Goal: Task Accomplishment & Management: Complete application form

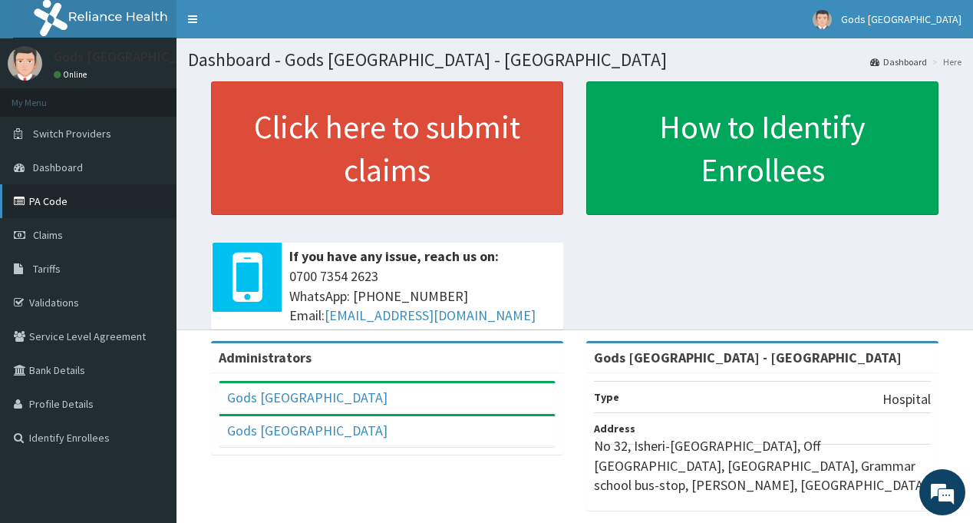
click at [41, 195] on link "PA Code" at bounding box center [88, 201] width 176 height 34
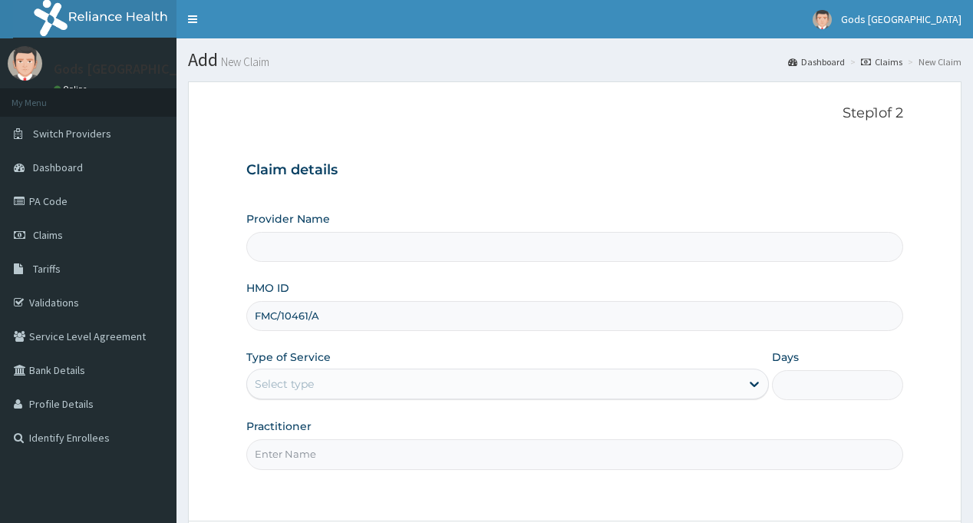
type input "FMC/10461/A"
click at [320, 371] on div "Select type" at bounding box center [493, 383] width 493 height 25
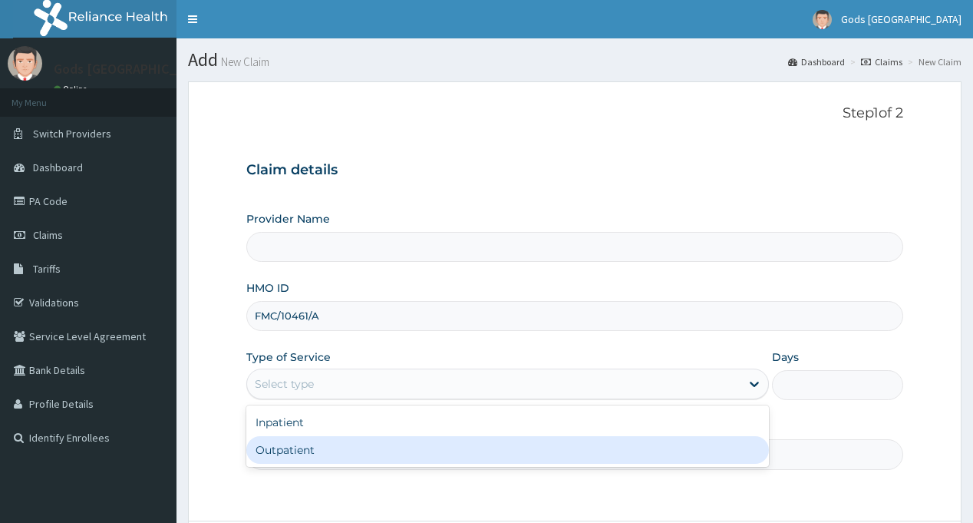
click at [313, 456] on div "Outpatient" at bounding box center [507, 450] width 523 height 28
type input "Gods [GEOGRAPHIC_DATA] - [GEOGRAPHIC_DATA]"
type input "1"
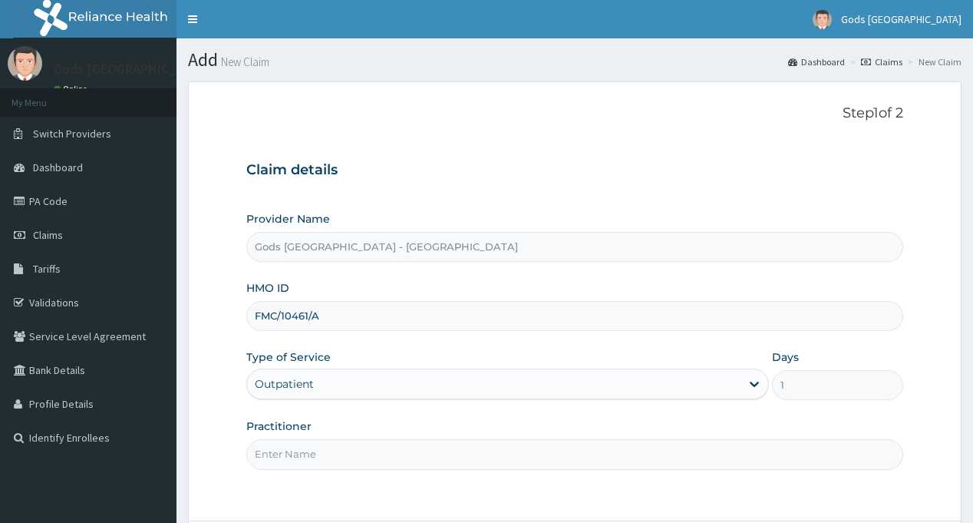
click at [329, 450] on input "Practitioner" at bounding box center [574, 454] width 656 height 30
type input "DR OPAFUNSO"
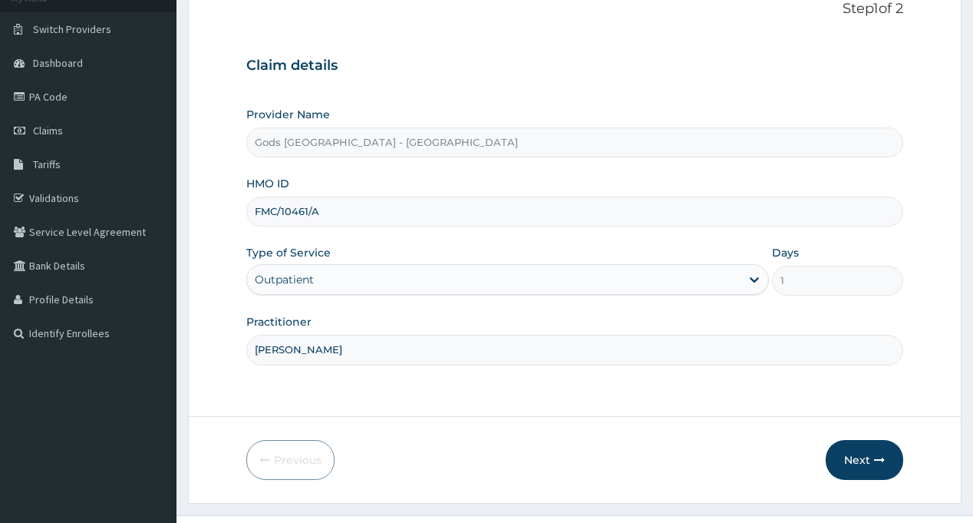
scroll to position [136, 0]
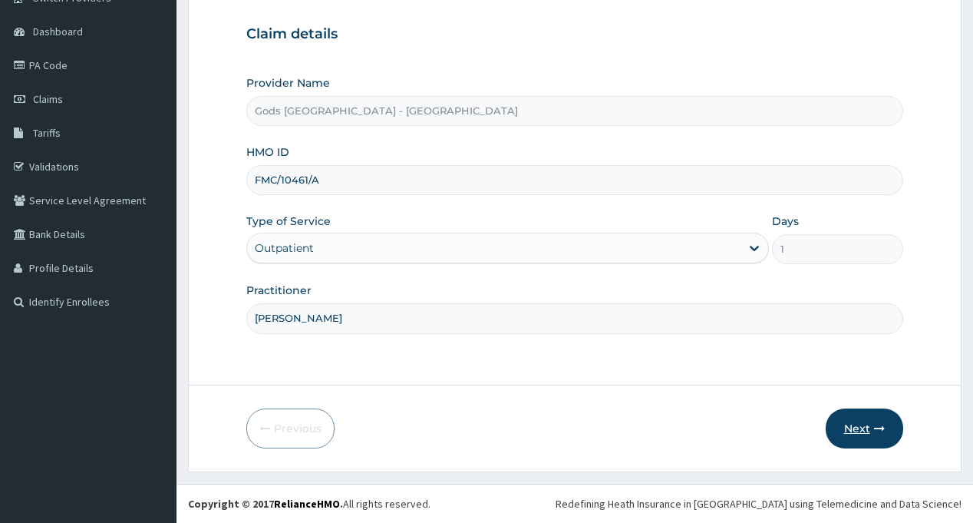
click at [843, 428] on button "Next" at bounding box center [865, 428] width 78 height 40
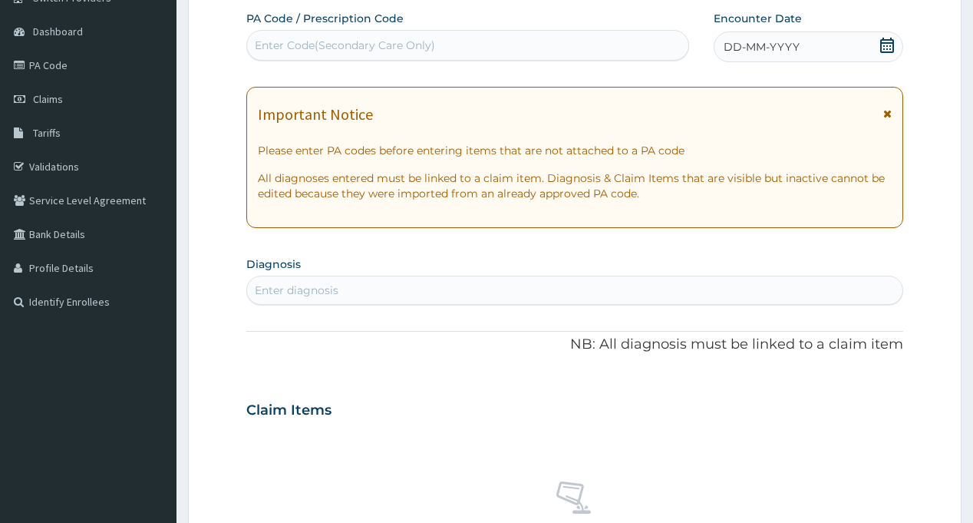
scroll to position [0, 0]
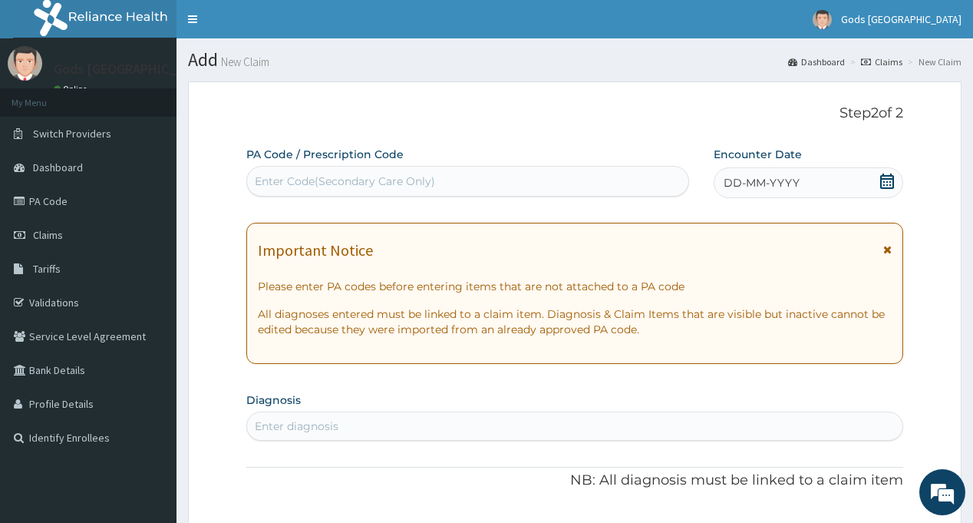
click at [411, 183] on div "Enter Code(Secondary Care Only)" at bounding box center [345, 180] width 180 height 15
paste input "PA/9FC76E"
type input "PA/9FC76E"
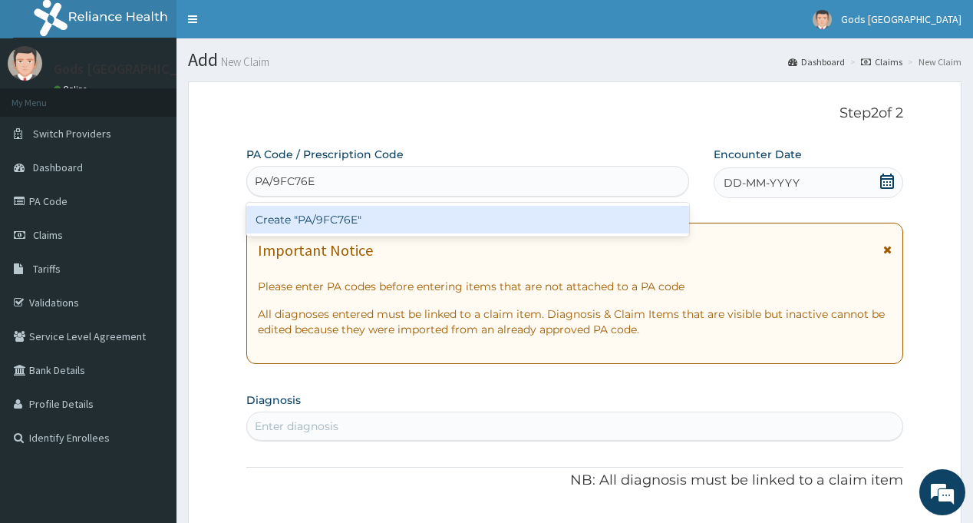
click at [427, 225] on div "Create "PA/9FC76E"" at bounding box center [467, 220] width 442 height 28
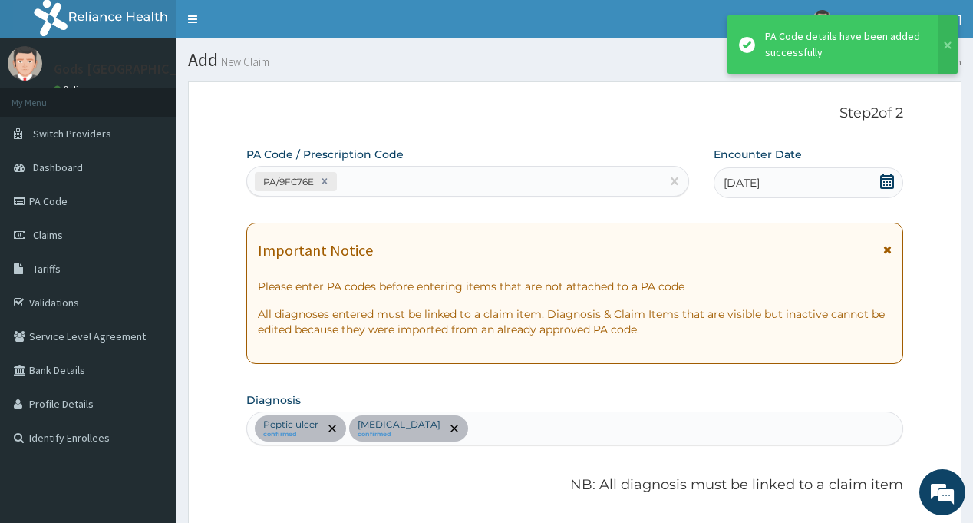
scroll to position [549, 0]
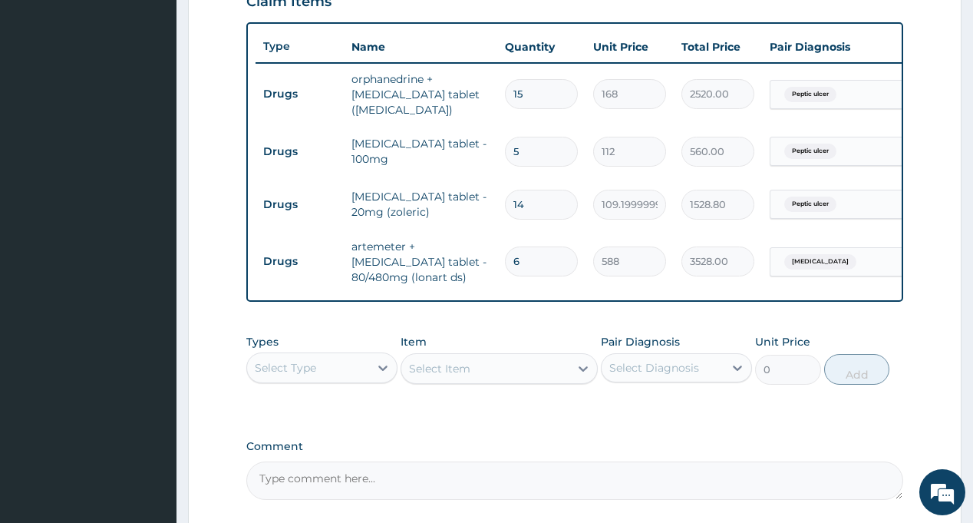
click at [529, 156] on input "5" at bounding box center [541, 152] width 73 height 30
type input "0.00"
type input "1"
type input "112.00"
type input "10"
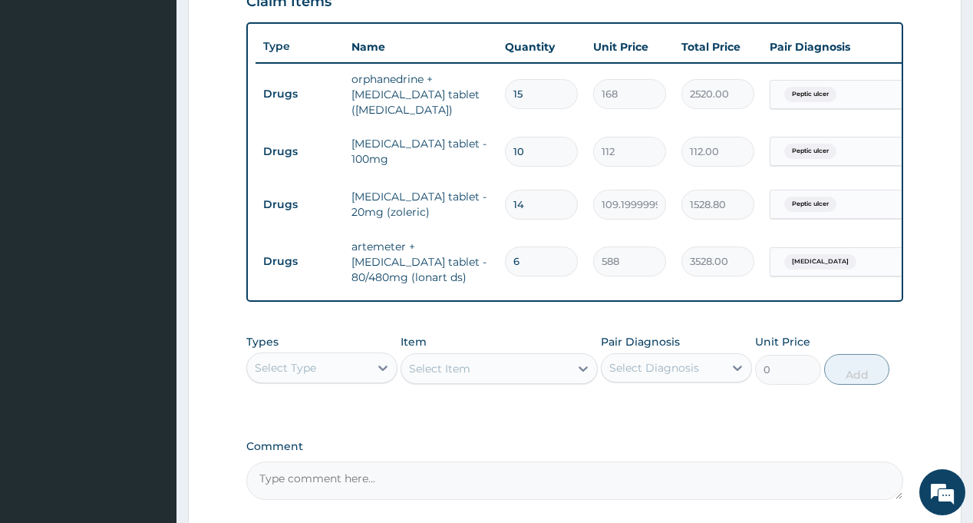
type input "1120.00"
type input "10"
drag, startPoint x: 518, startPoint y: 173, endPoint x: 489, endPoint y: 132, distance: 50.0
click at [490, 132] on tr "Drugs diclofenac tablet - 100mg 10 112 1120.00 Peptic ulcer Delete" at bounding box center [632, 151] width 752 height 53
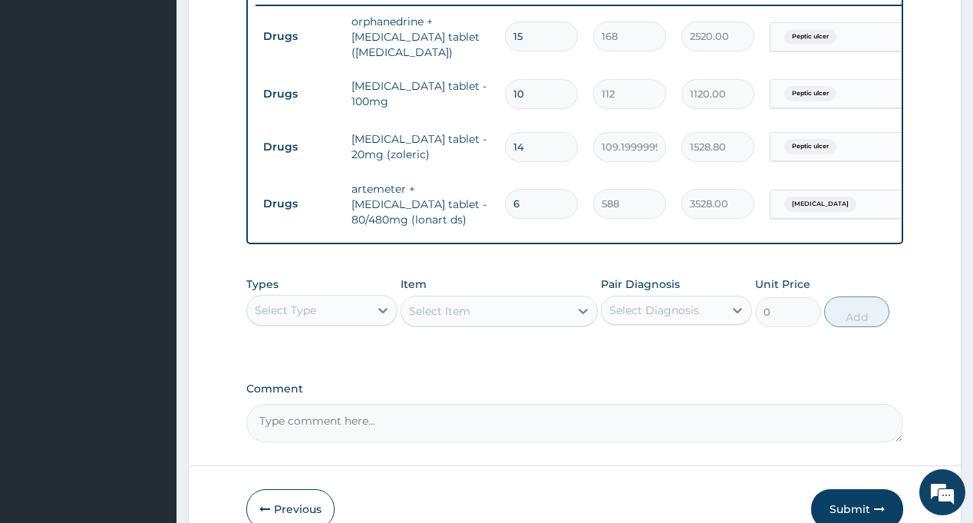
scroll to position [625, 0]
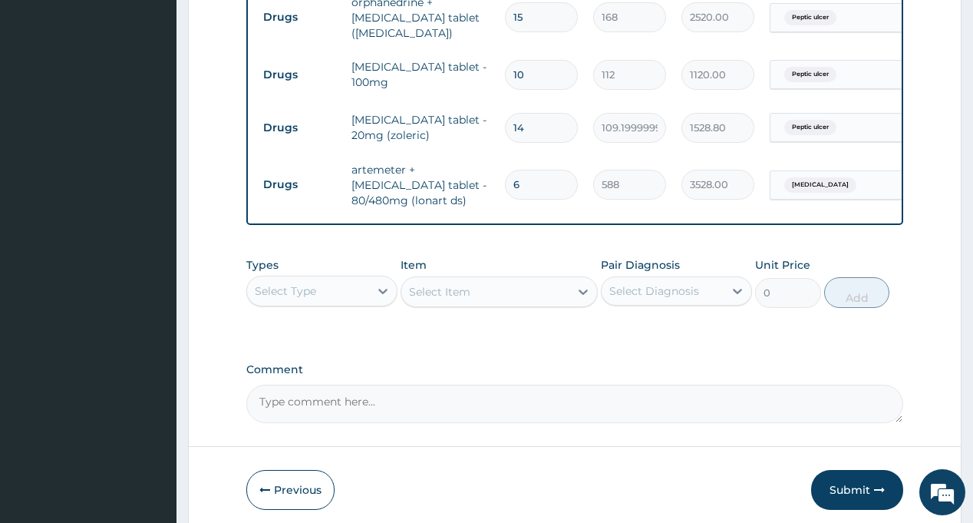
click at [316, 296] on div "Select Type" at bounding box center [308, 291] width 122 height 25
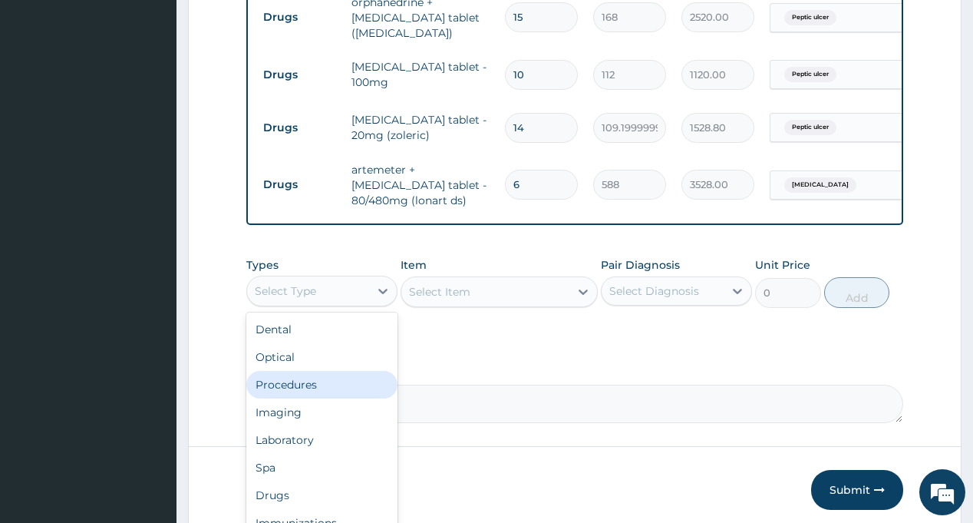
click at [320, 394] on div "Procedures" at bounding box center [321, 385] width 151 height 28
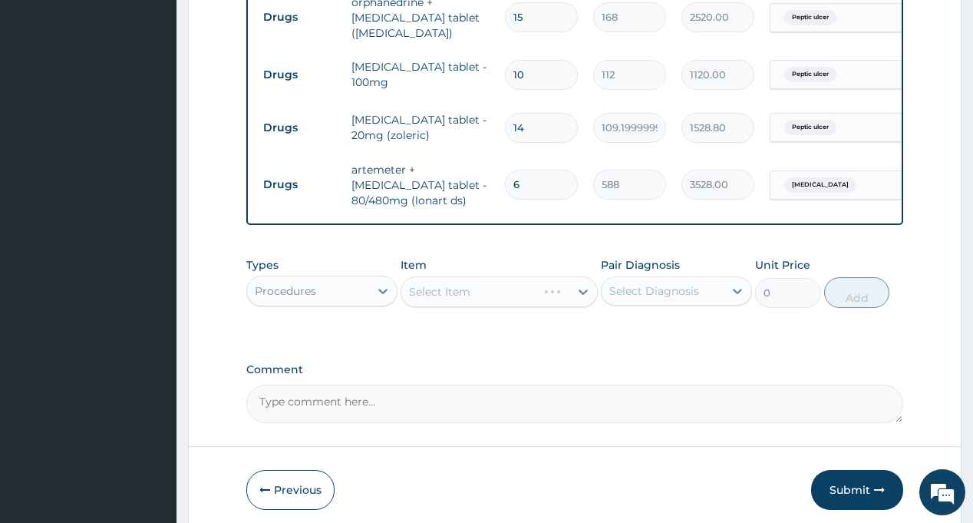
click at [652, 298] on div "Select Diagnosis" at bounding box center [654, 290] width 90 height 15
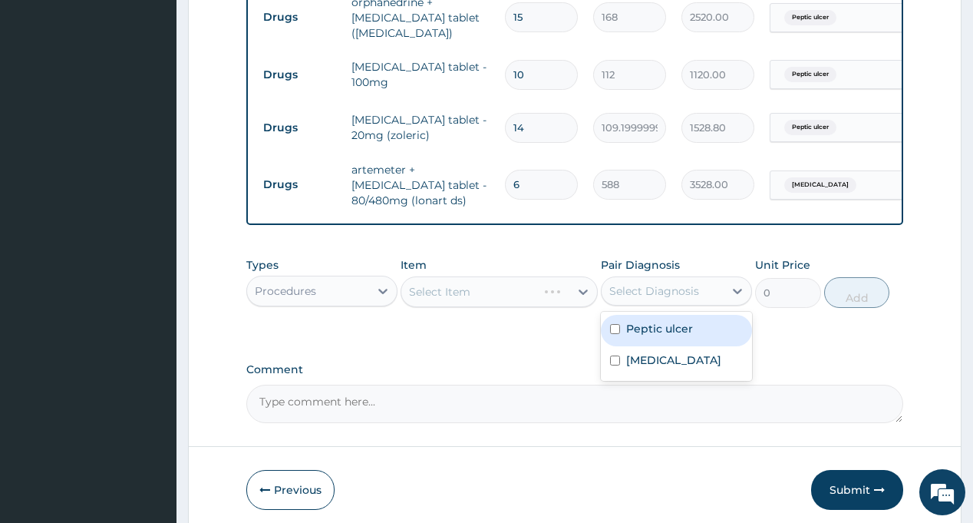
click at [652, 336] on label "Peptic ulcer" at bounding box center [659, 328] width 67 height 15
checkbox input "true"
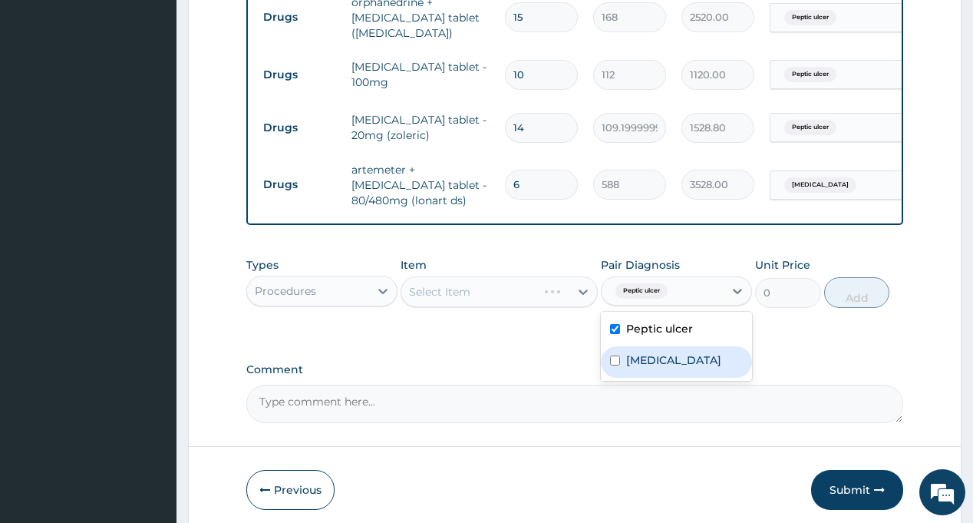
click at [646, 368] on label "Malaria" at bounding box center [673, 359] width 95 height 15
checkbox input "true"
click at [513, 338] on div "Types Procedures Item Select Item Pair Diagnosis option Malaria, selected. opti…" at bounding box center [574, 293] width 656 height 89
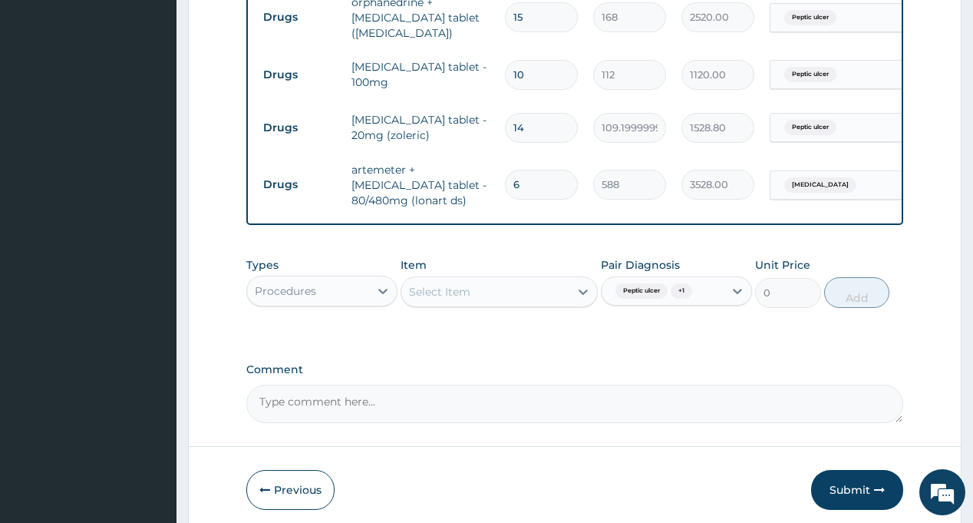
click at [506, 295] on div "Select Item" at bounding box center [485, 291] width 168 height 25
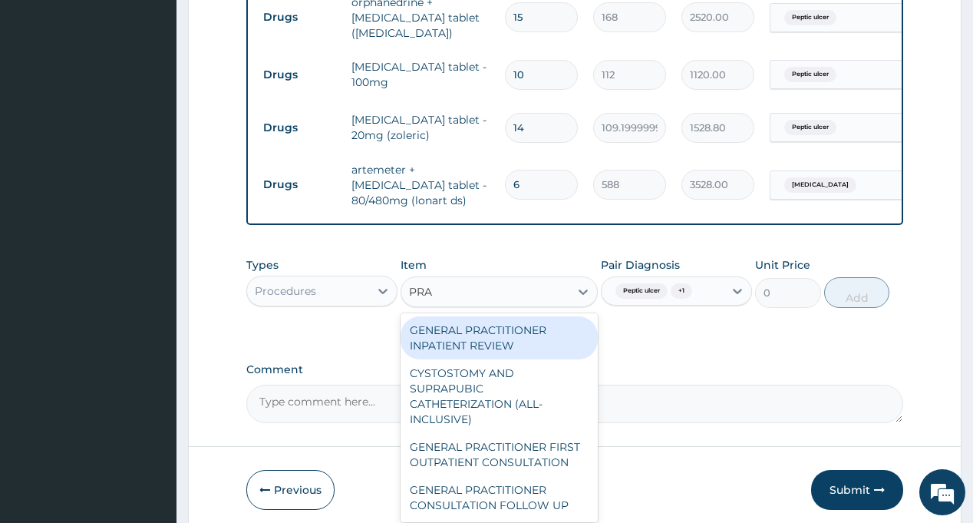
type input "PRAC"
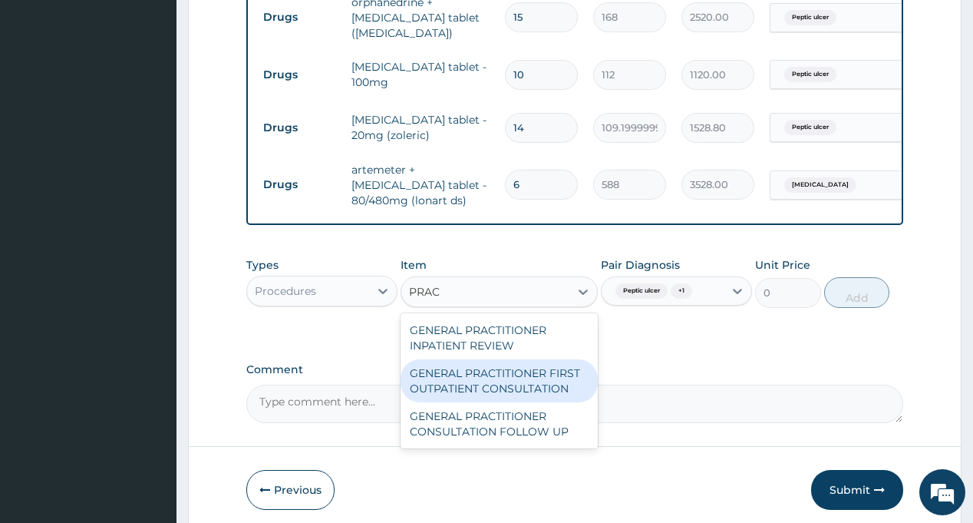
drag, startPoint x: 533, startPoint y: 386, endPoint x: 737, endPoint y: 341, distance: 208.9
click at [535, 388] on div "GENERAL PRACTITIONER FIRST OUTPATIENT CONSULTATION" at bounding box center [499, 380] width 197 height 43
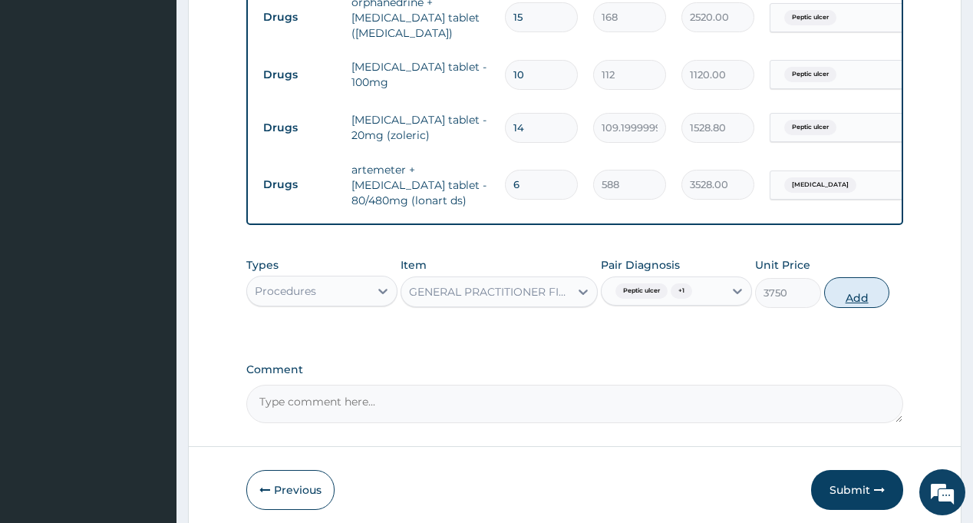
click at [853, 302] on button "Add" at bounding box center [857, 292] width 66 height 31
type input "0"
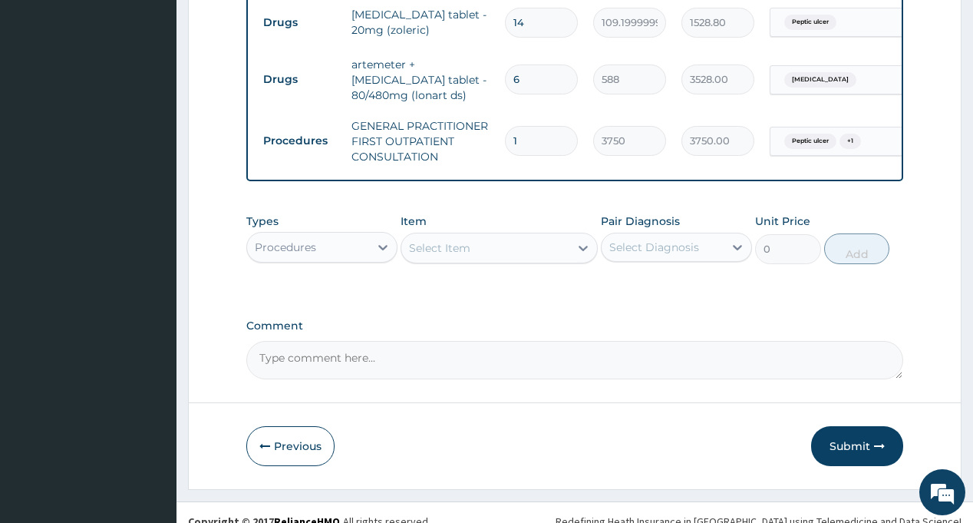
scroll to position [760, 0]
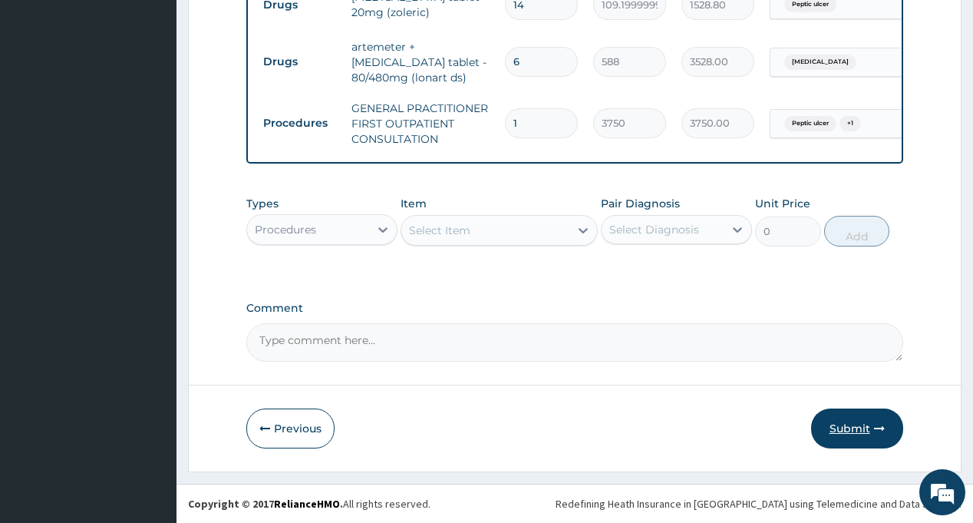
click at [850, 433] on button "Submit" at bounding box center [857, 428] width 92 height 40
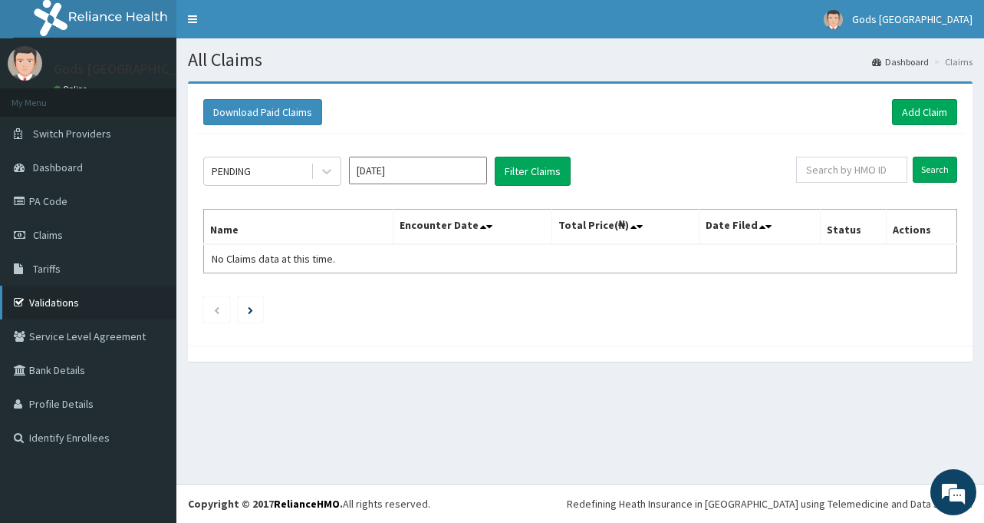
click at [58, 297] on link "Validations" at bounding box center [88, 302] width 176 height 34
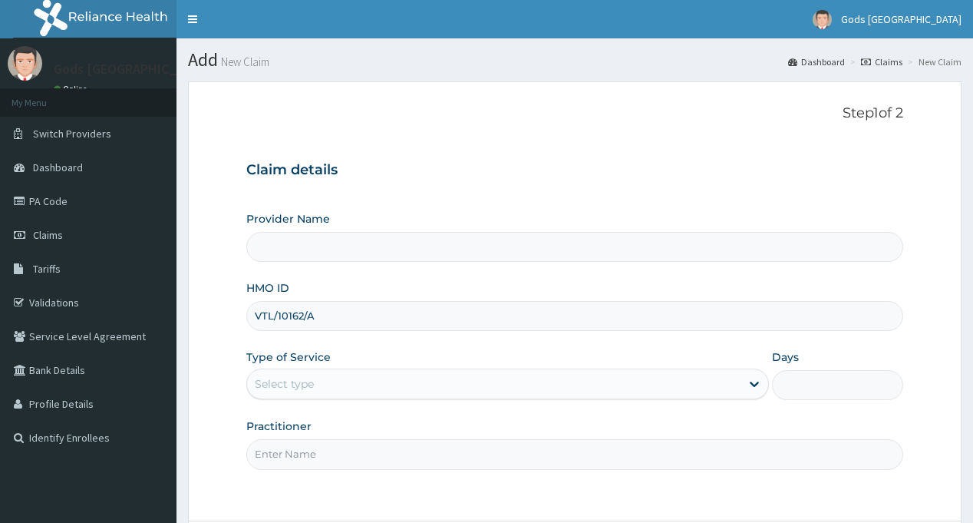
type input "VTL/10162/A"
click at [312, 391] on div "Select type" at bounding box center [284, 383] width 59 height 15
click at [228, 437] on form "Step 1 of 2 Claim details Provider Name HMO ID VTL/10162/A Type of Service Sele…" at bounding box center [574, 344] width 773 height 526
type input "Gods [GEOGRAPHIC_DATA] - [GEOGRAPHIC_DATA]"
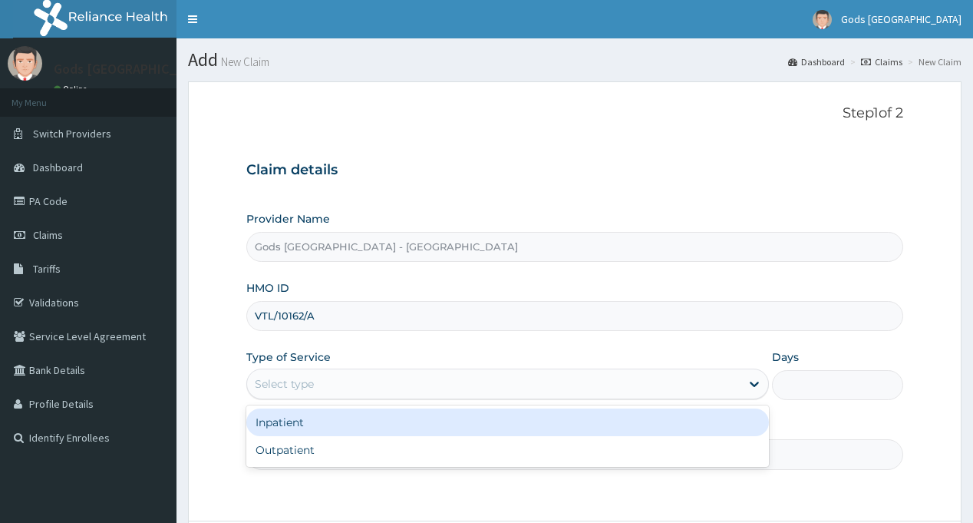
drag, startPoint x: 336, startPoint y: 389, endPoint x: 326, endPoint y: 372, distance: 19.6
click at [336, 387] on div "Select type" at bounding box center [493, 383] width 493 height 25
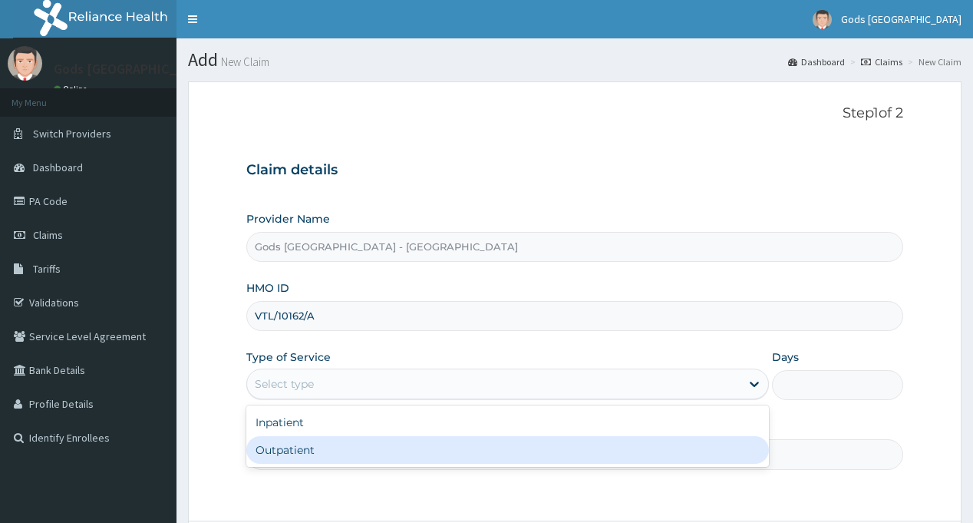
click at [334, 451] on div "Outpatient" at bounding box center [507, 450] width 523 height 28
type input "1"
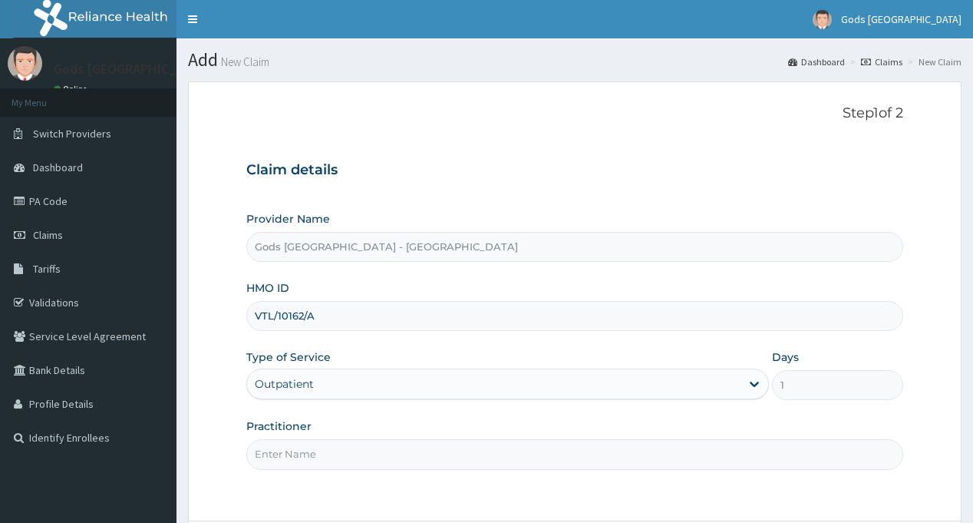
click at [334, 451] on input "Practitioner" at bounding box center [574, 454] width 656 height 30
type input "DR OPAFUNSO"
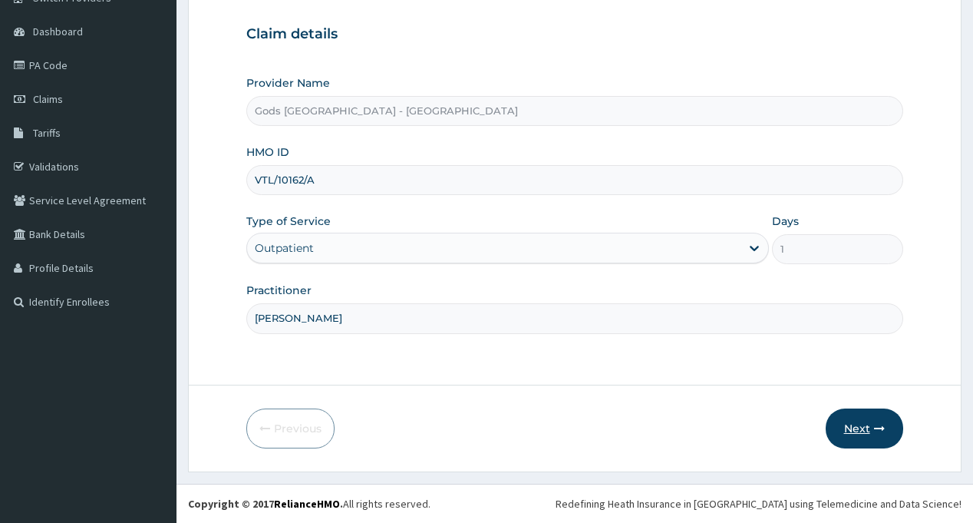
click at [863, 427] on button "Next" at bounding box center [865, 428] width 78 height 40
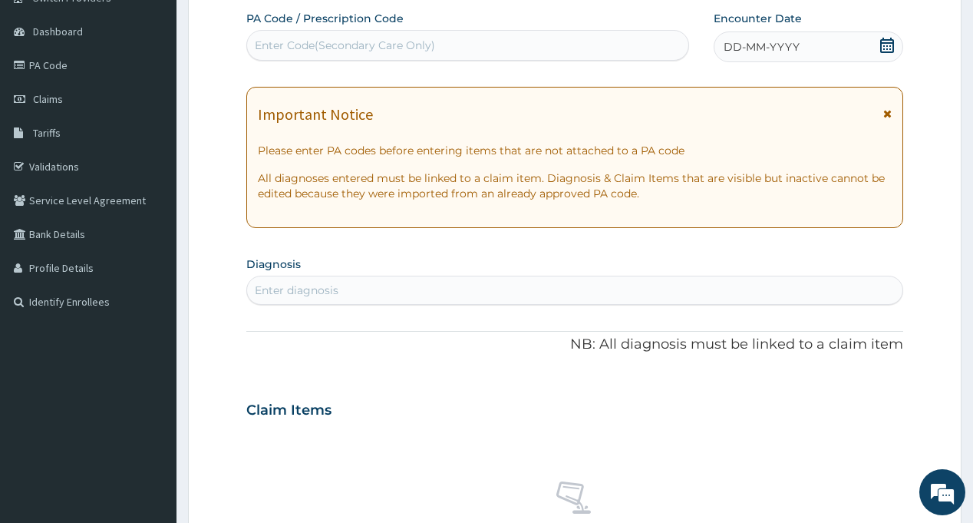
scroll to position [0, 0]
click at [353, 44] on div "Enter Code(Secondary Care Only)" at bounding box center [345, 45] width 180 height 15
paste input "PA/81058B"
type input "PA/81058B"
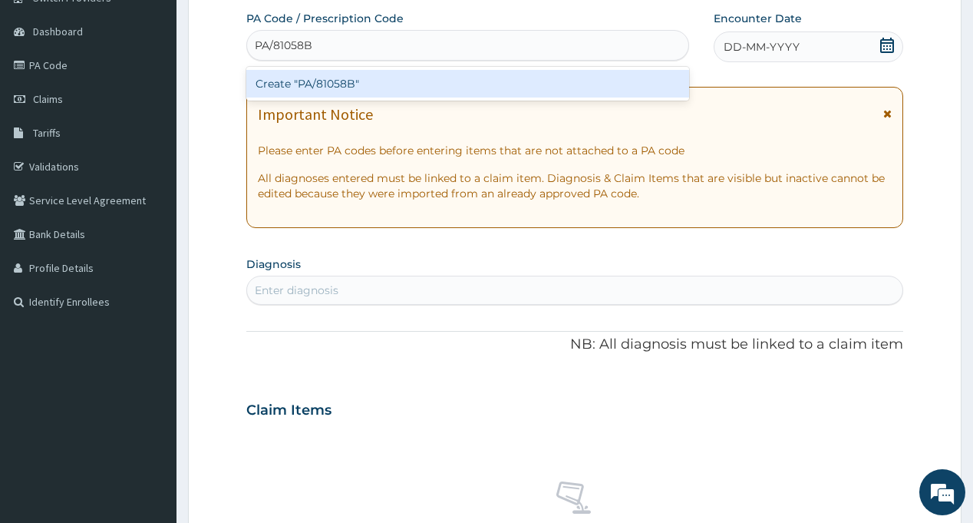
click at [323, 87] on div "Create "PA/81058B"" at bounding box center [467, 84] width 442 height 28
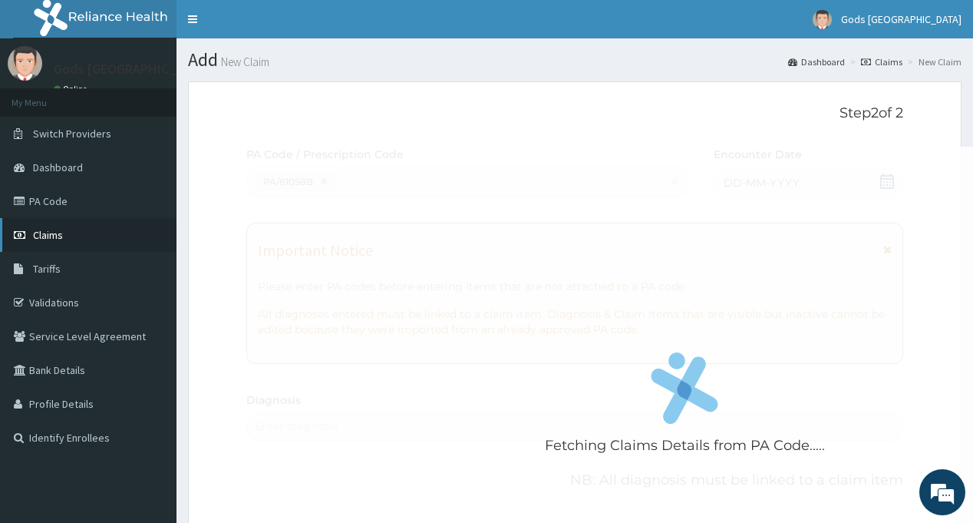
click at [51, 239] on span "Claims" at bounding box center [48, 235] width 30 height 14
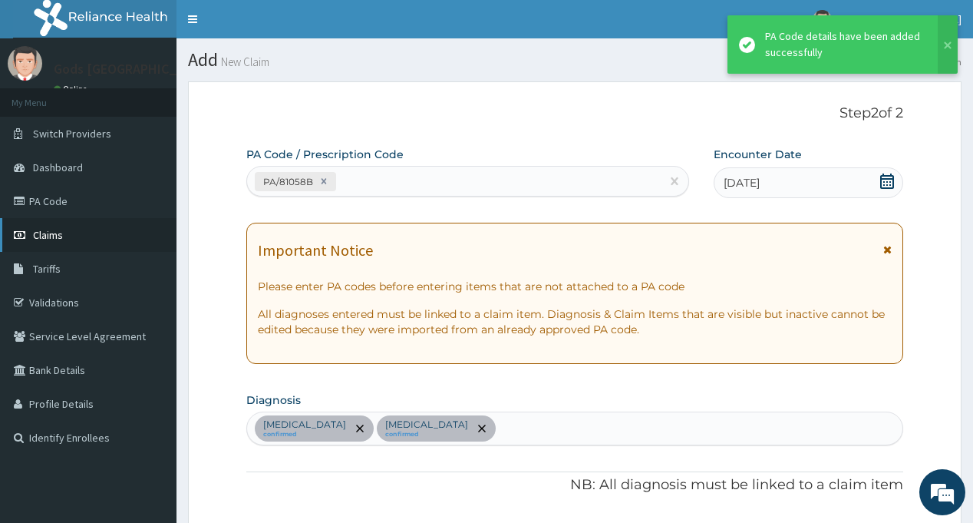
scroll to position [378, 0]
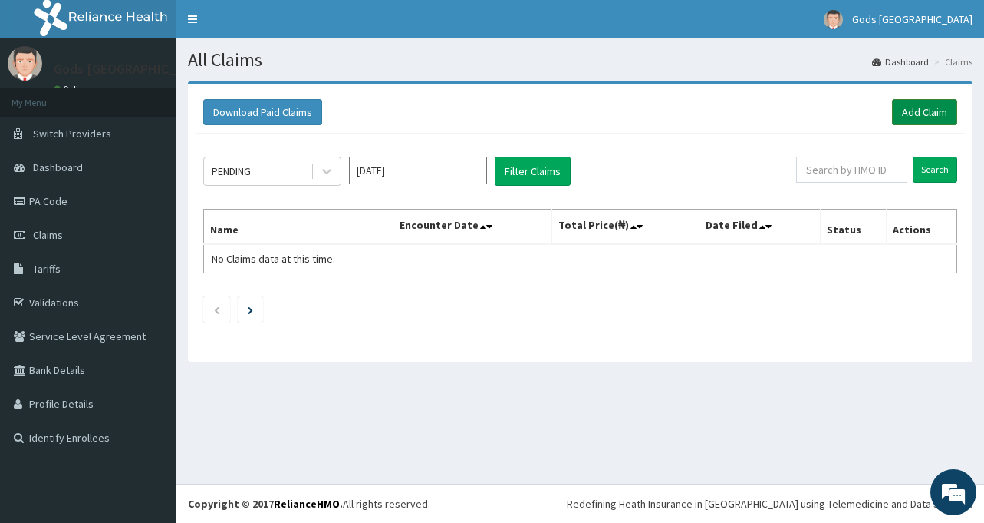
click at [915, 109] on link "Add Claim" at bounding box center [924, 112] width 65 height 26
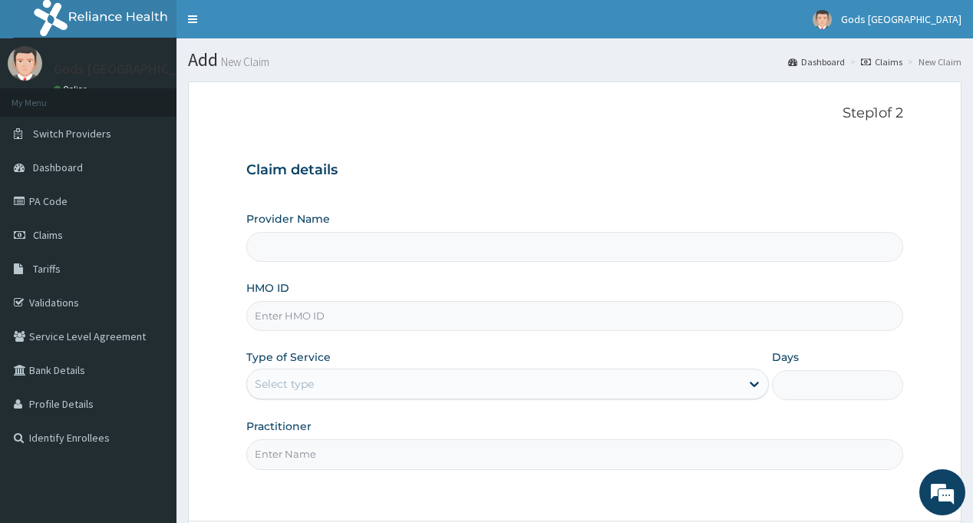
type input "Gods [GEOGRAPHIC_DATA] - [GEOGRAPHIC_DATA]"
click at [300, 318] on input "HMO ID" at bounding box center [574, 316] width 656 height 30
paste input "VTL/10162/A"
type input "VTL/10162/A"
click at [307, 385] on div "Select type" at bounding box center [284, 383] width 59 height 15
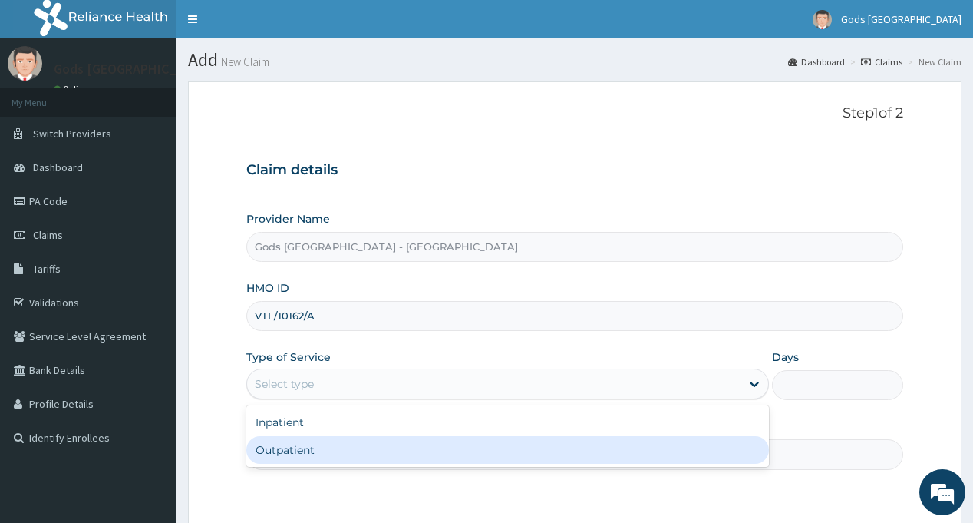
click at [317, 455] on div "Outpatient" at bounding box center [507, 450] width 523 height 28
click at [317, 455] on input "Practitioner" at bounding box center [574, 454] width 656 height 30
type input "1"
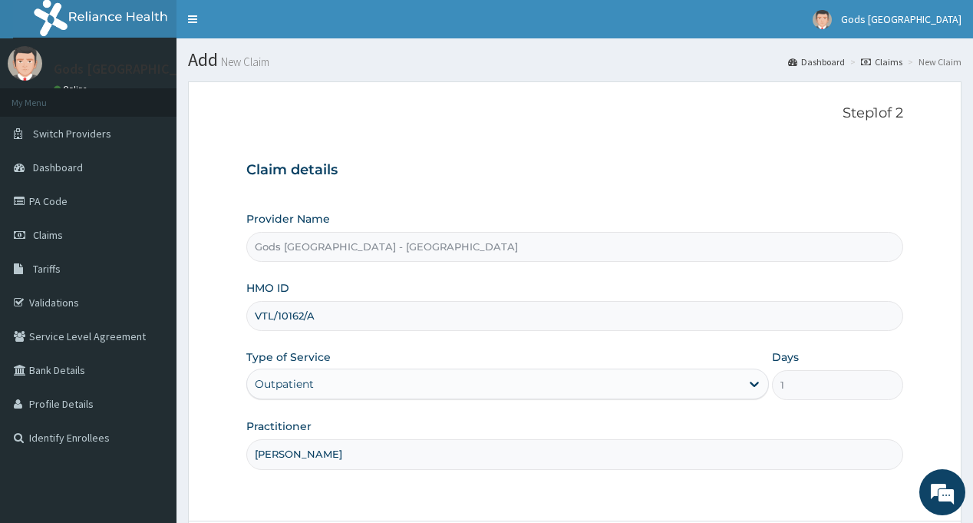
click at [311, 456] on input "DR MAYOWA" at bounding box center [574, 454] width 656 height 30
type input "DR OPAFUNSO"
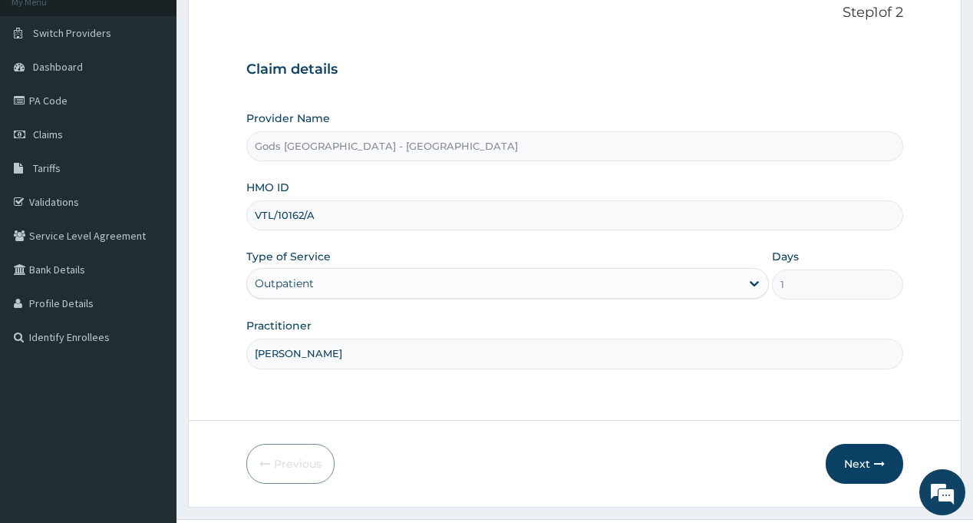
scroll to position [136, 0]
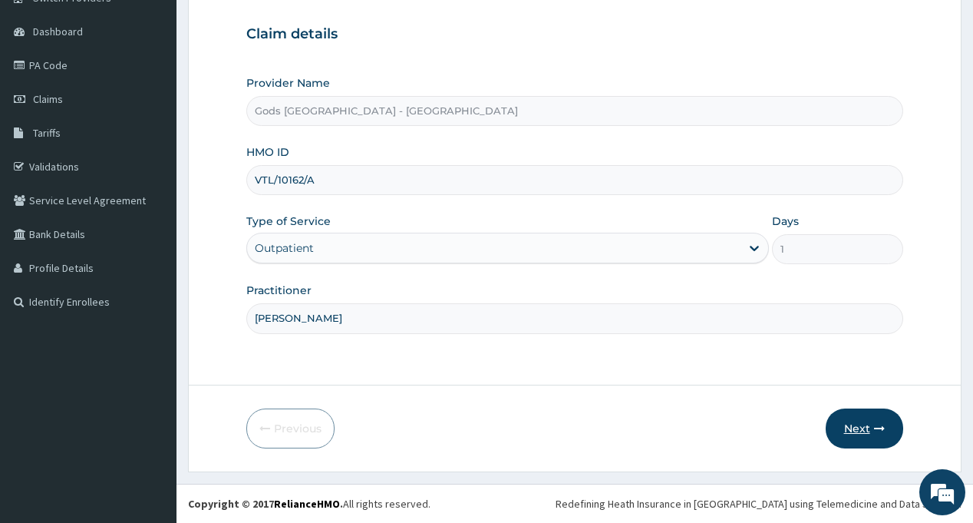
click at [868, 425] on button "Next" at bounding box center [865, 428] width 78 height 40
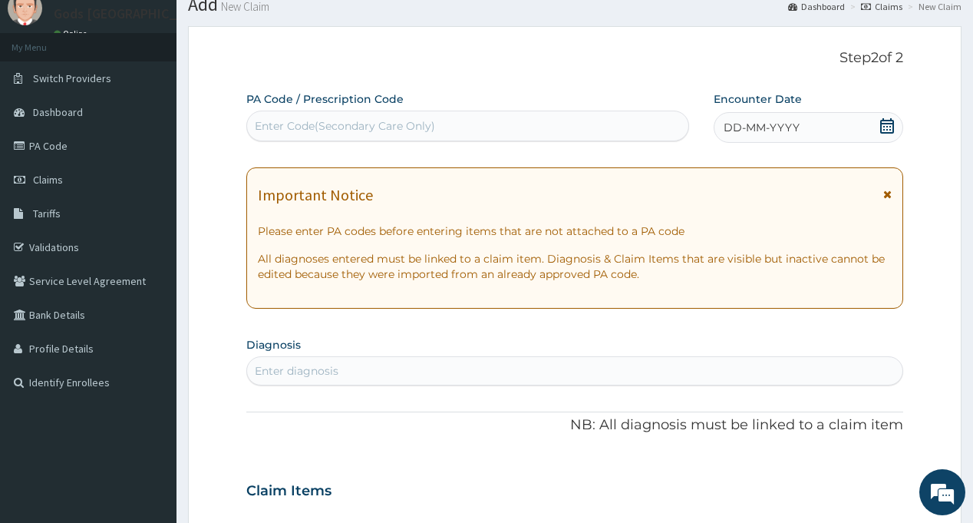
scroll to position [0, 0]
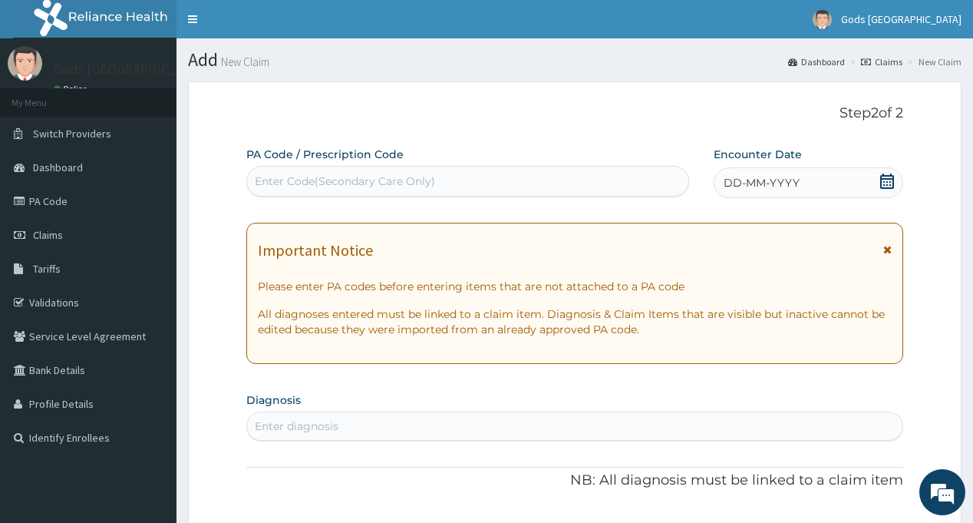
click at [339, 171] on div "Enter Code(Secondary Care Only)" at bounding box center [467, 181] width 440 height 25
paste input "PA/81058B"
type input "PA/81058B"
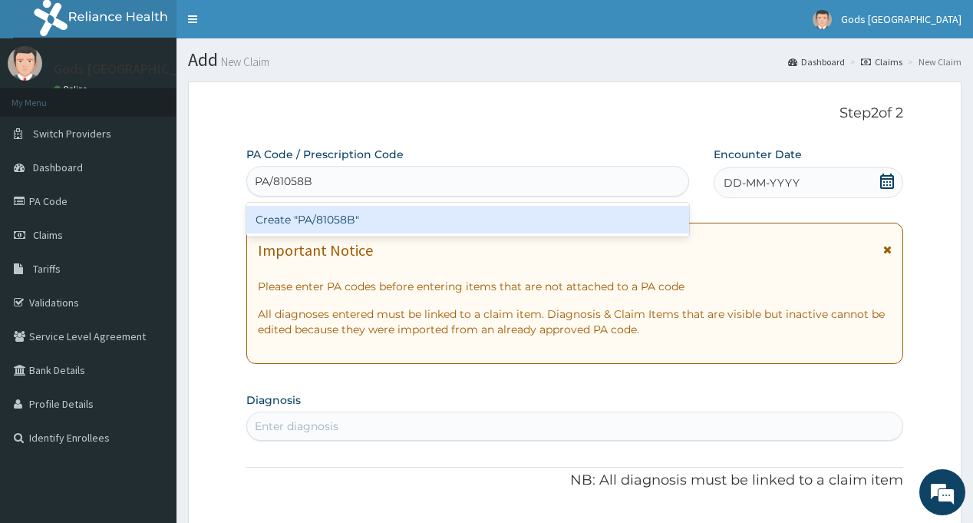
click at [355, 221] on div "Create "PA/81058B"" at bounding box center [467, 220] width 442 height 28
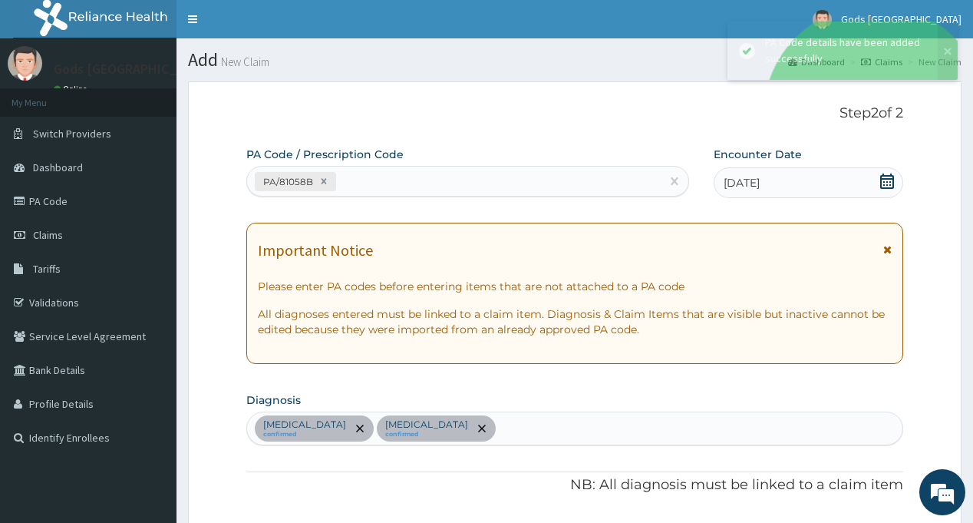
scroll to position [378, 0]
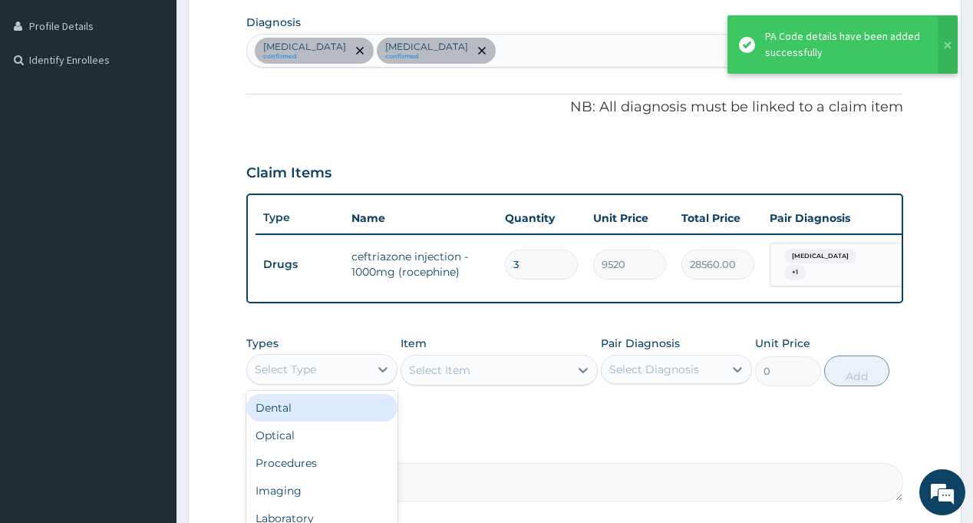
click at [330, 381] on div "Select Type" at bounding box center [308, 369] width 122 height 25
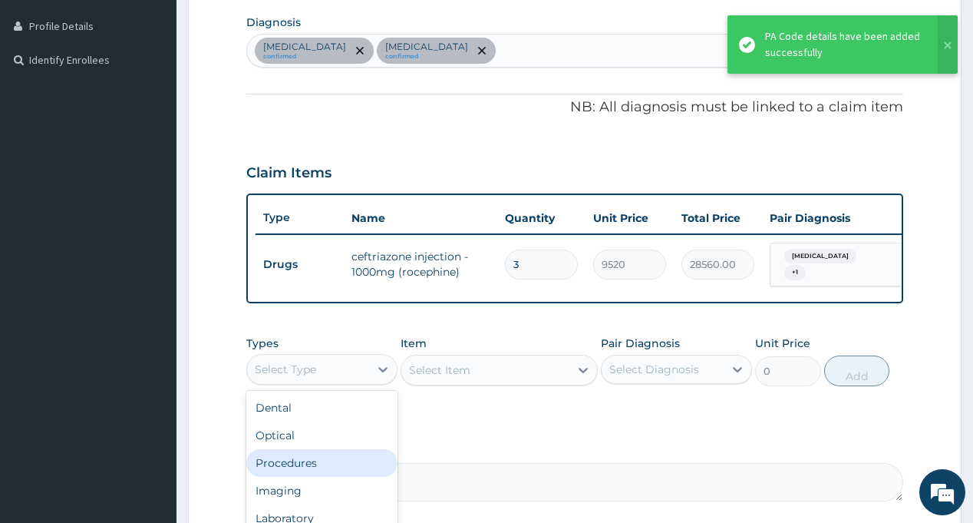
click at [322, 468] on div "Procedures" at bounding box center [321, 463] width 151 height 28
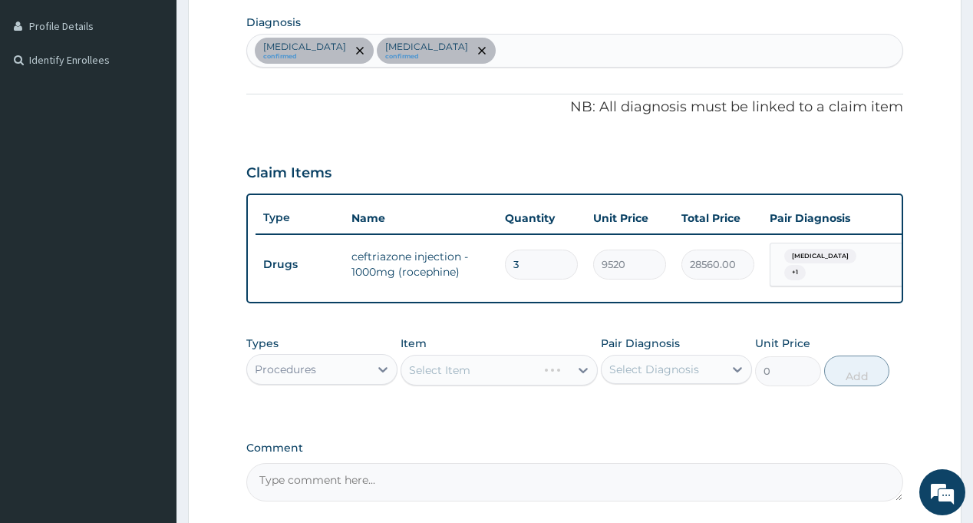
click at [566, 39] on div "Sepsis confirmed Respiratory tract infection confirmed" at bounding box center [574, 51] width 655 height 32
type input "MALA"
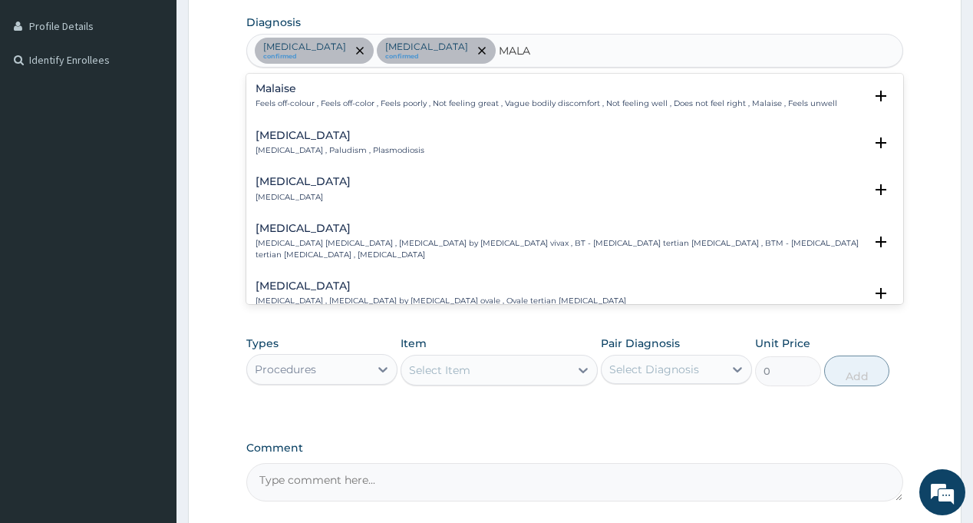
click at [290, 143] on div "Malaria Malaria , Paludism , Plasmodiosis" at bounding box center [340, 143] width 169 height 27
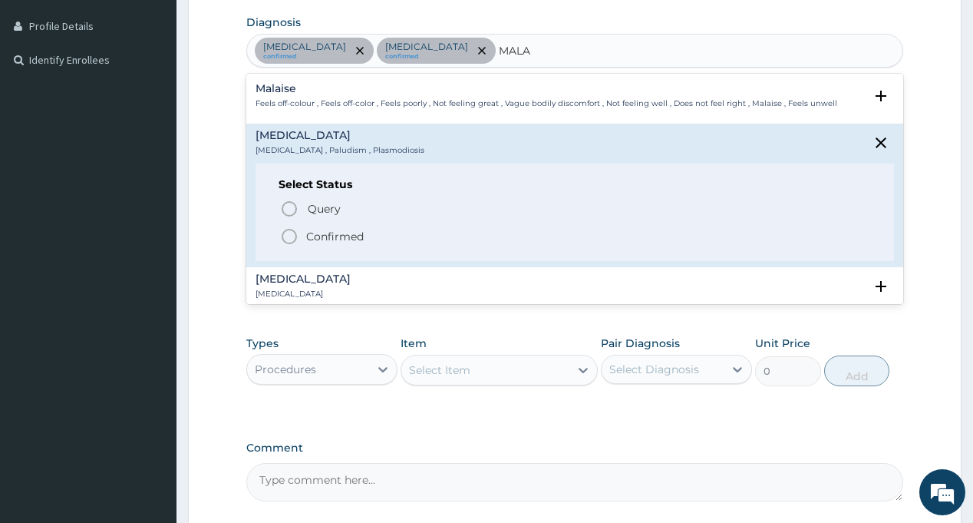
click at [298, 235] on icon "status option filled" at bounding box center [289, 236] width 18 height 18
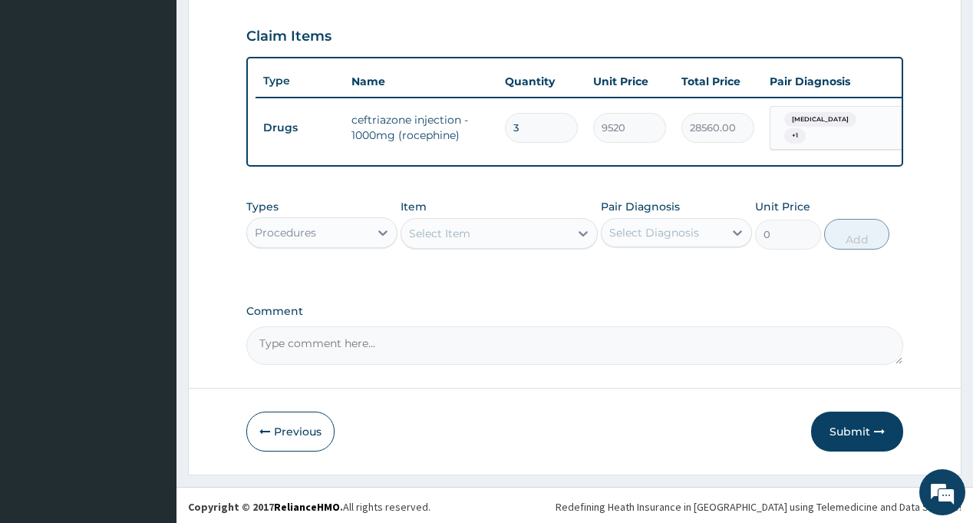
scroll to position [523, 0]
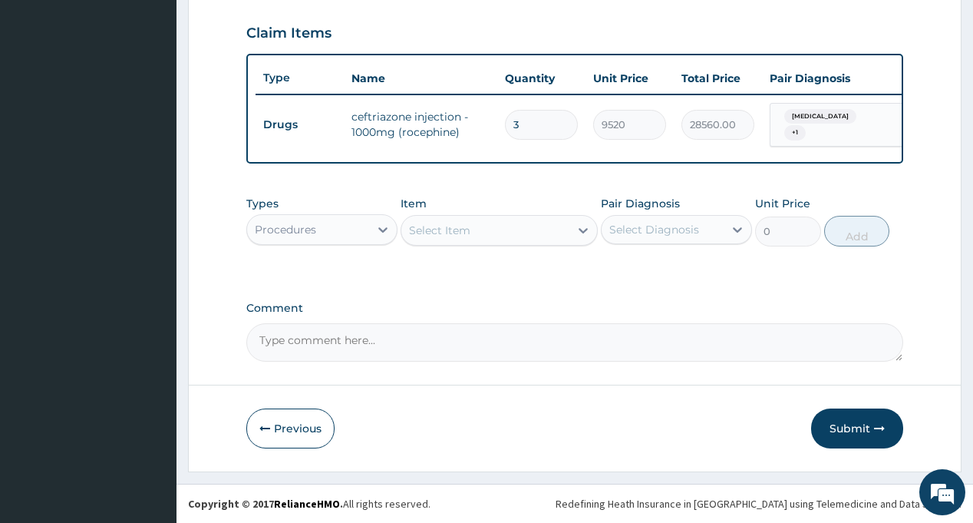
click at [484, 222] on div "Select Item" at bounding box center [485, 230] width 168 height 25
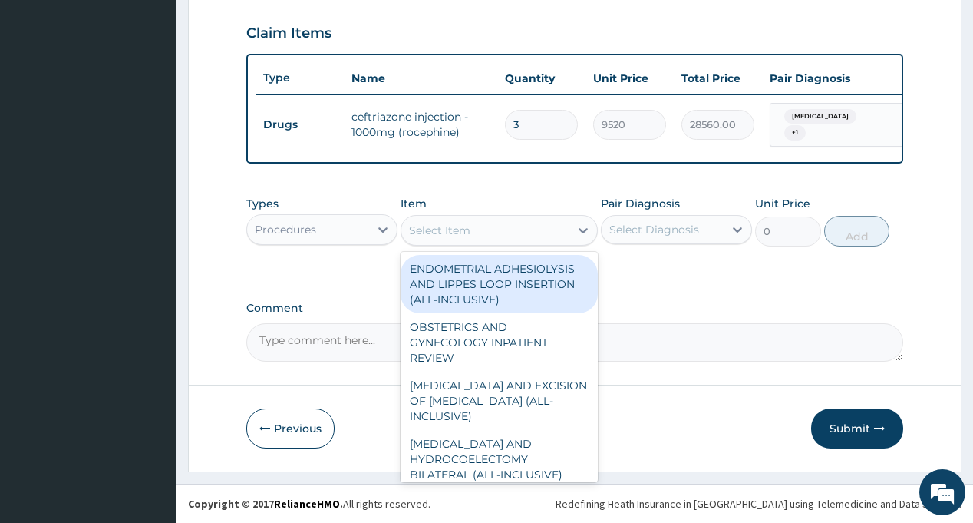
click at [675, 229] on div "Select Diagnosis" at bounding box center [654, 229] width 90 height 15
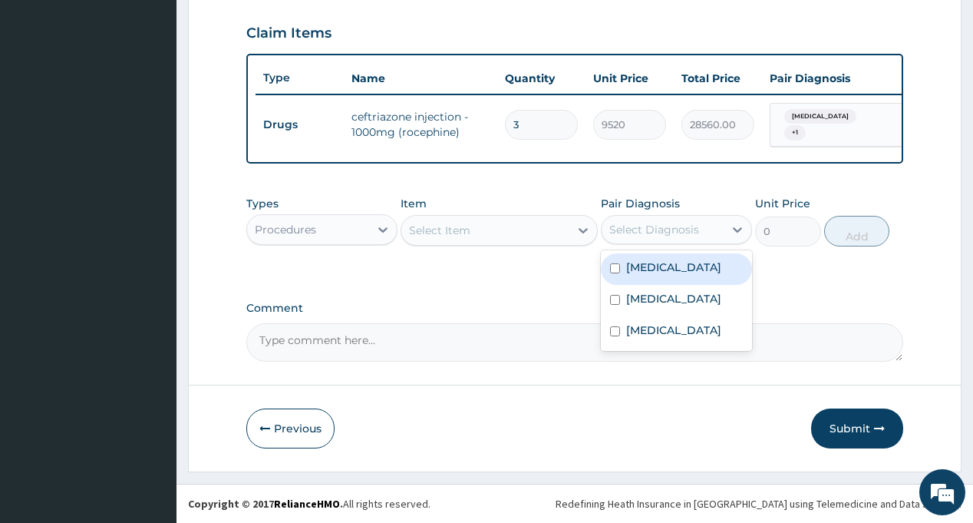
drag, startPoint x: 672, startPoint y: 270, endPoint x: 674, endPoint y: 299, distance: 29.2
click at [672, 272] on div "Sepsis" at bounding box center [676, 268] width 151 height 31
checkbox input "true"
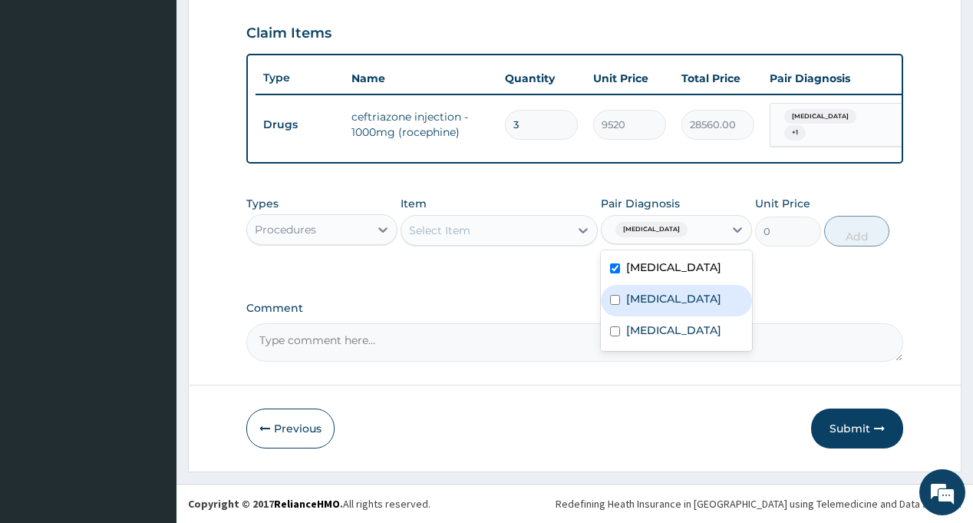
drag, startPoint x: 674, startPoint y: 302, endPoint x: 676, endPoint y: 341, distance: 38.4
click at [674, 304] on label "Respiratory tract infection" at bounding box center [673, 298] width 95 height 15
checkbox input "true"
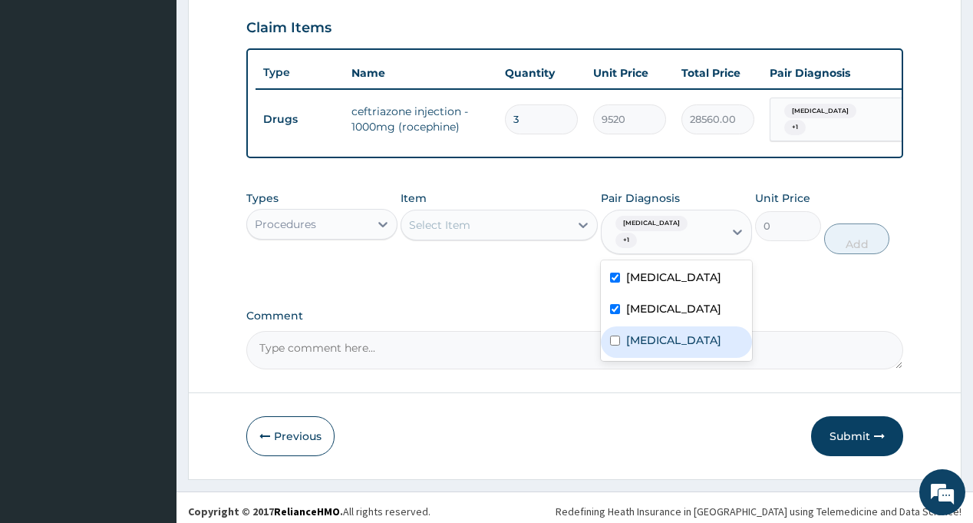
click at [676, 341] on div "Malaria" at bounding box center [676, 341] width 151 height 31
checkbox input "true"
click at [490, 229] on div "Select Item" at bounding box center [485, 225] width 168 height 25
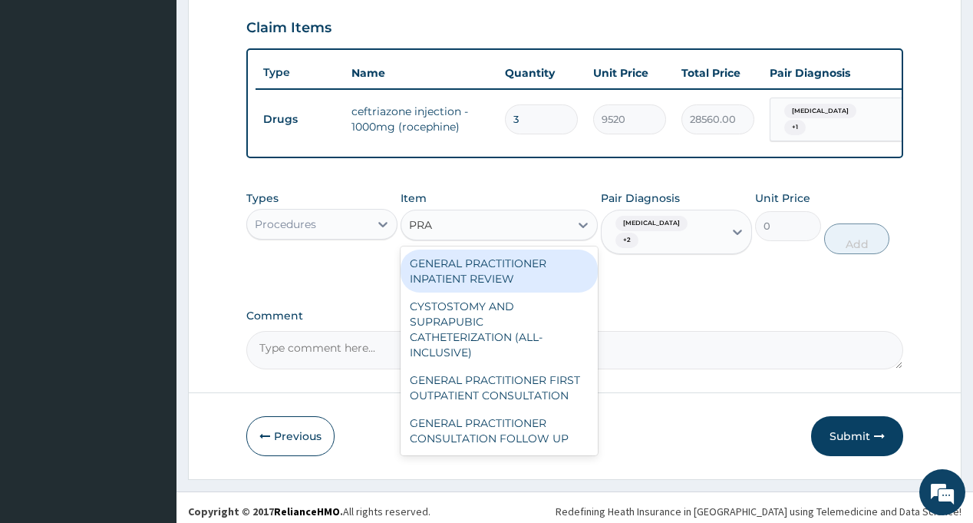
type input "PRAC"
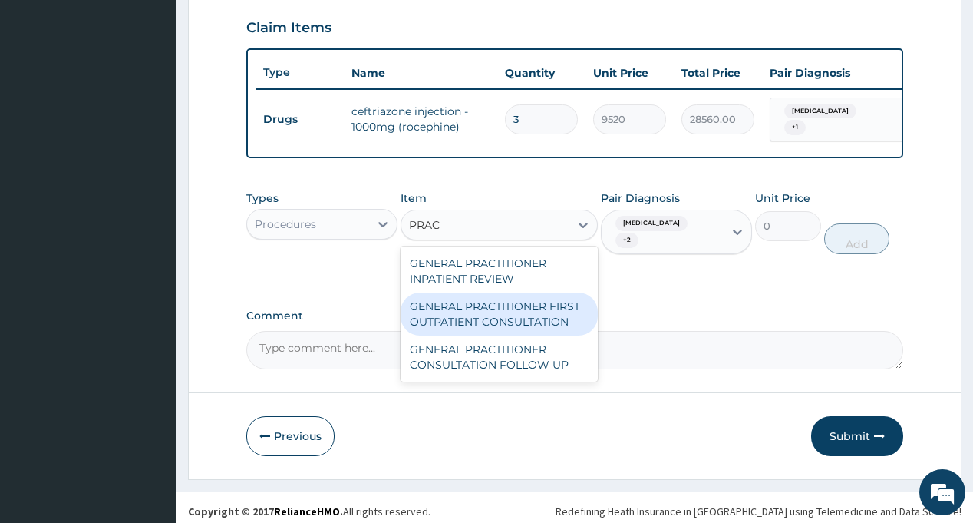
click at [510, 330] on div "GENERAL PRACTITIONER FIRST OUTPATIENT CONSULTATION" at bounding box center [499, 313] width 197 height 43
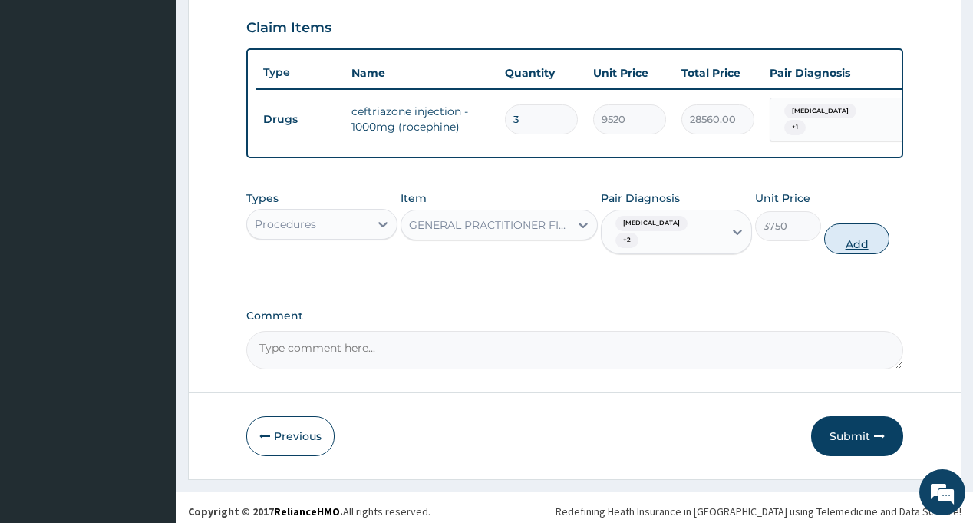
click at [862, 237] on button "Add" at bounding box center [857, 238] width 66 height 31
type input "0"
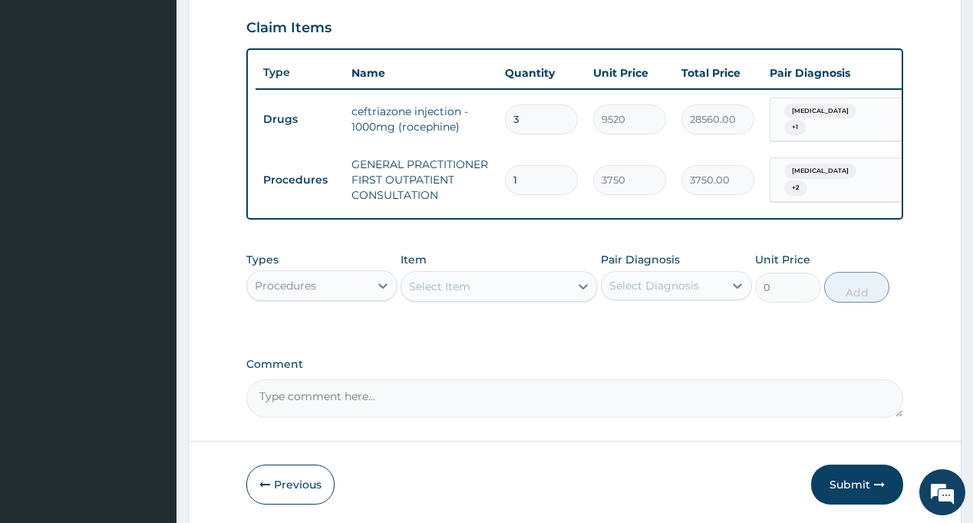
click at [317, 293] on div "Procedures" at bounding box center [308, 285] width 122 height 25
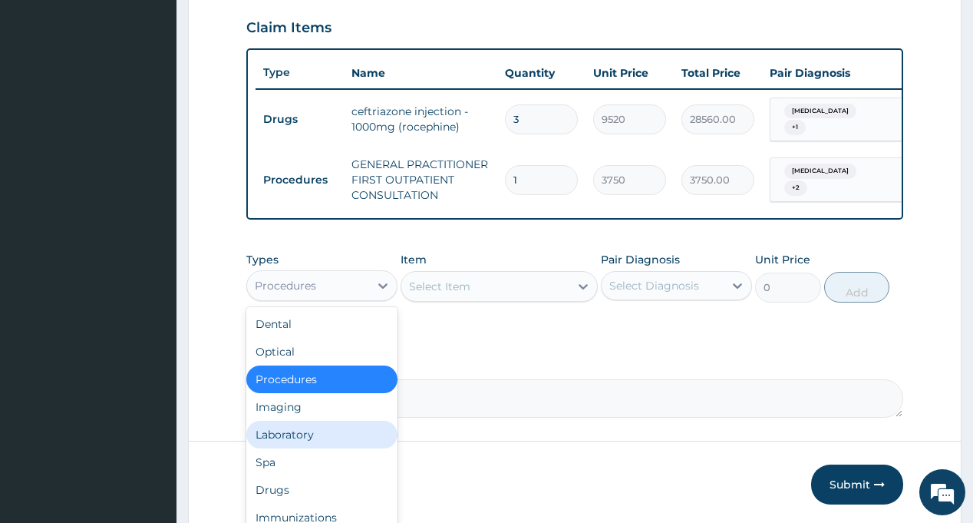
click at [298, 438] on div "Laboratory" at bounding box center [321, 434] width 151 height 28
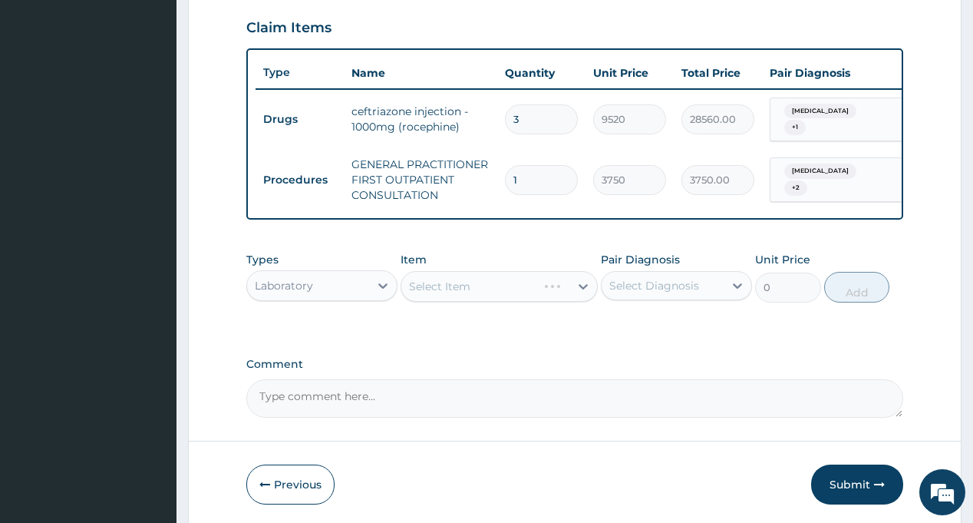
click at [513, 291] on div "Select Item" at bounding box center [499, 286] width 197 height 31
click at [630, 293] on div "Select Diagnosis" at bounding box center [654, 285] width 90 height 15
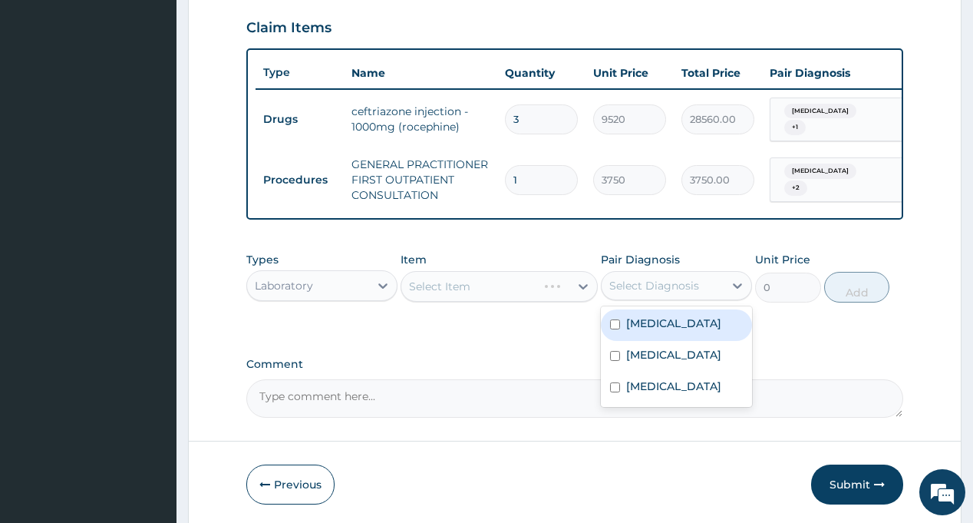
click at [662, 332] on div "Sepsis" at bounding box center [676, 324] width 151 height 31
checkbox input "true"
click at [553, 329] on div "Types Laboratory Item Select Item Pair Diagnosis option Sepsis, selected. optio…" at bounding box center [574, 288] width 656 height 89
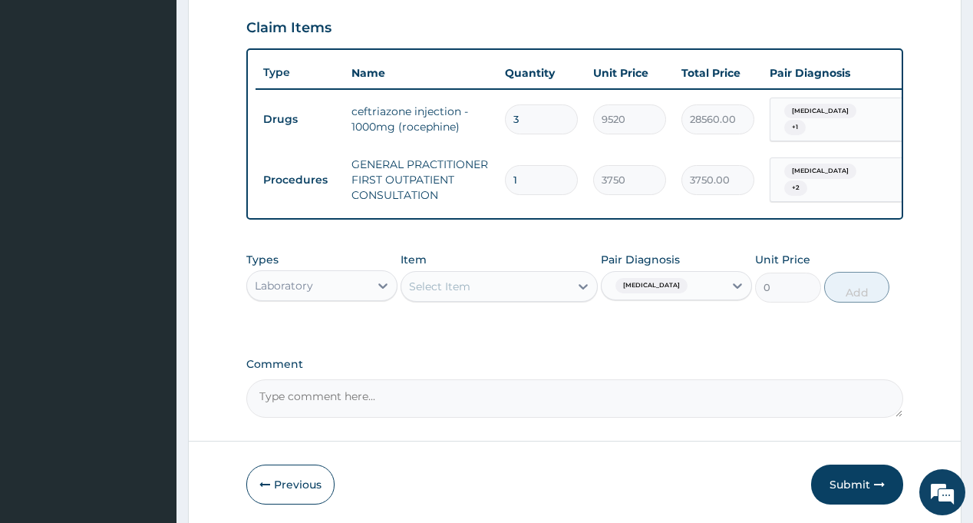
click at [437, 281] on div "Select Item" at bounding box center [485, 286] width 168 height 25
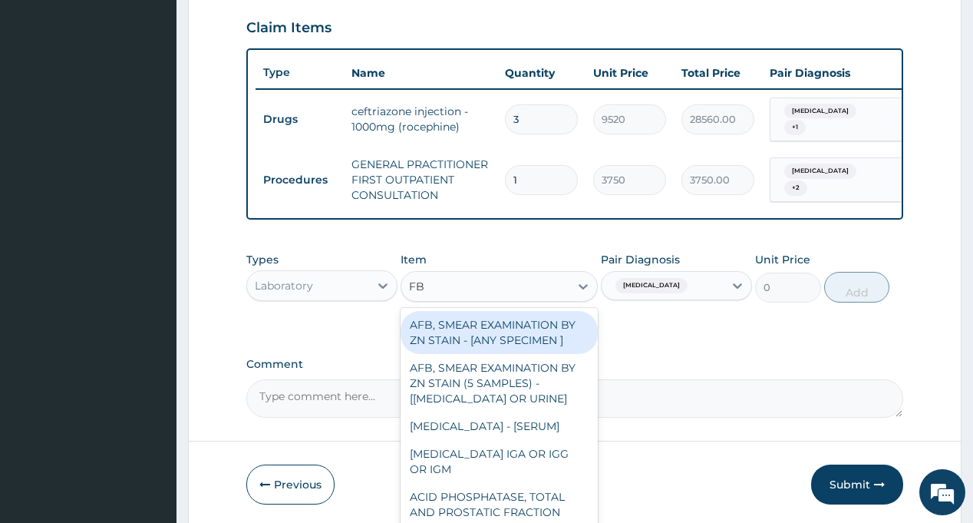
type input "FBC"
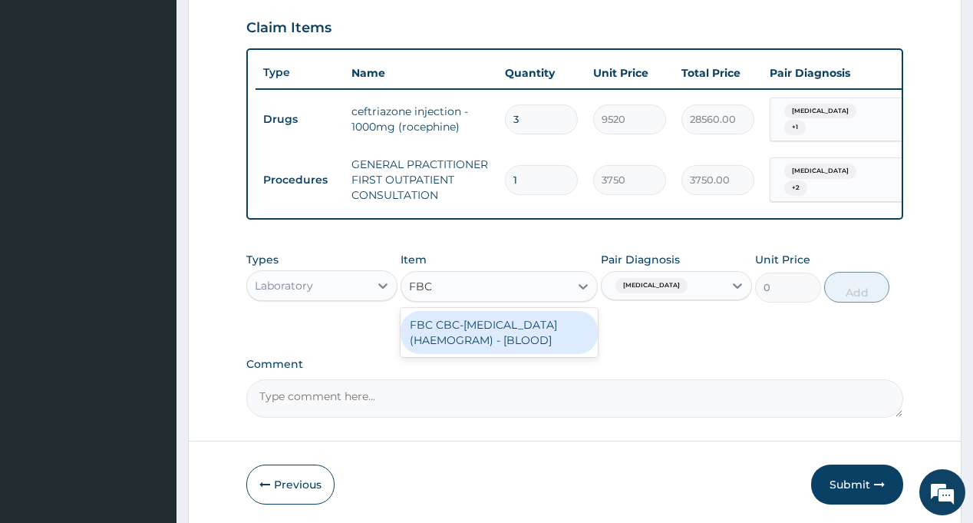
click at [470, 331] on div "FBC CBC-COMPLETE BLOOD COUNT (HAEMOGRAM) - [BLOOD]" at bounding box center [499, 332] width 197 height 43
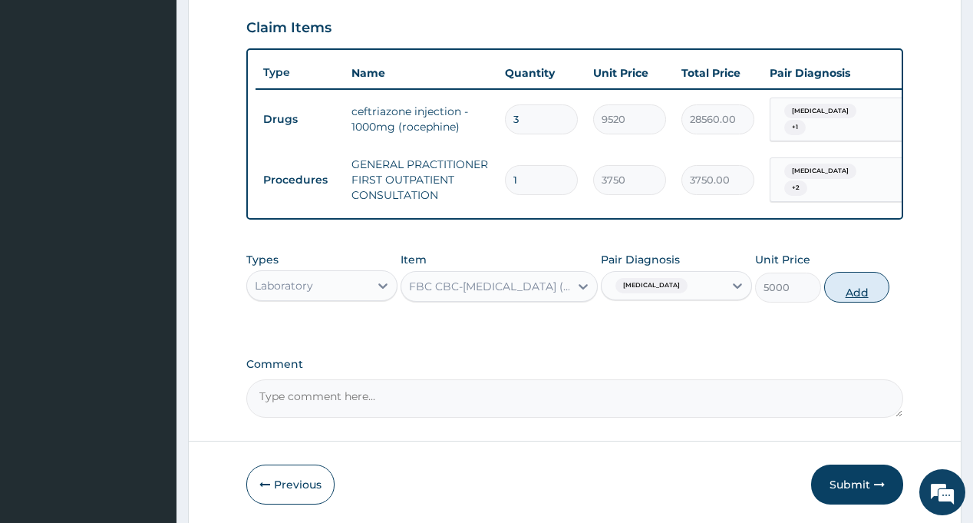
click at [862, 300] on button "Add" at bounding box center [857, 287] width 66 height 31
type input "0"
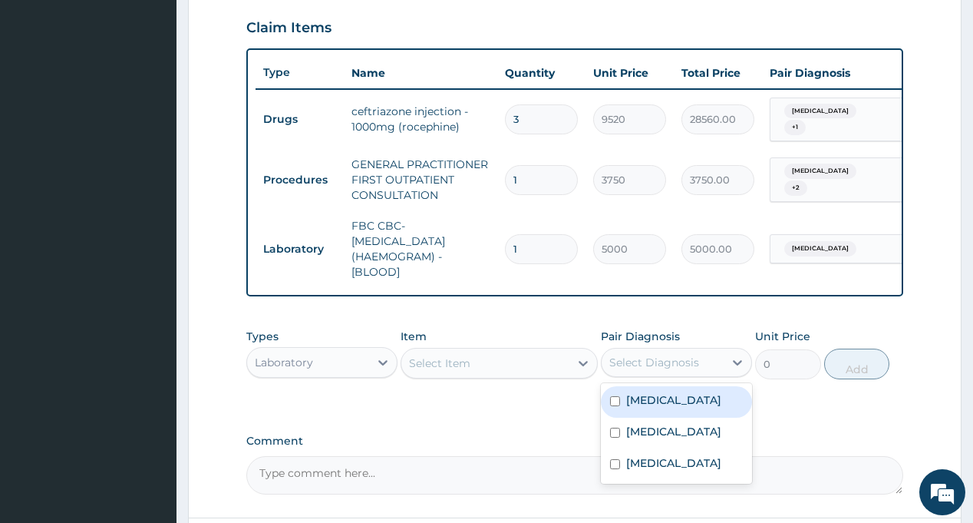
click at [643, 374] on div "Select Diagnosis" at bounding box center [663, 362] width 122 height 25
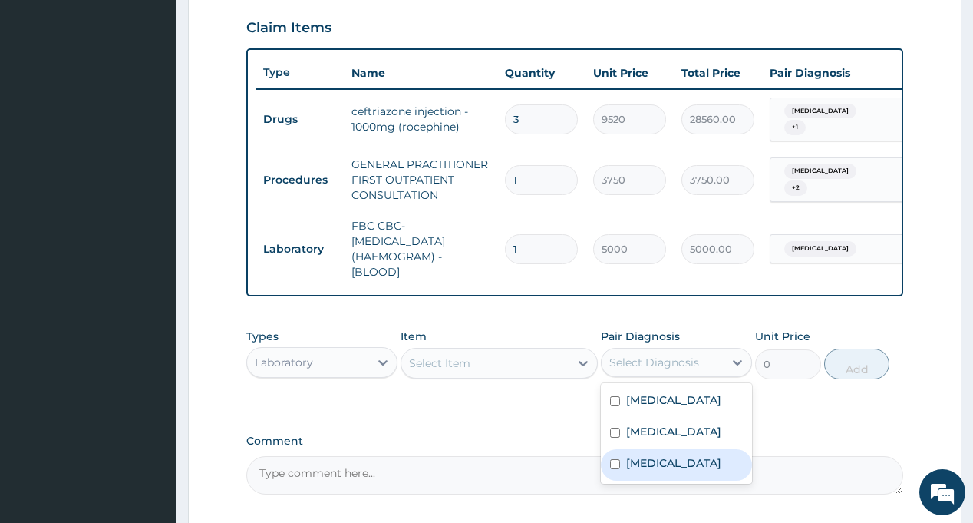
click at [658, 470] on label "Malaria" at bounding box center [673, 462] width 95 height 15
checkbox input "true"
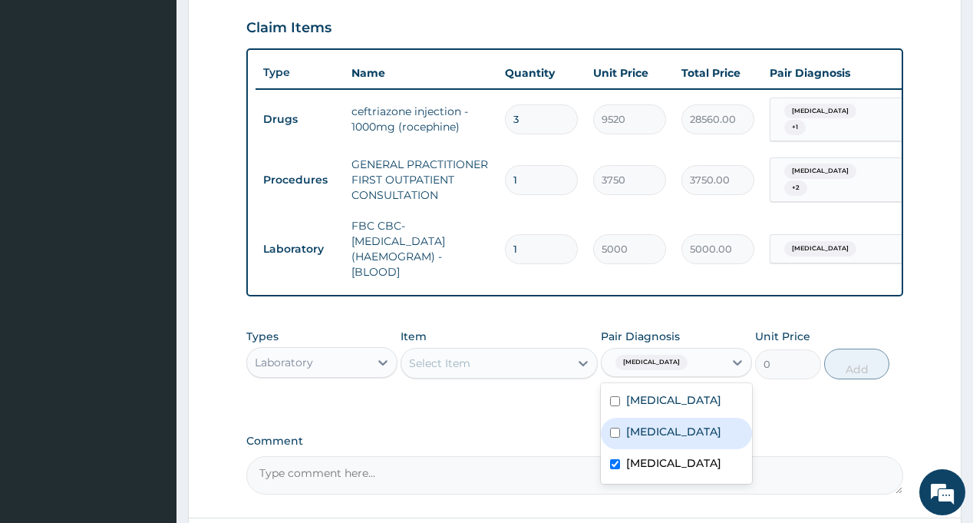
click at [483, 366] on div "Select Item" at bounding box center [485, 363] width 168 height 25
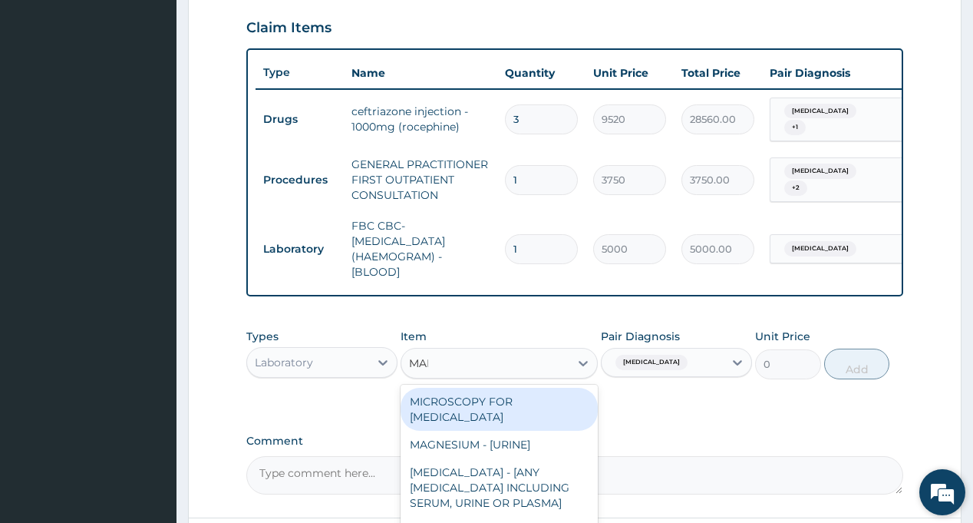
type input "MALA"
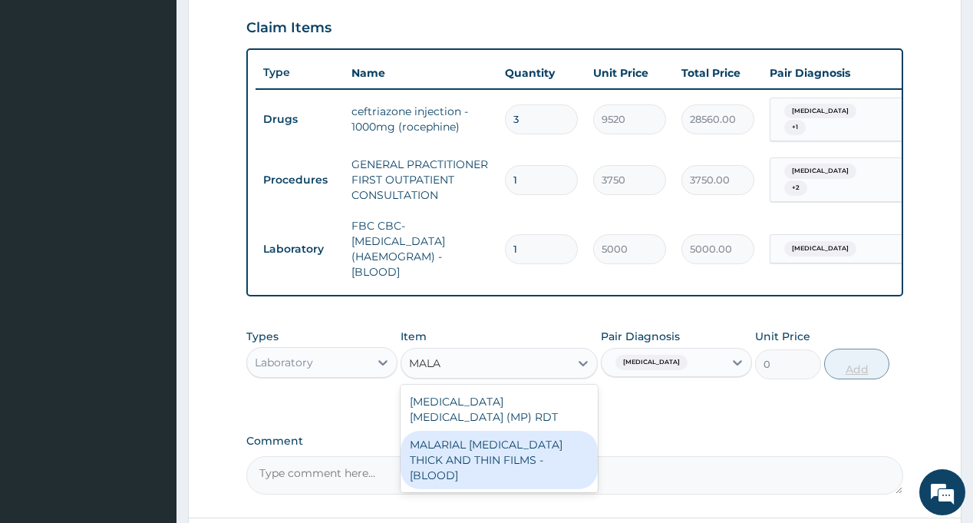
drag, startPoint x: 532, startPoint y: 449, endPoint x: 877, endPoint y: 377, distance: 352.8
click at [532, 448] on div "MALARIAL PARASITE THICK AND THIN FILMS - [BLOOD]" at bounding box center [499, 459] width 197 height 58
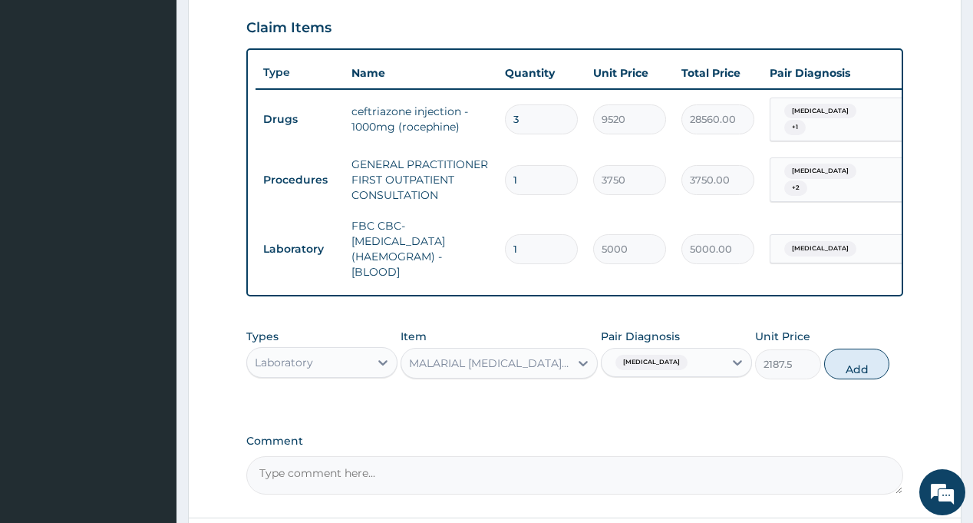
click at [856, 363] on button "Add" at bounding box center [857, 363] width 66 height 31
type input "0"
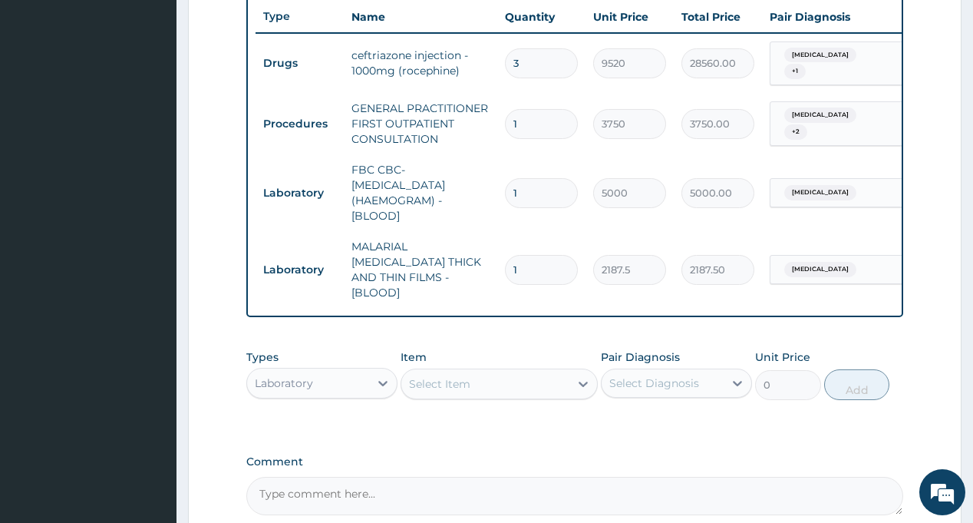
scroll to position [599, 0]
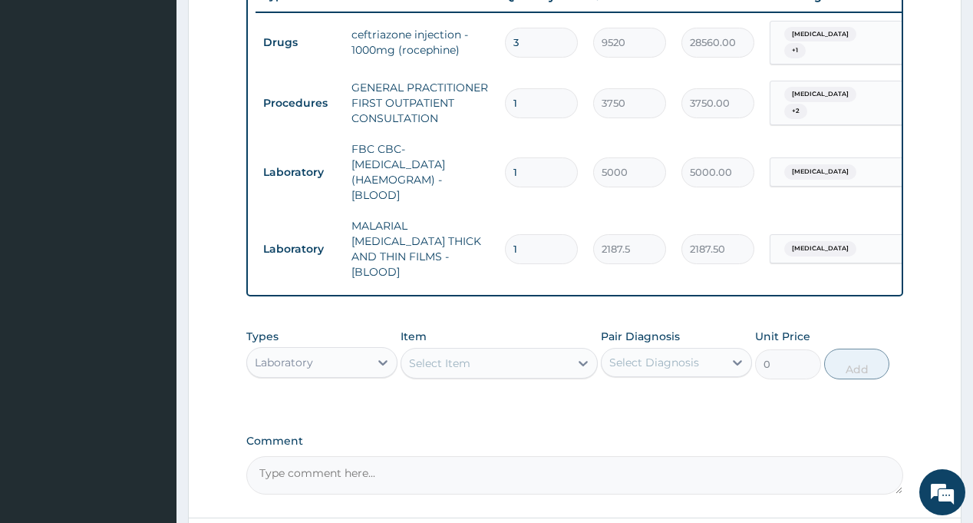
click at [294, 355] on div "Laboratory" at bounding box center [284, 362] width 58 height 15
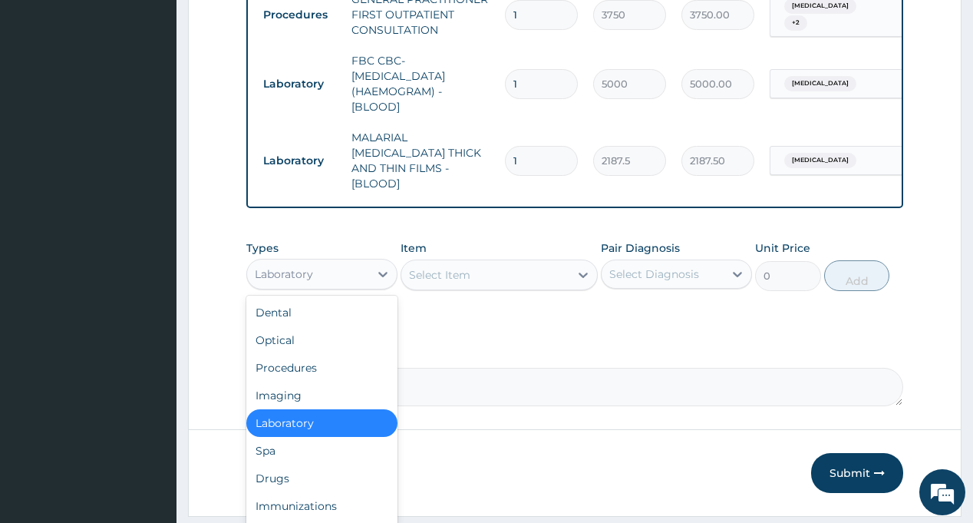
scroll to position [722, 0]
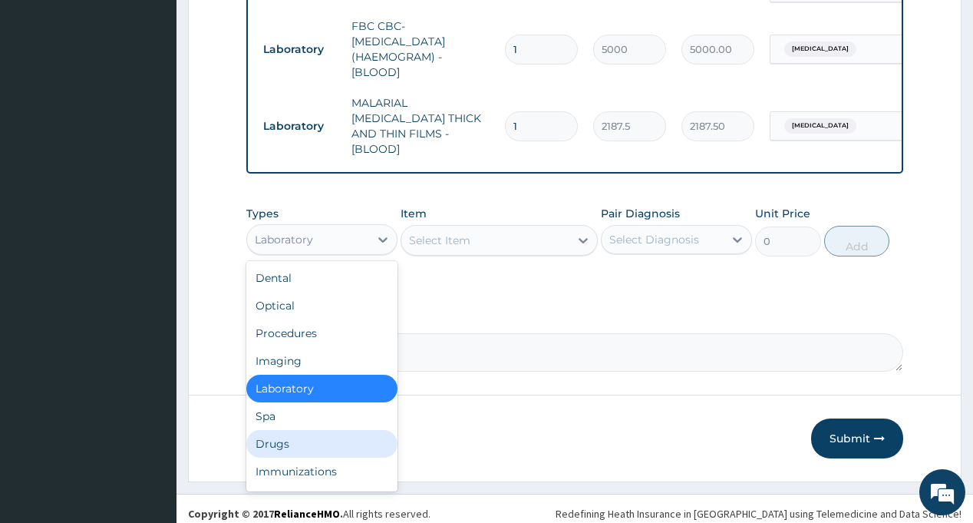
click at [282, 432] on div "Drugs" at bounding box center [321, 444] width 151 height 28
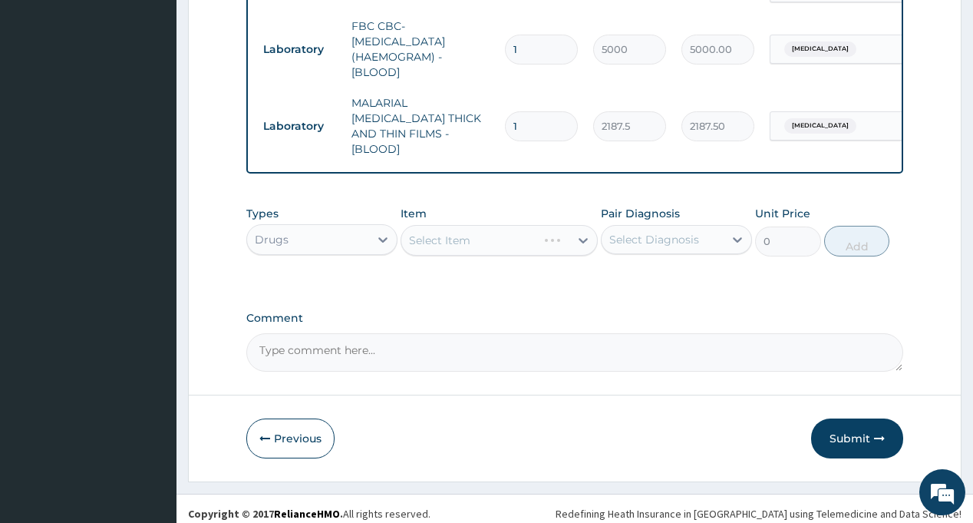
click at [674, 233] on div "Select Diagnosis" at bounding box center [654, 239] width 90 height 15
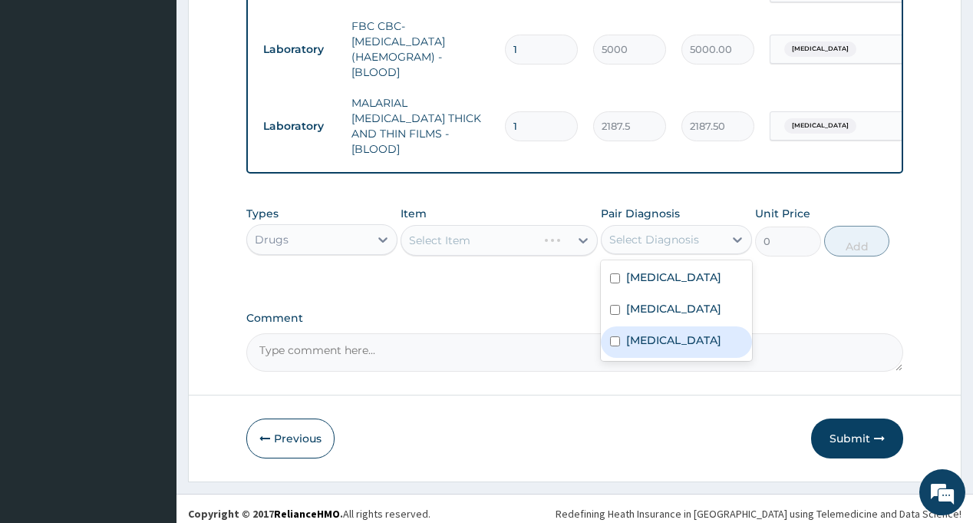
drag, startPoint x: 664, startPoint y: 348, endPoint x: 648, endPoint y: 339, distance: 18.2
click at [665, 348] on label "Malaria" at bounding box center [673, 339] width 95 height 15
checkbox input "true"
click at [477, 269] on div "Types Drugs Item Select Item Pair Diagnosis option Malaria, selected. option Ma…" at bounding box center [574, 242] width 656 height 89
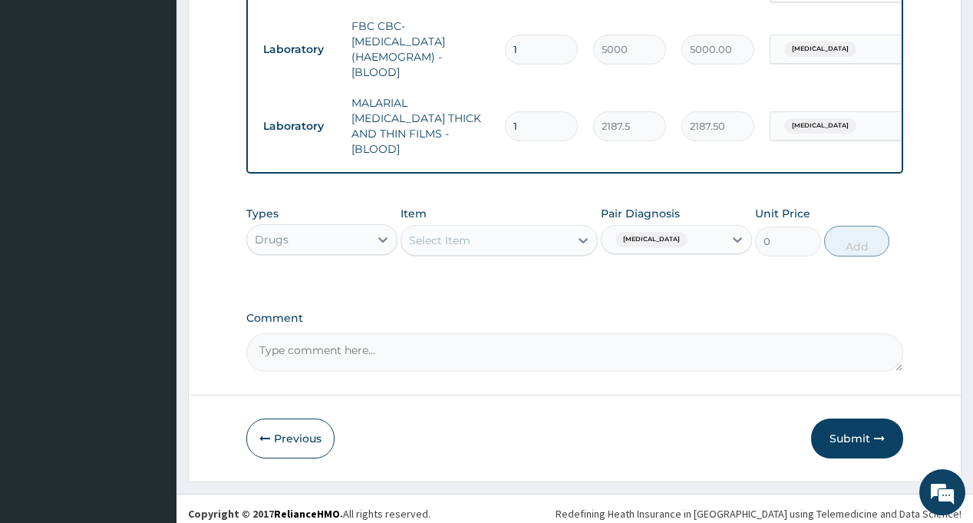
click at [466, 233] on div "Select Item" at bounding box center [439, 240] width 61 height 15
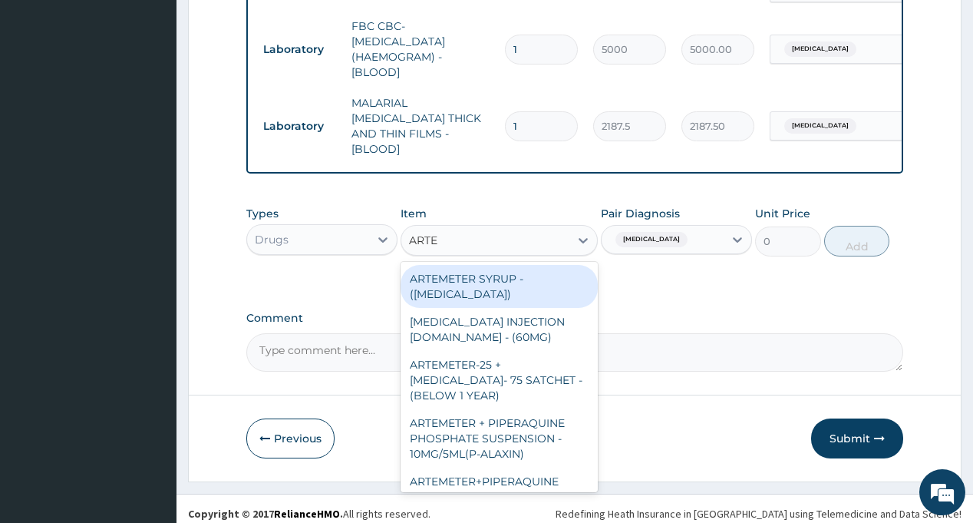
type input "ARTES"
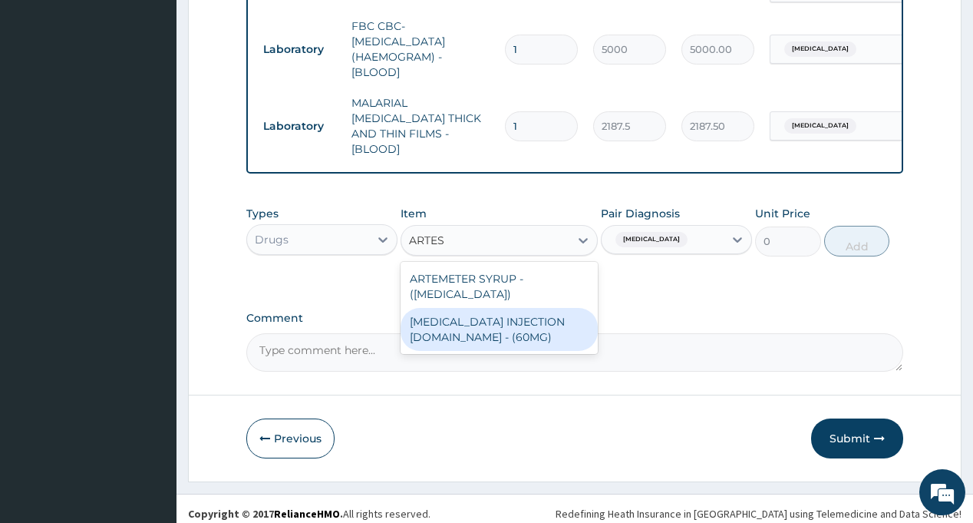
click at [516, 323] on div "ARTESUNATE INJECTION IV.IM - (60MG)" at bounding box center [499, 329] width 197 height 43
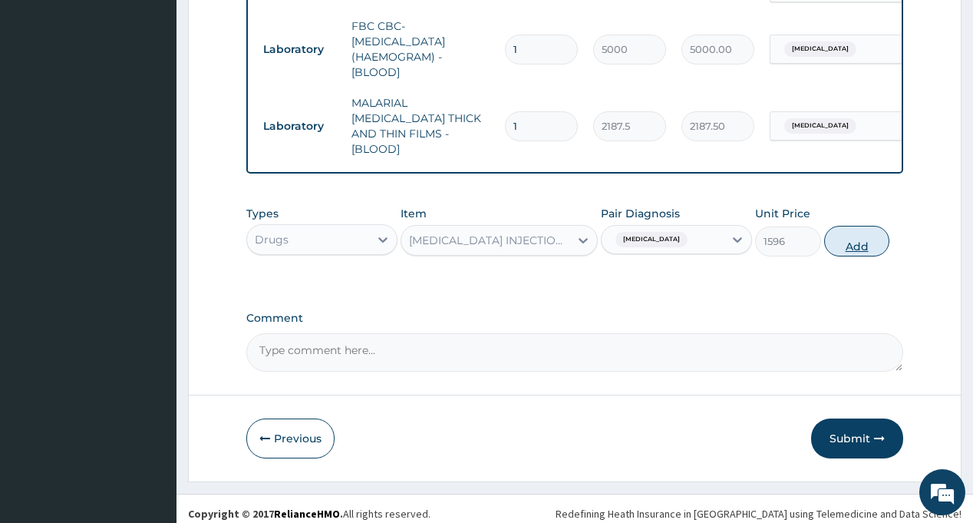
click at [859, 227] on button "Add" at bounding box center [857, 241] width 66 height 31
type input "0"
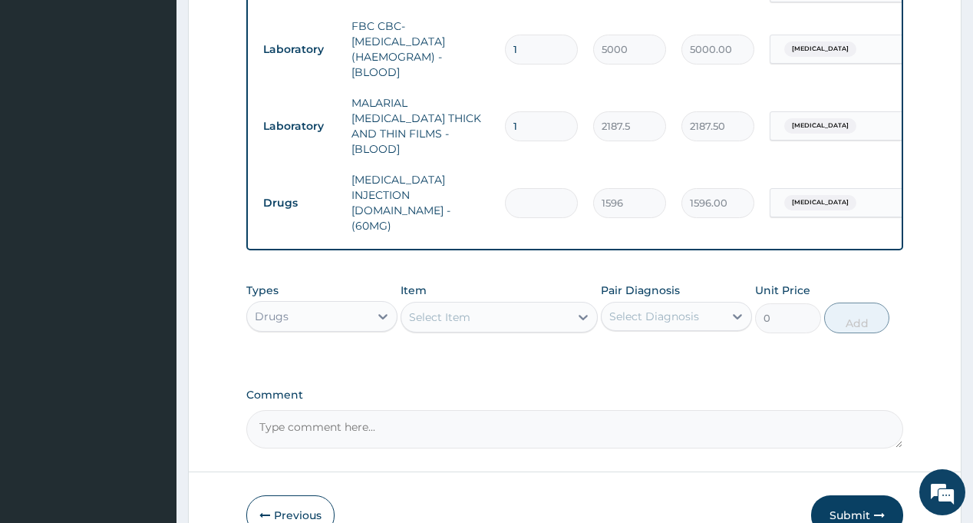
type input "0.00"
type input "6"
type input "9576.00"
type input "6"
click at [653, 308] on div "Select Diagnosis" at bounding box center [654, 315] width 90 height 15
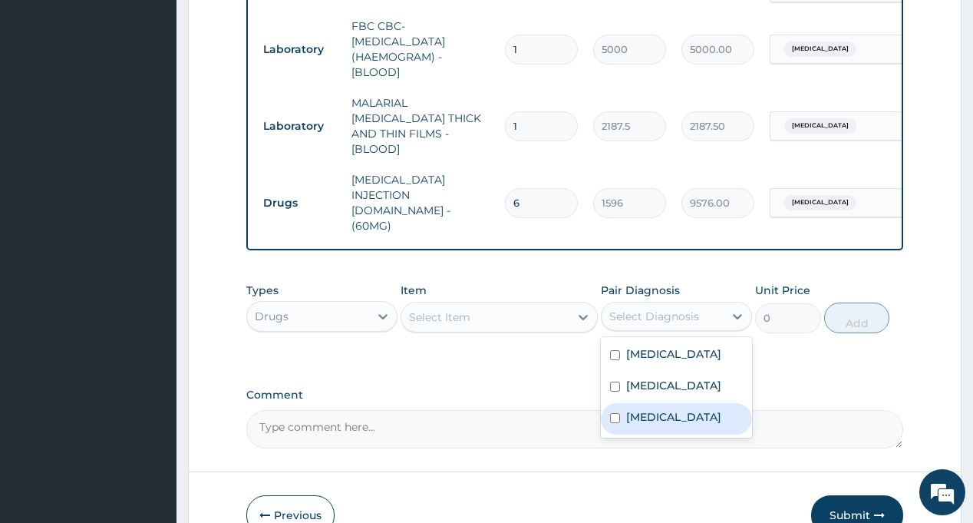
click at [649, 408] on div "Malaria" at bounding box center [676, 418] width 151 height 31
checkbox input "true"
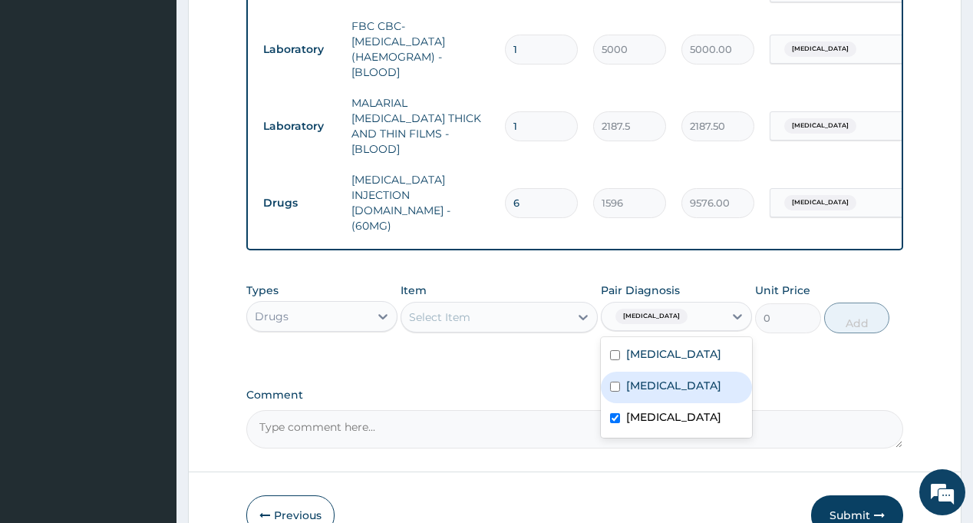
click at [483, 305] on div "Select Item" at bounding box center [485, 317] width 168 height 25
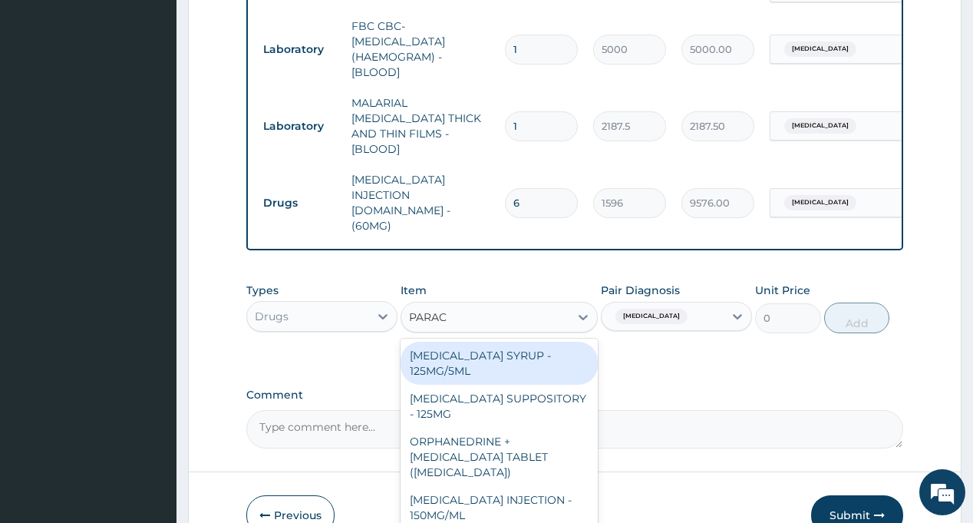
type input "PARACE"
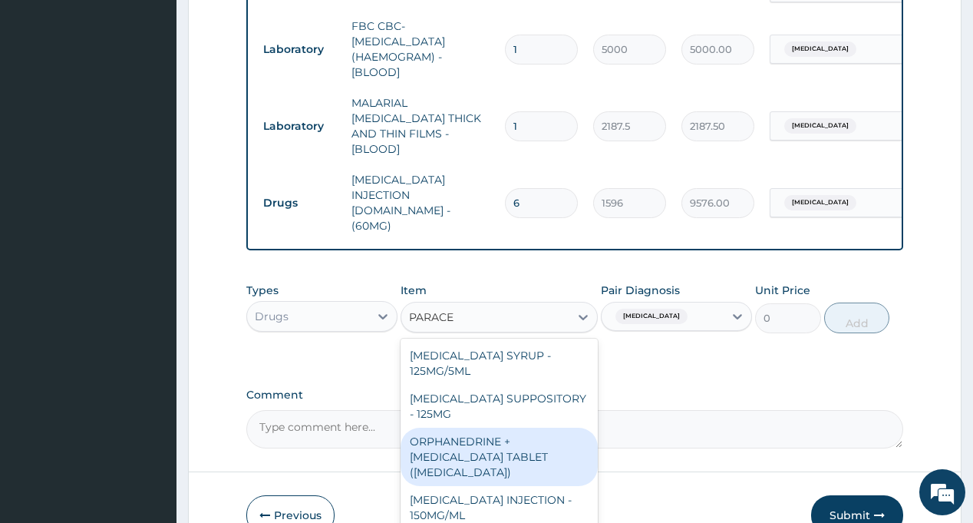
scroll to position [153, 0]
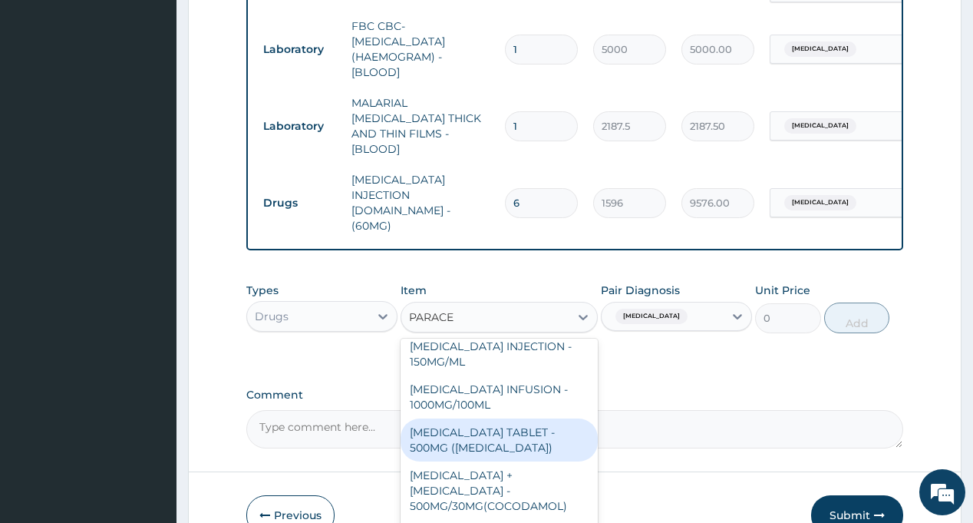
click at [494, 418] on div "PARACETAMOL TABLET - 500MG (PANADOL)" at bounding box center [499, 439] width 197 height 43
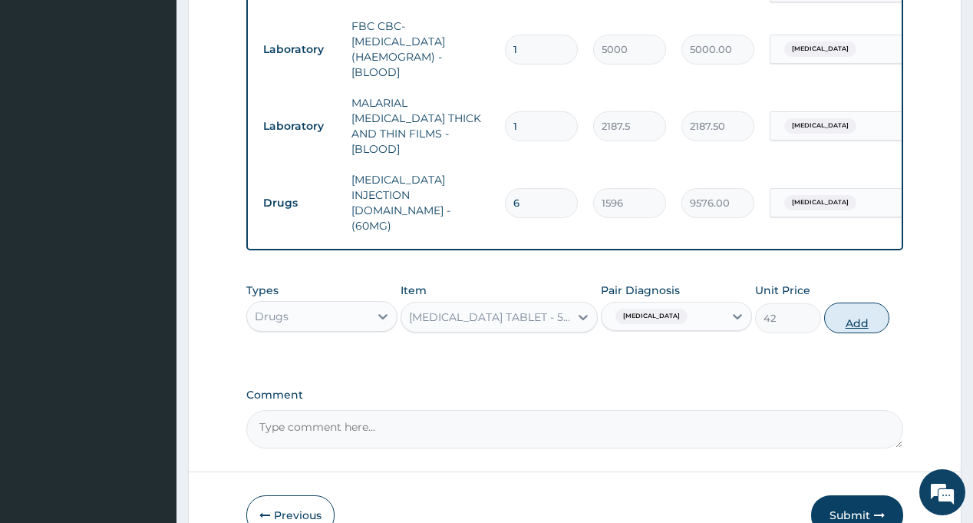
click at [858, 302] on button "Add" at bounding box center [857, 317] width 66 height 31
type input "0"
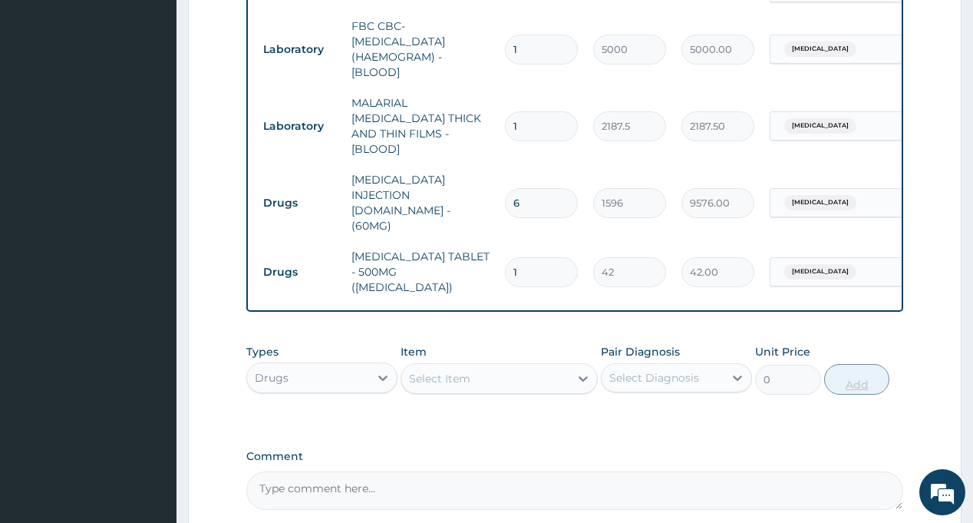
type input "18"
type input "756.00"
type input "18"
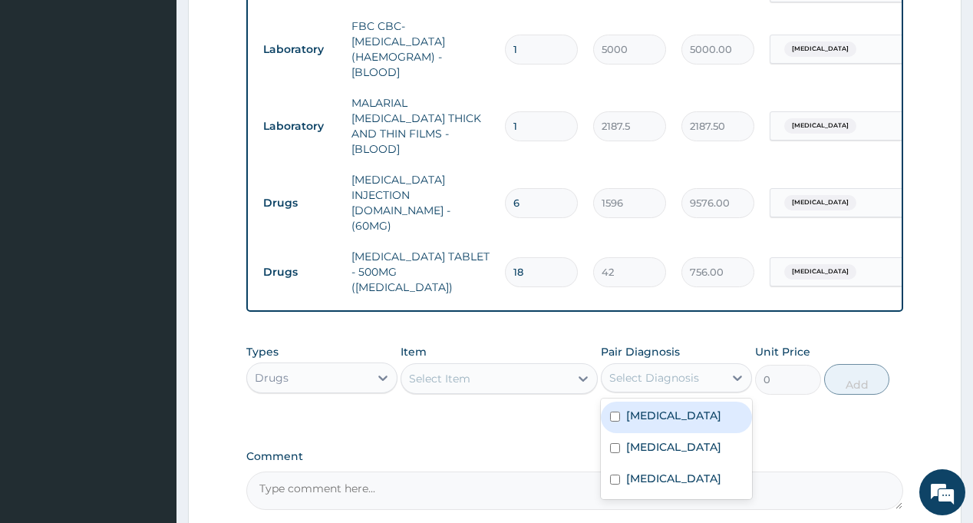
click at [655, 370] on div "Select Diagnosis" at bounding box center [654, 377] width 90 height 15
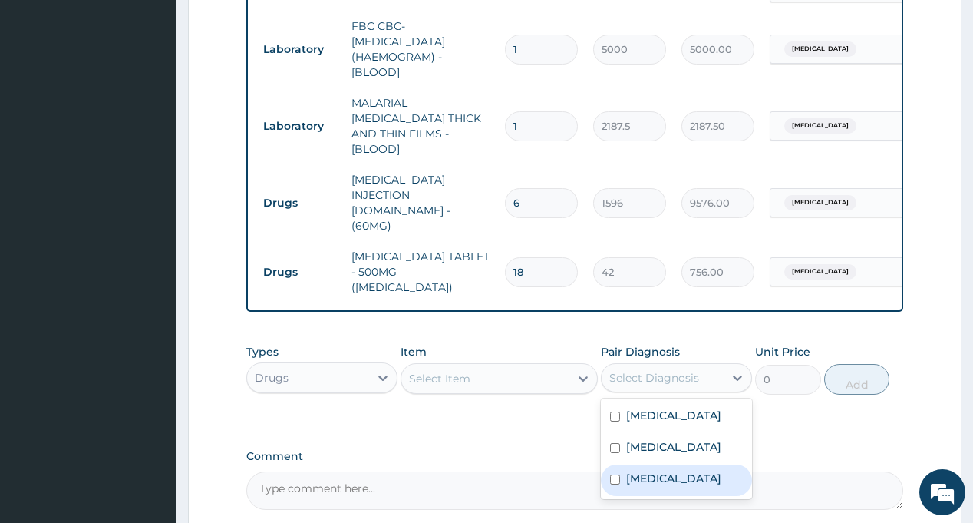
click at [655, 464] on div "Malaria" at bounding box center [676, 479] width 151 height 31
checkbox input "true"
click at [502, 366] on div "Select Item" at bounding box center [485, 378] width 168 height 25
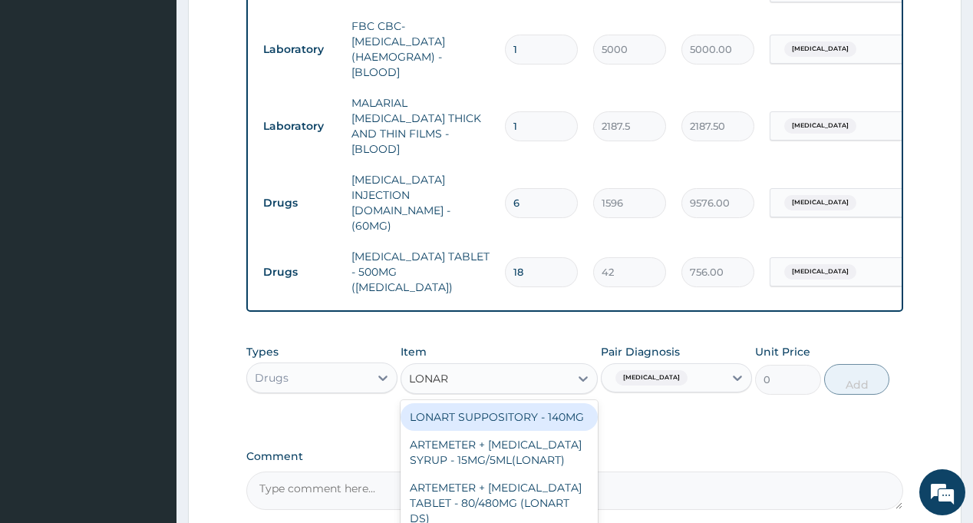
type input "LONART"
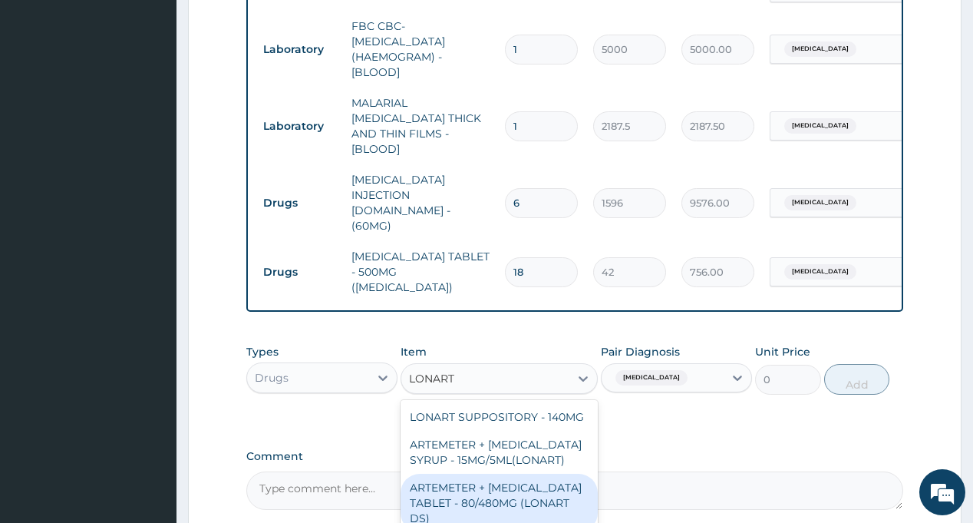
click at [490, 473] on div "ARTEMETER + LUMEFANTRINE TABLET - 80/480MG (LONART DS)" at bounding box center [499, 502] width 197 height 58
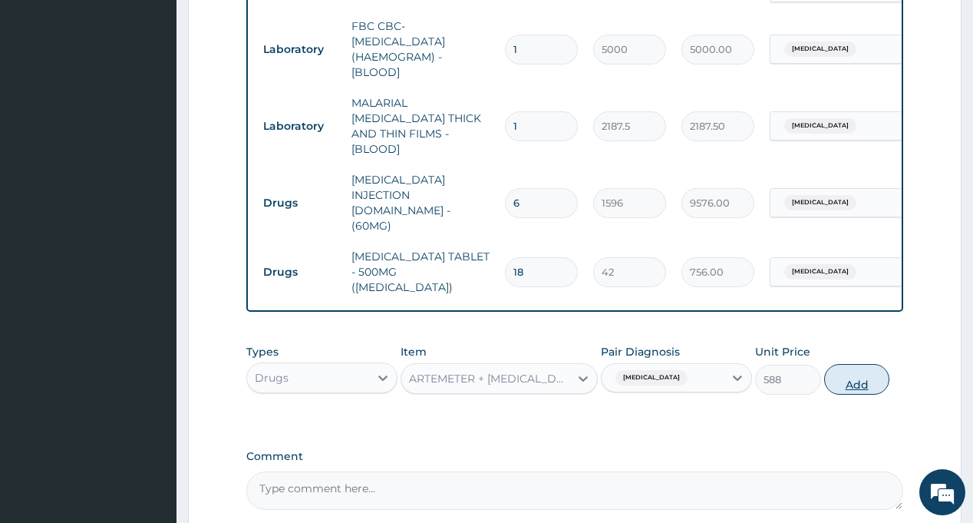
click at [866, 364] on button "Add" at bounding box center [857, 379] width 66 height 31
type input "0"
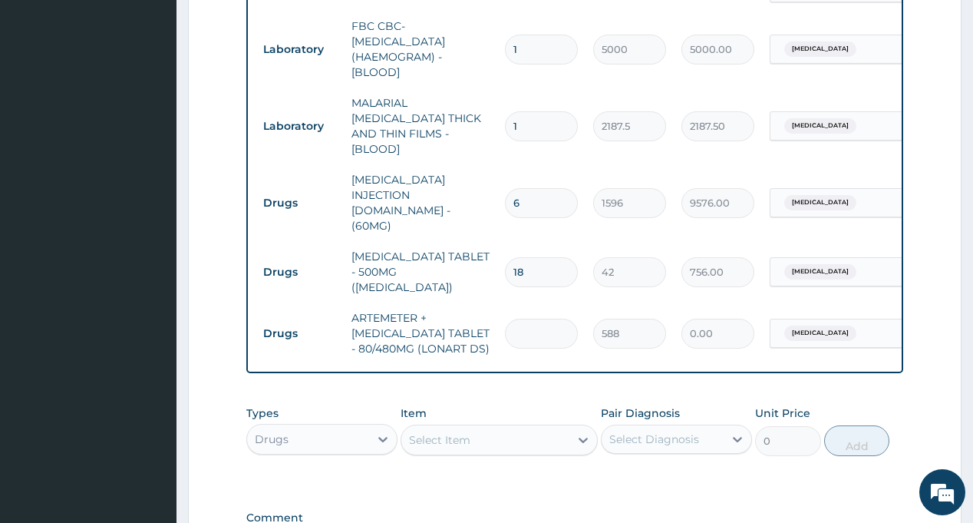
type input "6"
type input "3528.00"
type input "6"
drag, startPoint x: 643, startPoint y: 396, endPoint x: 659, endPoint y: 373, distance: 28.1
click at [644, 431] on div "Select Diagnosis" at bounding box center [654, 438] width 90 height 15
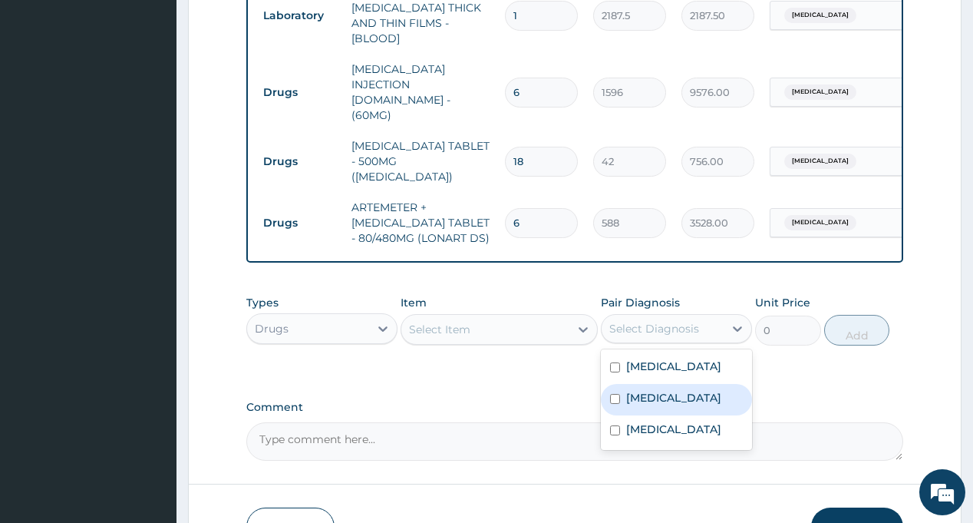
scroll to position [876, 0]
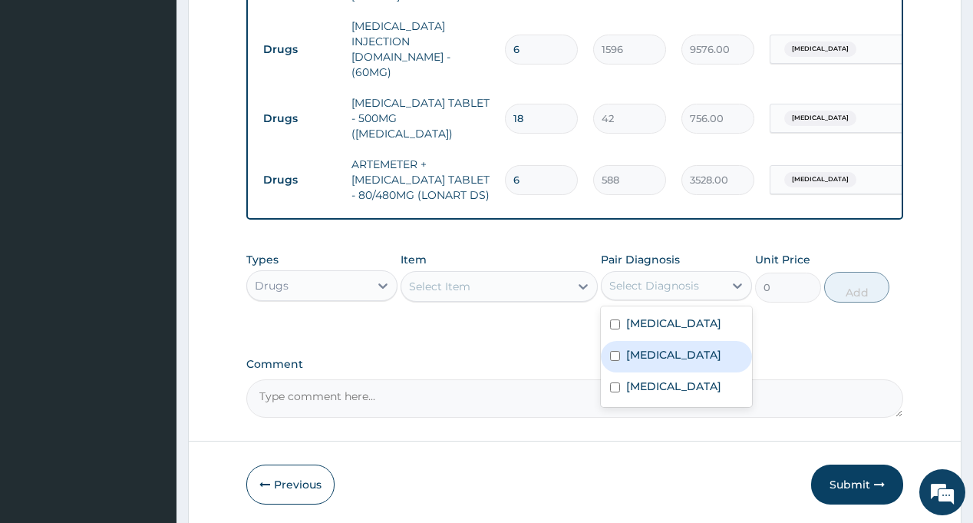
click at [691, 347] on label "Respiratory tract infection" at bounding box center [673, 354] width 95 height 15
checkbox input "true"
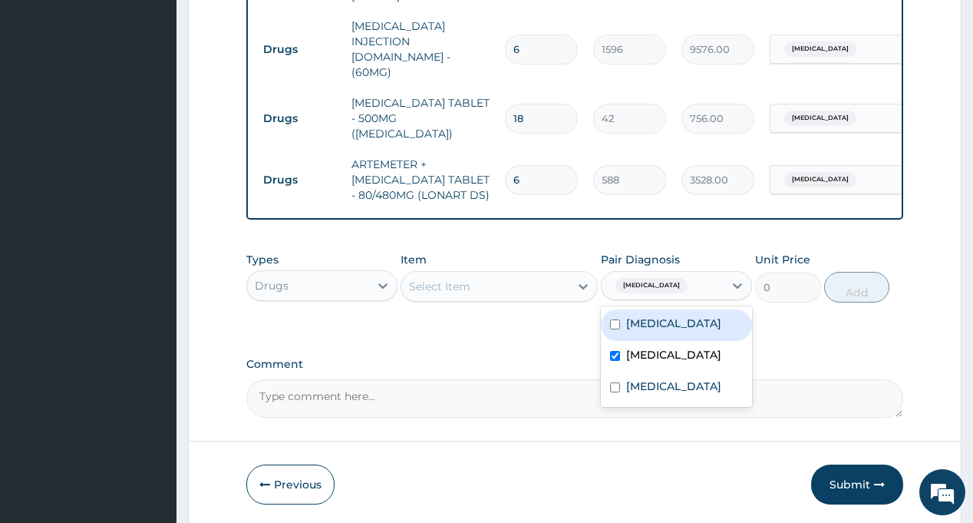
click at [679, 309] on div "Sepsis" at bounding box center [676, 324] width 151 height 31
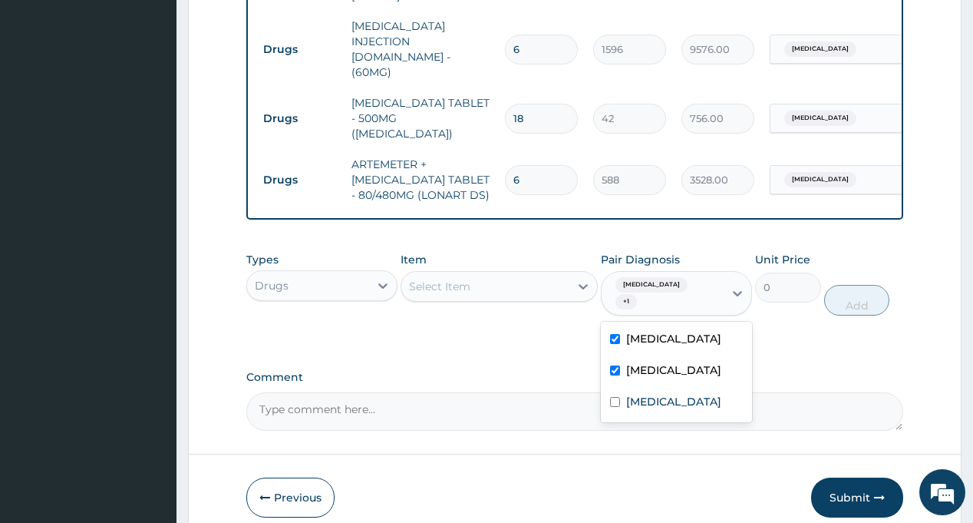
checkbox input "true"
click at [500, 274] on div "Select Item" at bounding box center [485, 286] width 168 height 25
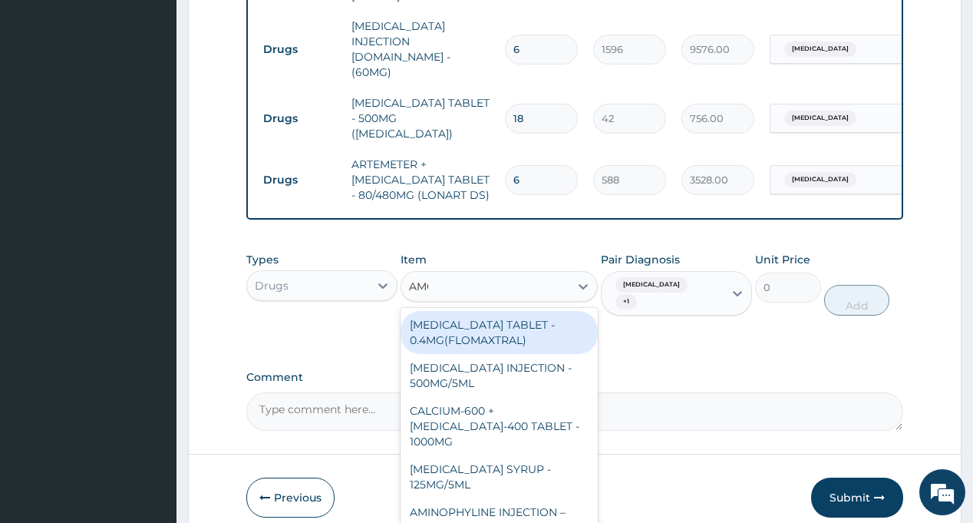
type input "AMOX"
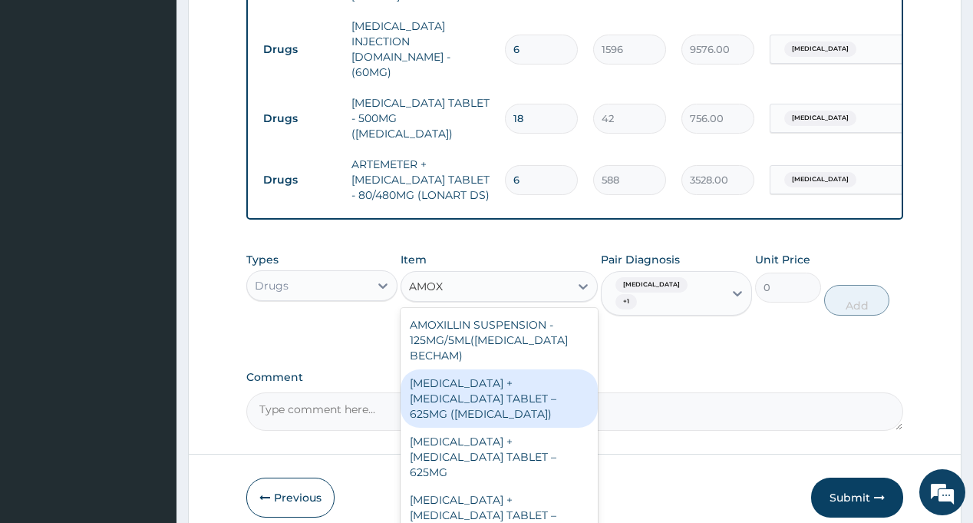
click at [463, 369] on div "AMOXICILLIN + CLAVULANIC ACID TABLET – 625MG (AUGMENTIN)" at bounding box center [499, 398] width 197 height 58
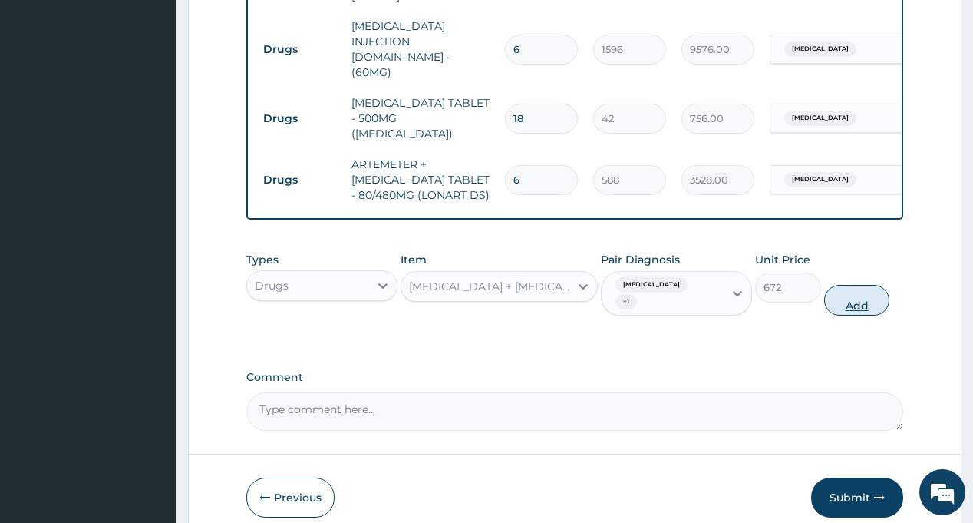
click at [847, 285] on button "Add" at bounding box center [857, 300] width 66 height 31
type input "0"
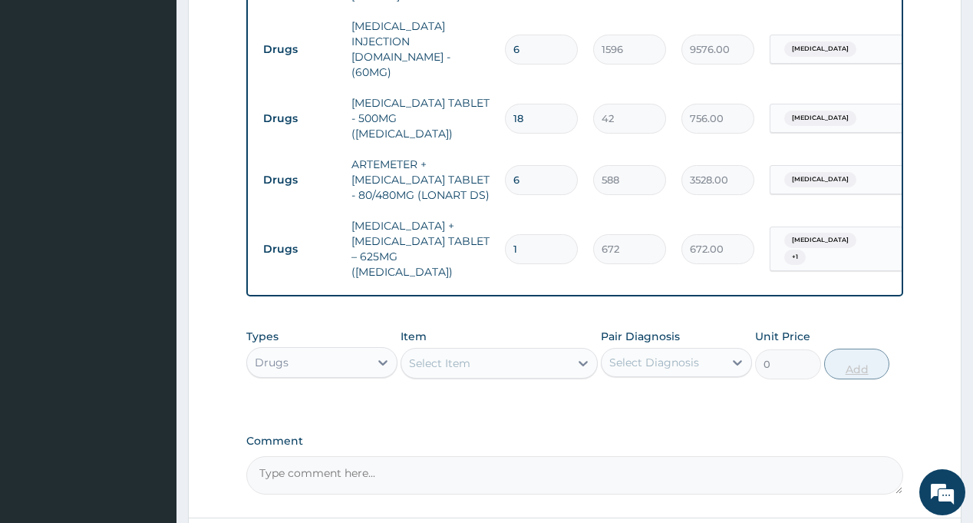
type input "14"
type input "9408.00"
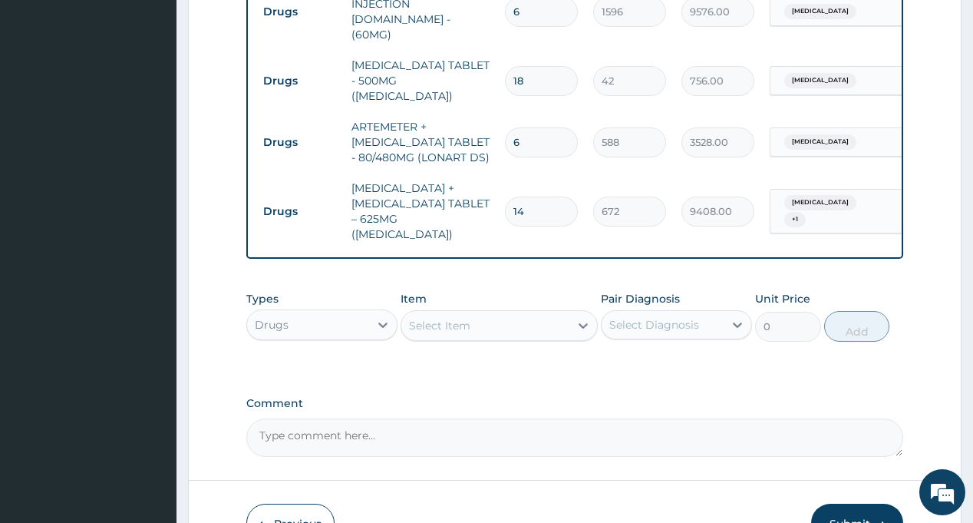
scroll to position [966, 0]
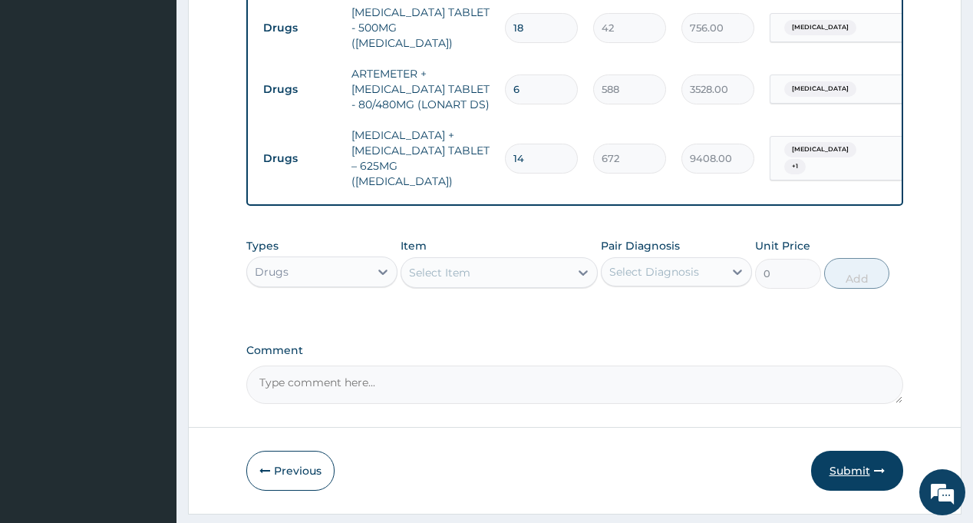
type input "14"
click at [850, 450] on button "Submit" at bounding box center [857, 470] width 92 height 40
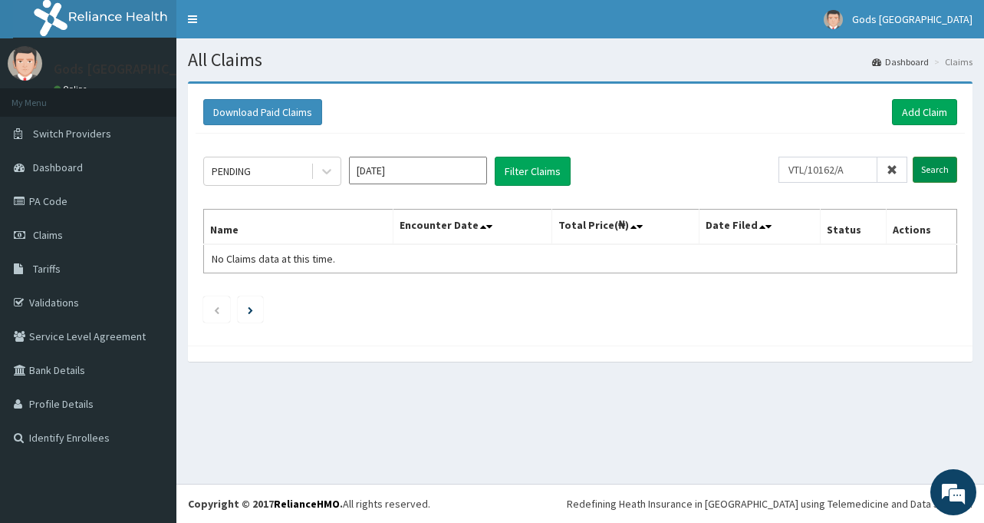
type input "VTL/10162/A"
click at [942, 165] on input "Search" at bounding box center [935, 170] width 45 height 26
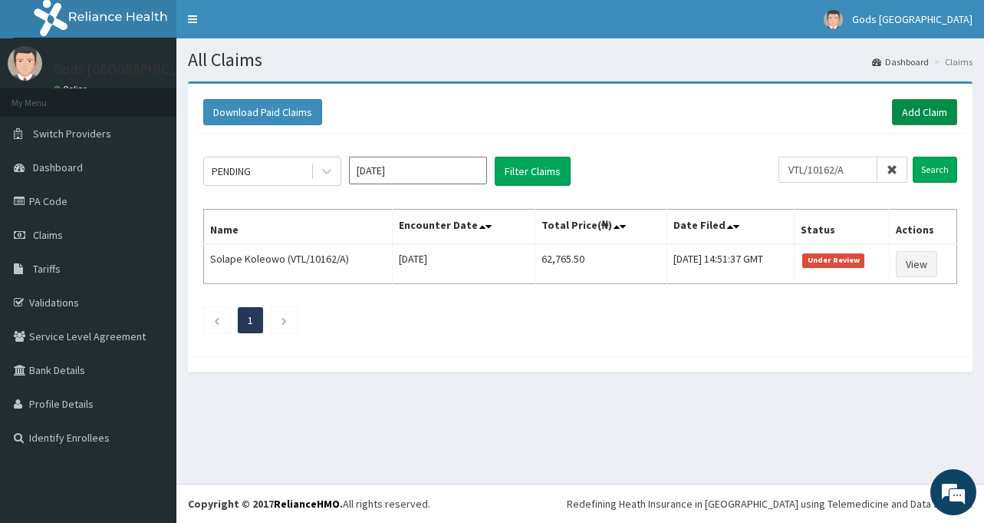
click at [946, 113] on link "Add Claim" at bounding box center [924, 112] width 65 height 26
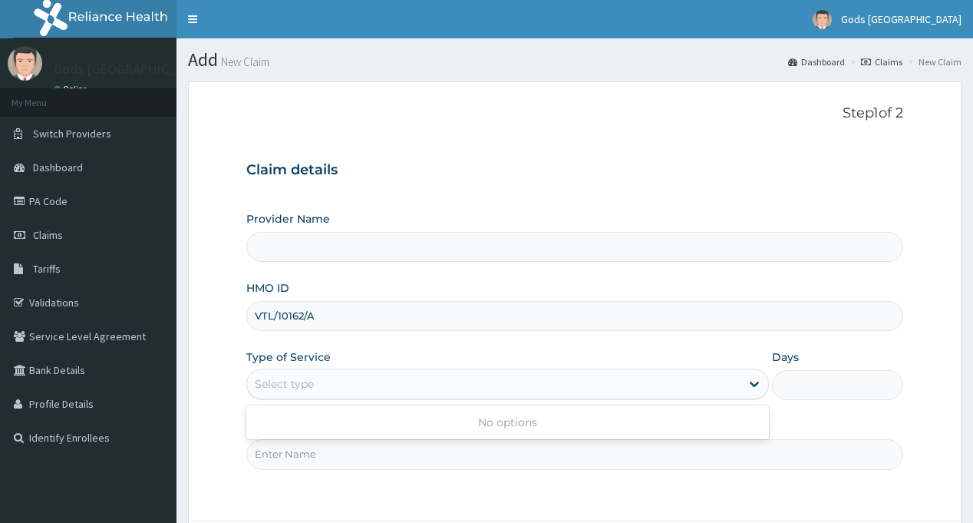
click at [212, 394] on form "Step 1 of 2 Claim details Provider Name HMO ID VTL/10162/A Type of Service Use …" at bounding box center [574, 344] width 773 height 526
click at [349, 385] on div "Select type" at bounding box center [493, 383] width 493 height 25
type input "Gods [GEOGRAPHIC_DATA] - [GEOGRAPHIC_DATA]"
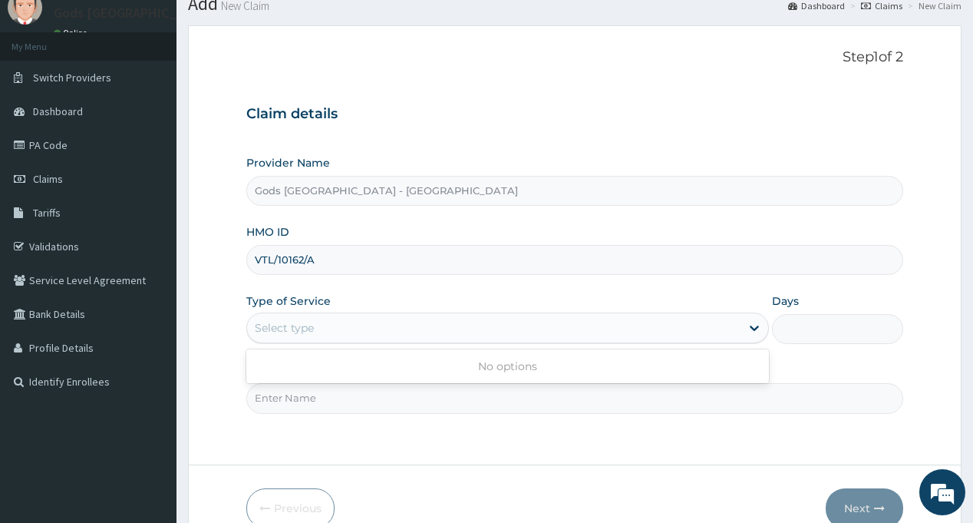
scroll to position [136, 0]
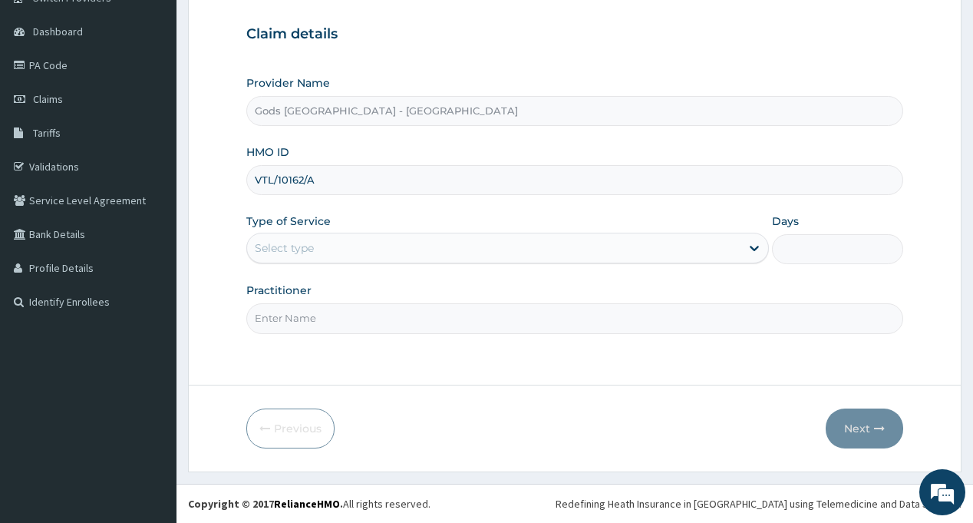
click at [371, 362] on form "Step 1 of 2 Claim details Provider Name Gods [GEOGRAPHIC_DATA] - [GEOGRAPHIC_DA…" at bounding box center [574, 209] width 773 height 526
click at [322, 324] on input "Practitioner" at bounding box center [574, 318] width 656 height 30
type input "DR OPAFUNSO"
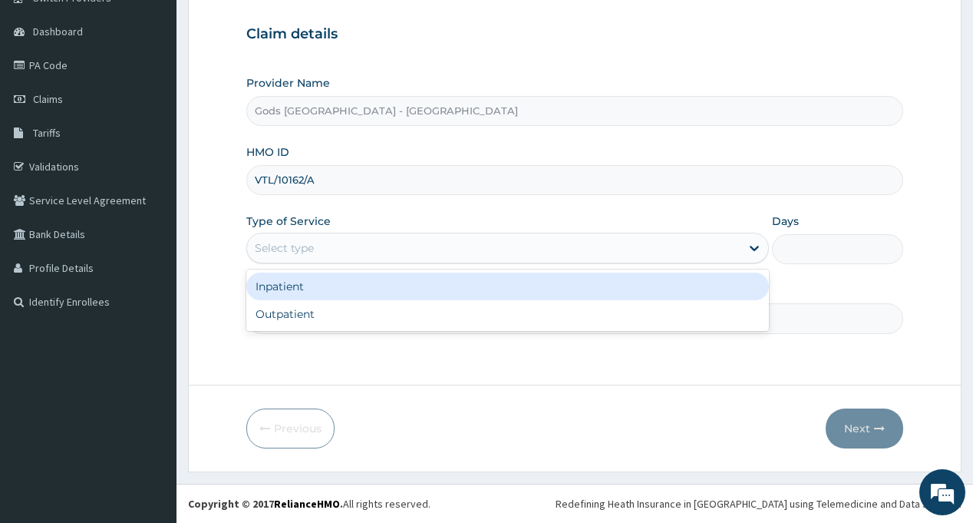
click at [305, 233] on div "Select type" at bounding box center [507, 248] width 523 height 31
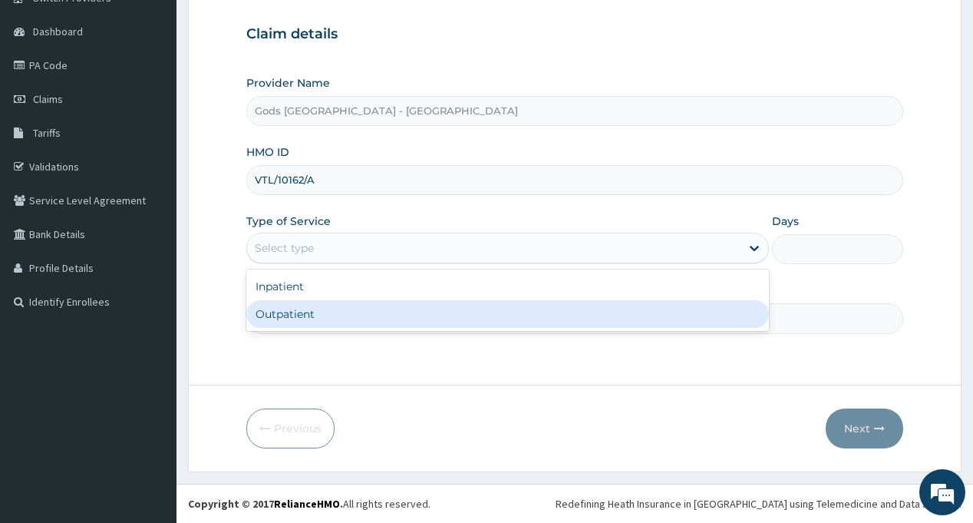
click at [313, 308] on div "Outpatient" at bounding box center [507, 314] width 523 height 28
type input "1"
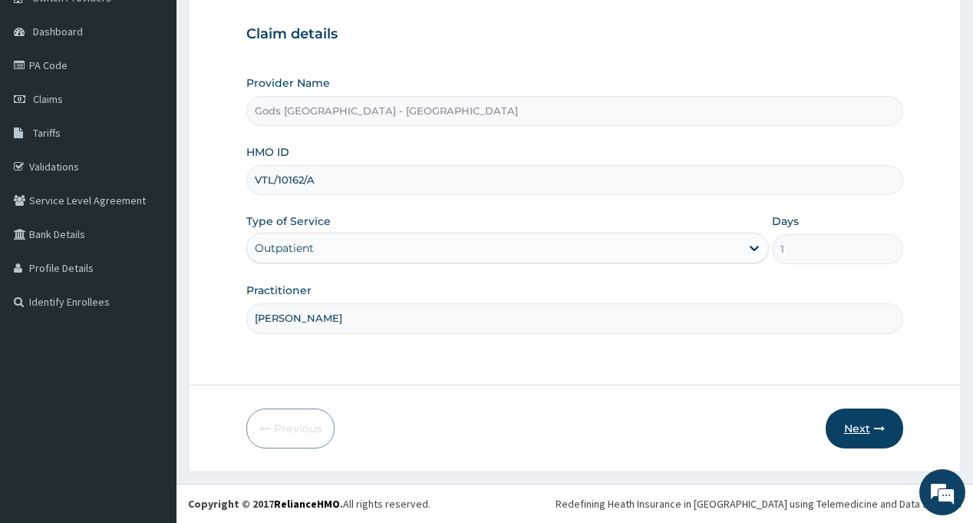
click at [848, 428] on button "Next" at bounding box center [865, 428] width 78 height 40
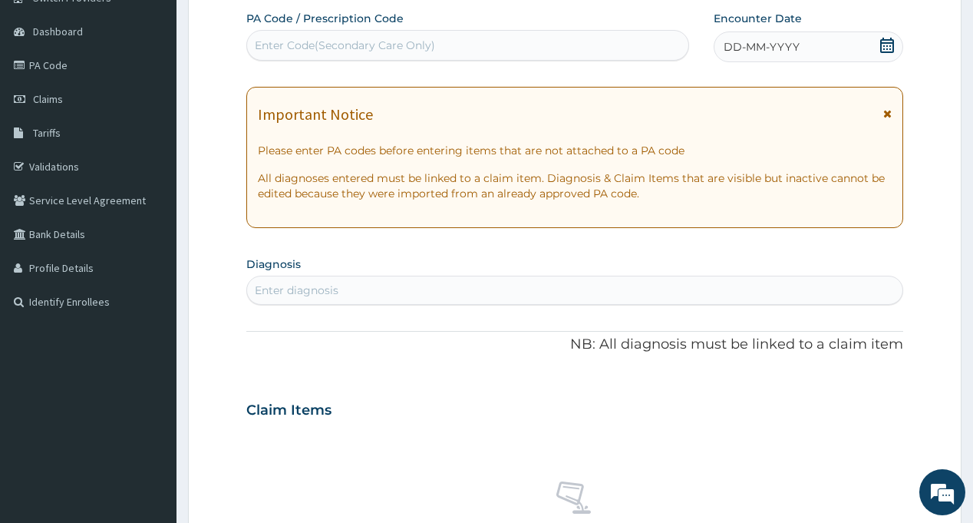
scroll to position [0, 0]
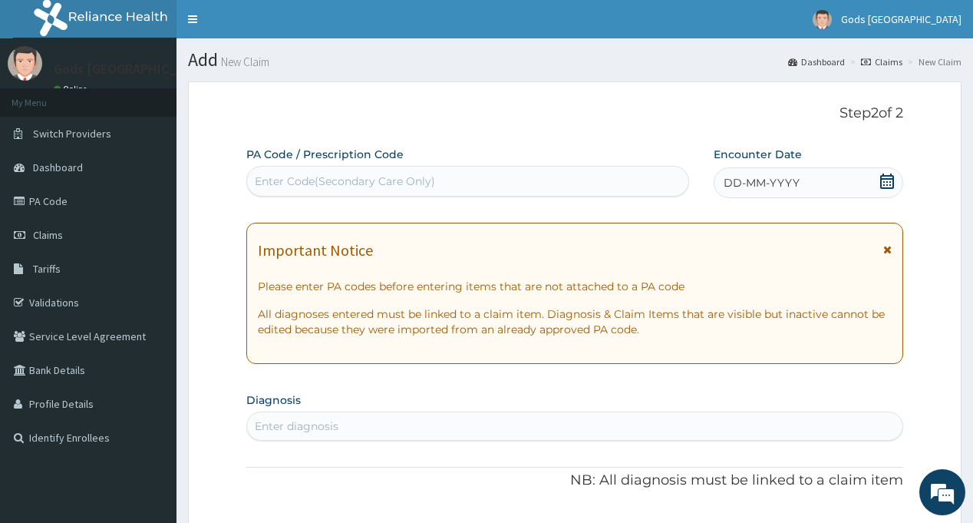
click at [885, 173] on icon at bounding box center [886, 180] width 15 height 15
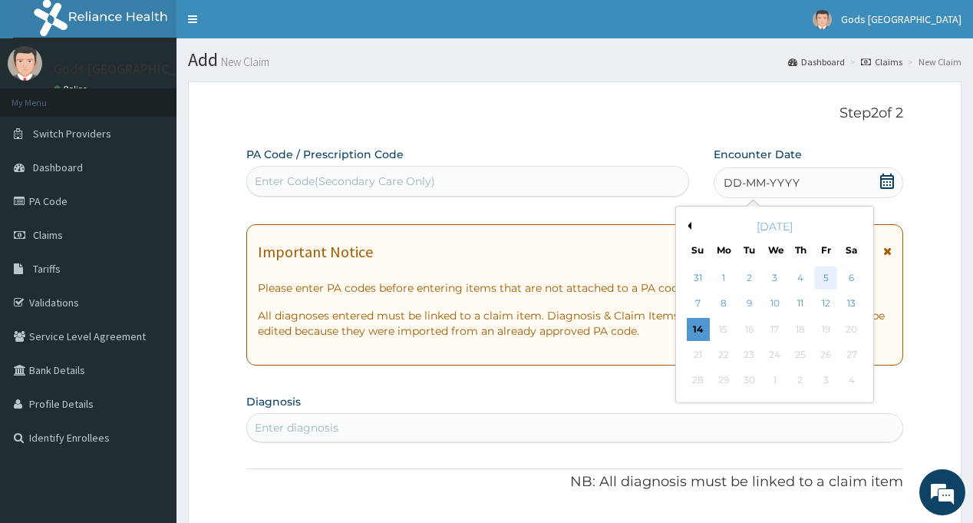
click at [826, 283] on div "5" at bounding box center [825, 277] width 23 height 23
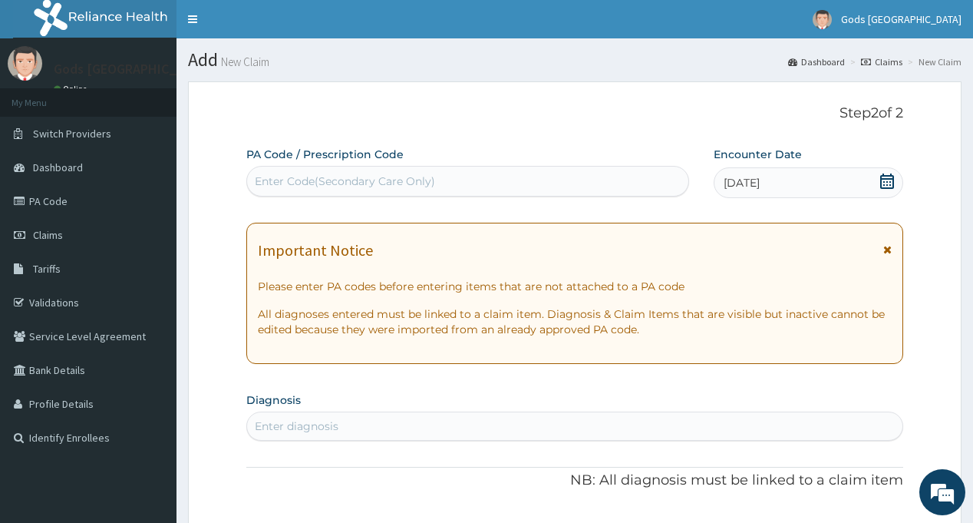
click at [318, 424] on div "Enter diagnosis" at bounding box center [297, 425] width 84 height 15
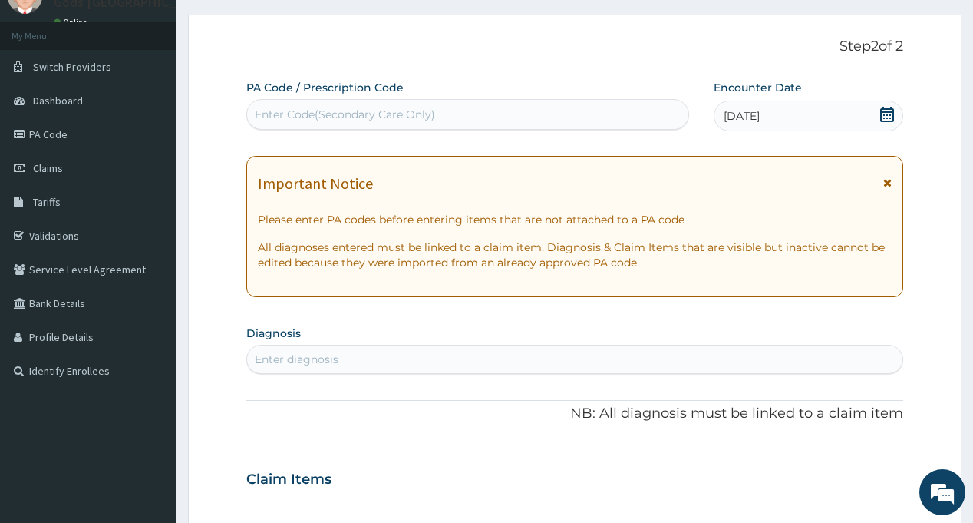
scroll to position [153, 0]
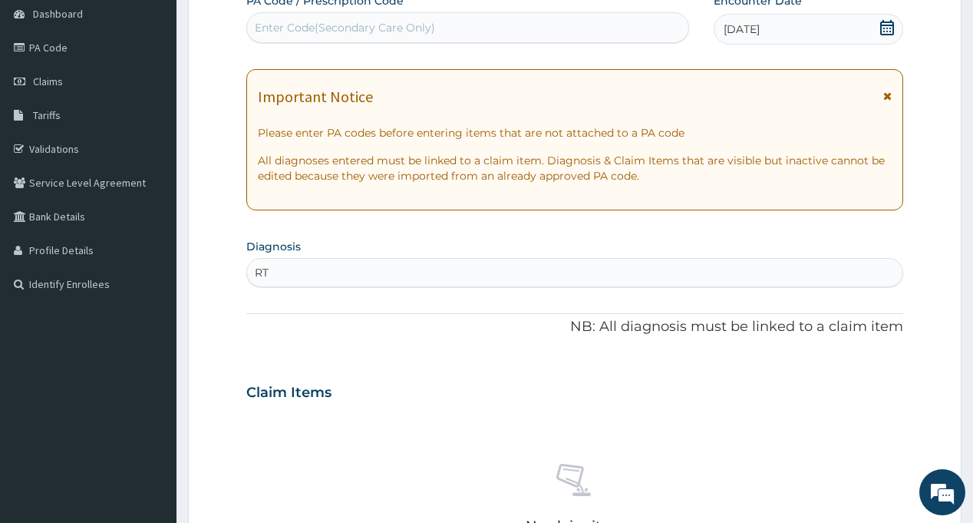
type input "RTI"
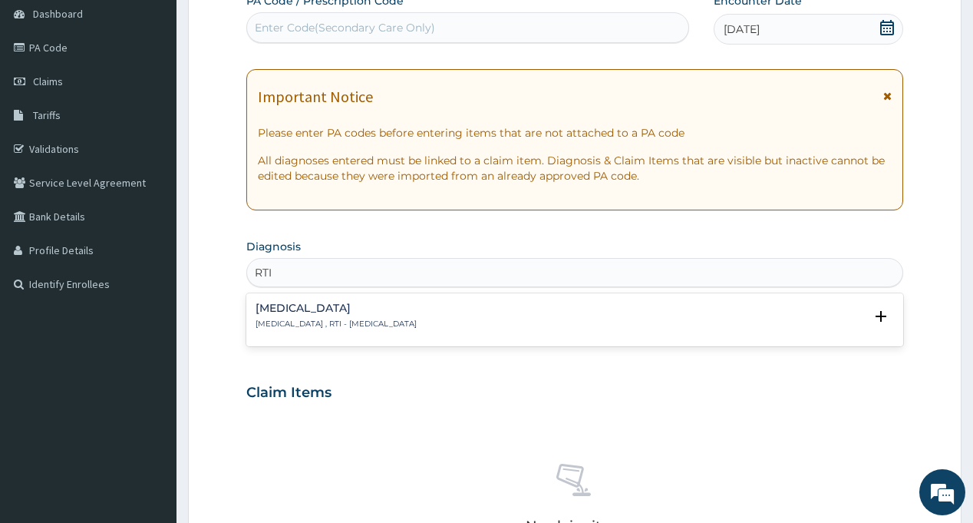
click at [323, 318] on p "Respiratory tract infection , RTI - Respiratory tract infection" at bounding box center [336, 323] width 161 height 11
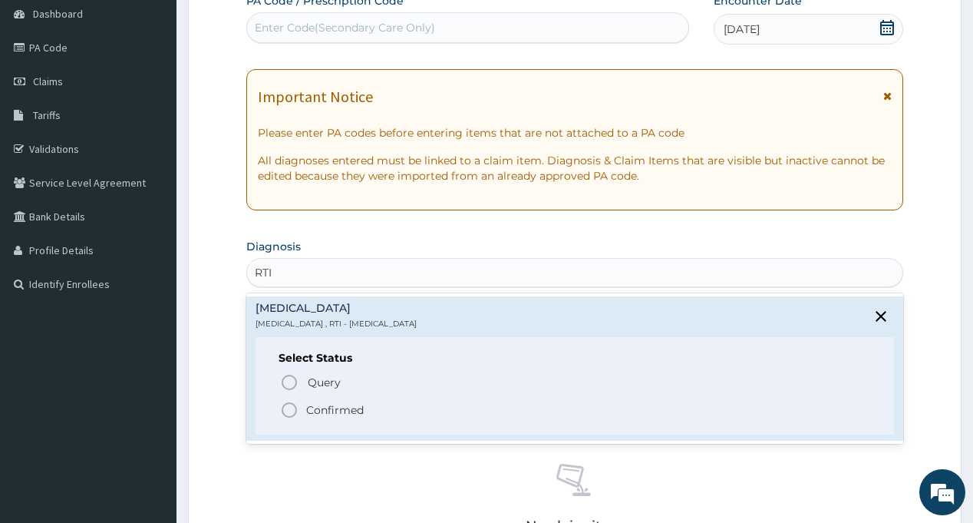
click at [328, 410] on p "Confirmed" at bounding box center [335, 409] width 58 height 15
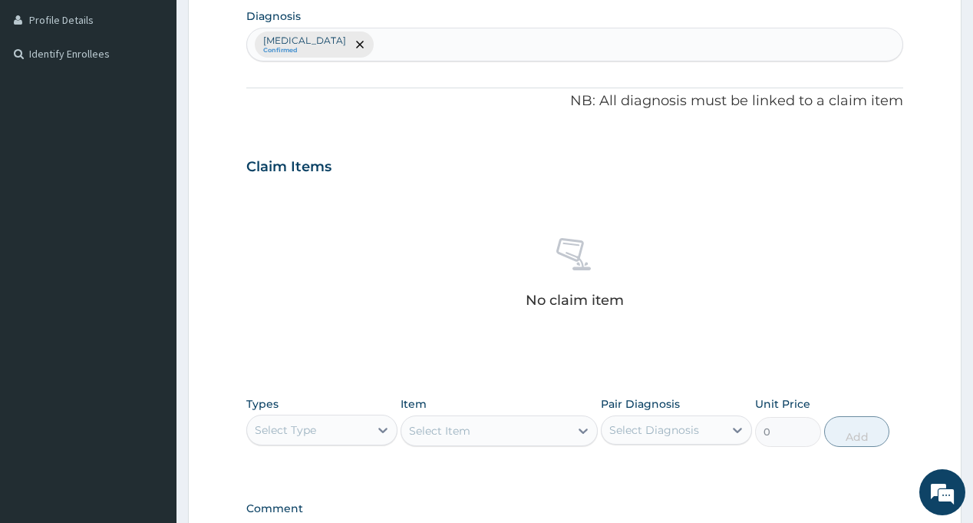
click at [324, 433] on div "Select Type" at bounding box center [308, 429] width 122 height 25
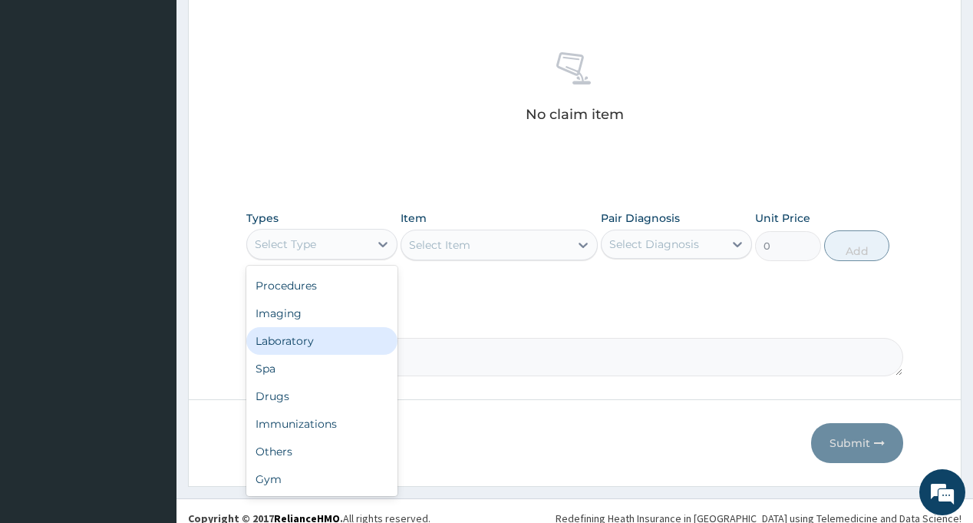
scroll to position [584, 0]
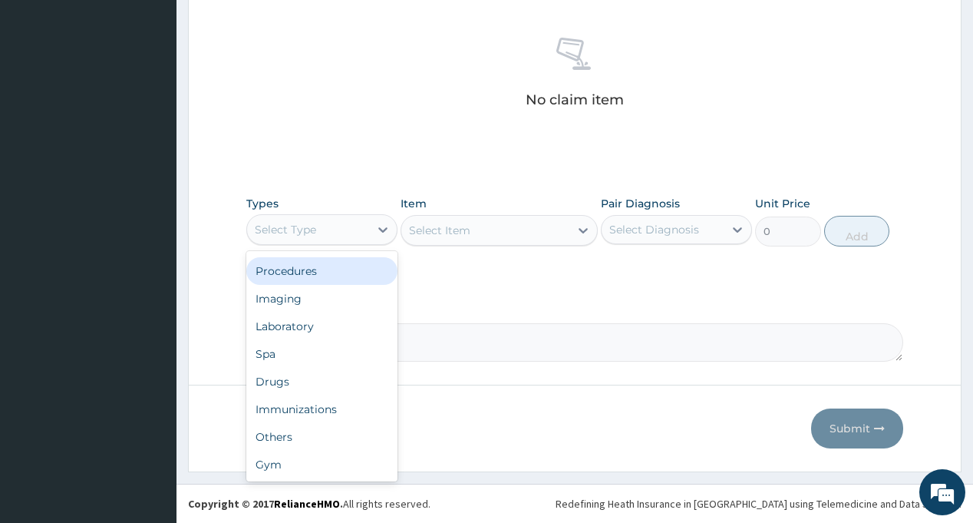
click at [348, 268] on div "Procedures" at bounding box center [321, 271] width 151 height 28
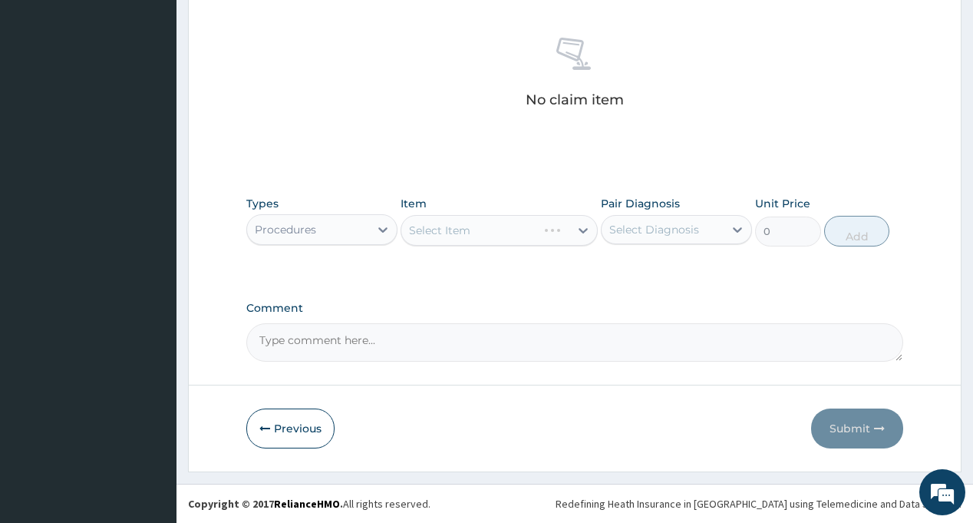
click at [682, 213] on div "Pair Diagnosis Select Diagnosis" at bounding box center [676, 221] width 151 height 51
click at [694, 234] on div "Select Diagnosis" at bounding box center [654, 229] width 90 height 15
click at [701, 265] on label "Respiratory tract infection" at bounding box center [673, 266] width 95 height 15
checkbox input "true"
drag, startPoint x: 466, startPoint y: 318, endPoint x: 465, endPoint y: 286, distance: 31.5
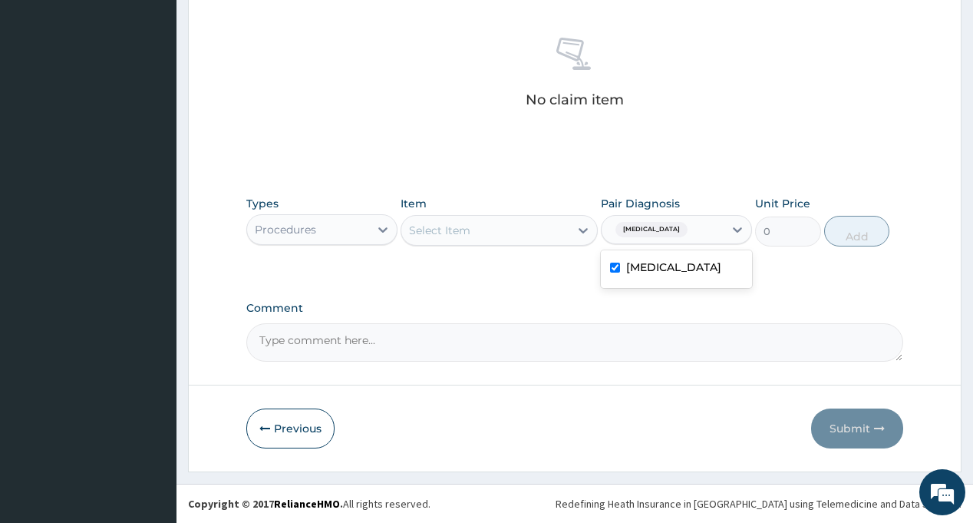
click at [466, 315] on div "Comment" at bounding box center [574, 332] width 656 height 60
click at [464, 221] on div "Select Item" at bounding box center [485, 230] width 168 height 25
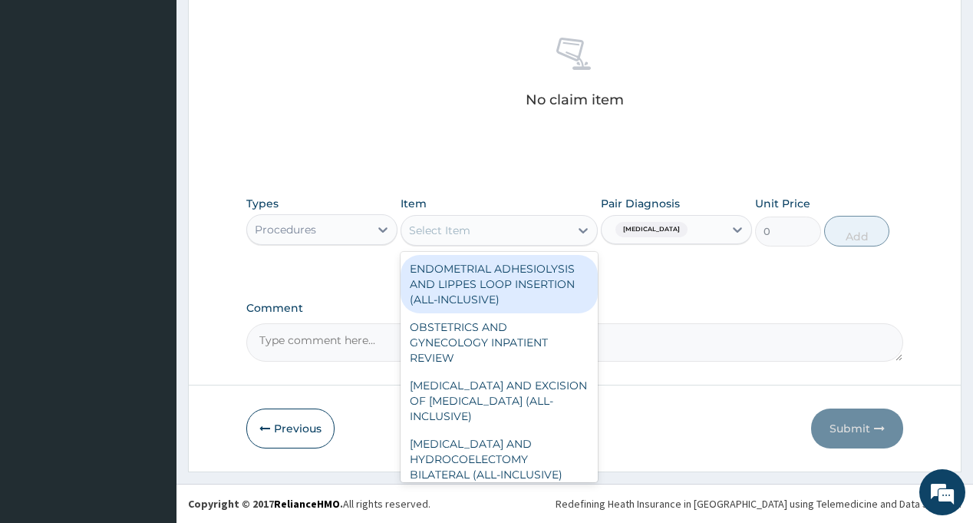
type input "G"
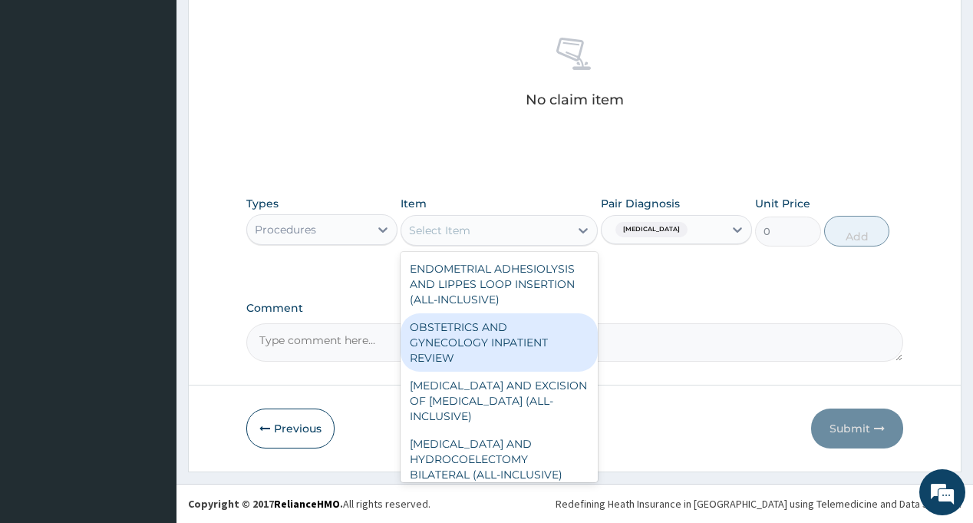
type input "O"
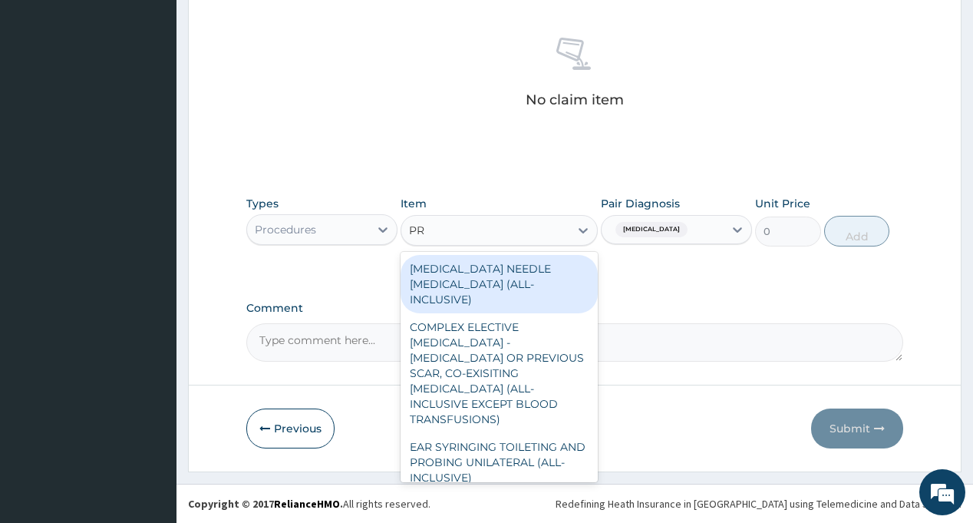
type input "PRA"
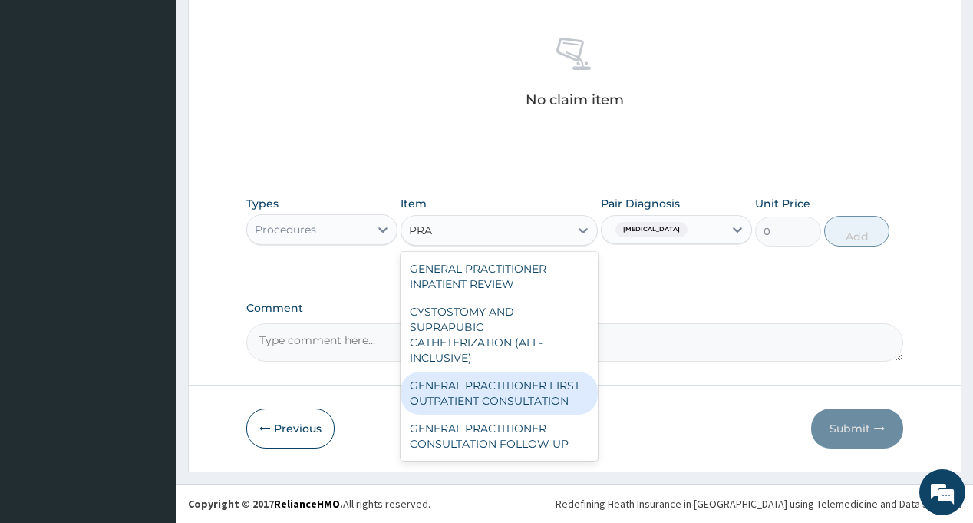
click at [509, 387] on div "GENERAL PRACTITIONER FIRST OUTPATIENT CONSULTATION" at bounding box center [499, 392] width 197 height 43
type input "3750"
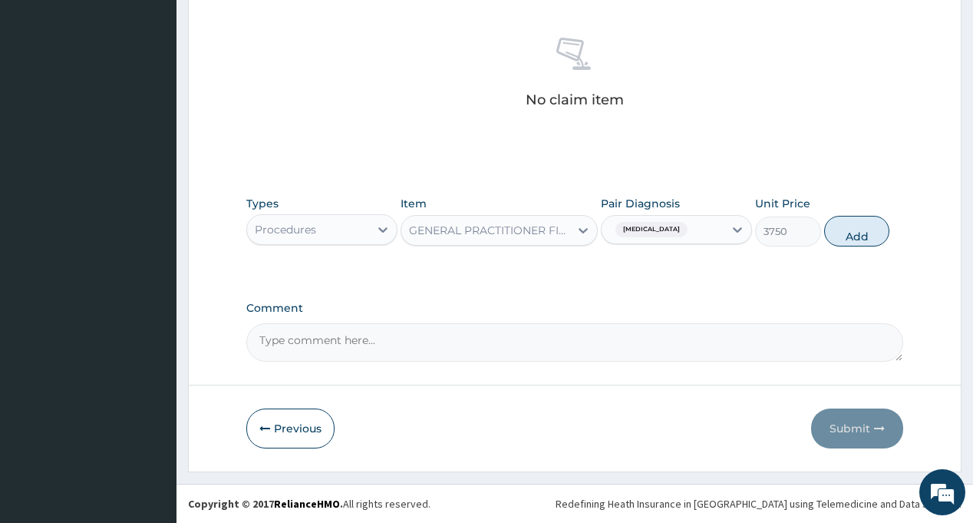
click at [540, 230] on div "GENERAL PRACTITIONER FIRST OUTPATIENT CONSULTATION" at bounding box center [490, 230] width 162 height 15
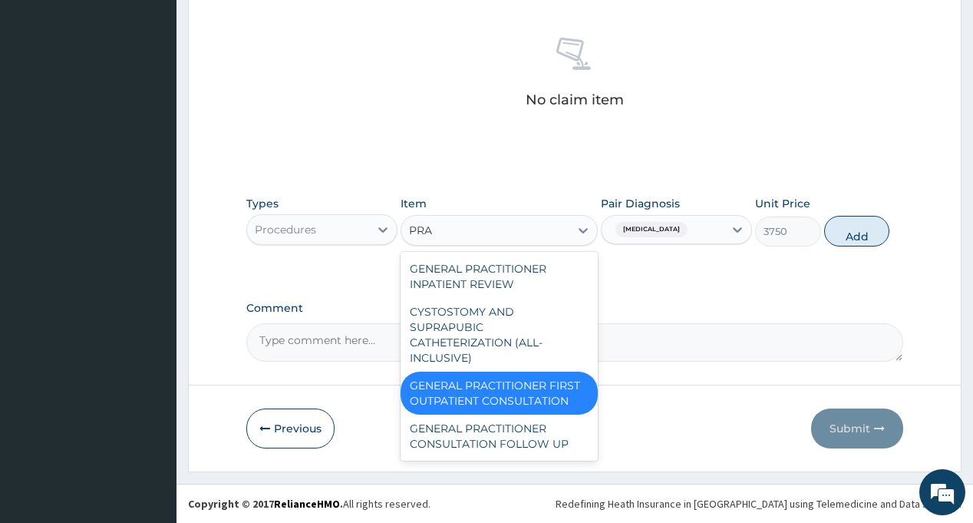
scroll to position [0, 0]
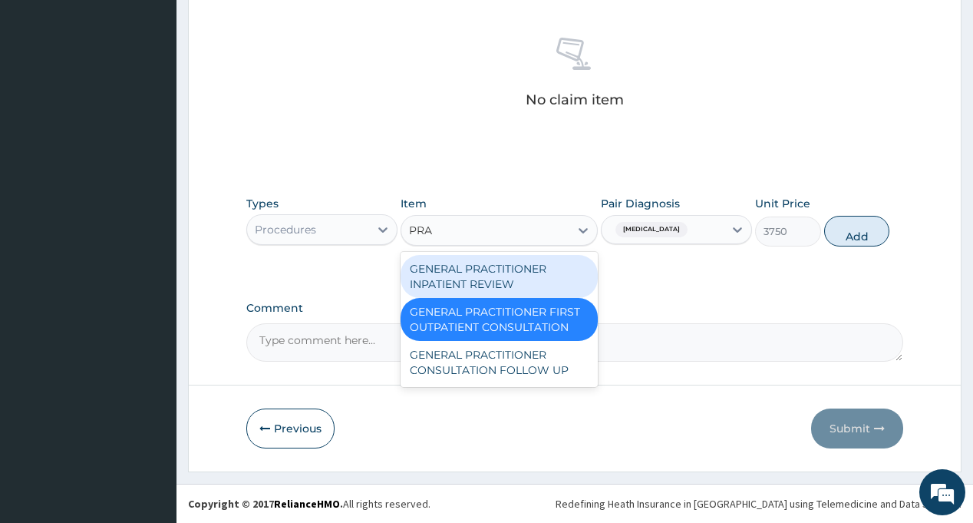
type input "PRAC"
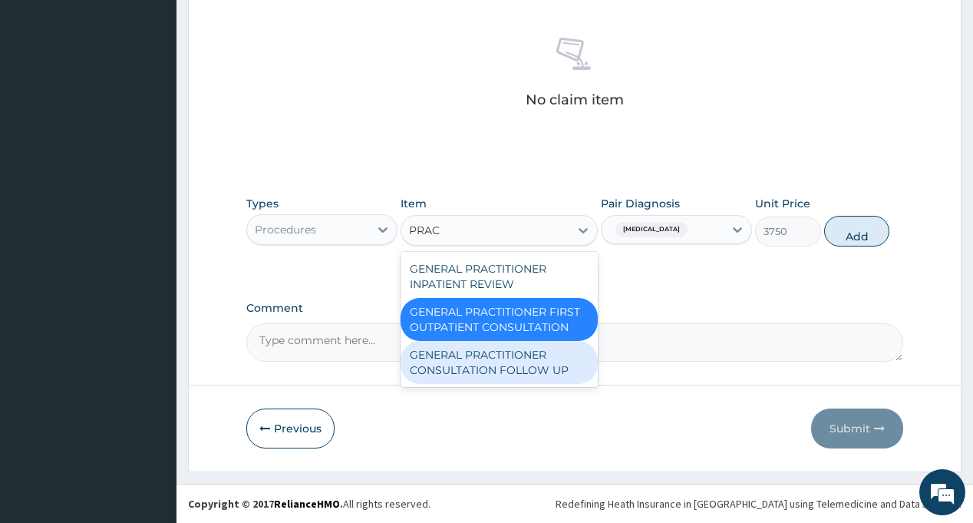
click at [516, 345] on div "GENERAL PRACTITIONER CONSULTATION FOLLOW UP" at bounding box center [499, 362] width 197 height 43
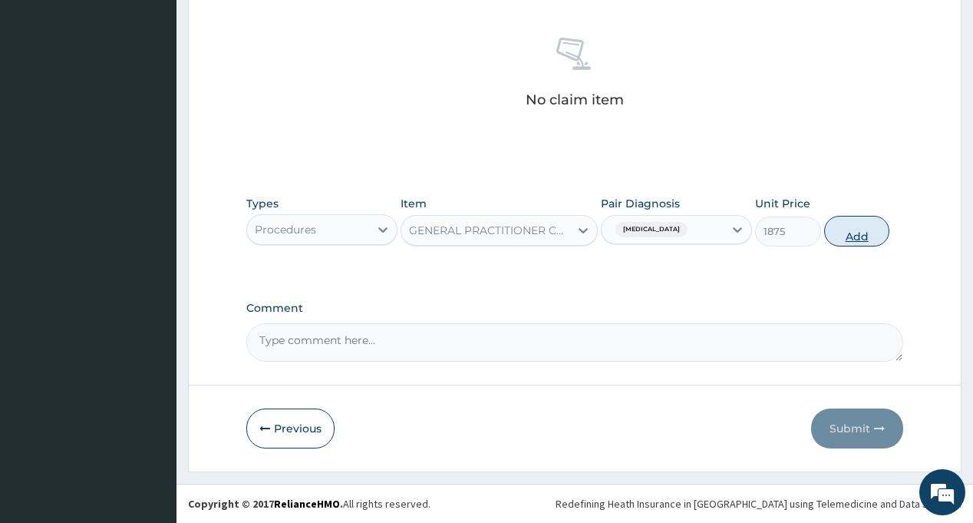
click at [839, 229] on button "Add" at bounding box center [857, 231] width 66 height 31
type input "0"
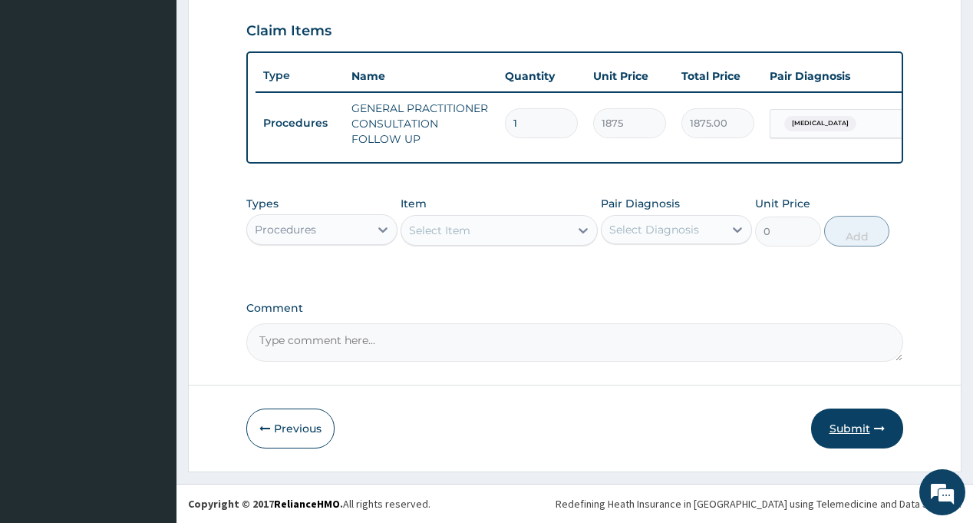
click at [861, 429] on button "Submit" at bounding box center [857, 428] width 92 height 40
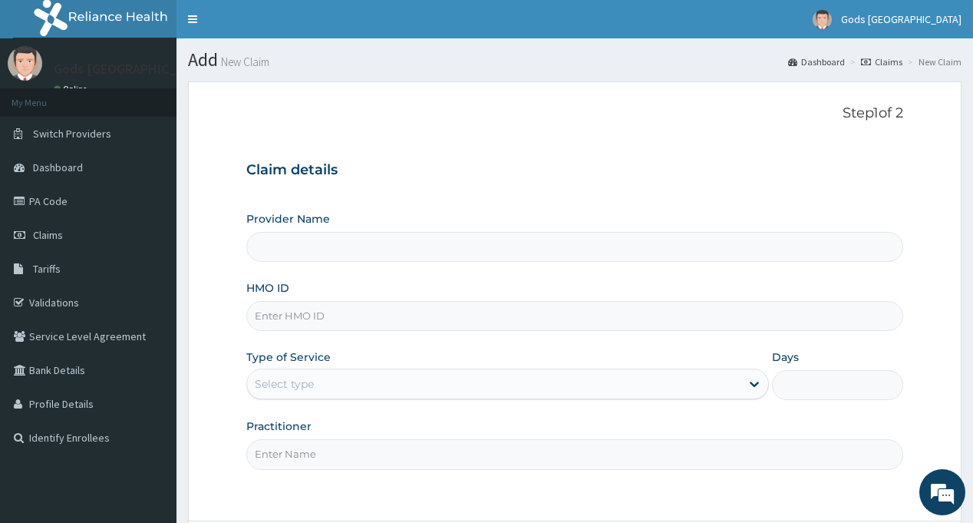
type input "Gods [GEOGRAPHIC_DATA] - [GEOGRAPHIC_DATA]"
paste input "TLL/10059/A"
type input "TLL/10059/A"
click at [312, 381] on div "Select type" at bounding box center [284, 383] width 59 height 15
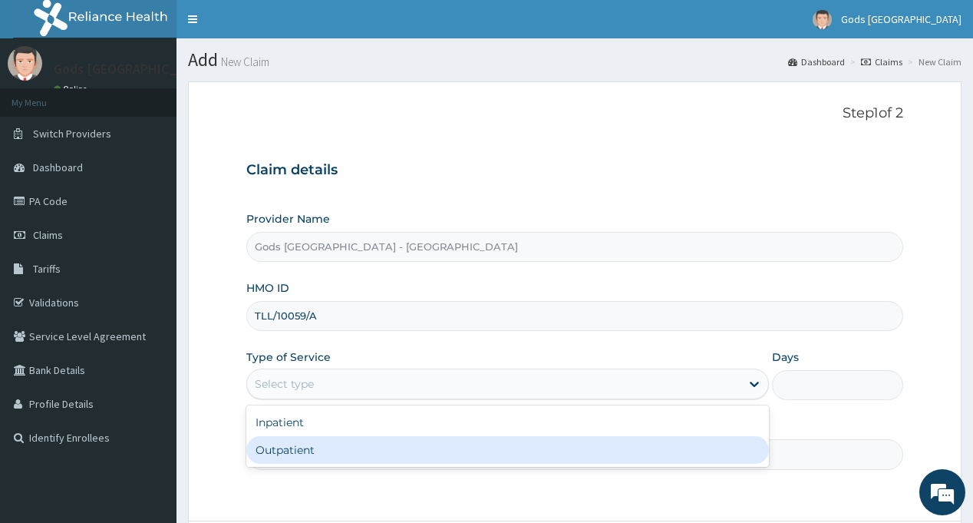
click at [315, 448] on div "Outpatient" at bounding box center [507, 450] width 523 height 28
type input "1"
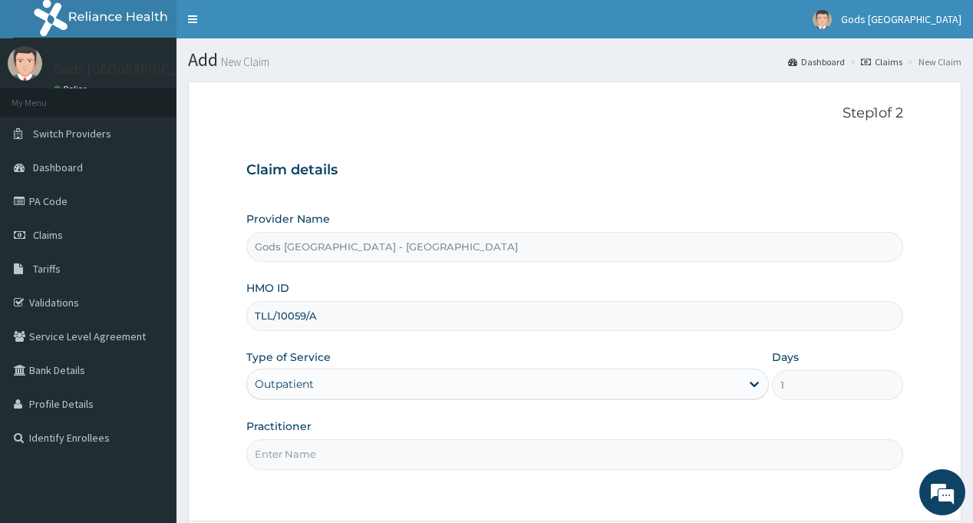
click at [315, 448] on input "Practitioner" at bounding box center [574, 454] width 656 height 30
type input "DR OPAFUNSO"
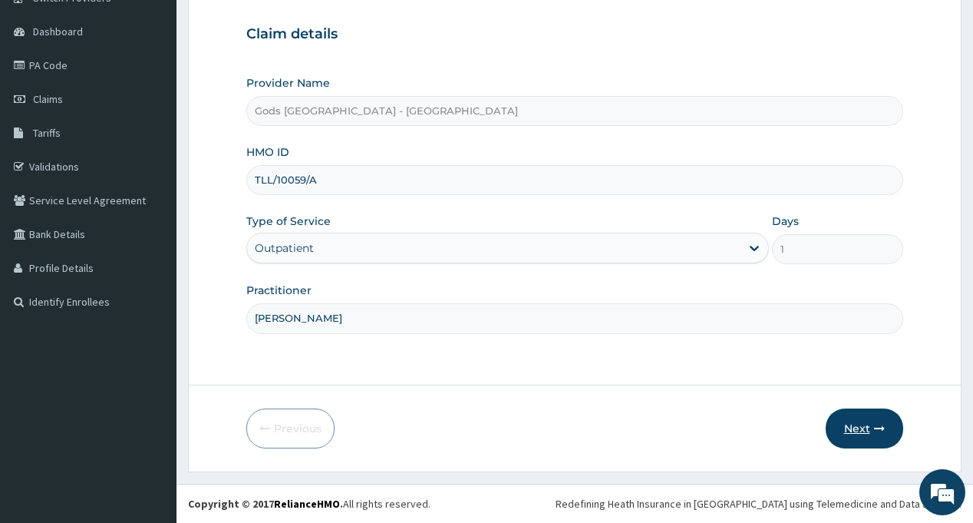
click at [868, 422] on button "Next" at bounding box center [865, 428] width 78 height 40
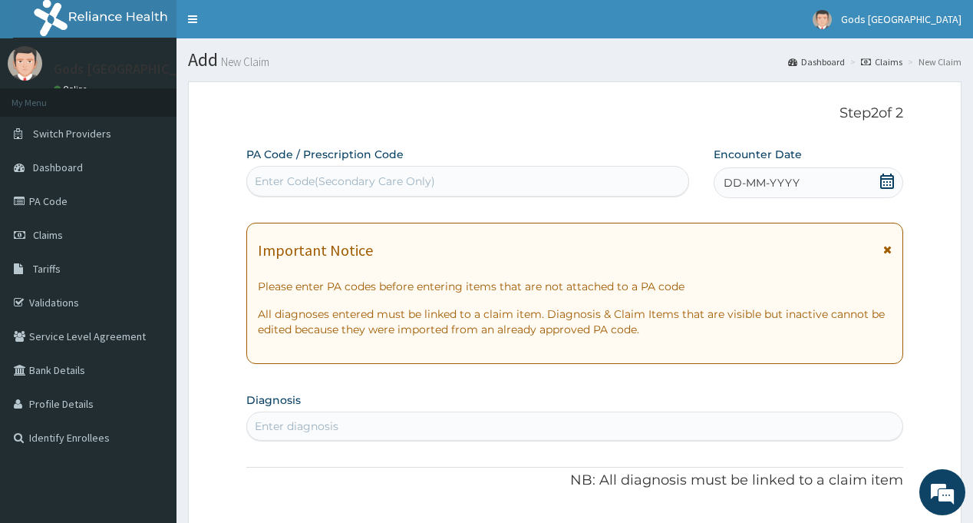
scroll to position [0, 0]
click at [340, 173] on div "Enter Code(Secondary Care Only)" at bounding box center [467, 181] width 440 height 25
paste input "PA/F4E822"
type input "PA/F4E822"
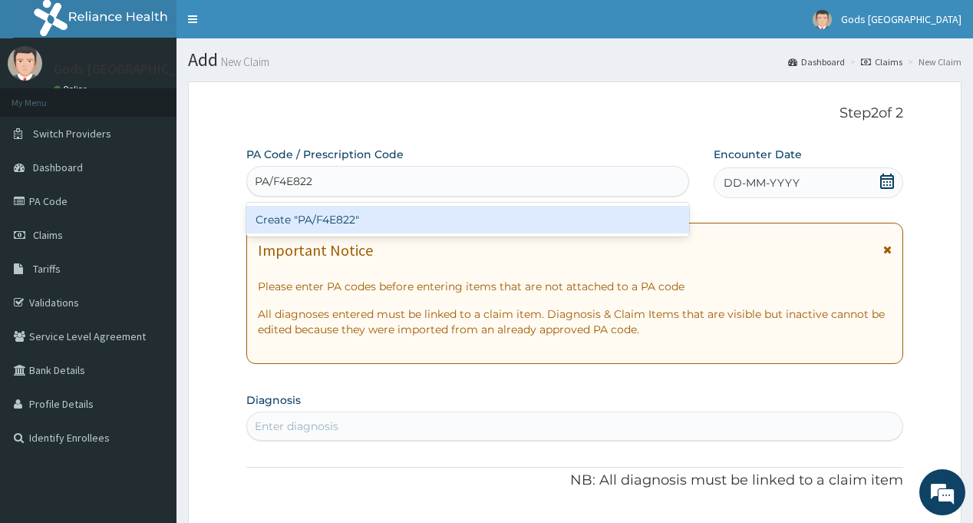
click at [347, 213] on div "Create "PA/F4E822"" at bounding box center [467, 220] width 442 height 28
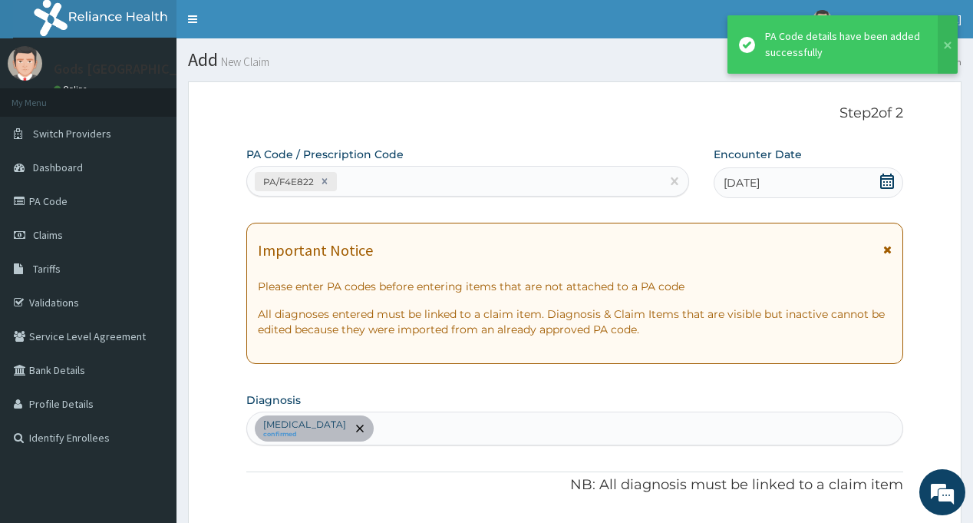
scroll to position [378, 0]
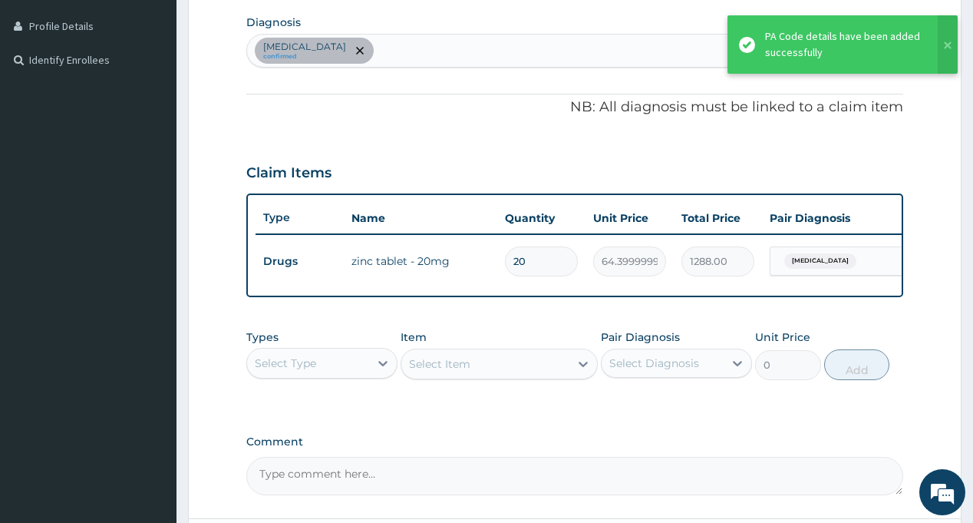
click at [394, 58] on div "Diarrhea confirmed" at bounding box center [574, 51] width 655 height 32
type input "MALAR"
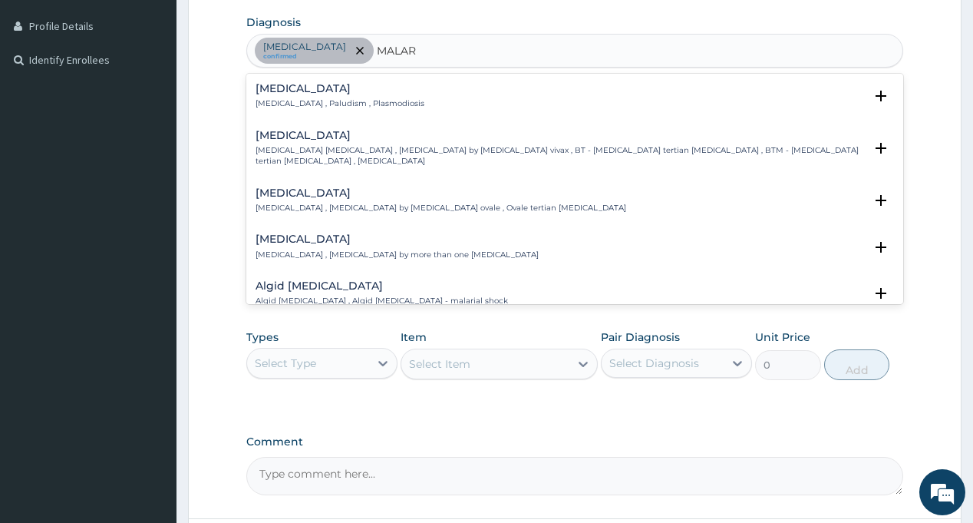
click at [295, 101] on p "[MEDICAL_DATA] , Paludism , Plasmodiosis" at bounding box center [340, 103] width 169 height 11
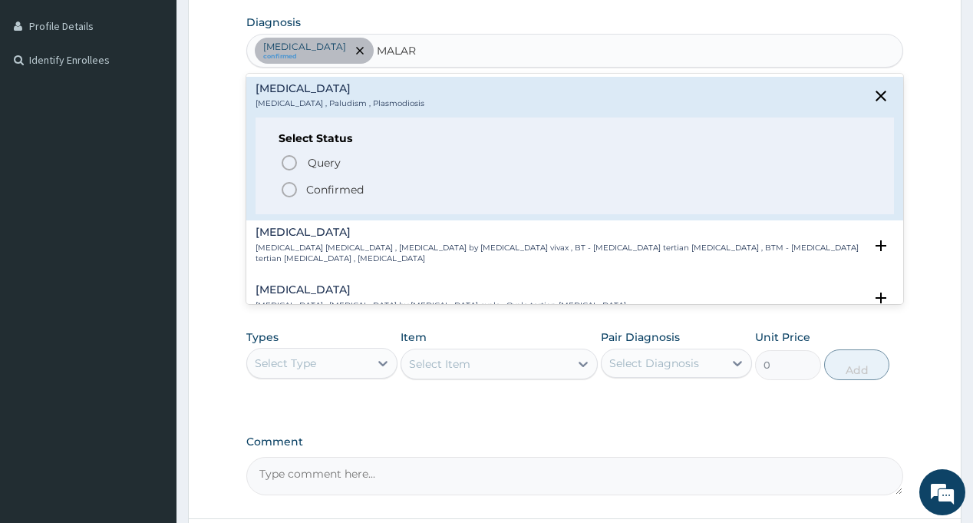
click at [307, 189] on p "Confirmed" at bounding box center [335, 189] width 58 height 15
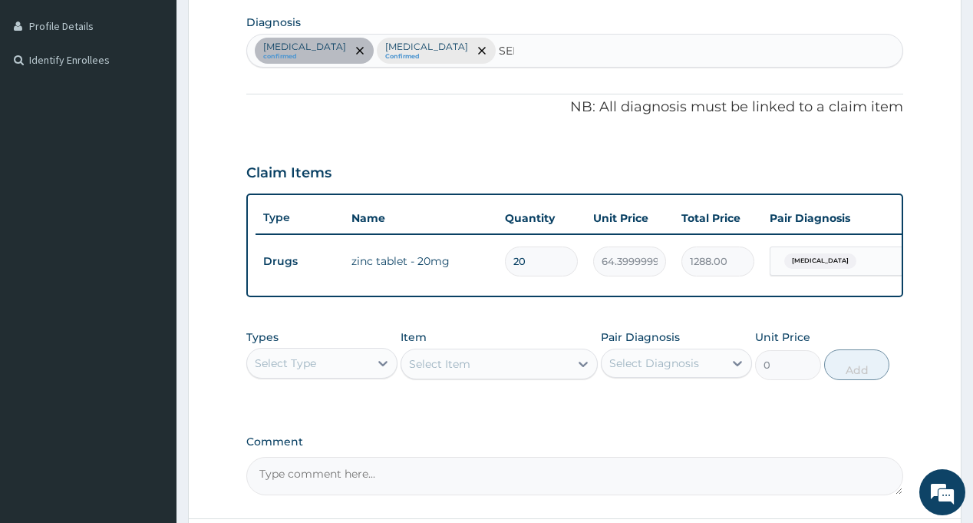
type input "SEPS"
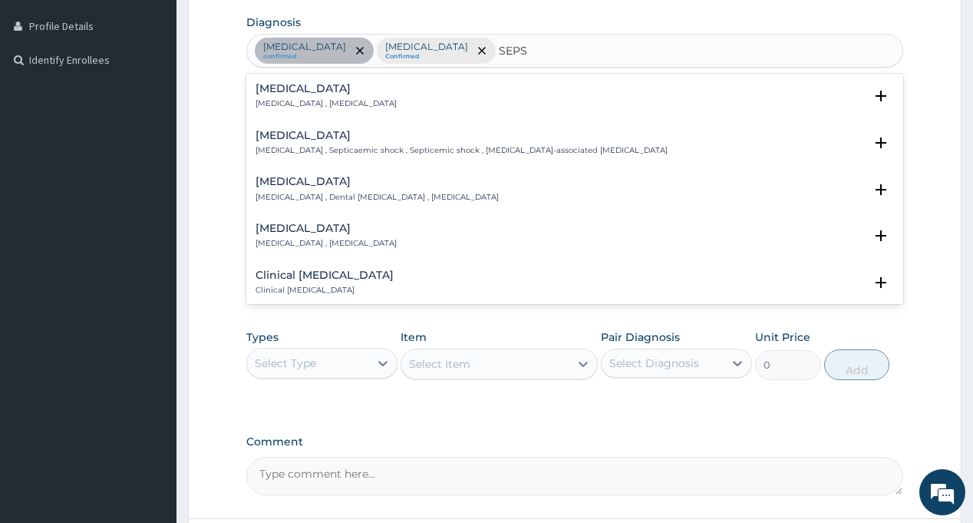
click at [282, 94] on h4 "Sepsis" at bounding box center [326, 89] width 141 height 12
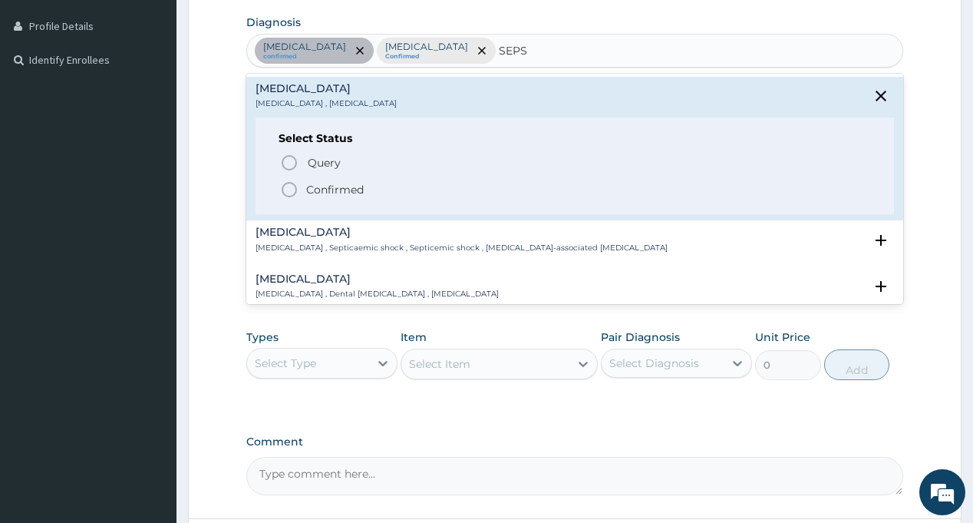
click at [302, 182] on span "Confirmed" at bounding box center [575, 189] width 590 height 18
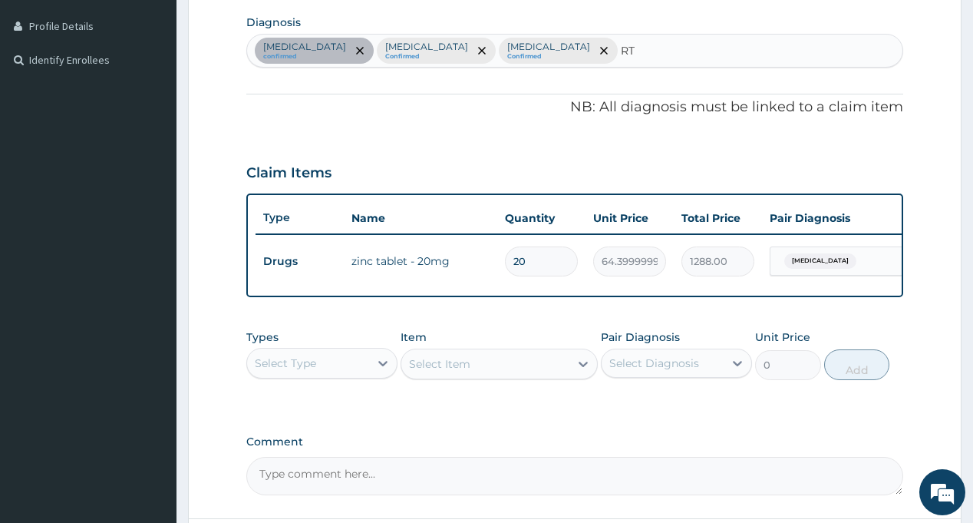
type input "RTI"
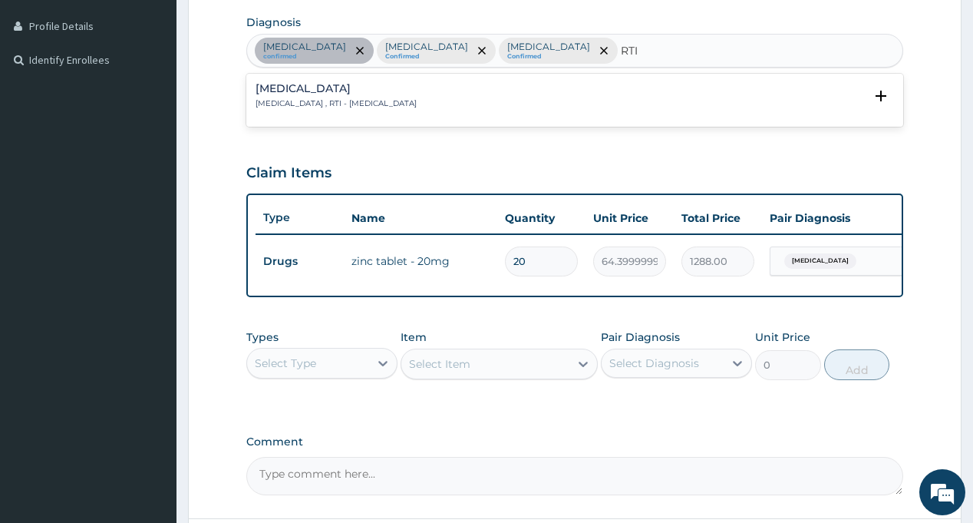
click at [299, 97] on div "Respiratory tract infection Respiratory tract infection , RTI - Respiratory tra…" at bounding box center [336, 96] width 161 height 27
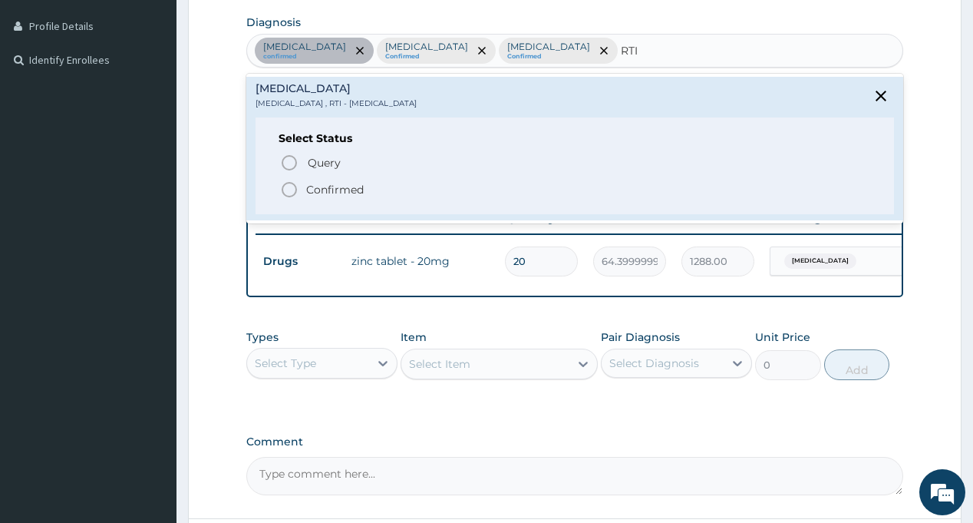
click at [317, 187] on p "Confirmed" at bounding box center [335, 189] width 58 height 15
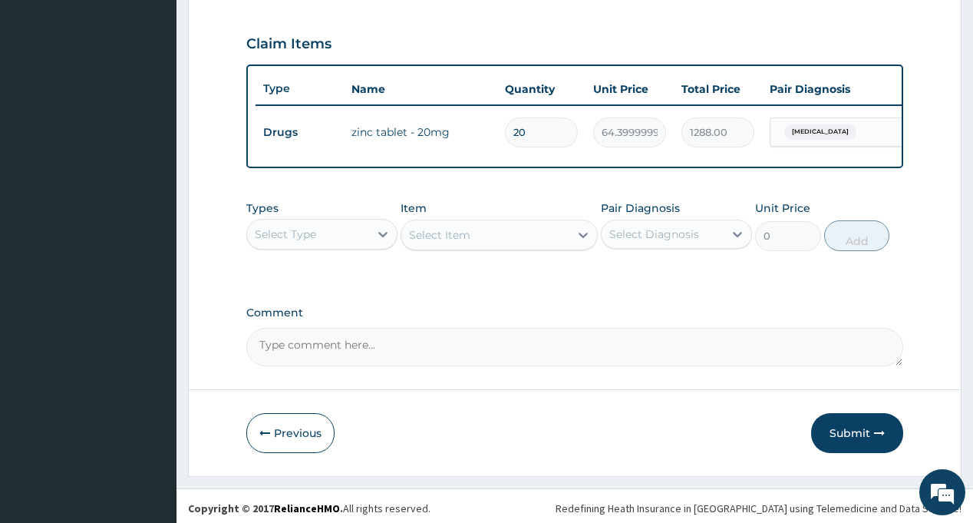
scroll to position [523, 0]
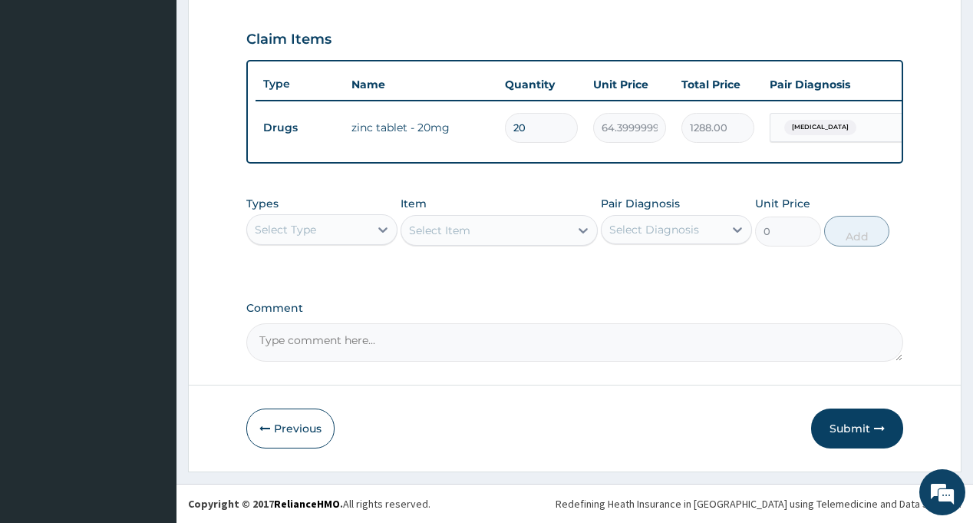
click at [327, 227] on div "Select Type" at bounding box center [308, 229] width 122 height 25
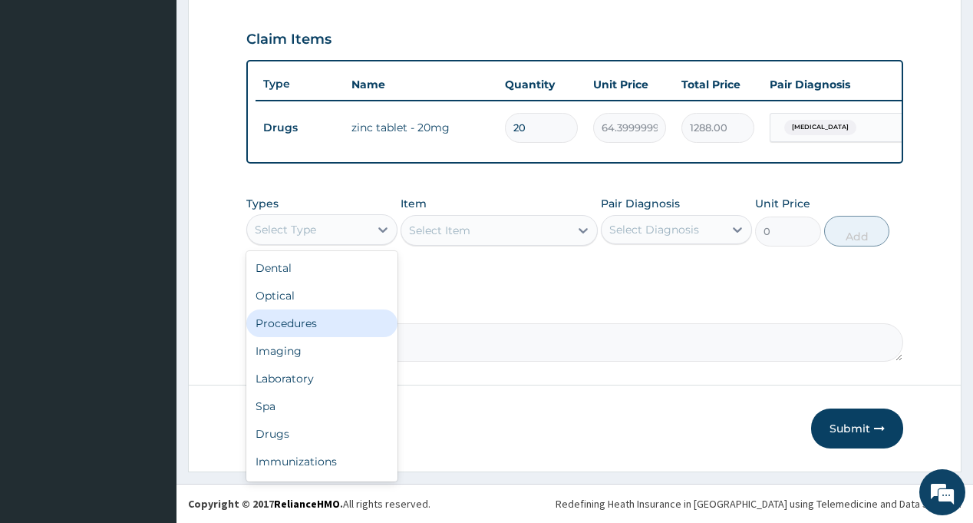
drag, startPoint x: 331, startPoint y: 315, endPoint x: 609, endPoint y: 249, distance: 286.4
click at [331, 316] on div "Procedures" at bounding box center [321, 323] width 151 height 28
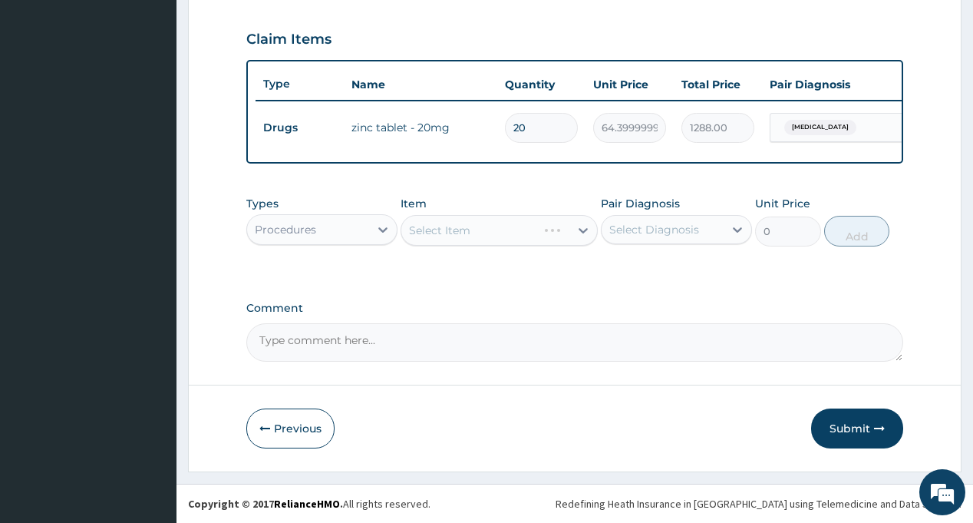
click at [618, 239] on div "Select Diagnosis" at bounding box center [663, 229] width 122 height 25
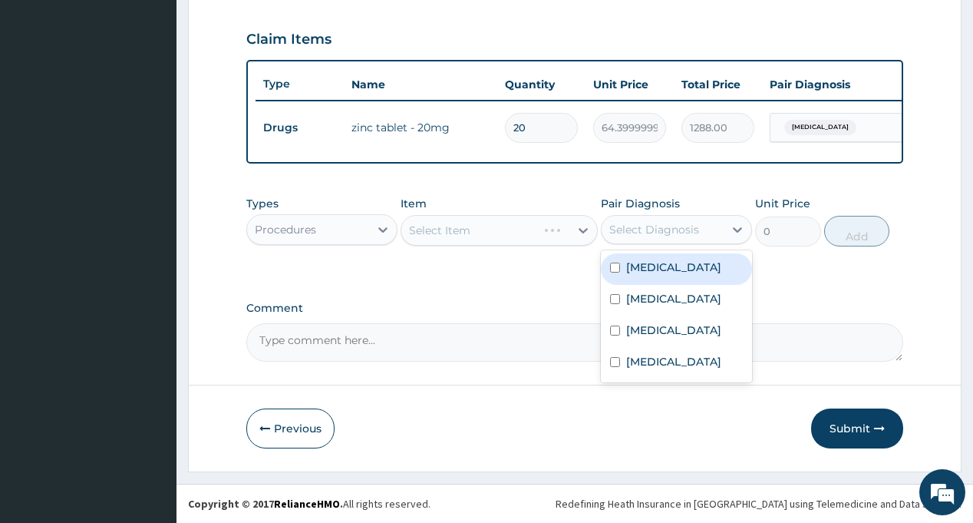
drag, startPoint x: 660, startPoint y: 269, endPoint x: 668, endPoint y: 290, distance: 22.8
click at [661, 269] on label "Diarrhea" at bounding box center [673, 266] width 95 height 15
checkbox input "true"
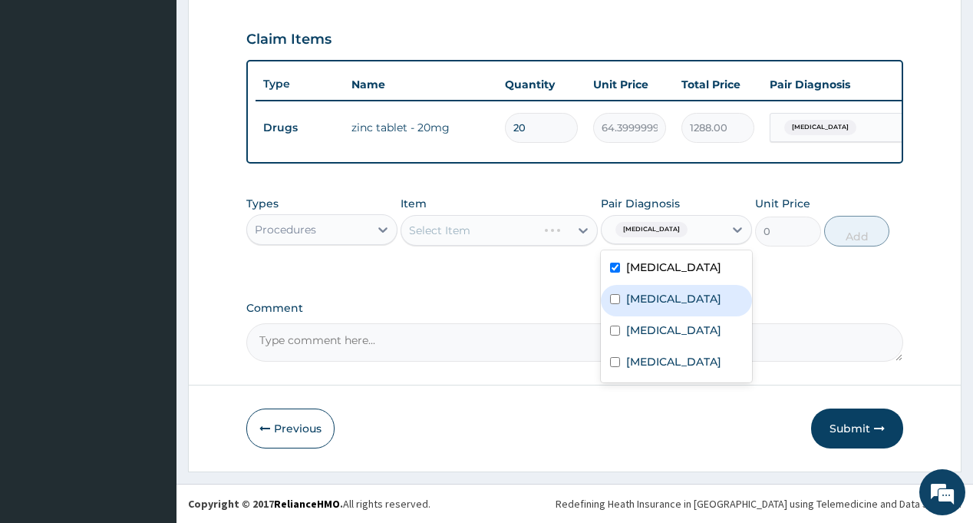
click at [668, 292] on div "[MEDICAL_DATA]" at bounding box center [676, 300] width 151 height 31
checkbox input "true"
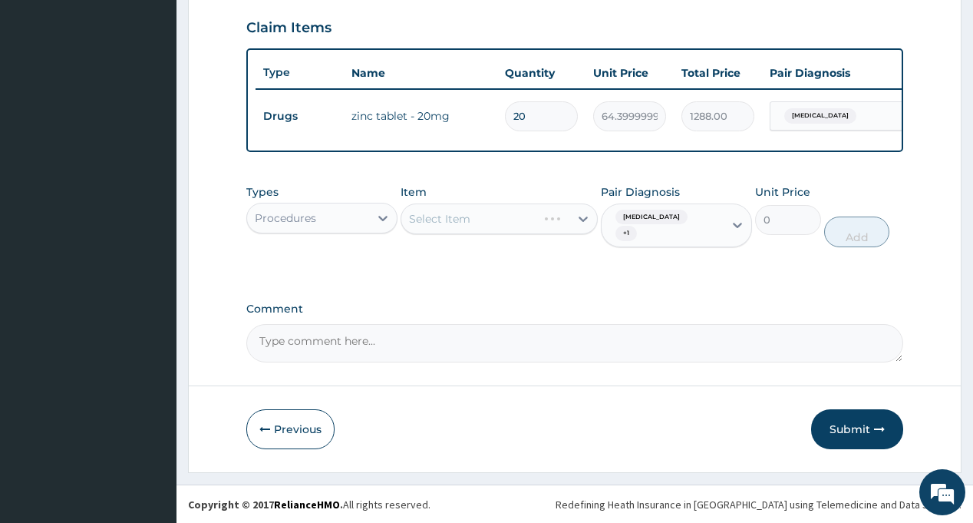
click at [498, 231] on div "Select Item" at bounding box center [485, 218] width 168 height 25
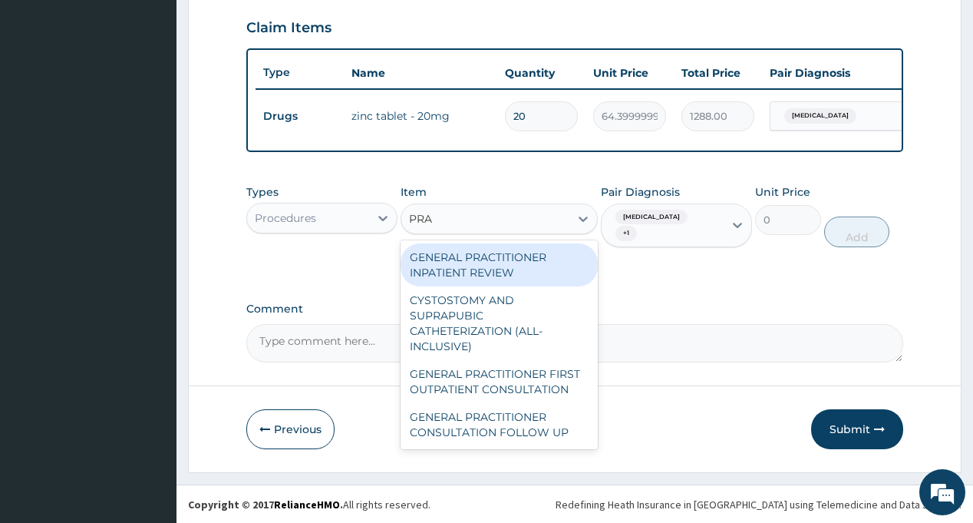
type input "PRAC"
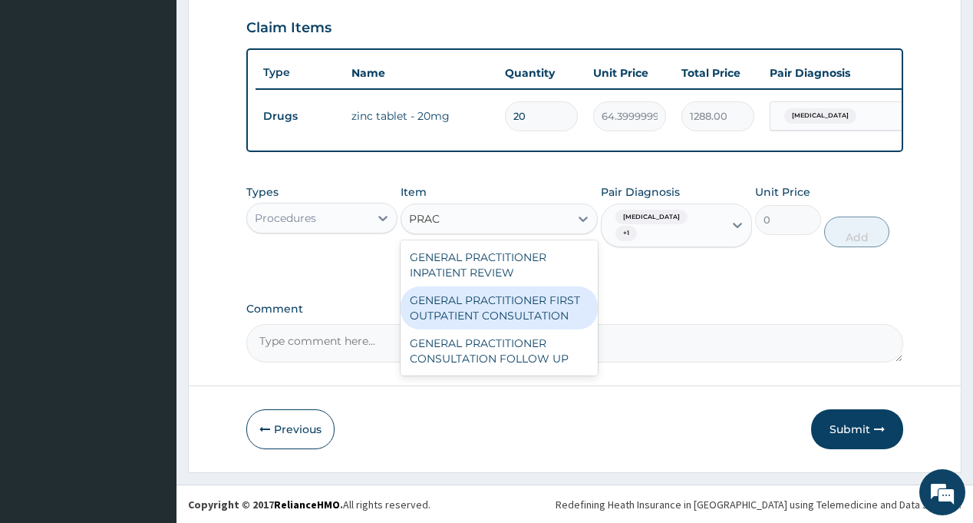
click at [524, 321] on div "GENERAL PRACTITIONER FIRST OUTPATIENT CONSULTATION" at bounding box center [499, 307] width 197 height 43
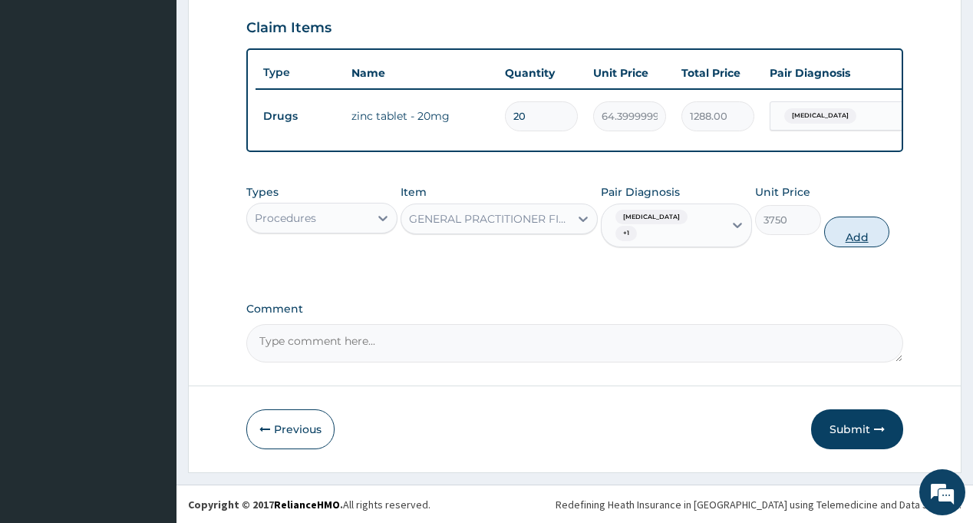
click at [852, 231] on button "Add" at bounding box center [857, 231] width 66 height 31
type input "0"
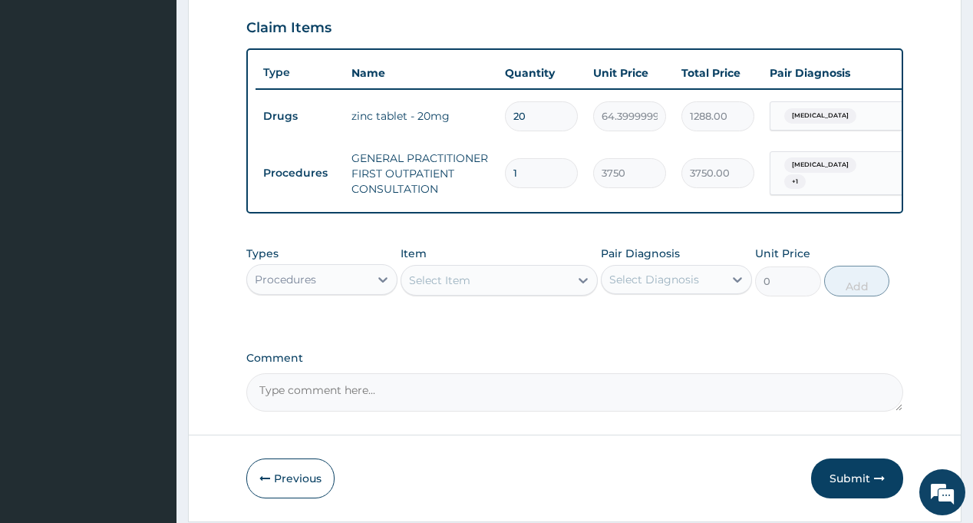
click at [323, 288] on div "Procedures" at bounding box center [308, 279] width 122 height 25
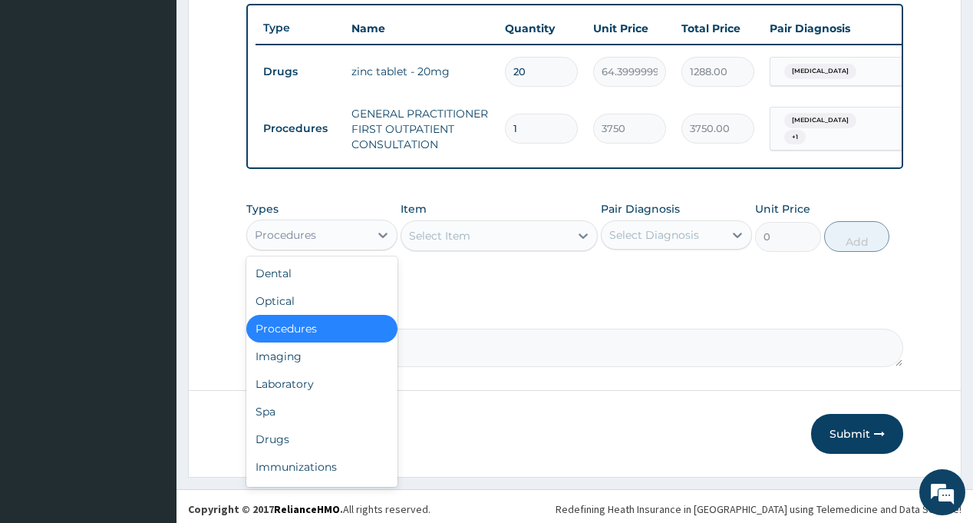
scroll to position [584, 0]
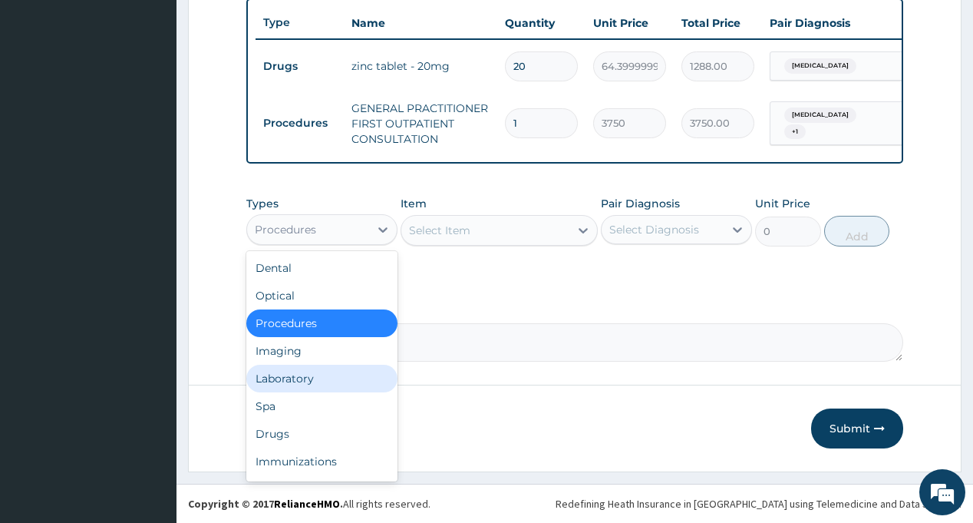
click at [335, 374] on div "Laboratory" at bounding box center [321, 378] width 151 height 28
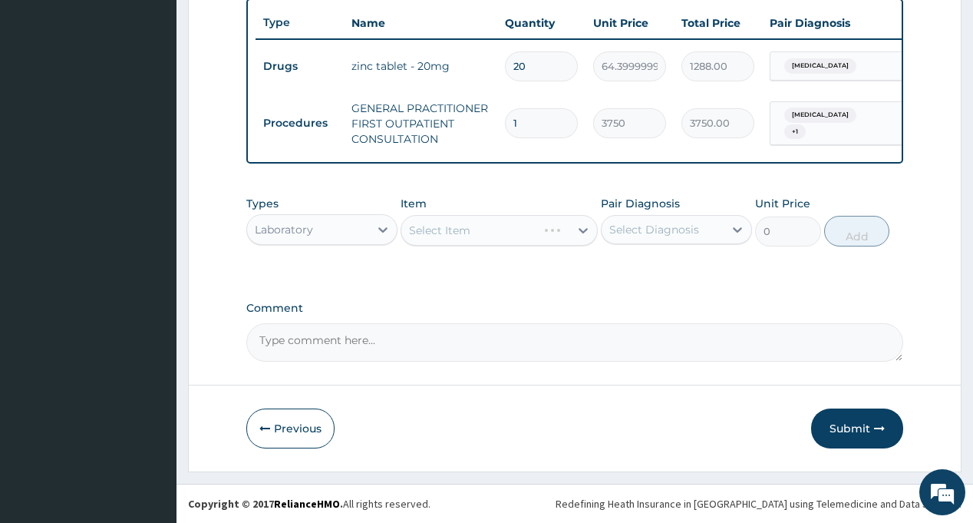
click at [620, 240] on div "Select Diagnosis" at bounding box center [663, 229] width 122 height 25
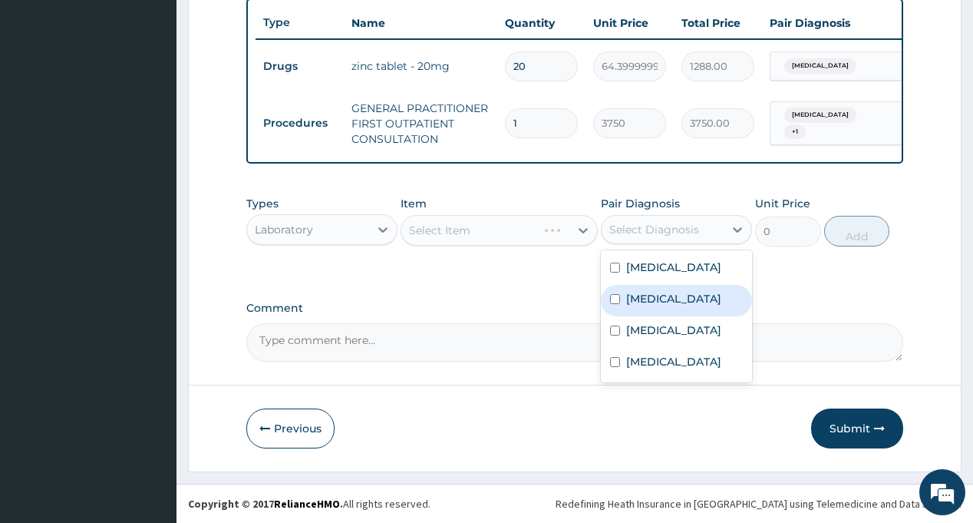
click at [668, 301] on div "[MEDICAL_DATA]" at bounding box center [676, 300] width 151 height 31
checkbox input "true"
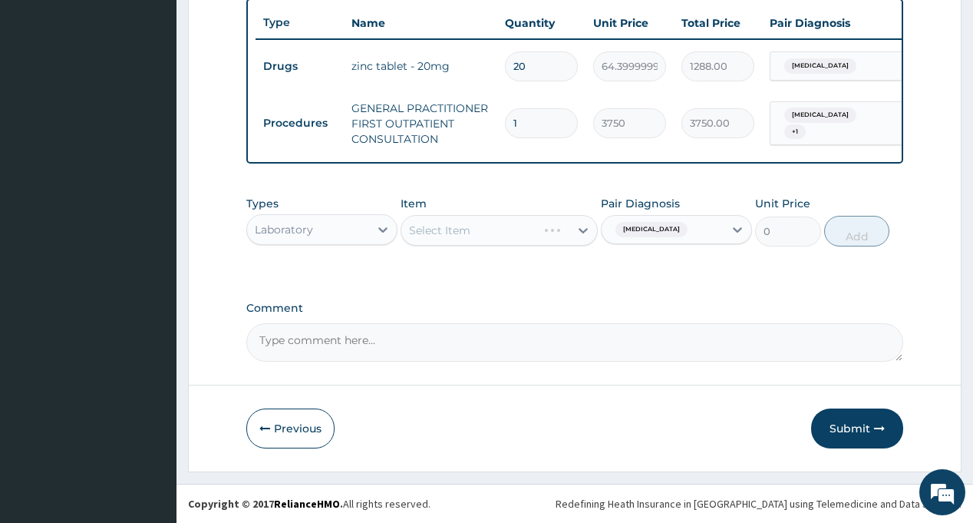
click at [488, 229] on div "Select Item" at bounding box center [485, 230] width 168 height 25
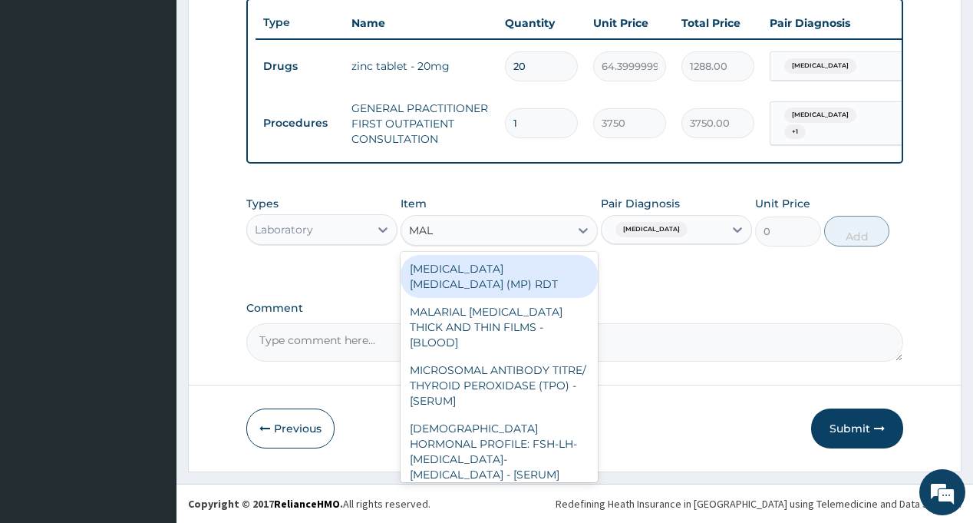
type input "MALA"
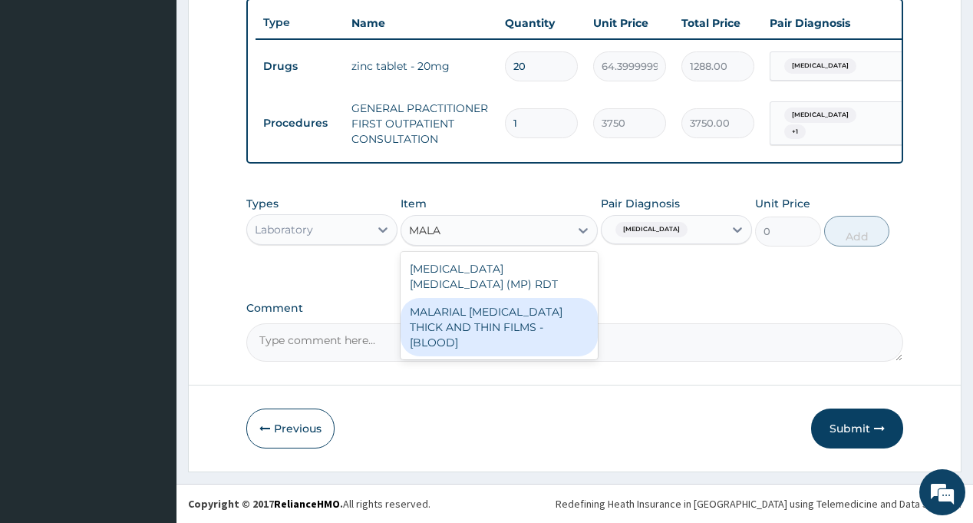
click at [506, 305] on div "MALARIAL PARASITE THICK AND THIN FILMS - [BLOOD]" at bounding box center [499, 327] width 197 height 58
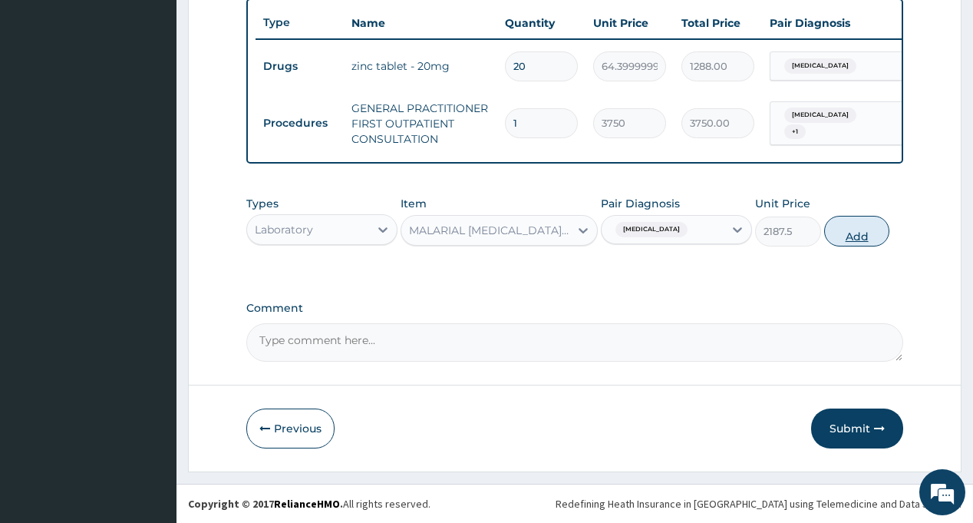
click at [841, 233] on button "Add" at bounding box center [857, 231] width 66 height 31
type input "0"
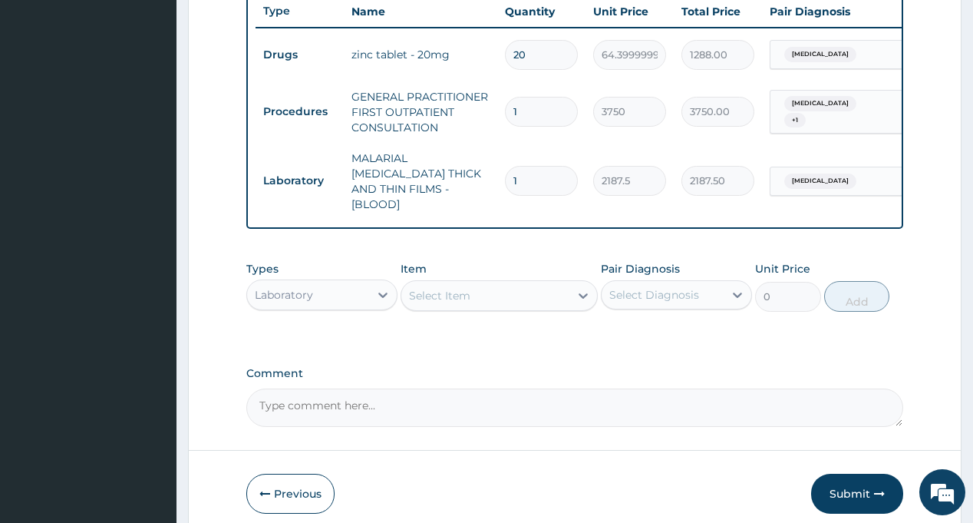
click at [670, 295] on div "Select Diagnosis" at bounding box center [654, 294] width 90 height 15
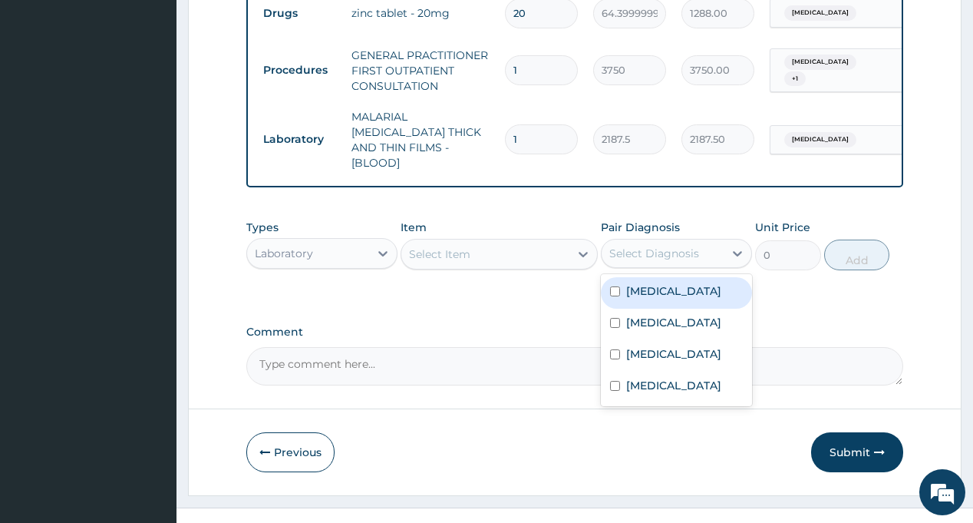
scroll to position [645, 0]
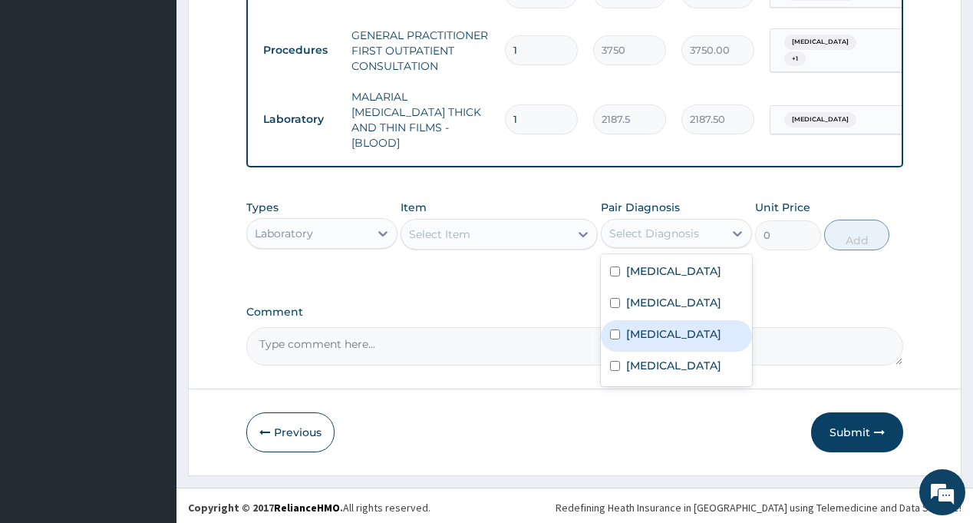
click at [683, 325] on div "Sepsis" at bounding box center [676, 335] width 151 height 31
checkbox input "true"
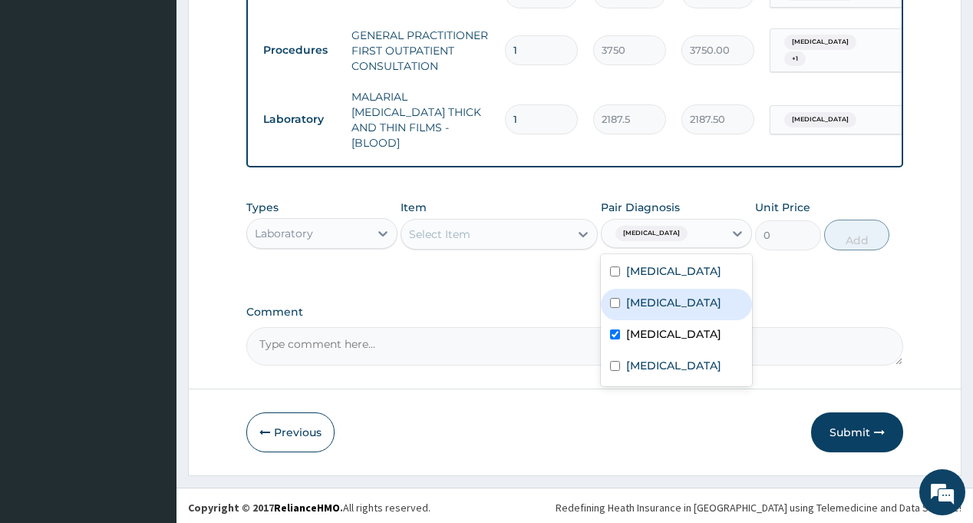
click at [486, 229] on div "Select Item" at bounding box center [485, 234] width 168 height 25
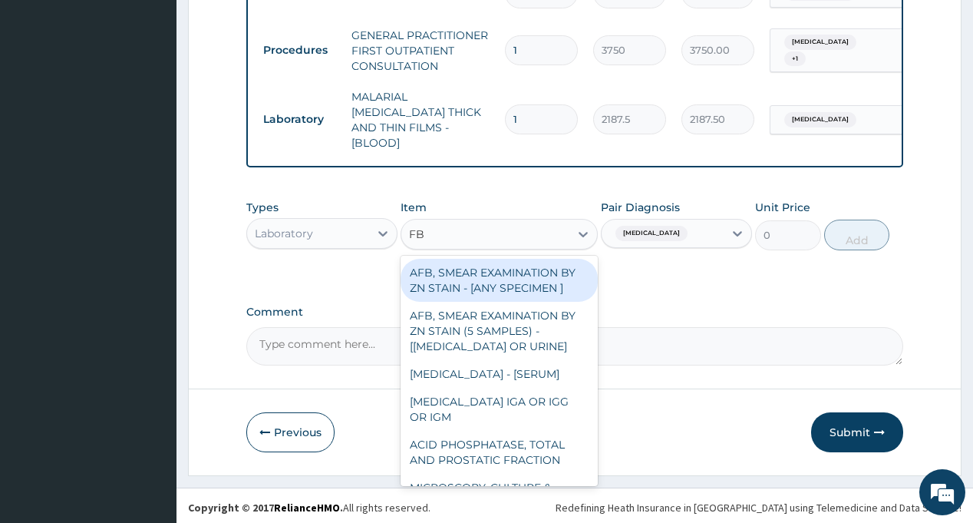
type input "FBC"
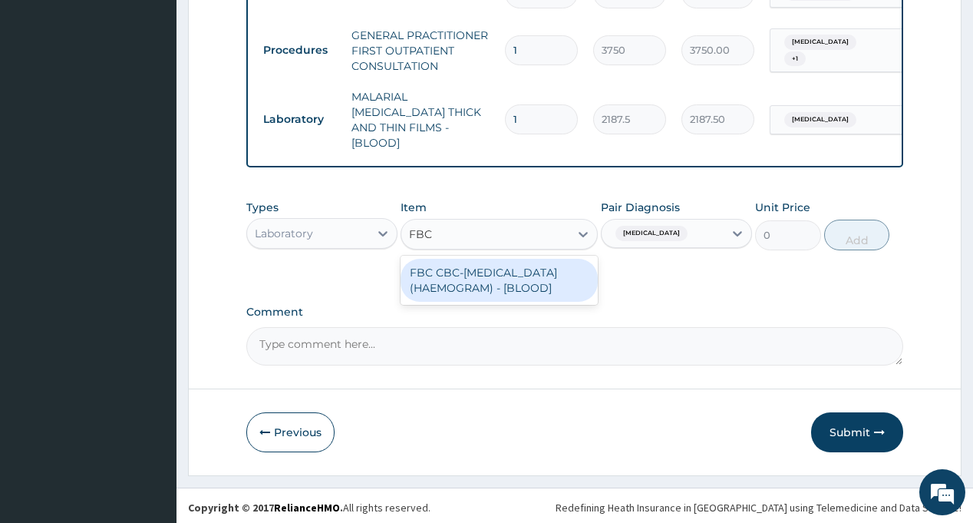
click at [502, 295] on div "FBC CBC-COMPLETE BLOOD COUNT (HAEMOGRAM) - [BLOOD]" at bounding box center [499, 280] width 197 height 43
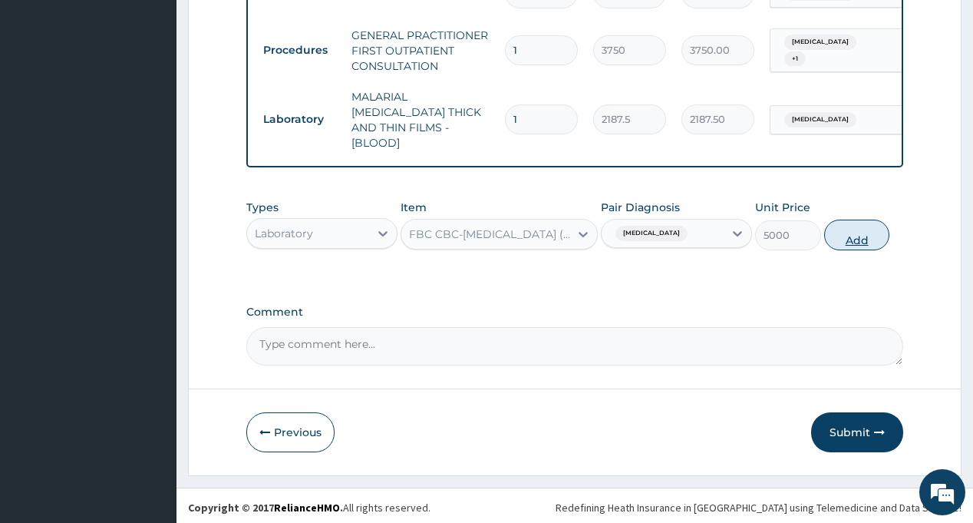
click at [864, 236] on button "Add" at bounding box center [857, 234] width 66 height 31
type input "0"
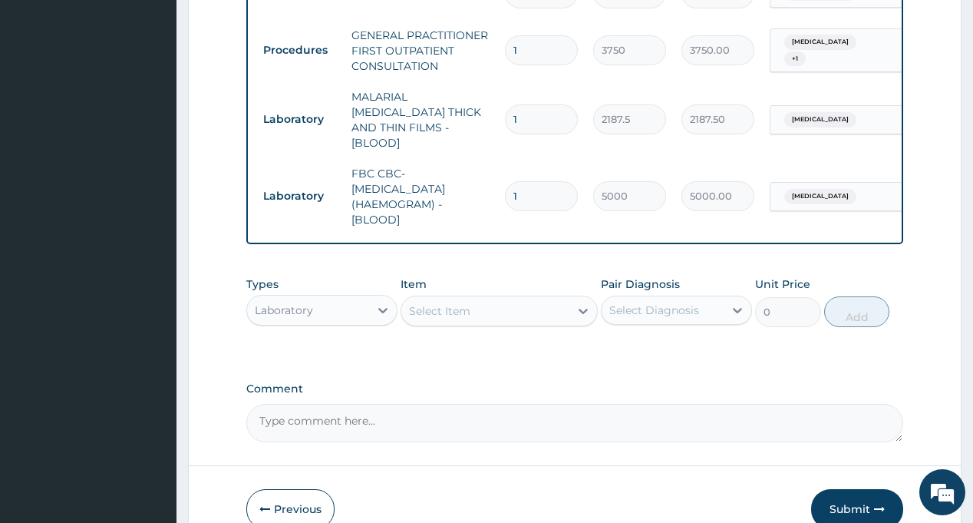
drag, startPoint x: 666, startPoint y: 274, endPoint x: 625, endPoint y: 278, distance: 41.6
click at [665, 276] on label "Pair Diagnosis" at bounding box center [640, 283] width 79 height 15
click at [261, 308] on div "Laboratory" at bounding box center [284, 309] width 58 height 15
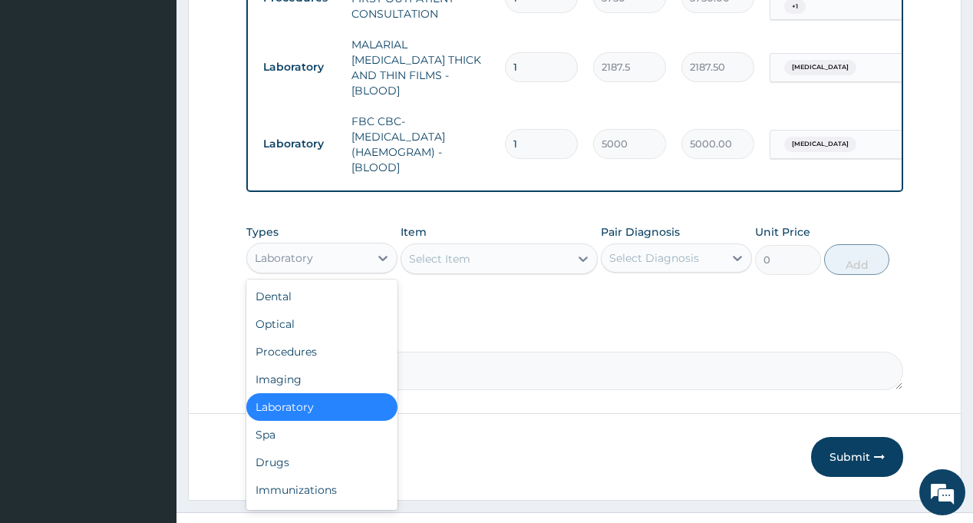
scroll to position [722, 0]
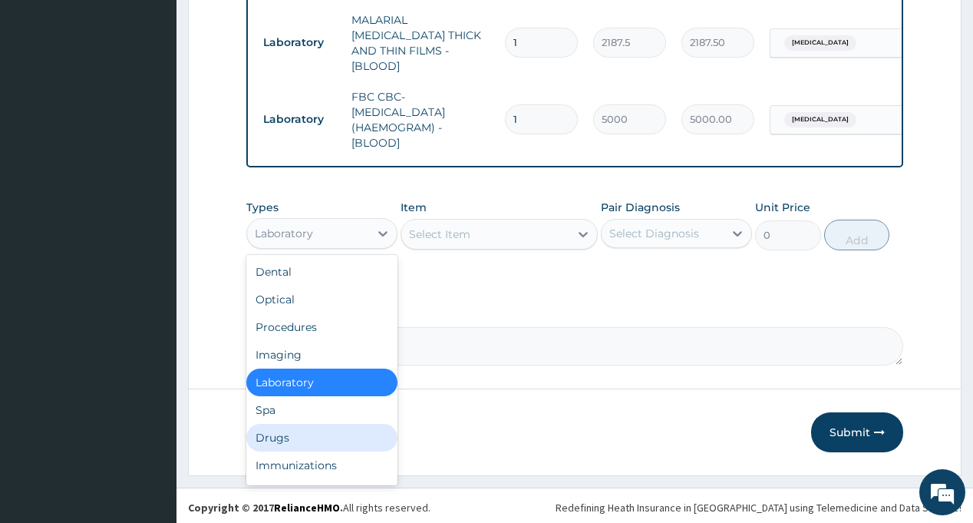
click at [308, 432] on div "Drugs" at bounding box center [321, 438] width 151 height 28
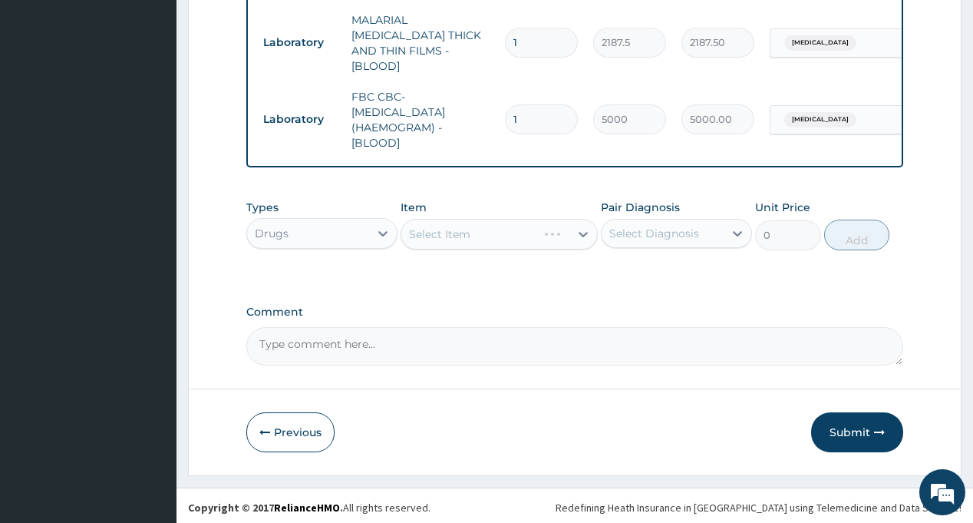
click at [668, 228] on div "Select Diagnosis" at bounding box center [654, 233] width 90 height 15
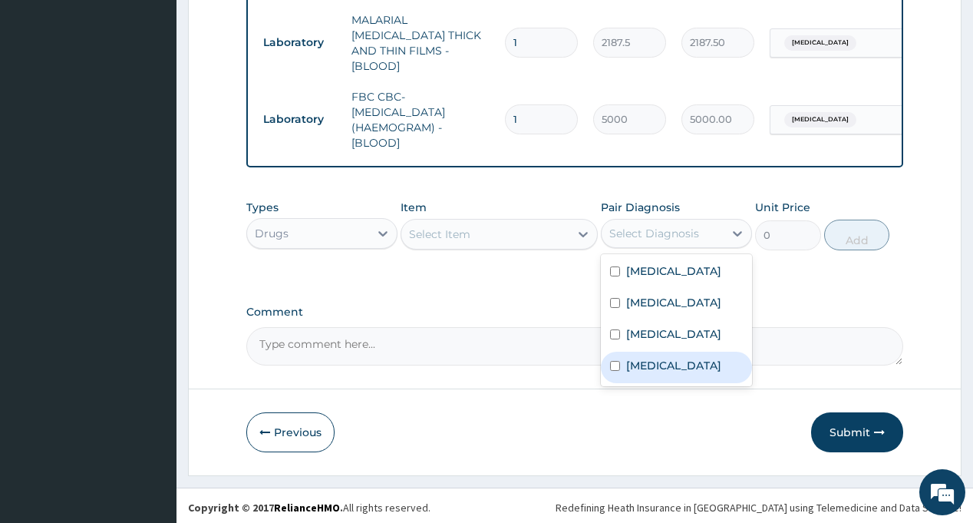
click at [686, 360] on label "Respiratory tract infection" at bounding box center [673, 365] width 95 height 15
checkbox input "true"
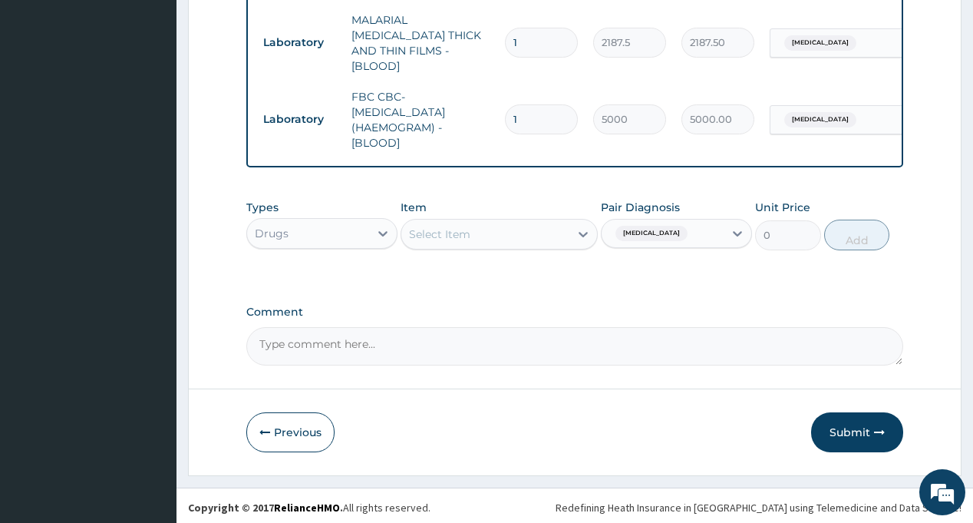
click at [480, 222] on div "Select Item" at bounding box center [485, 234] width 168 height 25
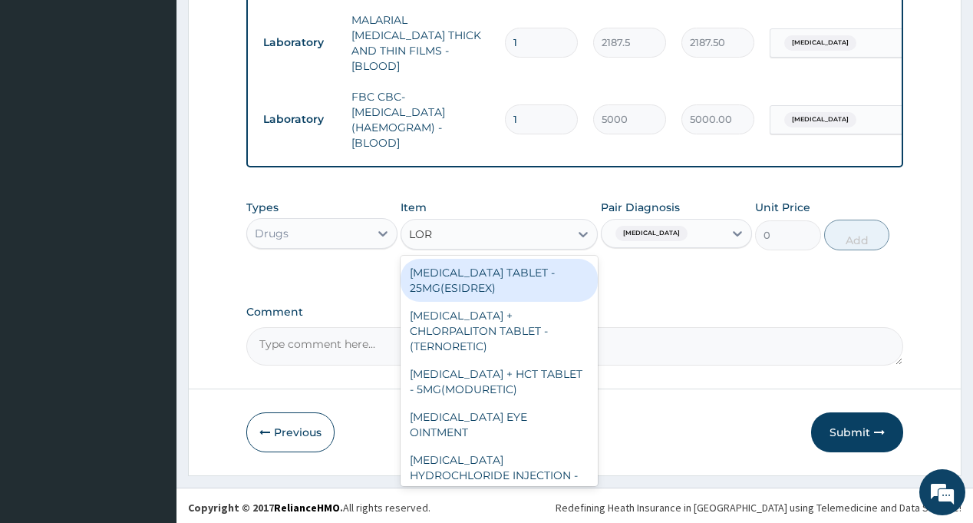
type input "LORA"
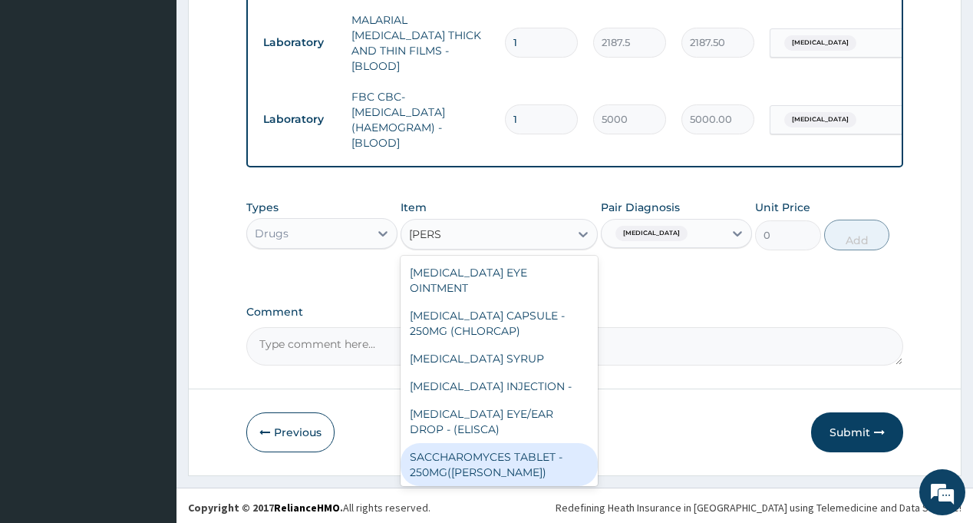
scroll to position [120, 0]
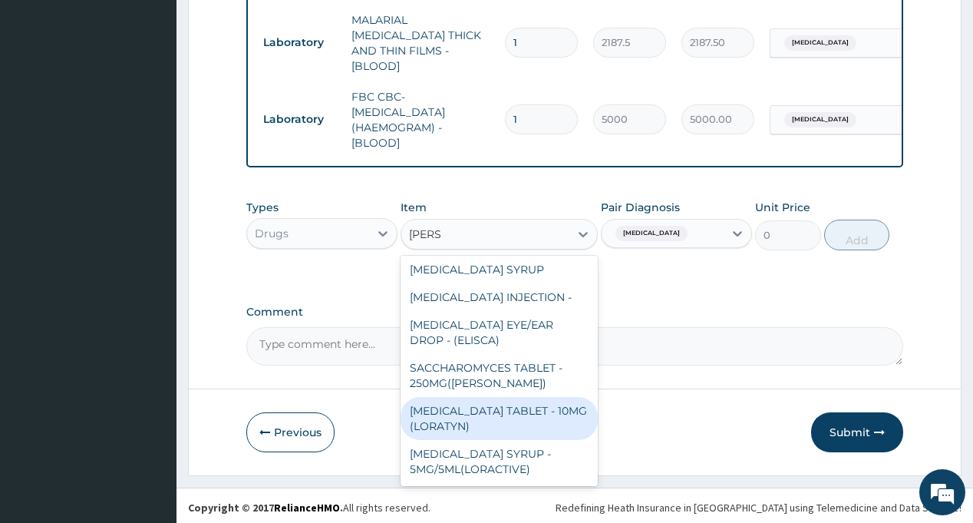
click at [502, 416] on div "LORATADINE TABLET - 10MG (LORATYN)" at bounding box center [499, 418] width 197 height 43
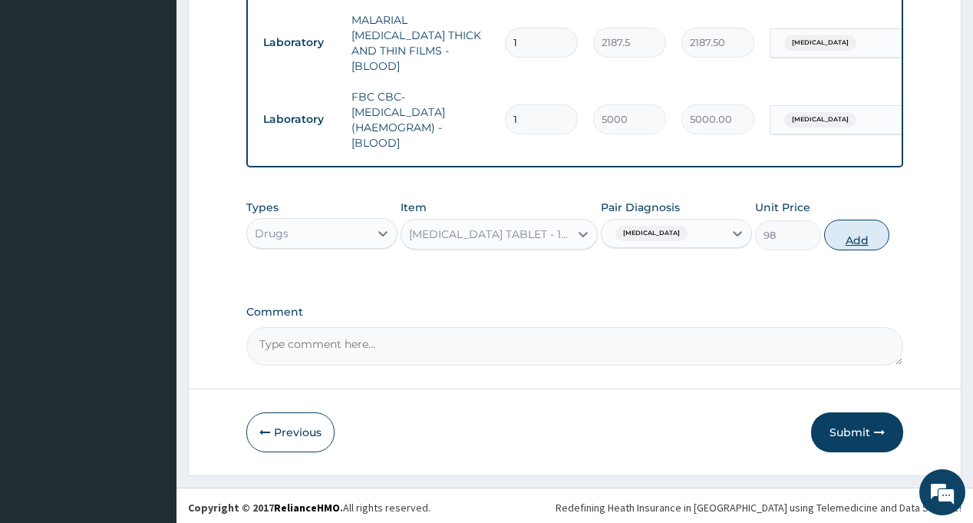
click at [859, 229] on button "Add" at bounding box center [857, 234] width 66 height 31
type input "0"
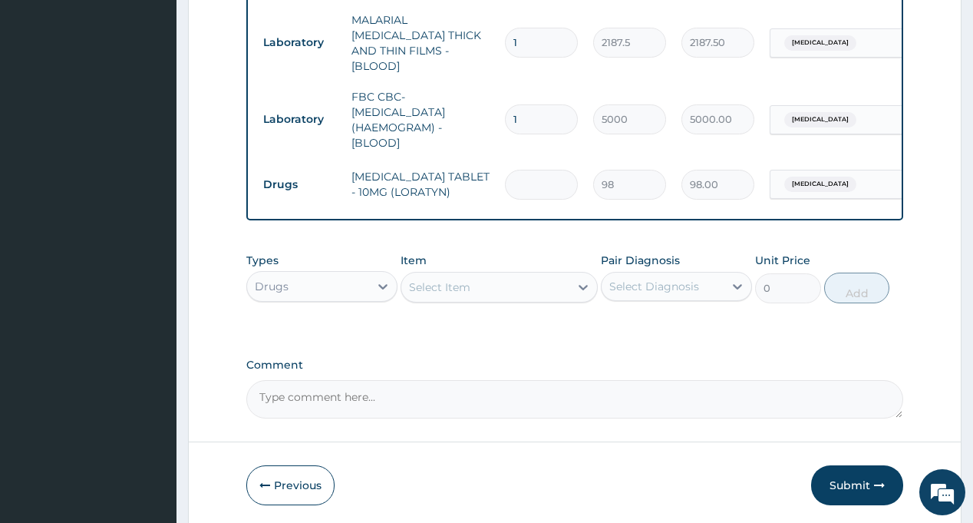
type input "0.00"
type input "5"
type input "490.00"
type input "5"
click at [652, 280] on div "Select Diagnosis" at bounding box center [654, 286] width 90 height 15
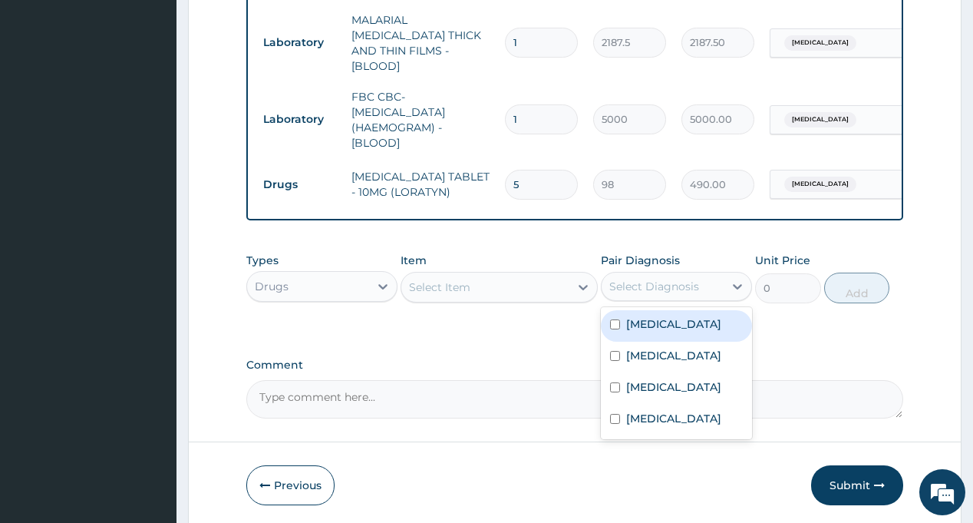
click at [661, 324] on label "Diarrhea" at bounding box center [673, 323] width 95 height 15
checkbox input "true"
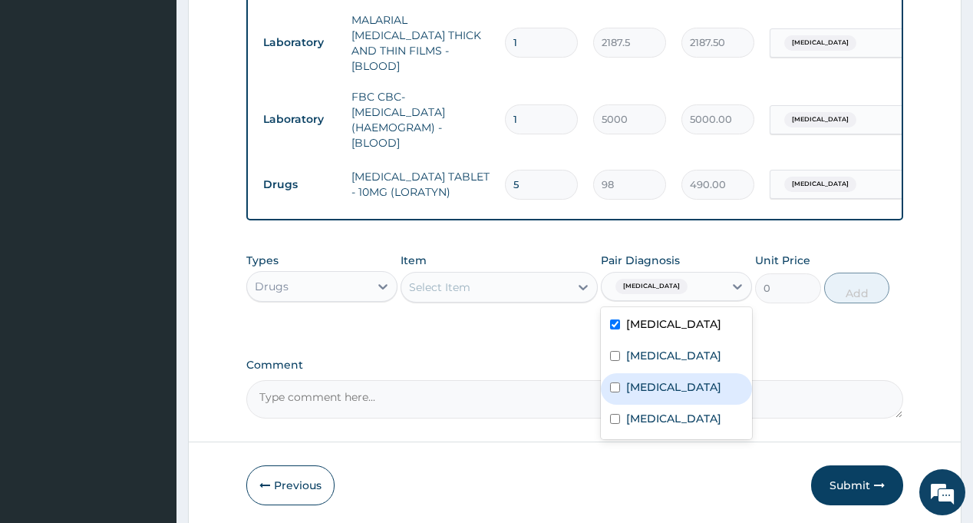
click at [663, 397] on div "Sepsis" at bounding box center [676, 388] width 151 height 31
checkbox input "true"
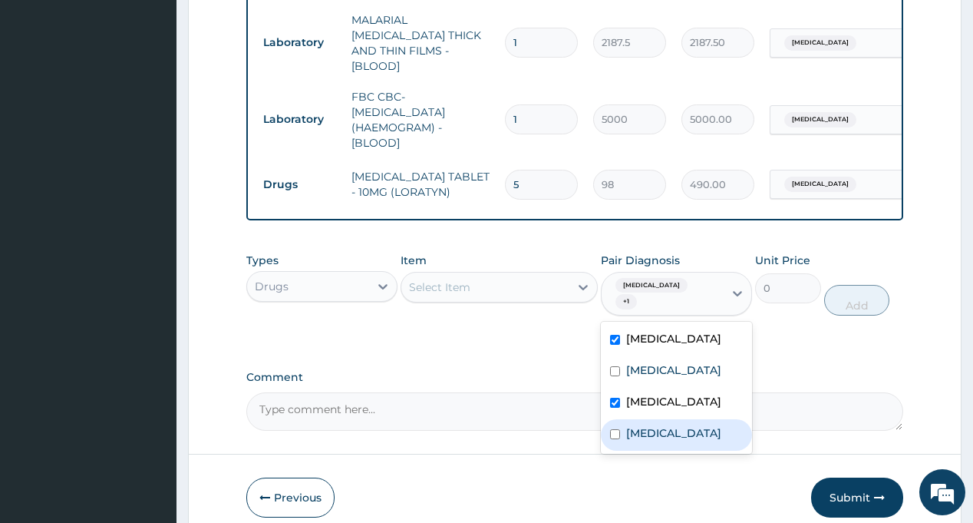
click at [661, 427] on label "Respiratory tract infection" at bounding box center [673, 432] width 95 height 15
checkbox input "true"
click at [520, 275] on div "Select Item" at bounding box center [485, 287] width 168 height 25
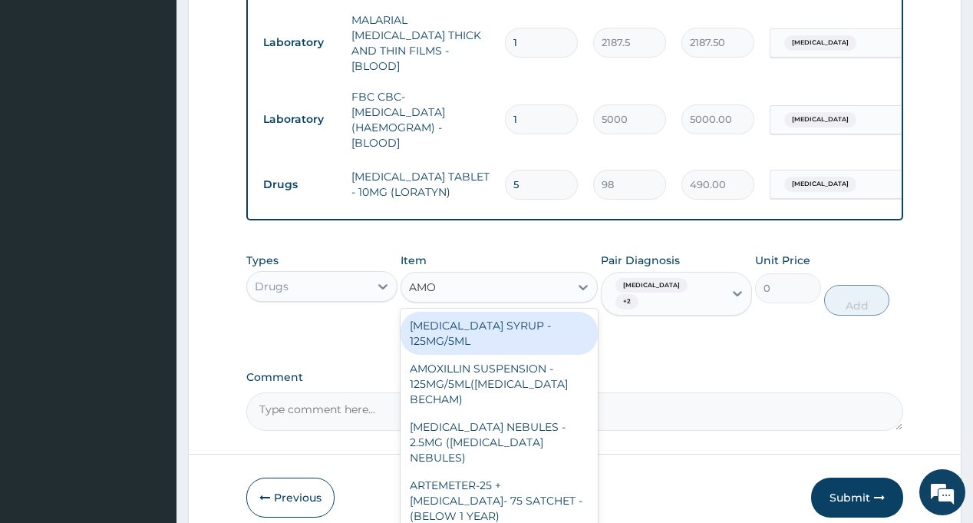
type input "AMOX"
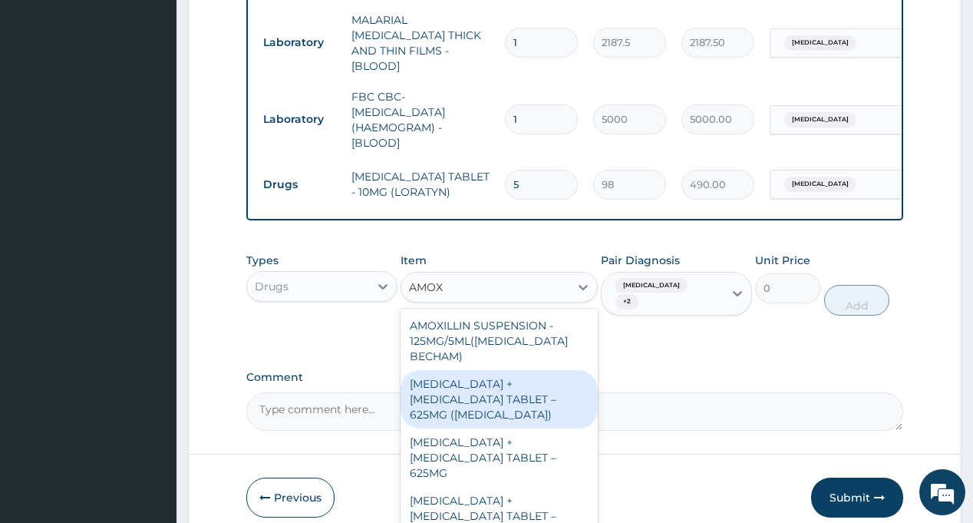
click at [497, 385] on div "[MEDICAL_DATA] + [MEDICAL_DATA] TABLET – 625MG ([MEDICAL_DATA])" at bounding box center [499, 399] width 197 height 58
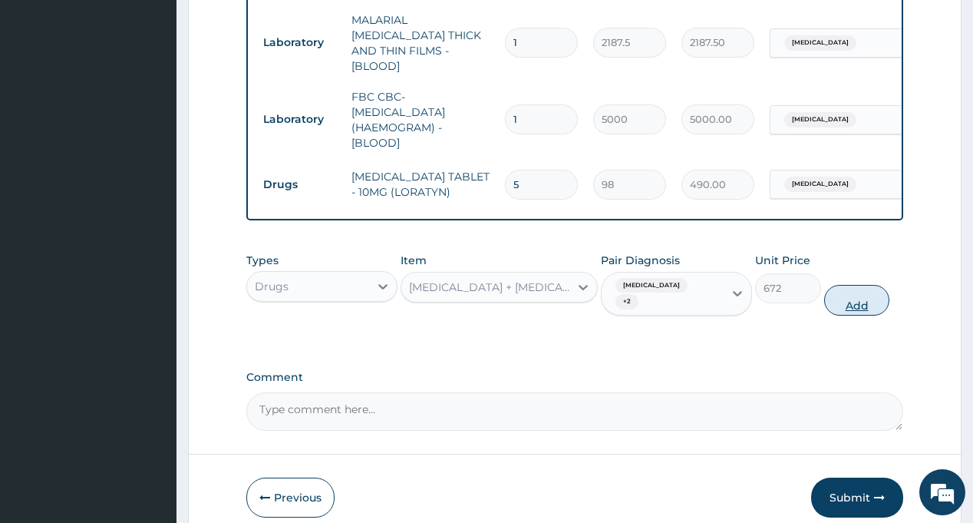
click at [849, 289] on button "Add" at bounding box center [857, 300] width 66 height 31
type input "0"
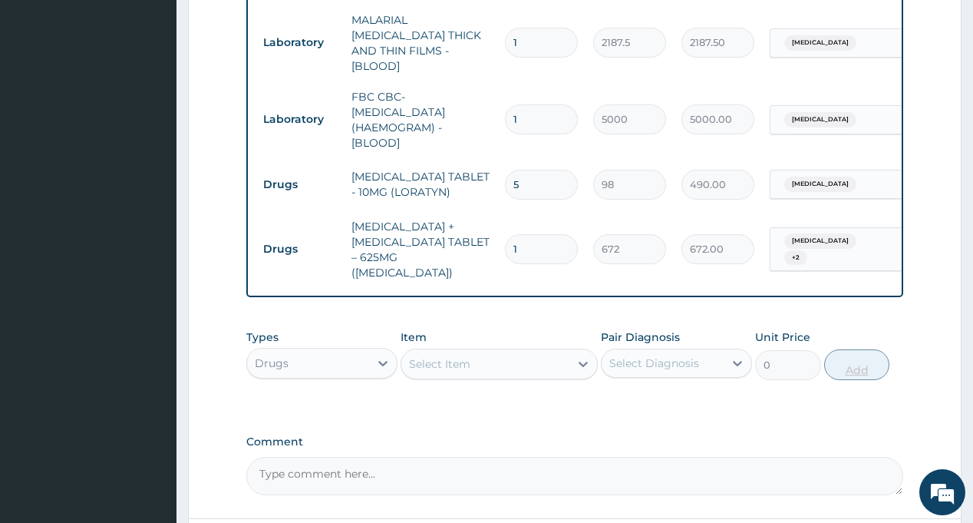
type input "14"
type input "9408.00"
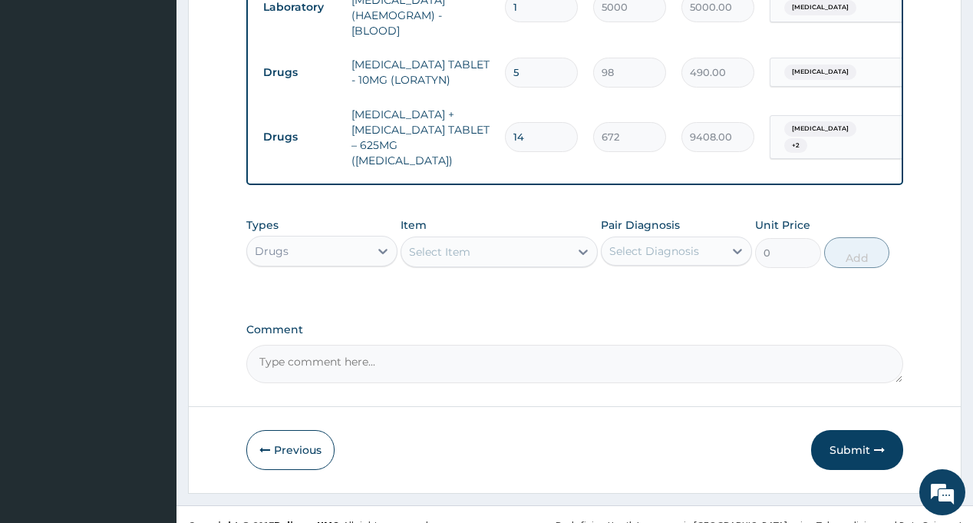
scroll to position [852, 0]
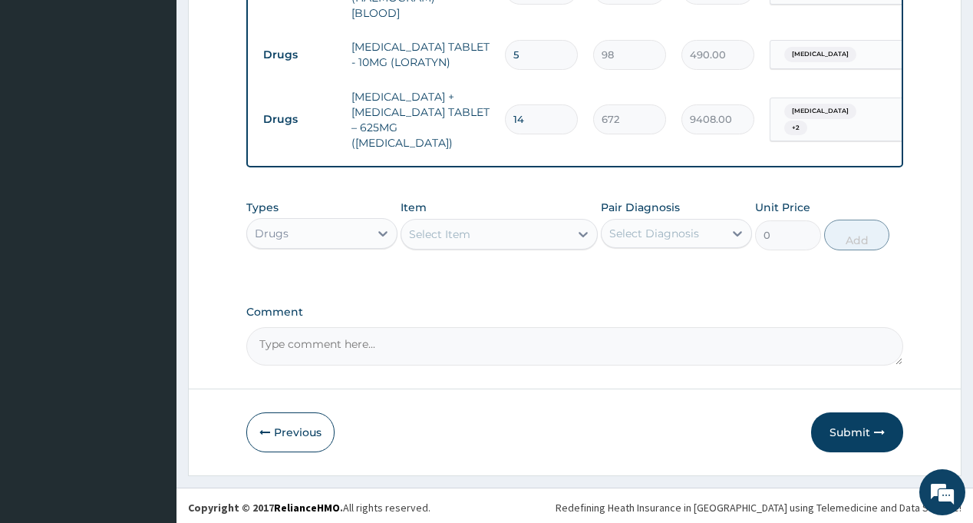
type input "14"
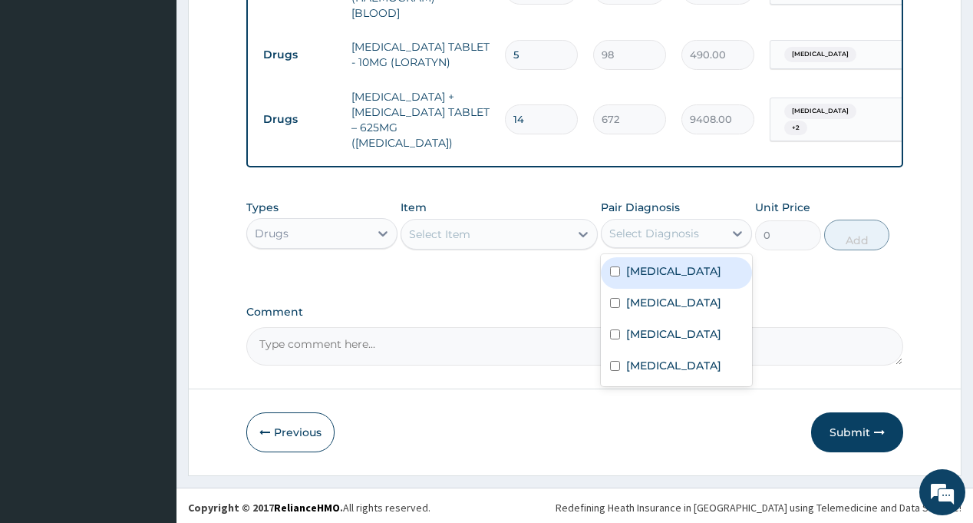
click at [683, 236] on div "Select Diagnosis" at bounding box center [654, 233] width 90 height 15
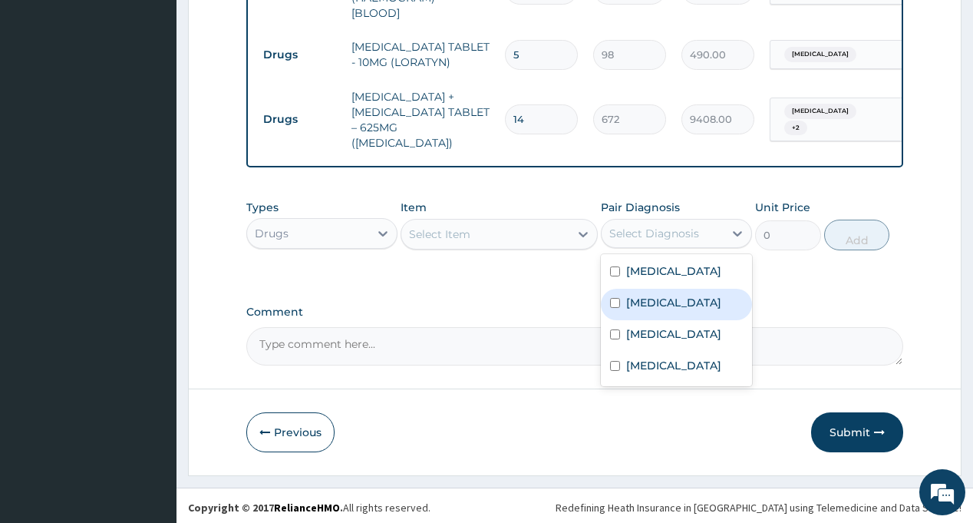
click at [677, 293] on div "[MEDICAL_DATA]" at bounding box center [676, 304] width 151 height 31
checkbox input "true"
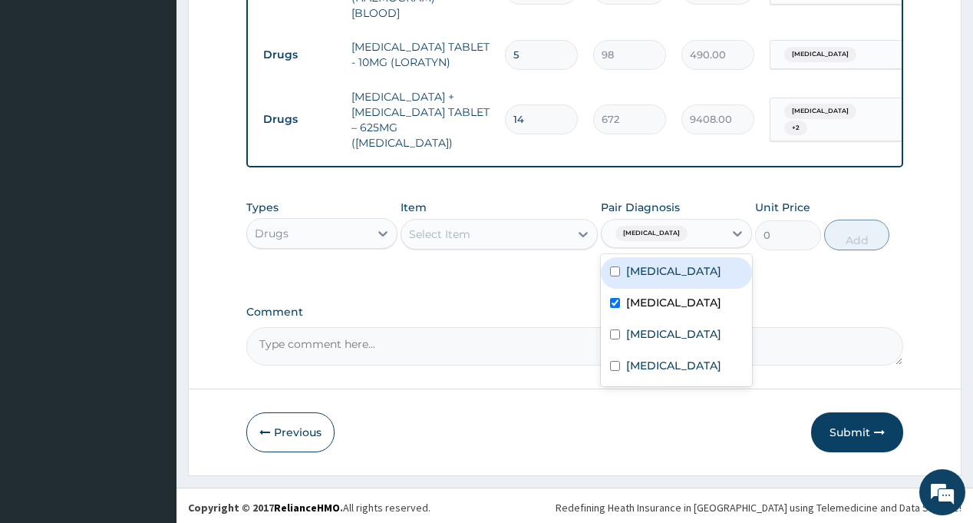
click at [516, 228] on div "Select Item" at bounding box center [485, 234] width 168 height 25
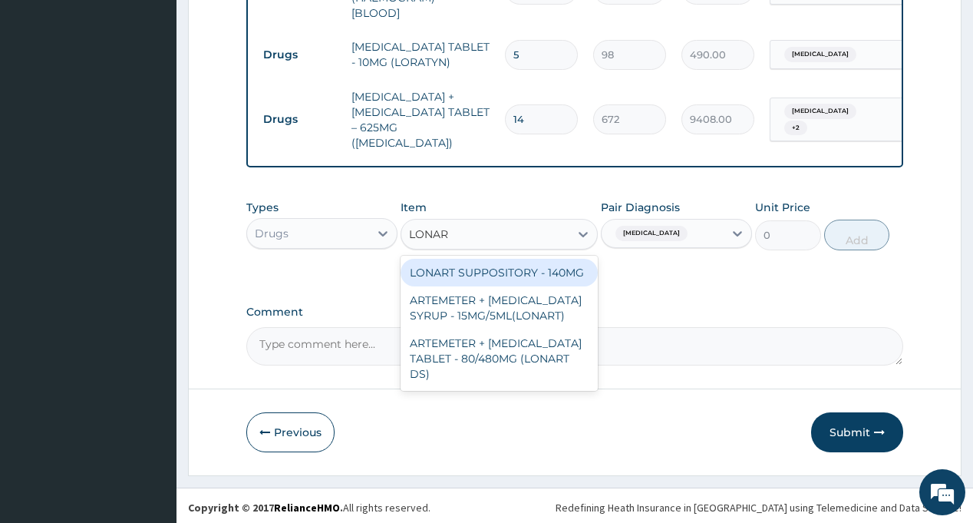
type input "LONART"
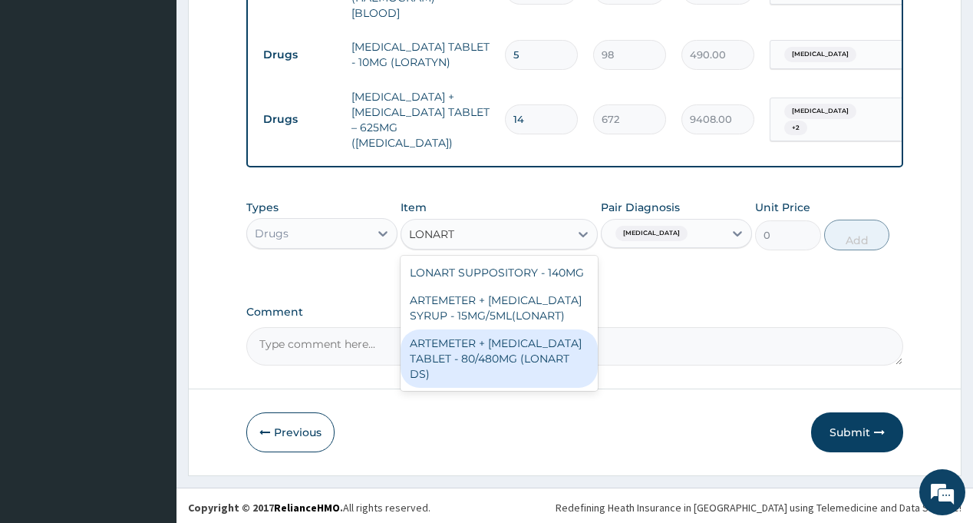
click at [533, 362] on div "ARTEMETER + [MEDICAL_DATA] TABLET - 80/480MG (LONART DS)" at bounding box center [499, 358] width 197 height 58
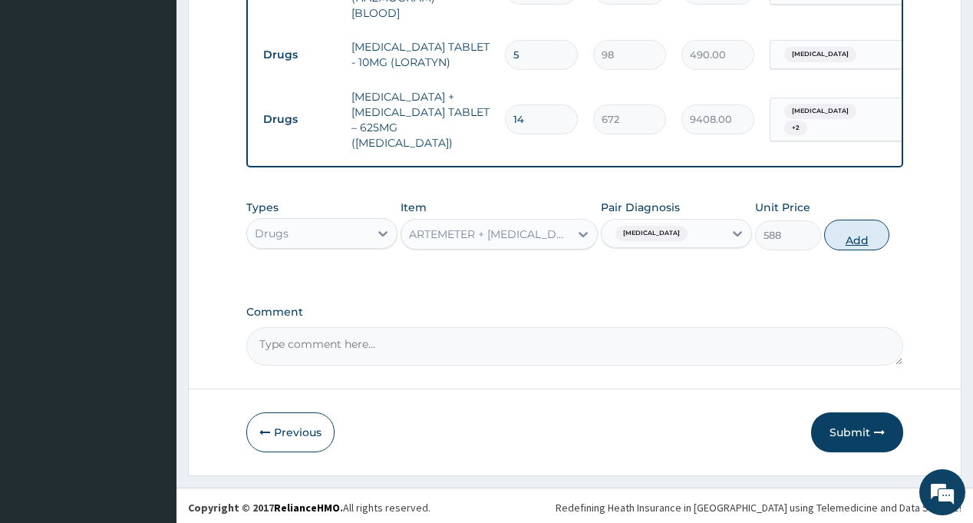
click at [857, 229] on button "Add" at bounding box center [857, 234] width 66 height 31
type input "0"
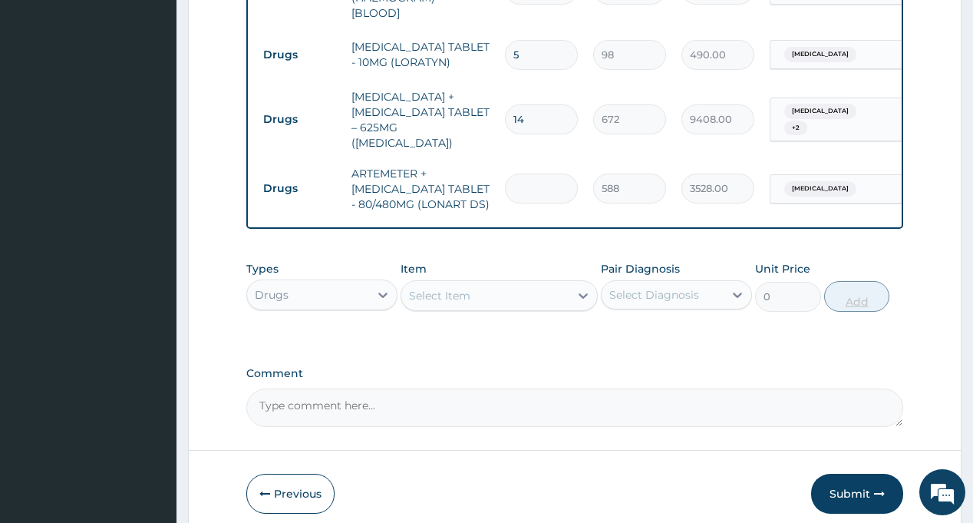
type input "6"
type input "3528.00"
type input "6"
click at [643, 292] on div "Select Diagnosis" at bounding box center [654, 294] width 90 height 15
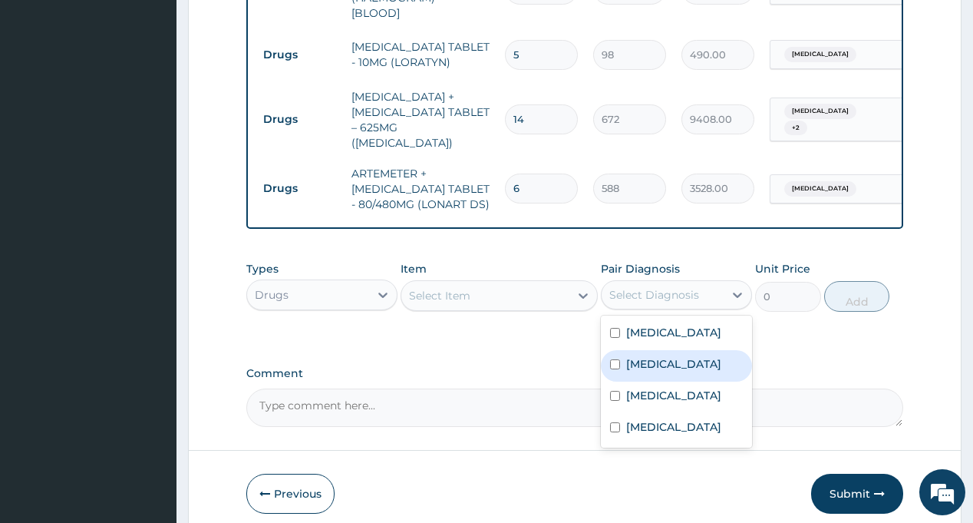
click at [662, 363] on label "[MEDICAL_DATA]" at bounding box center [673, 363] width 95 height 15
checkbox input "true"
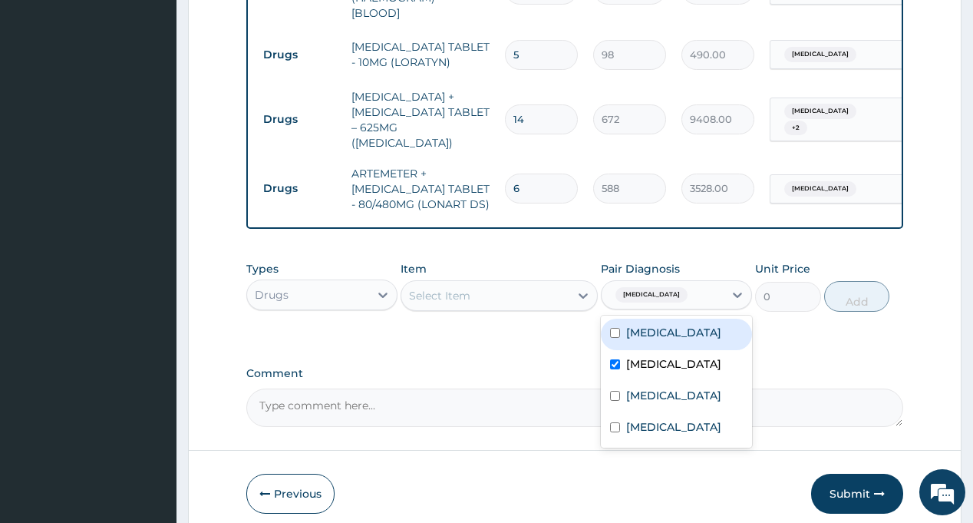
click at [524, 297] on div "Select Item" at bounding box center [485, 295] width 168 height 25
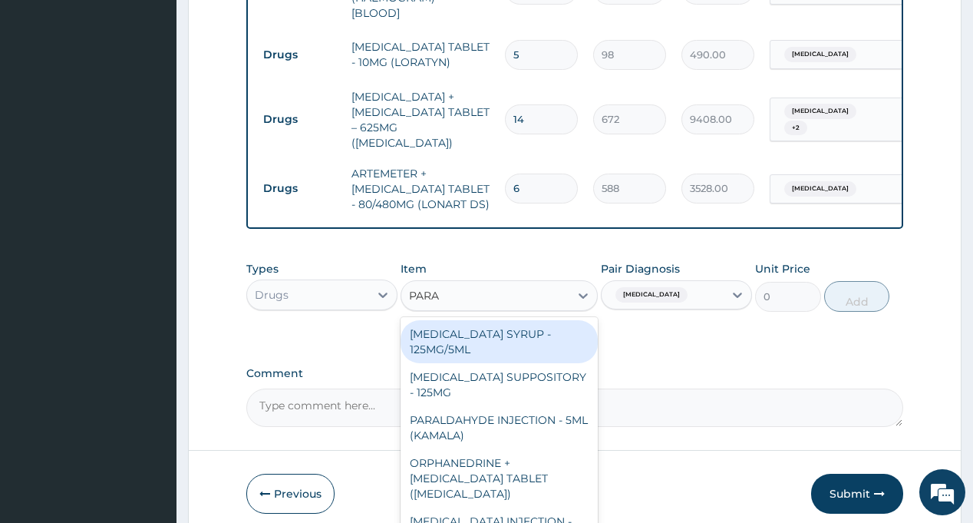
type input "PARAC"
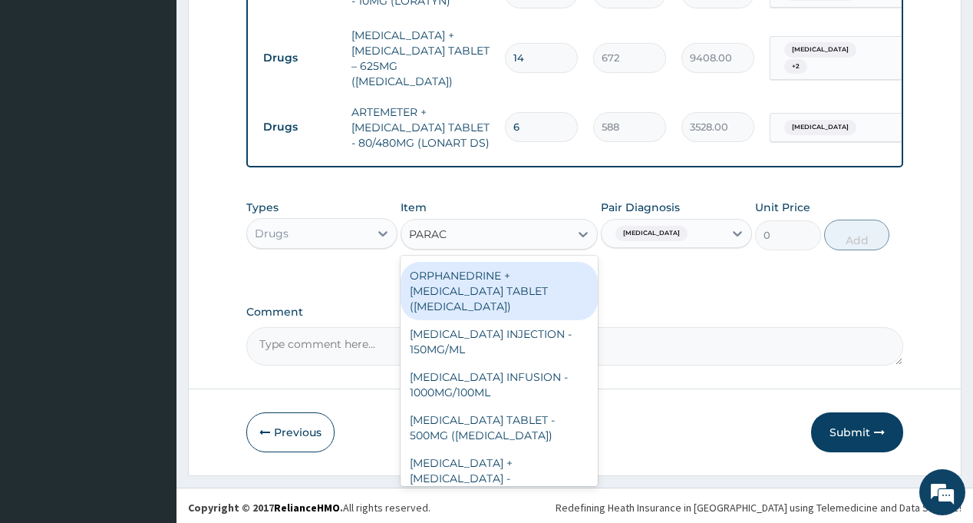
scroll to position [153, 0]
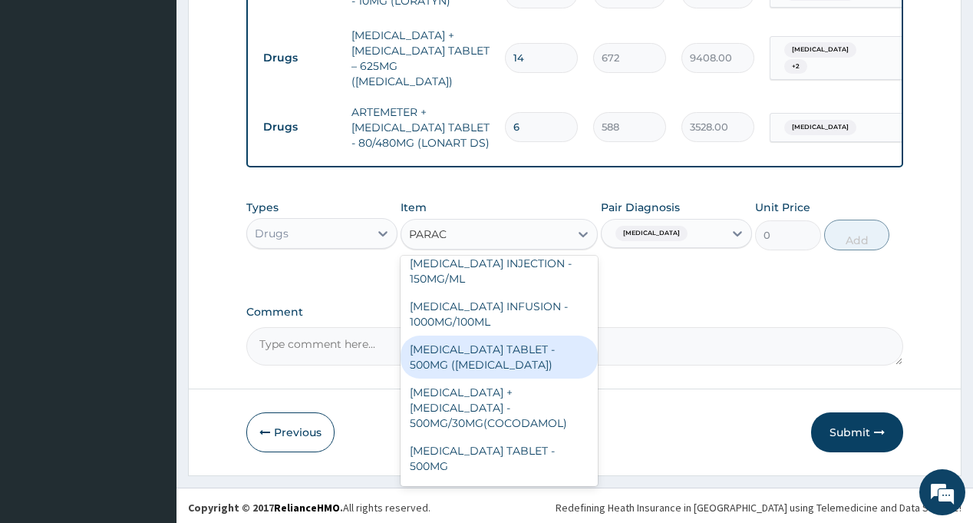
click at [499, 361] on div "[MEDICAL_DATA] TABLET - 500MG ([MEDICAL_DATA])" at bounding box center [499, 356] width 197 height 43
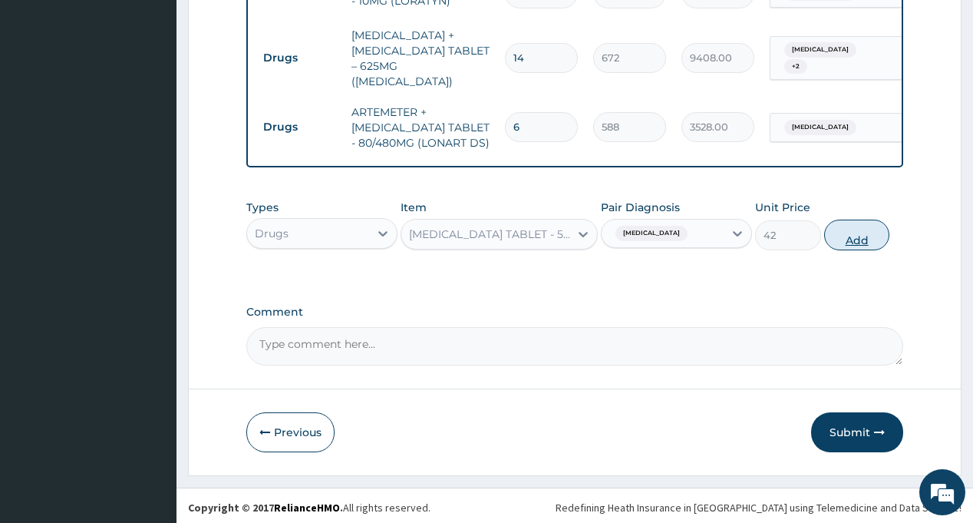
click at [856, 228] on button "Add" at bounding box center [857, 234] width 66 height 31
type input "0"
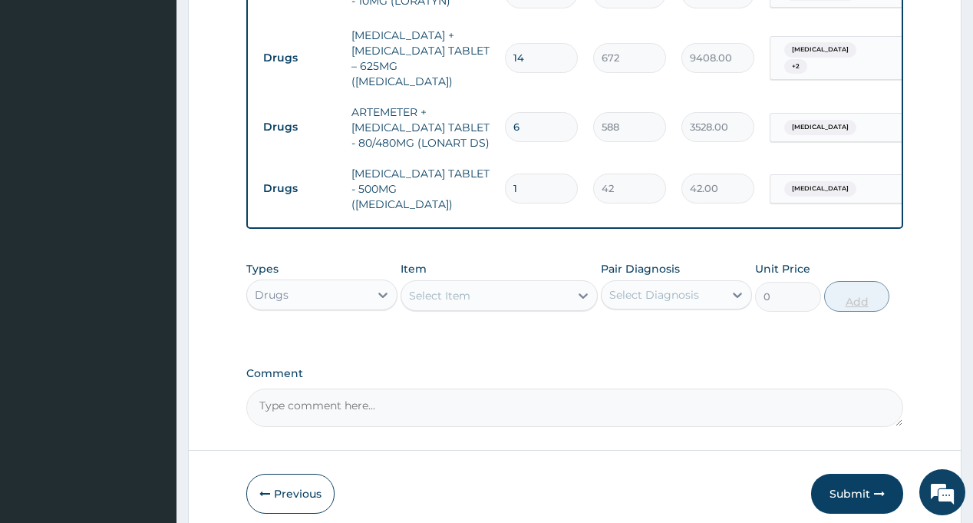
type input "18"
type input "756.00"
type input "18"
click at [665, 287] on div "Select Diagnosis" at bounding box center [654, 294] width 90 height 15
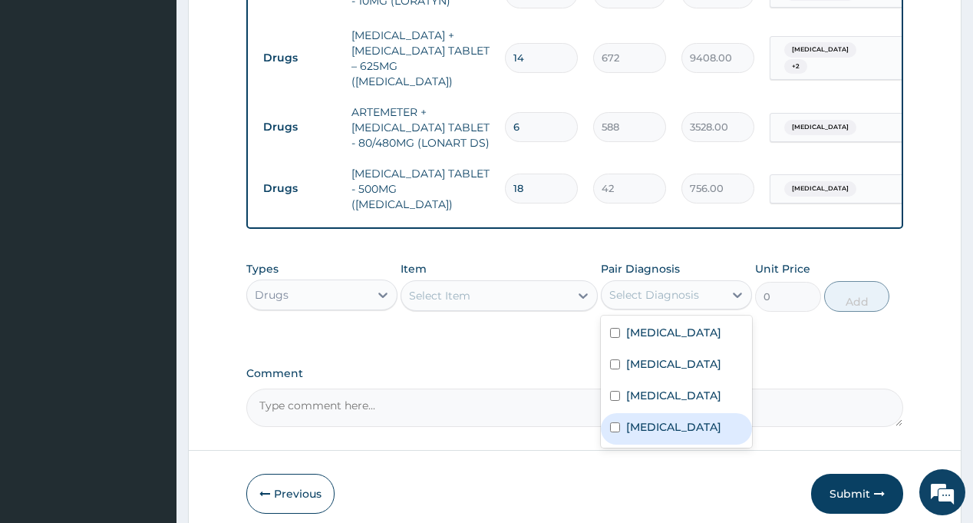
click at [663, 419] on label "[MEDICAL_DATA]" at bounding box center [673, 426] width 95 height 15
checkbox input "true"
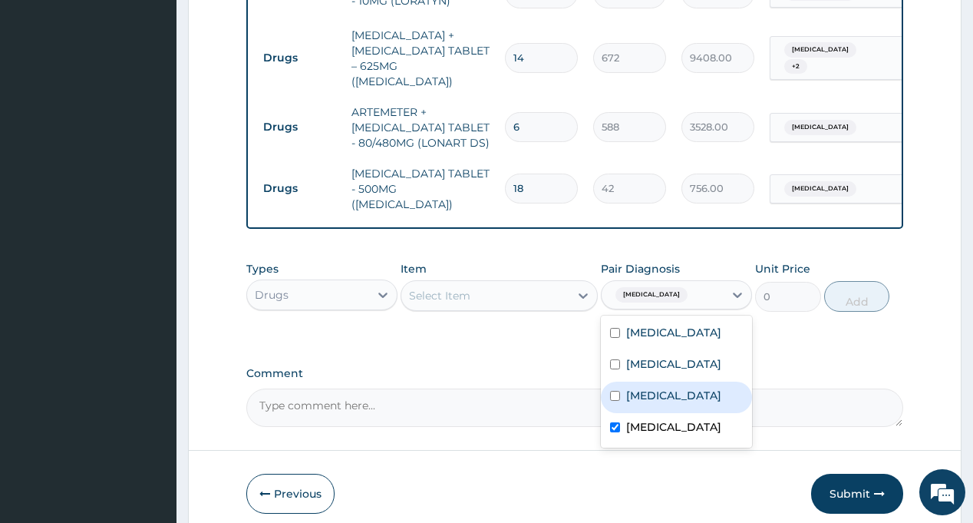
click at [503, 283] on div "Select Item" at bounding box center [485, 295] width 168 height 25
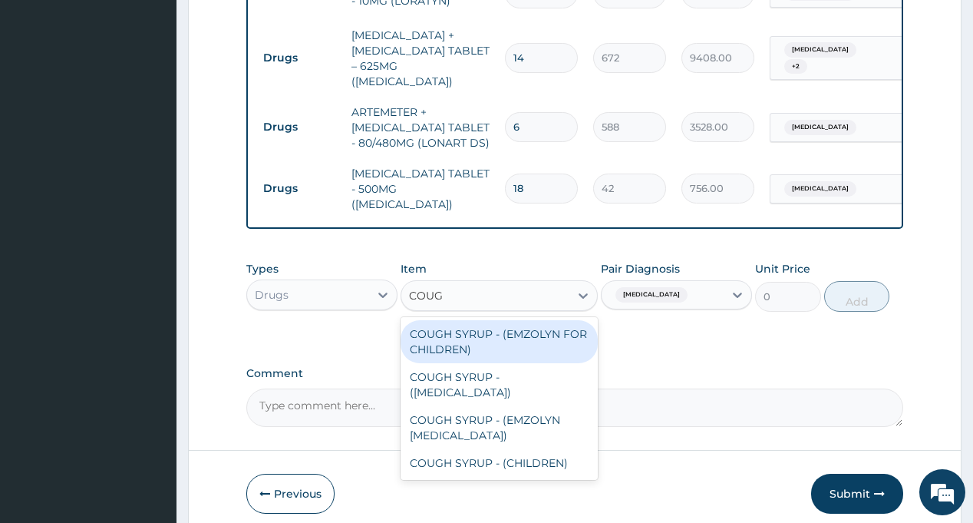
type input "COUGH"
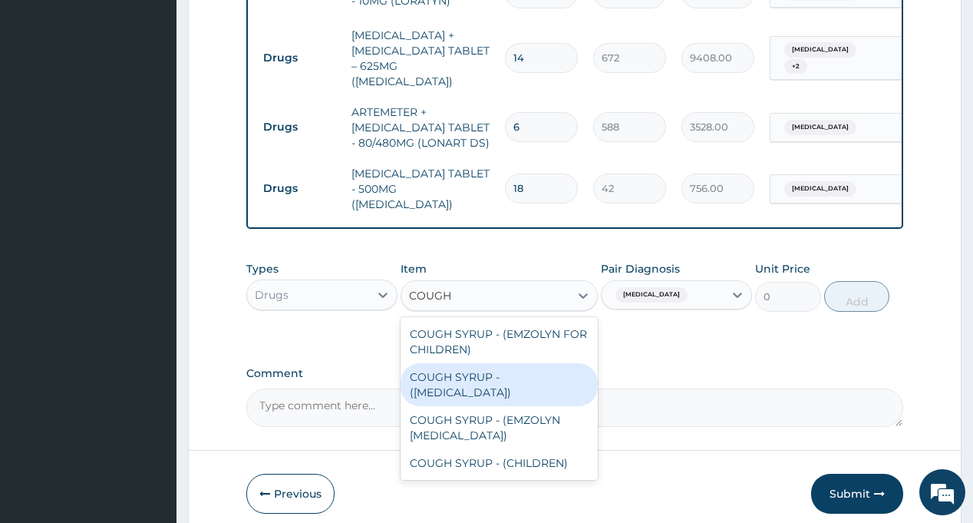
click at [479, 392] on div "COUGH SYRUP - (EMZOLYN FOR CHILDREN) COUGH SYRUP - (EXPECTORANT) COUGH SYRUP - …" at bounding box center [499, 398] width 197 height 163
click at [490, 374] on div "COUGH SYRUP - (EXPECTORANT)" at bounding box center [499, 384] width 197 height 43
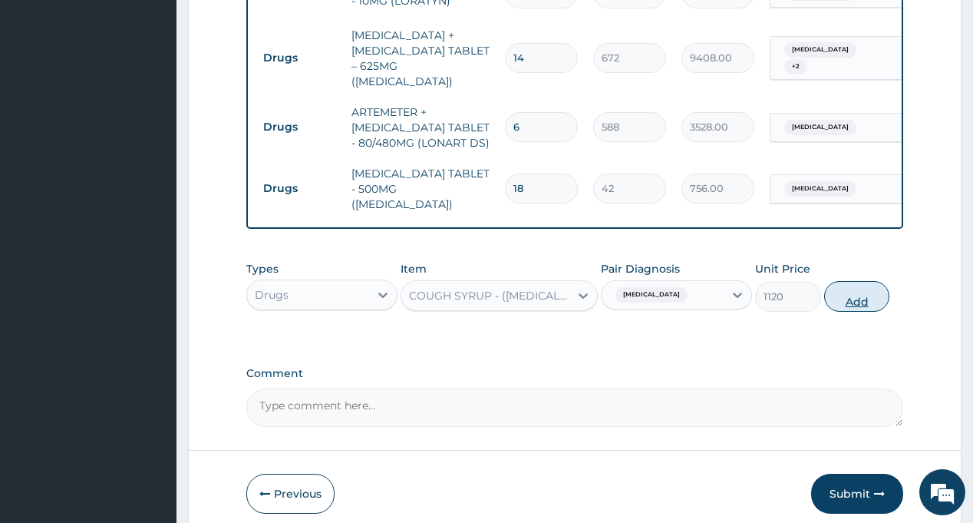
click at [846, 292] on button "Add" at bounding box center [857, 296] width 66 height 31
type input "0"
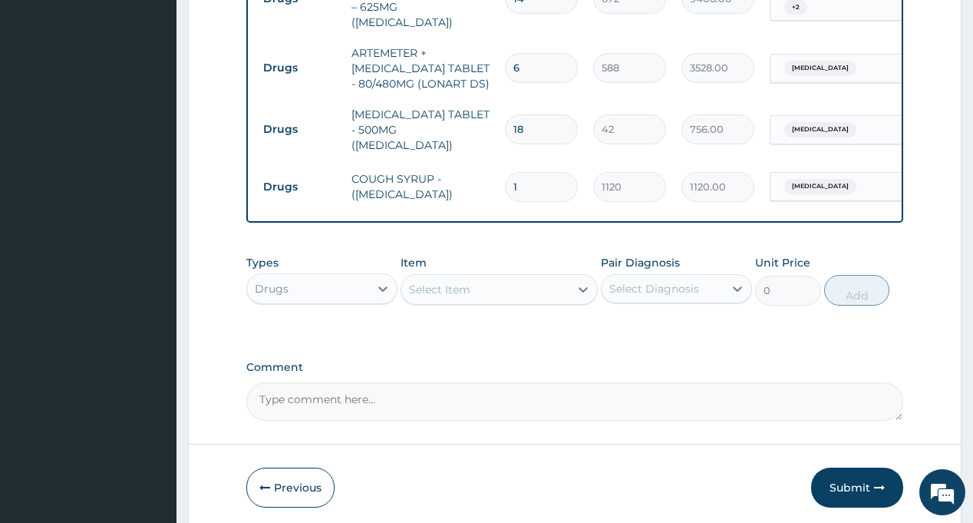
scroll to position [1019, 0]
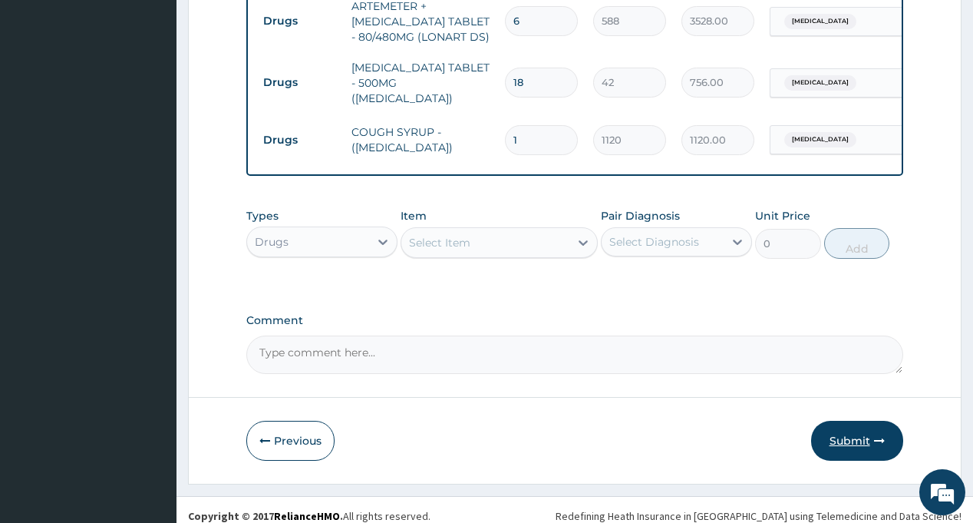
click at [845, 429] on button "Submit" at bounding box center [857, 440] width 92 height 40
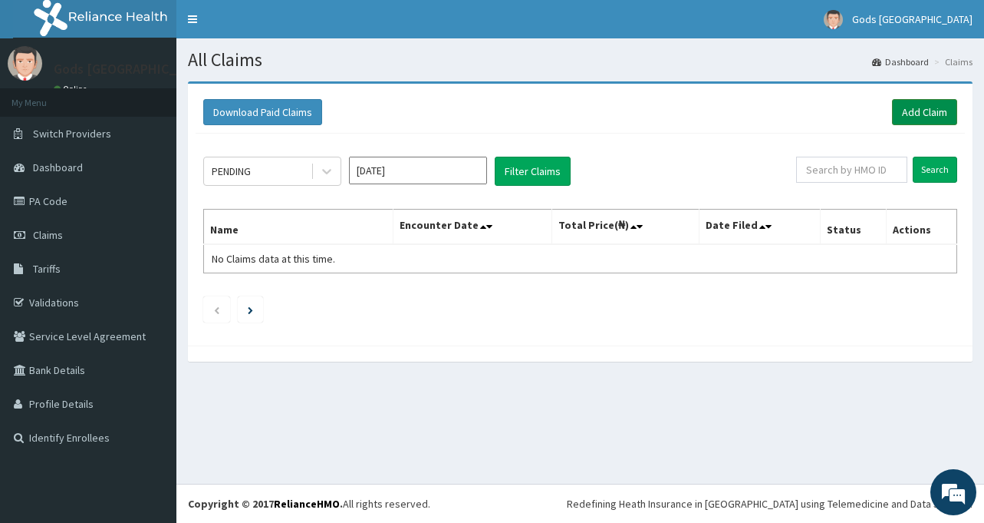
click at [909, 113] on link "Add Claim" at bounding box center [924, 112] width 65 height 26
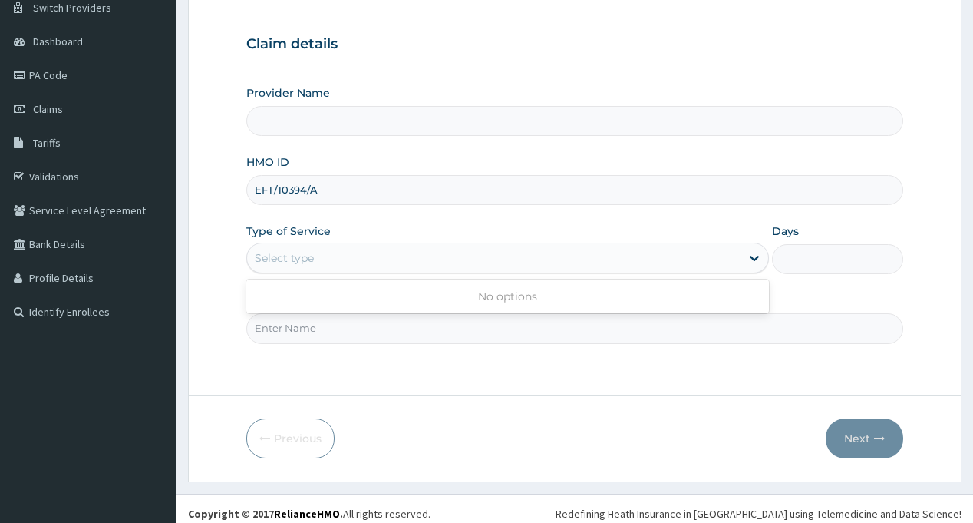
scroll to position [136, 0]
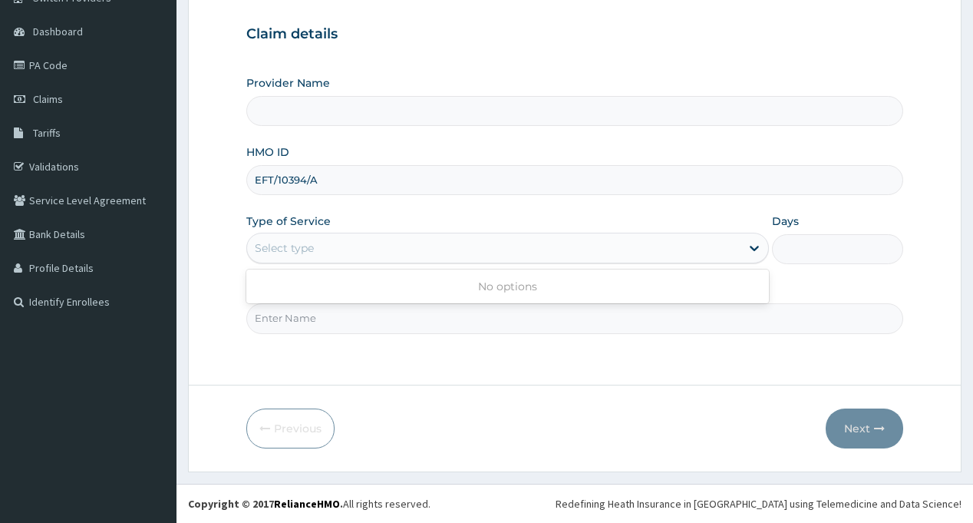
drag, startPoint x: 409, startPoint y: 337, endPoint x: 400, endPoint y: 341, distance: 10.0
click at [407, 338] on div "Step 1 of 2 Claim details Provider Name HMO ID EFT/10394/A Type of Service Use …" at bounding box center [574, 165] width 656 height 392
click at [378, 320] on input "Practitioner" at bounding box center [574, 318] width 656 height 30
type input "[PERSON_NAME]"
click at [321, 257] on div "Select type" at bounding box center [493, 248] width 493 height 25
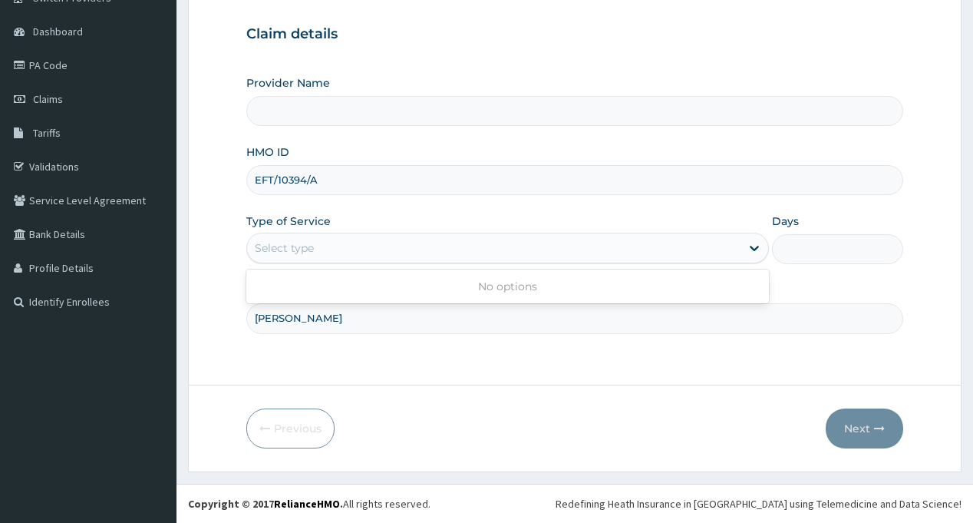
click at [322, 248] on div "Select type" at bounding box center [493, 248] width 493 height 25
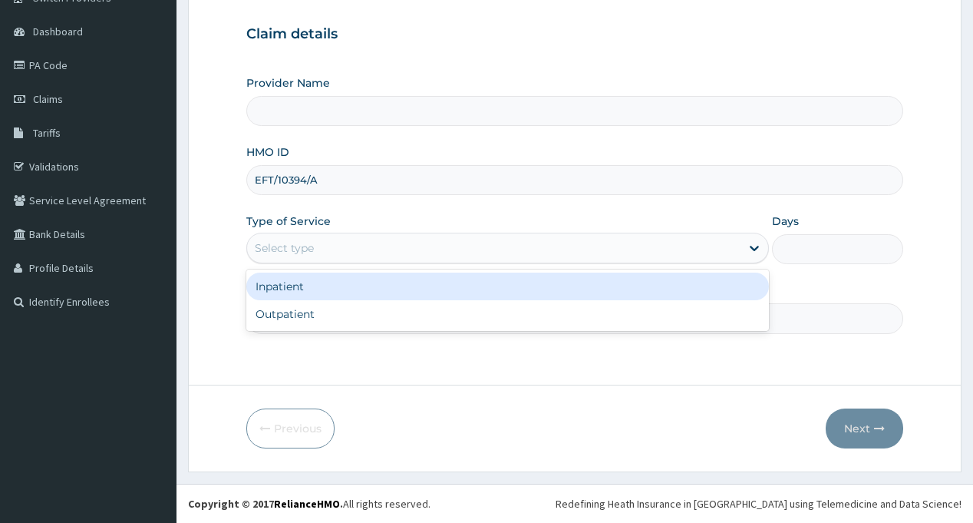
type input "Gods [GEOGRAPHIC_DATA] - [GEOGRAPHIC_DATA]"
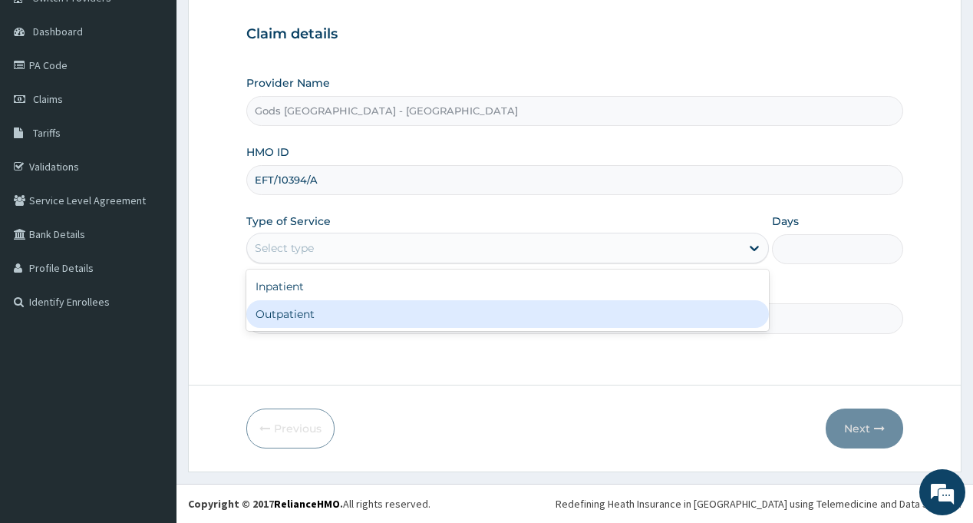
click at [288, 316] on div "Outpatient" at bounding box center [507, 314] width 523 height 28
type input "1"
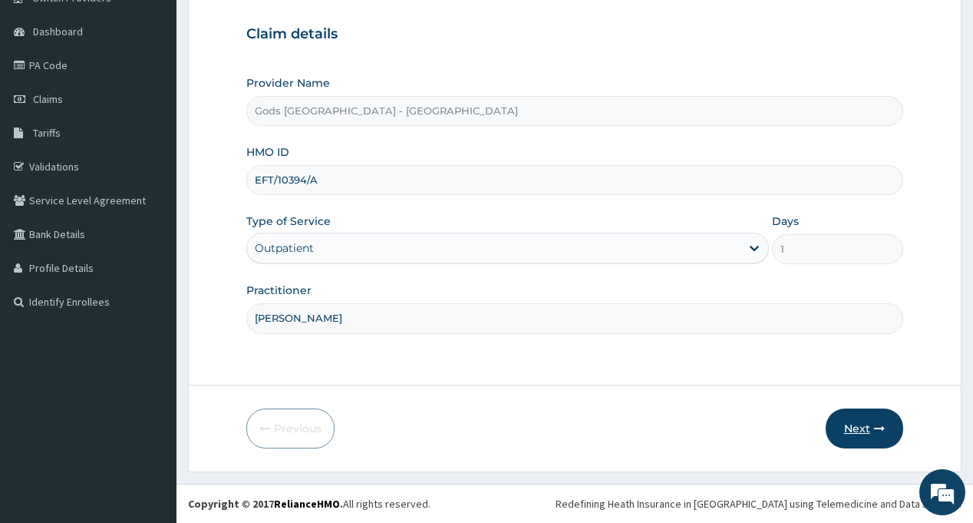
click at [840, 424] on button "Next" at bounding box center [865, 428] width 78 height 40
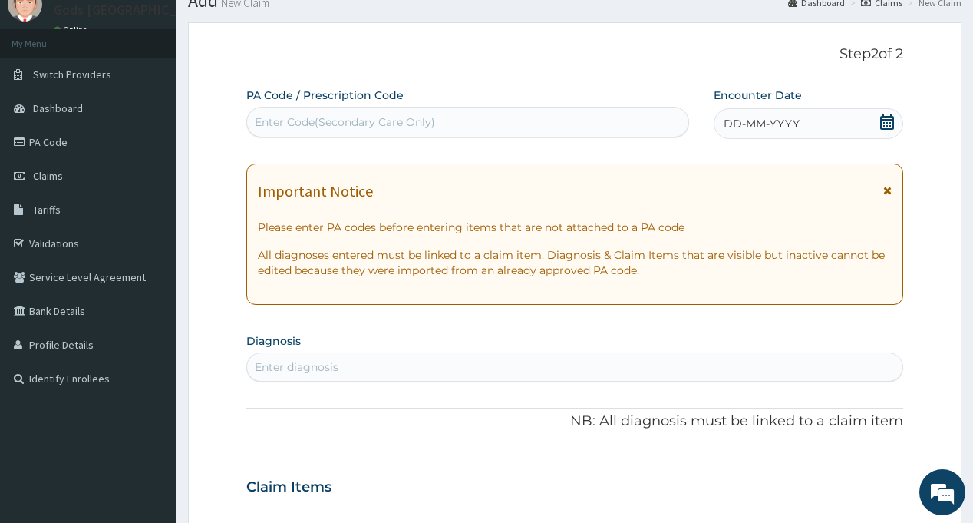
scroll to position [0, 0]
click at [364, 125] on div "Enter Code(Secondary Care Only)" at bounding box center [345, 121] width 180 height 15
paste input "PA/4D0F7F"
type input "PA/4D0F7F"
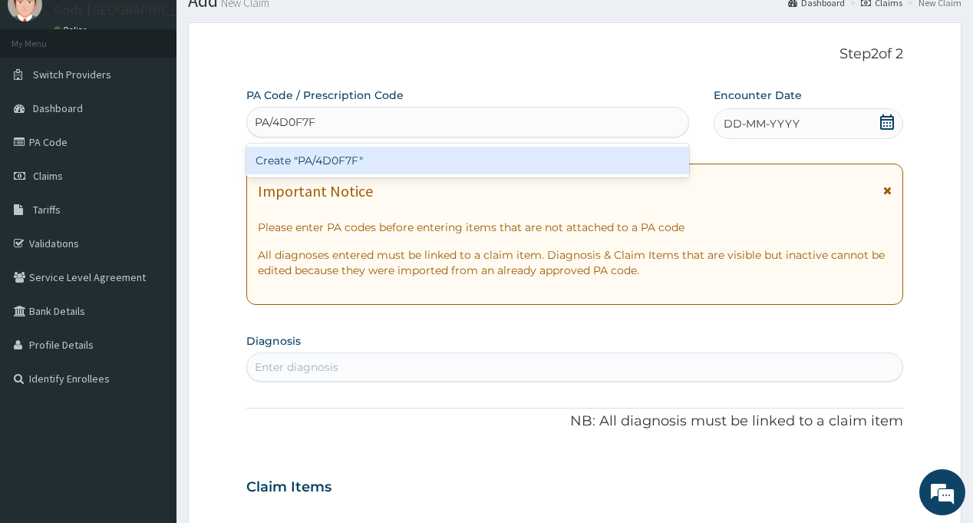
click at [355, 159] on div "Create "PA/4D0F7F"" at bounding box center [467, 161] width 442 height 28
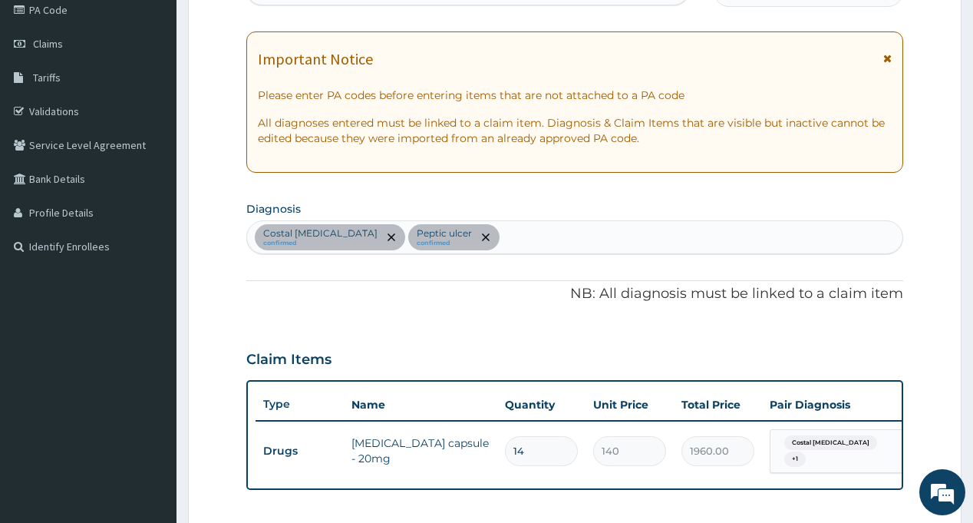
scroll to position [147, 0]
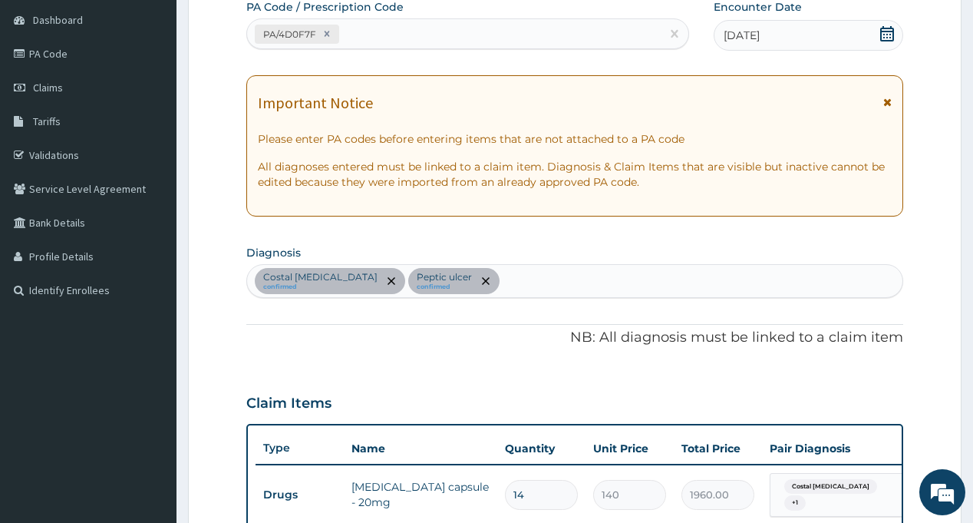
click at [497, 285] on div "Costal [MEDICAL_DATA] confirmed [MEDICAL_DATA] confirmed" at bounding box center [574, 281] width 655 height 32
type input "MYALGIA"
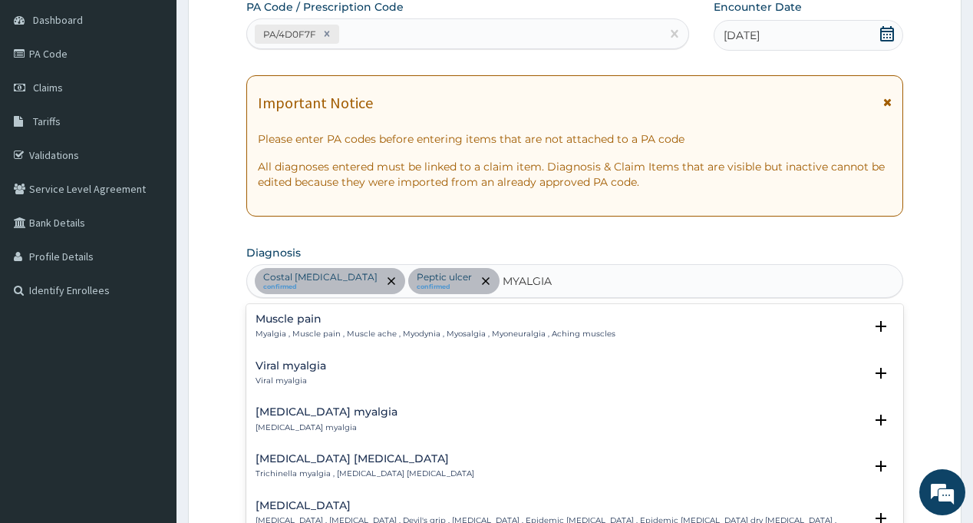
click at [294, 328] on div "Muscle pain Myalgia , Muscle pain , Muscle ache , Myodynia , Myosalgia , Myoneu…" at bounding box center [436, 326] width 360 height 27
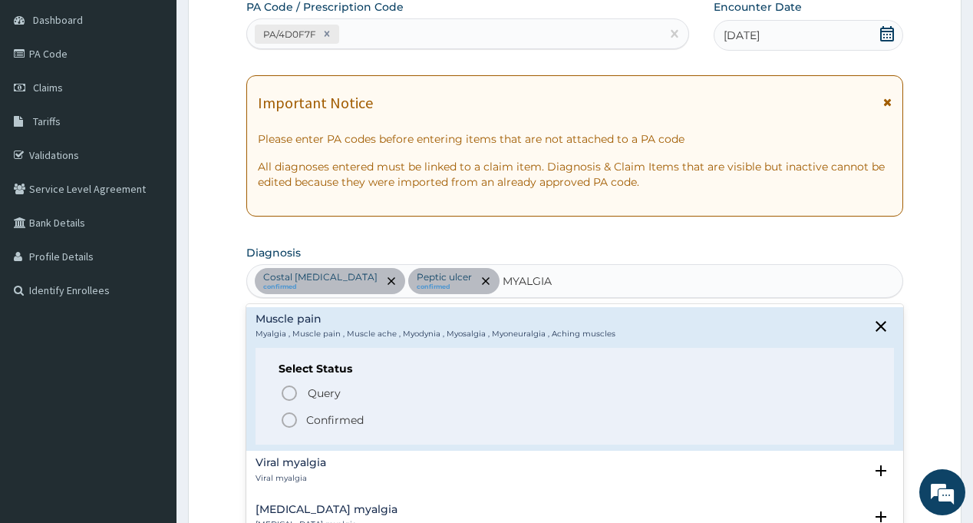
click at [291, 411] on icon "status option filled" at bounding box center [289, 420] width 18 height 18
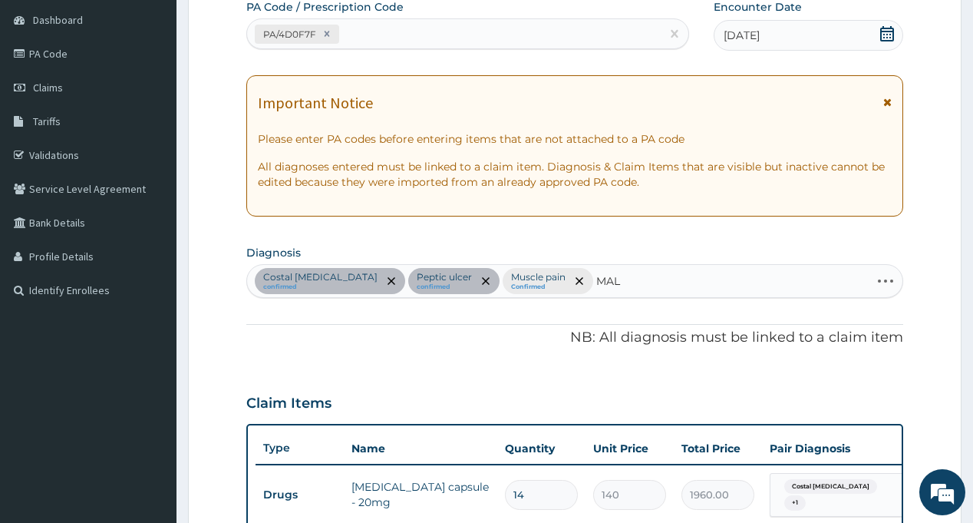
type input "MALA"
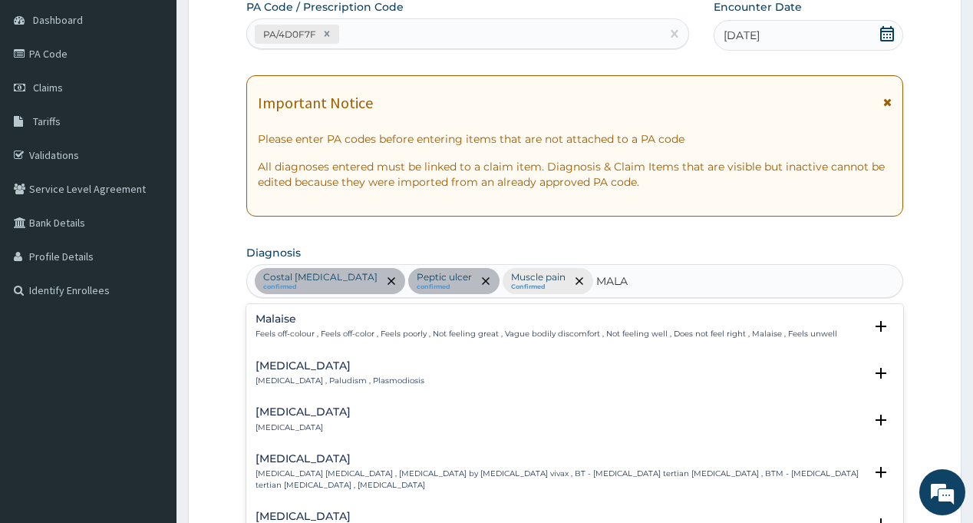
click at [289, 365] on h4 "[MEDICAL_DATA]" at bounding box center [340, 366] width 169 height 12
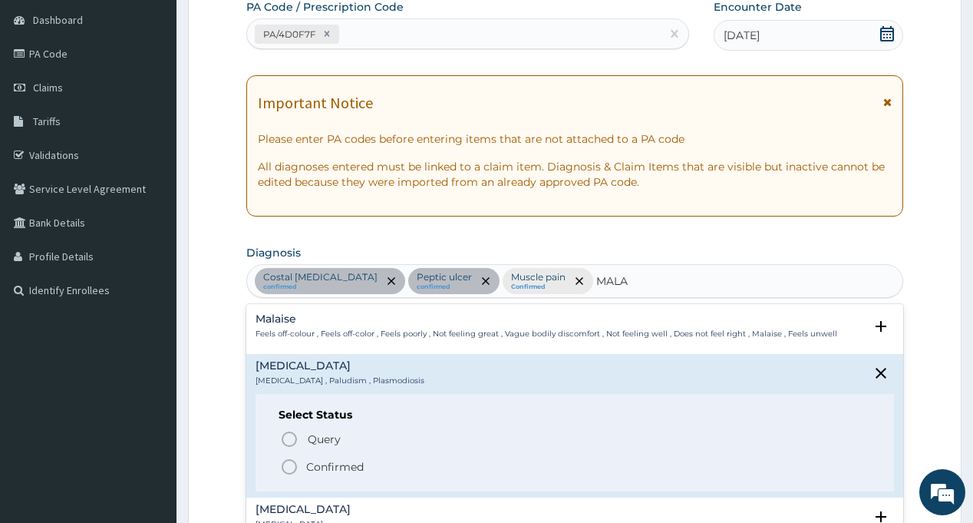
click at [298, 460] on icon "status option filled" at bounding box center [289, 466] width 18 height 18
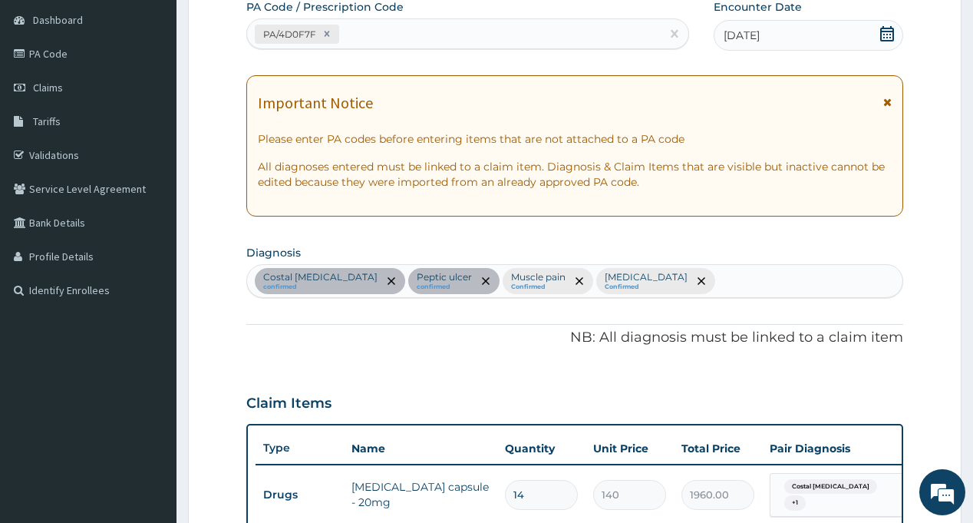
click at [378, 360] on div "PA Code / Prescription Code PA/4D0F7F Encounter Date [DATE] Important Notice Pl…" at bounding box center [574, 365] width 656 height 732
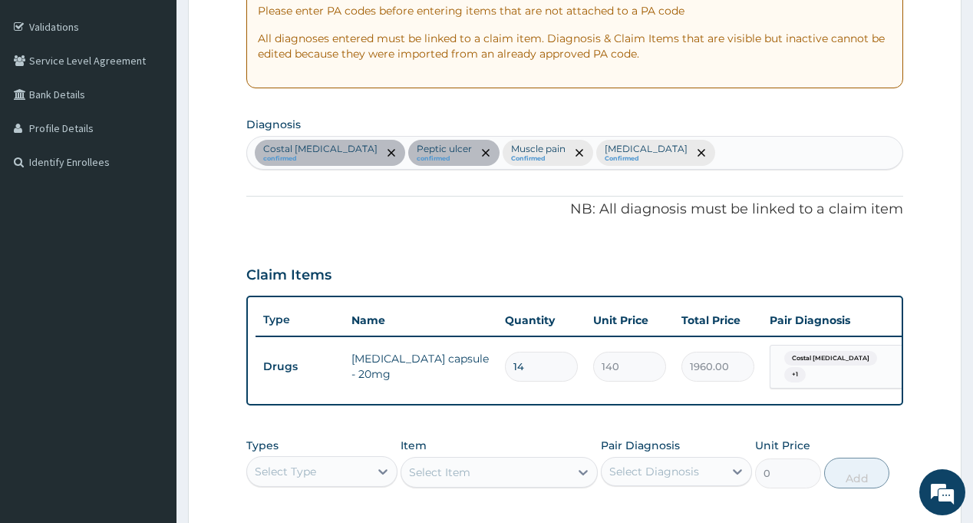
scroll to position [454, 0]
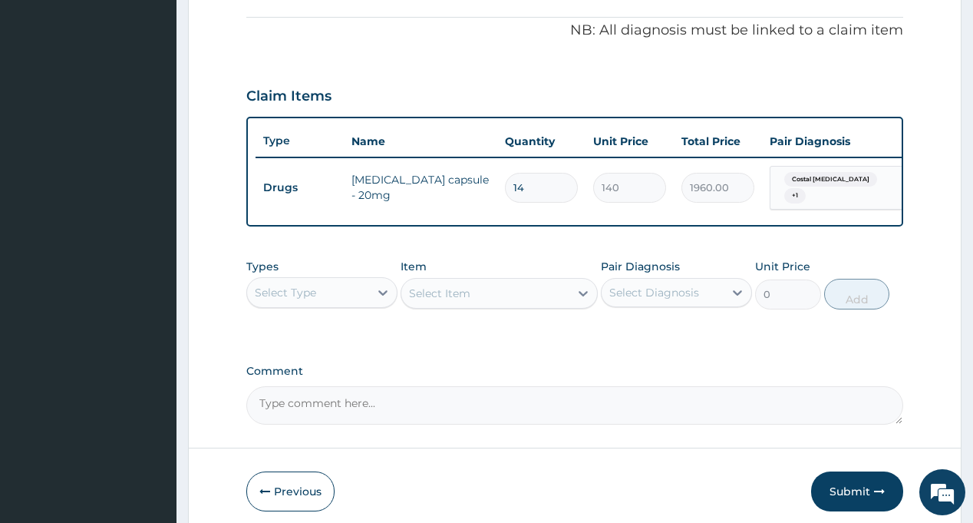
click at [307, 300] on div "Select Type" at bounding box center [285, 292] width 61 height 15
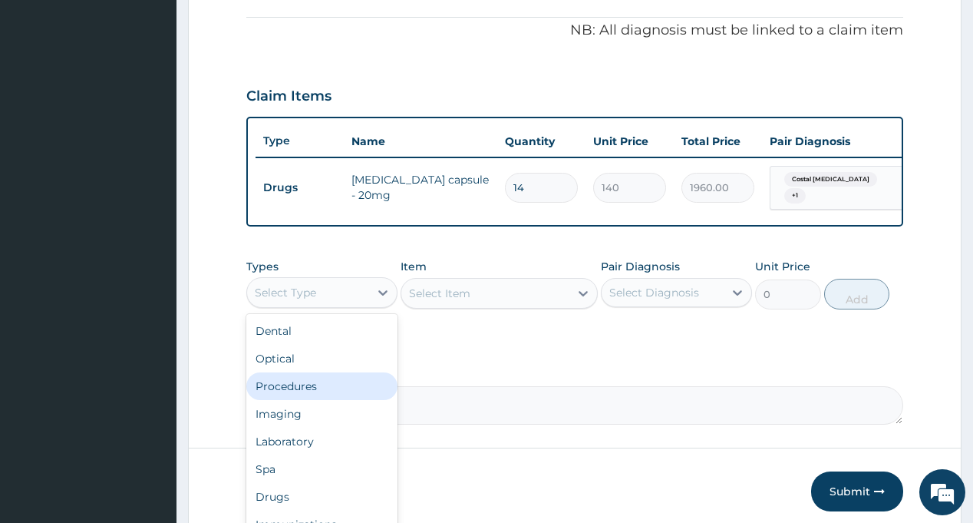
click at [318, 393] on div "Procedures" at bounding box center [321, 386] width 151 height 28
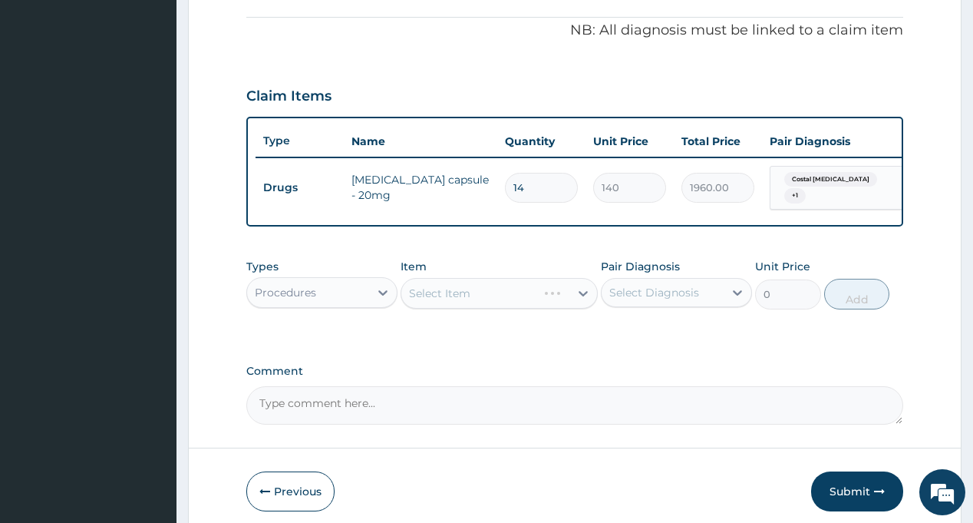
click at [691, 300] on div "Select Diagnosis" at bounding box center [654, 292] width 90 height 15
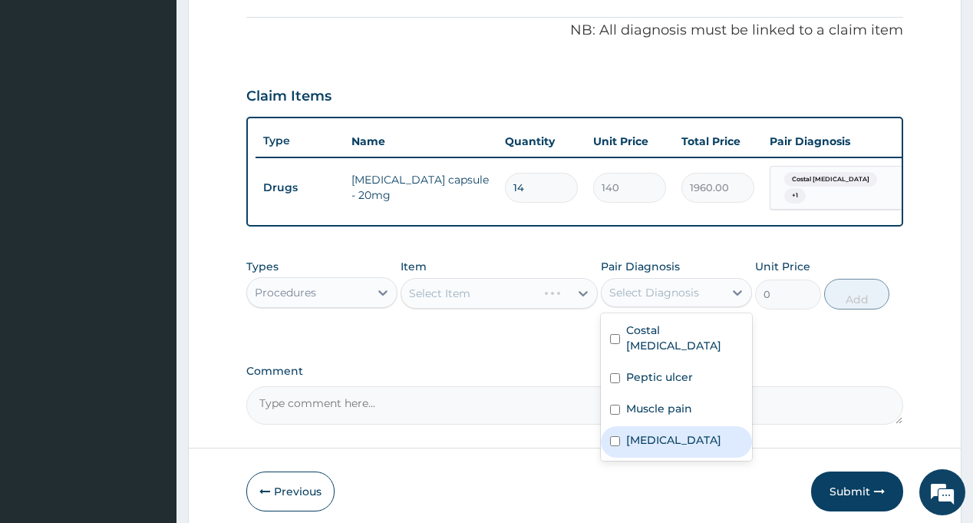
drag, startPoint x: 665, startPoint y: 424, endPoint x: 664, endPoint y: 404, distance: 20.0
click at [665, 432] on label "[MEDICAL_DATA]" at bounding box center [673, 439] width 95 height 15
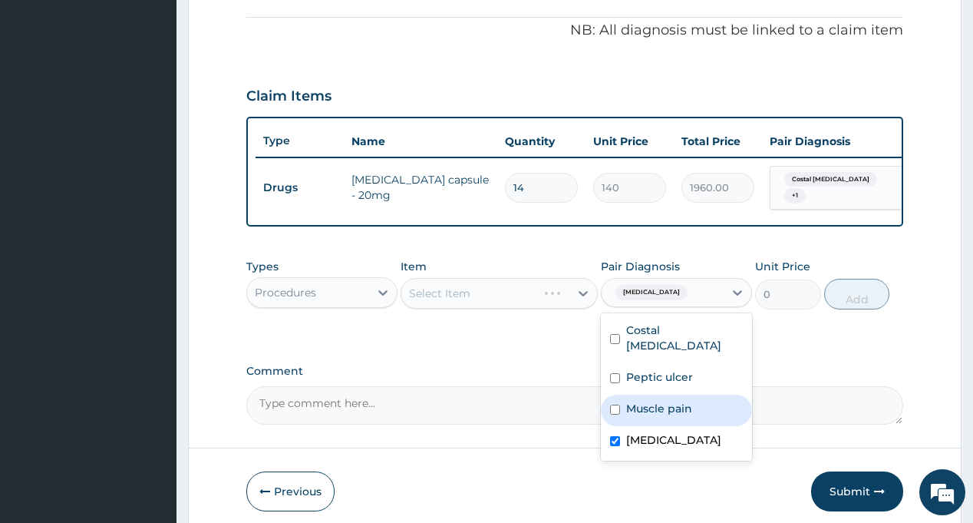
checkbox input "true"
click at [664, 404] on label "Muscle pain" at bounding box center [659, 408] width 66 height 15
checkbox input "true"
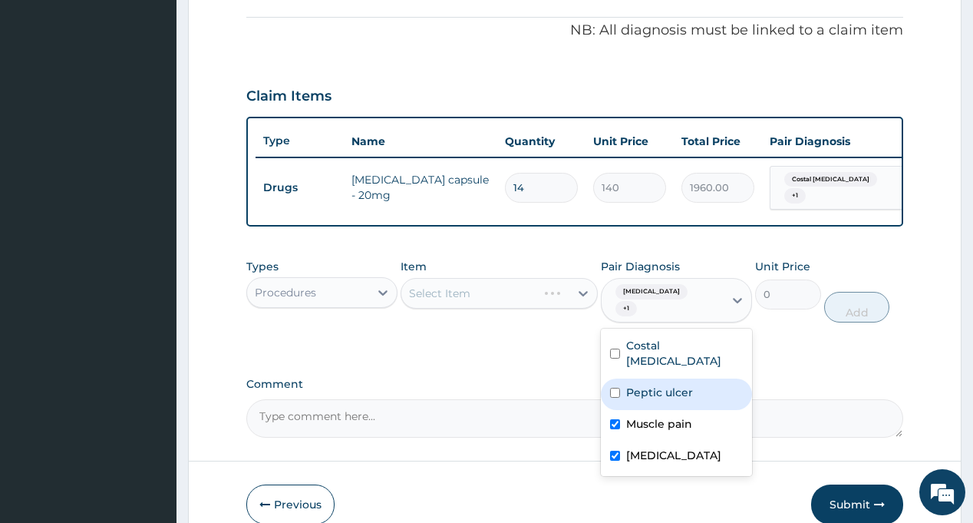
click at [660, 384] on label "Peptic ulcer" at bounding box center [659, 391] width 67 height 15
checkbox input "true"
click at [514, 352] on div "PA Code / Prescription Code PA/4D0F7F Encounter Date [DATE] Important Notice Pl…" at bounding box center [574, 64] width 656 height 744
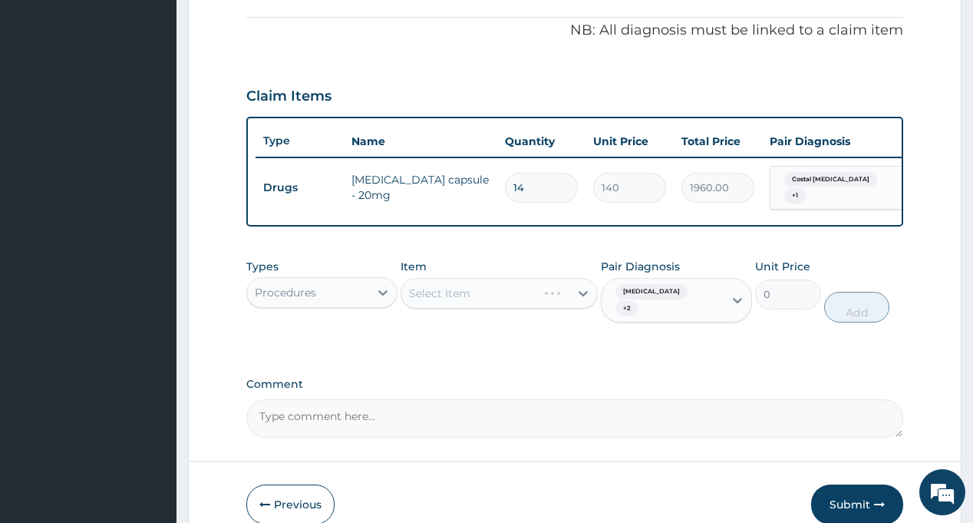
click at [482, 298] on div "Select Item" at bounding box center [499, 293] width 197 height 31
click at [482, 298] on div "Select Item" at bounding box center [485, 293] width 168 height 25
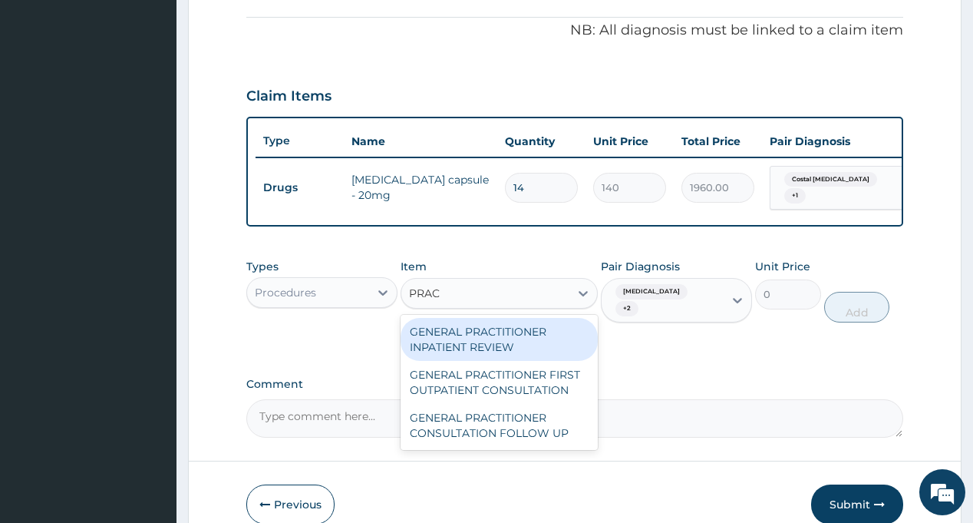
type input "PRACT"
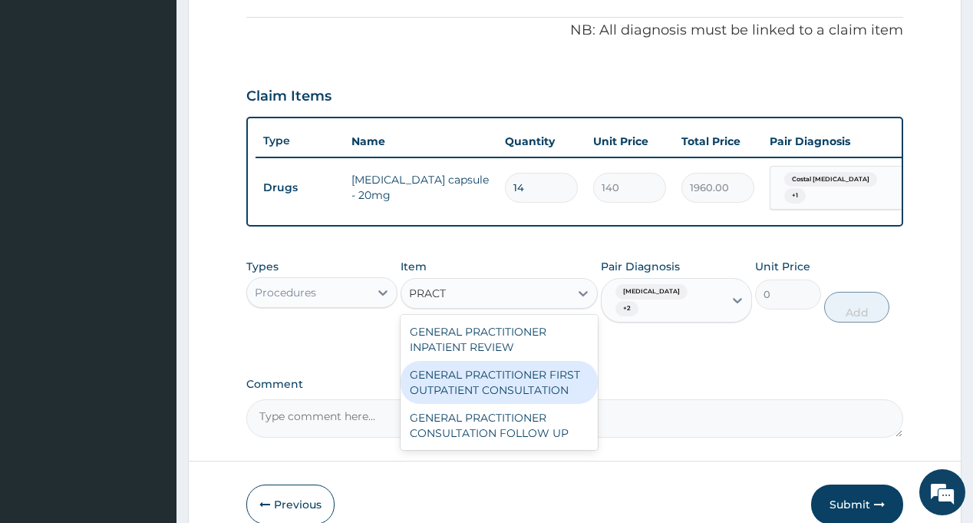
click at [537, 399] on div "GENERAL PRACTITIONER FIRST OUTPATIENT CONSULTATION" at bounding box center [499, 382] width 197 height 43
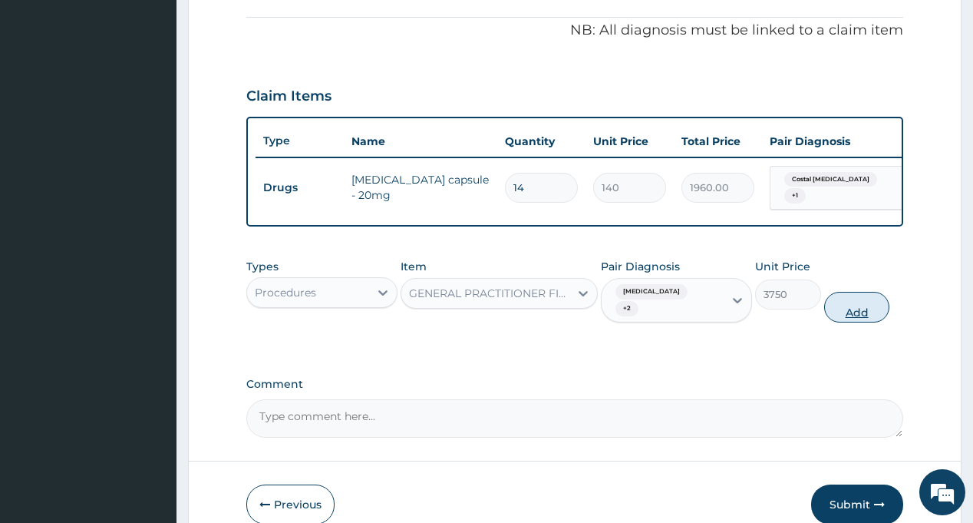
click at [876, 299] on button "Add" at bounding box center [857, 307] width 66 height 31
type input "0"
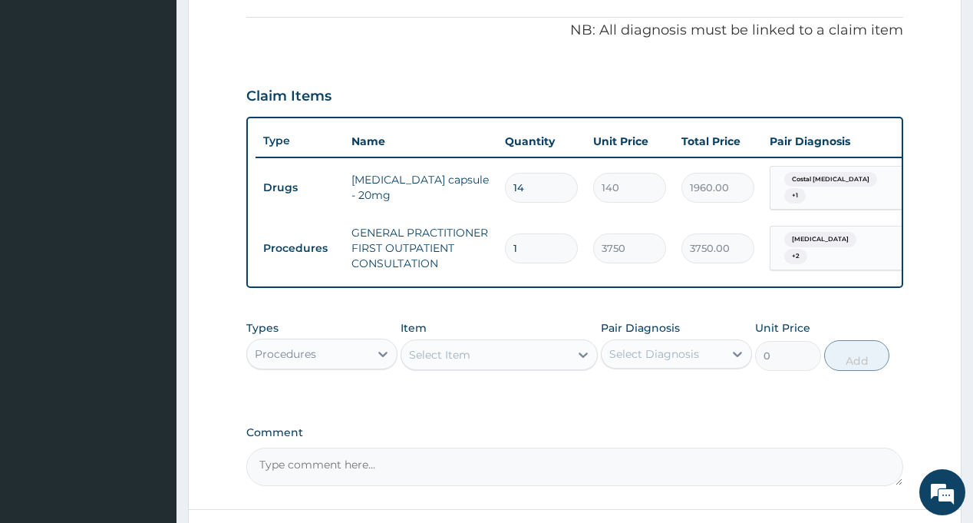
click at [298, 361] on div "Procedures" at bounding box center [285, 353] width 61 height 15
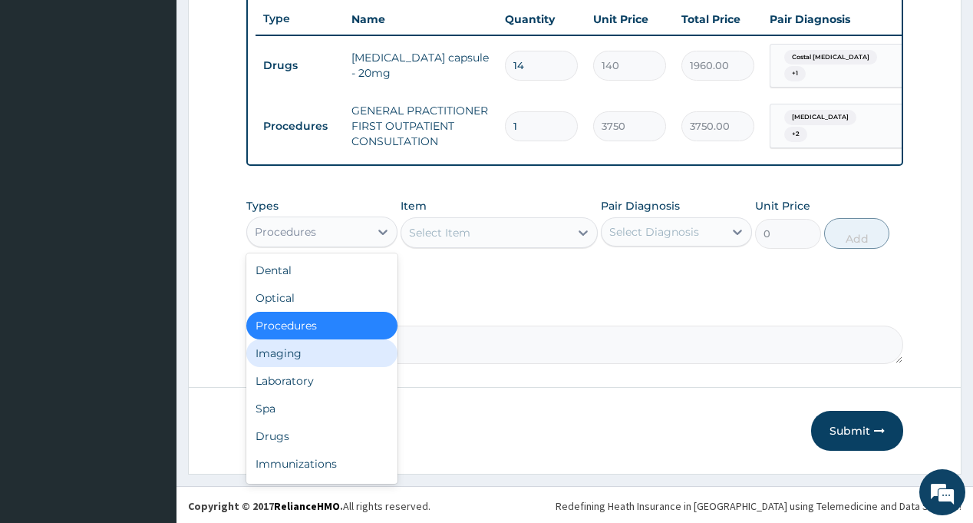
scroll to position [584, 0]
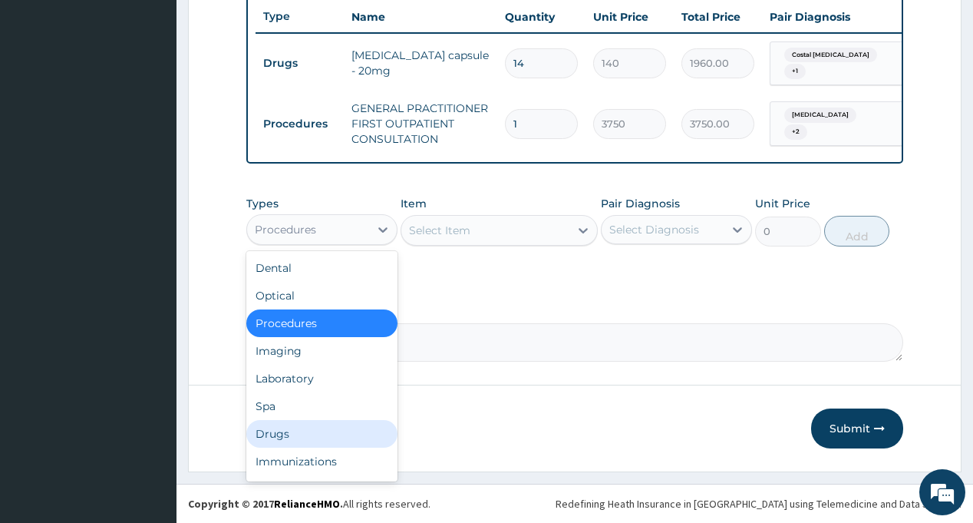
click at [309, 433] on div "Drugs" at bounding box center [321, 434] width 151 height 28
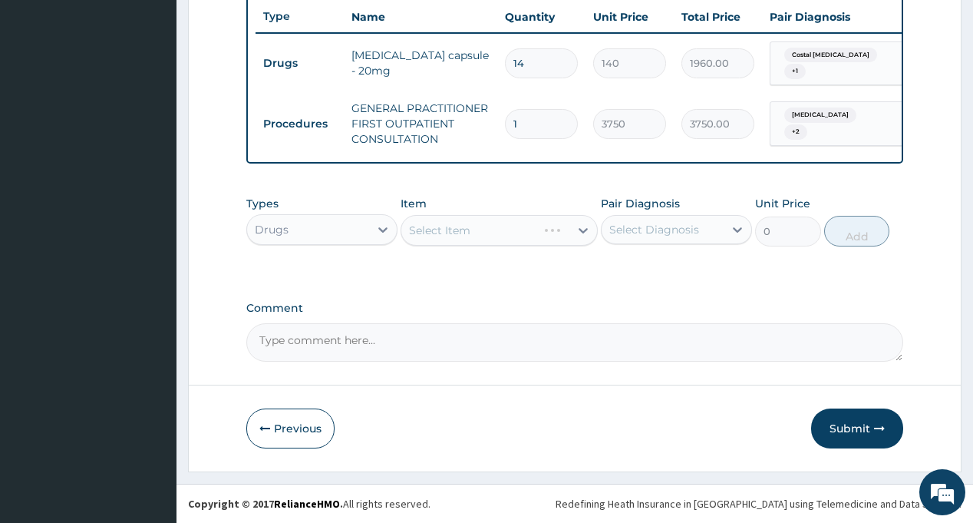
click at [645, 229] on div "Select Diagnosis" at bounding box center [654, 229] width 90 height 15
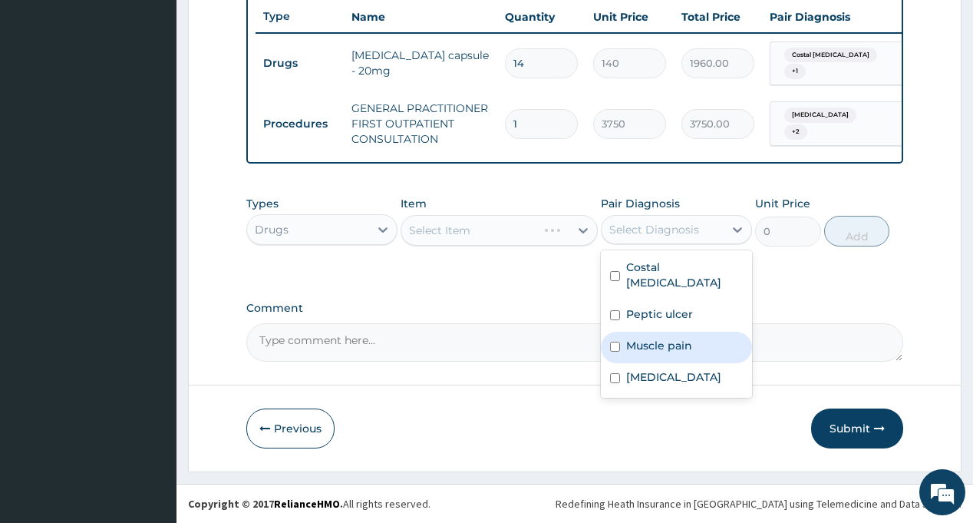
click at [688, 338] on label "Muscle pain" at bounding box center [659, 345] width 66 height 15
checkbox input "true"
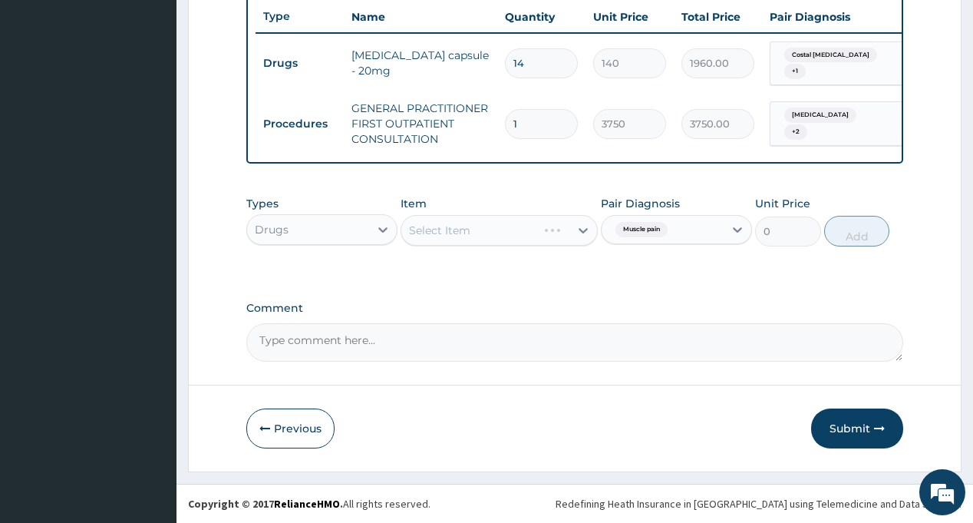
click at [521, 302] on label "Comment" at bounding box center [574, 308] width 656 height 13
click at [521, 323] on textarea "Comment" at bounding box center [574, 342] width 656 height 38
click at [511, 233] on div "Select Item" at bounding box center [485, 230] width 168 height 25
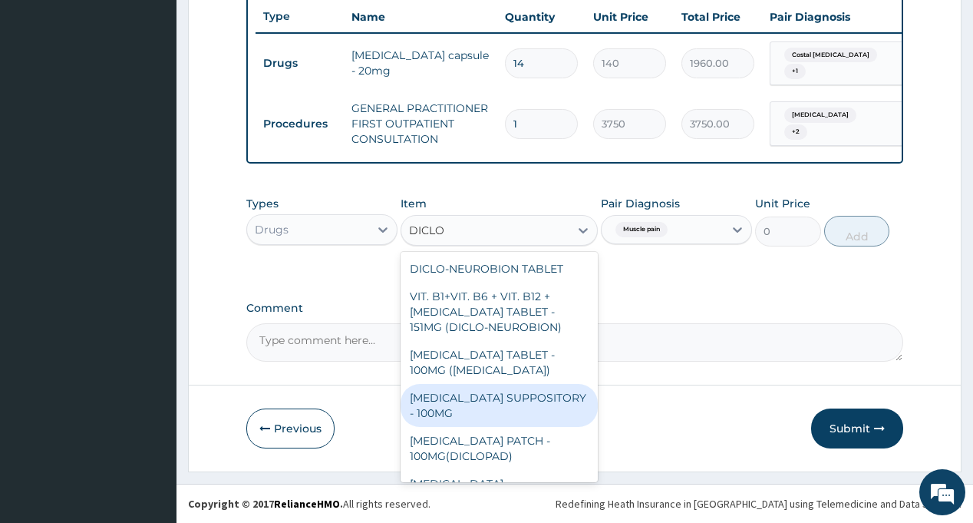
type input "DICLOF"
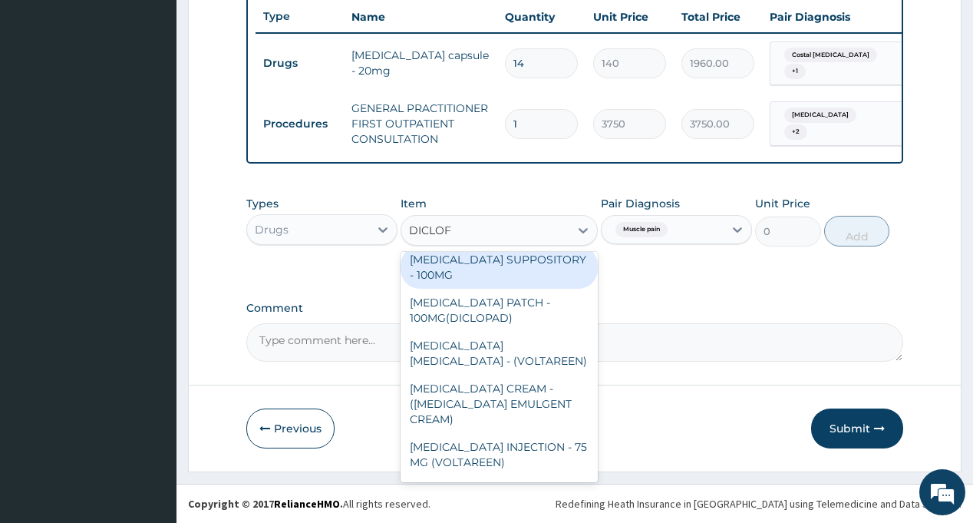
scroll to position [153, 0]
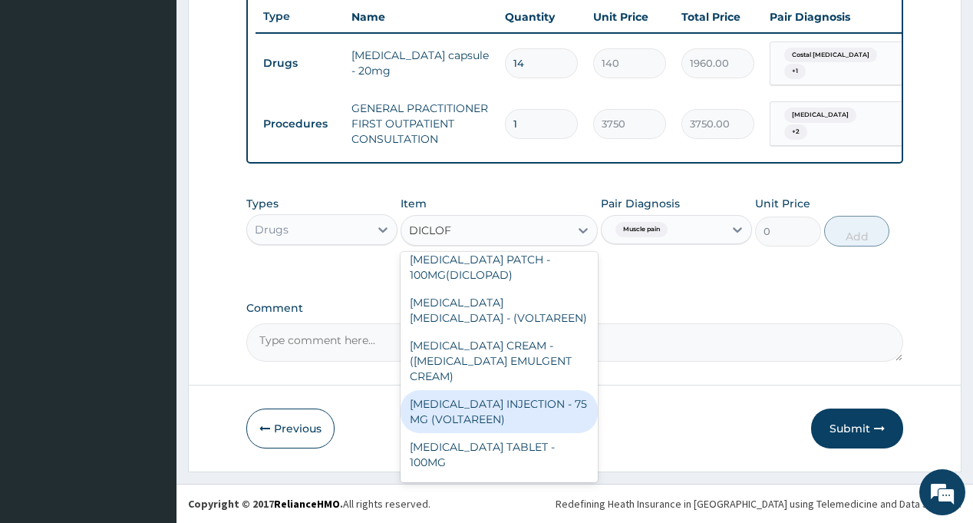
click at [528, 409] on div "[MEDICAL_DATA] INJECTION - 75 MG (VOLTAREEN)" at bounding box center [499, 411] width 197 height 43
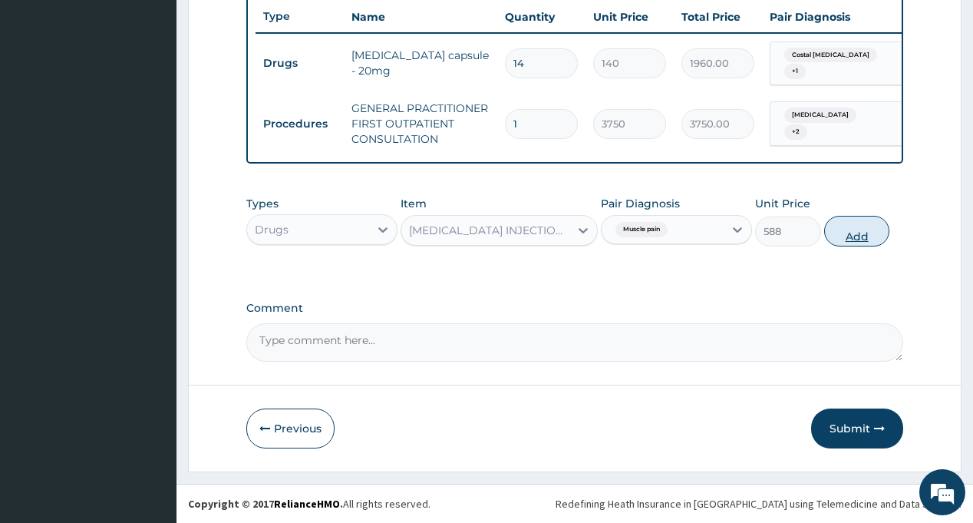
click at [838, 228] on button "Add" at bounding box center [857, 231] width 66 height 31
type input "0"
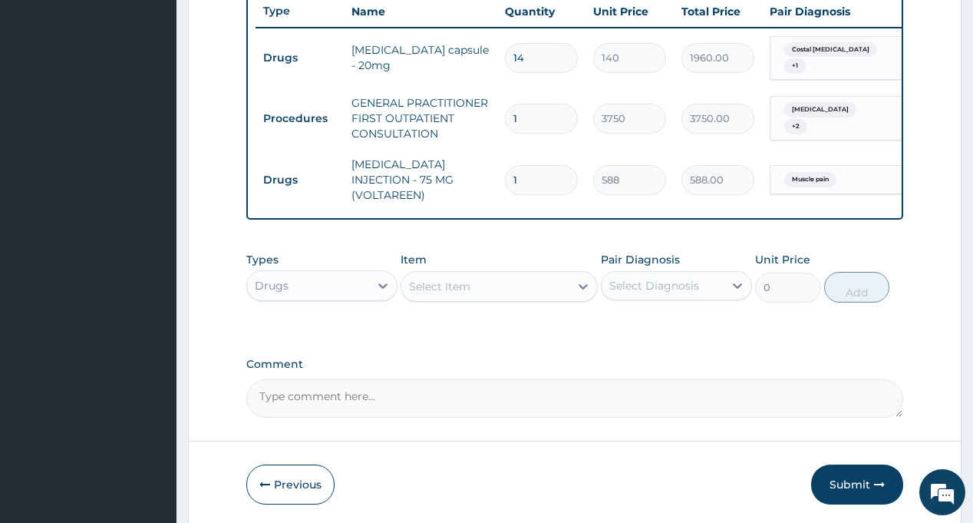
click at [665, 278] on div "Select Diagnosis" at bounding box center [654, 285] width 90 height 15
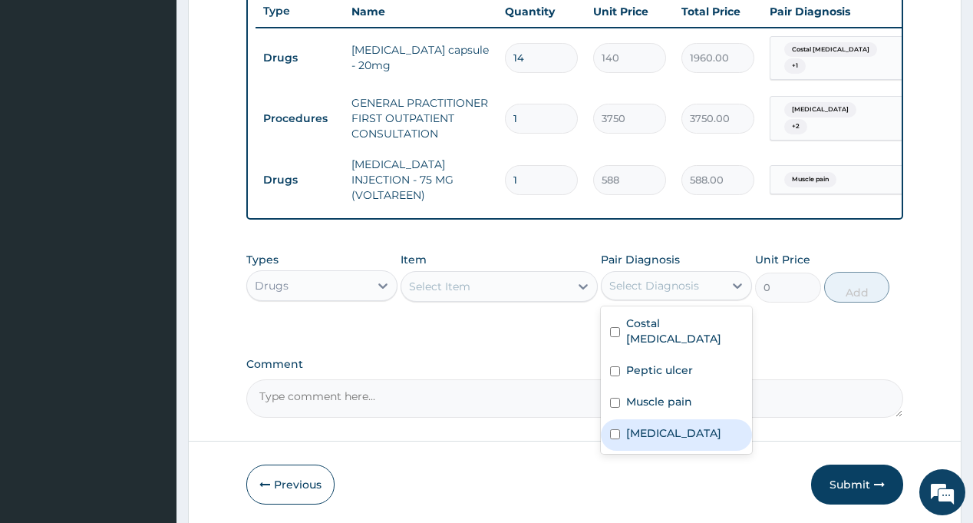
click at [670, 419] on div "Malaria" at bounding box center [676, 434] width 151 height 31
checkbox input "true"
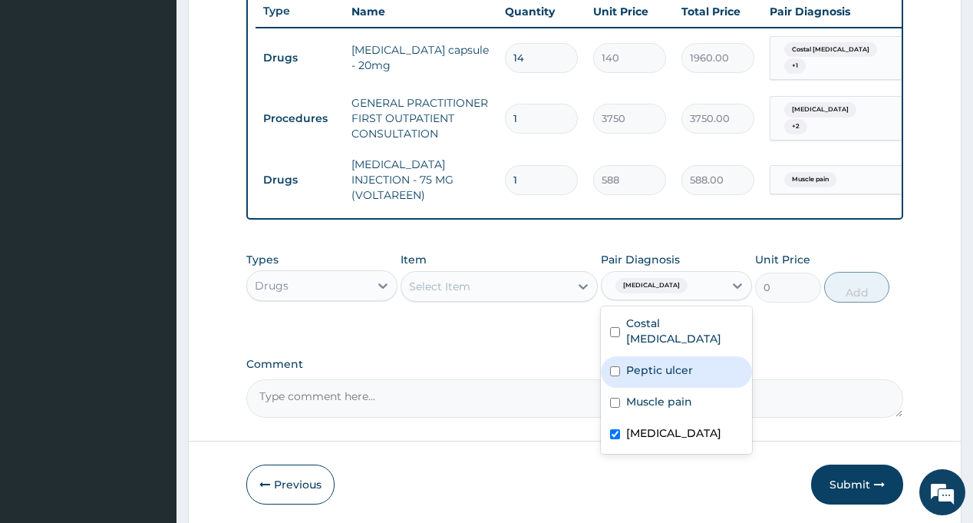
click at [503, 289] on div "Select Item" at bounding box center [485, 286] width 168 height 25
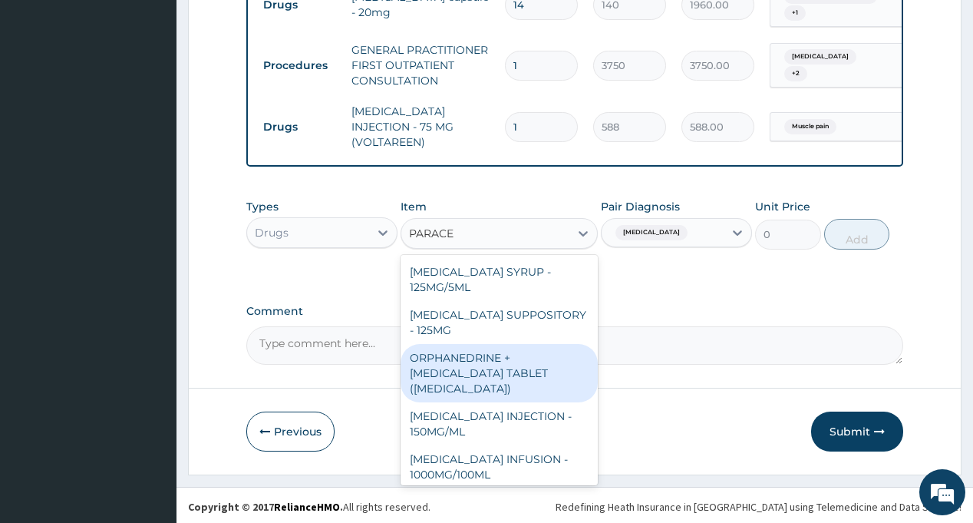
scroll to position [77, 0]
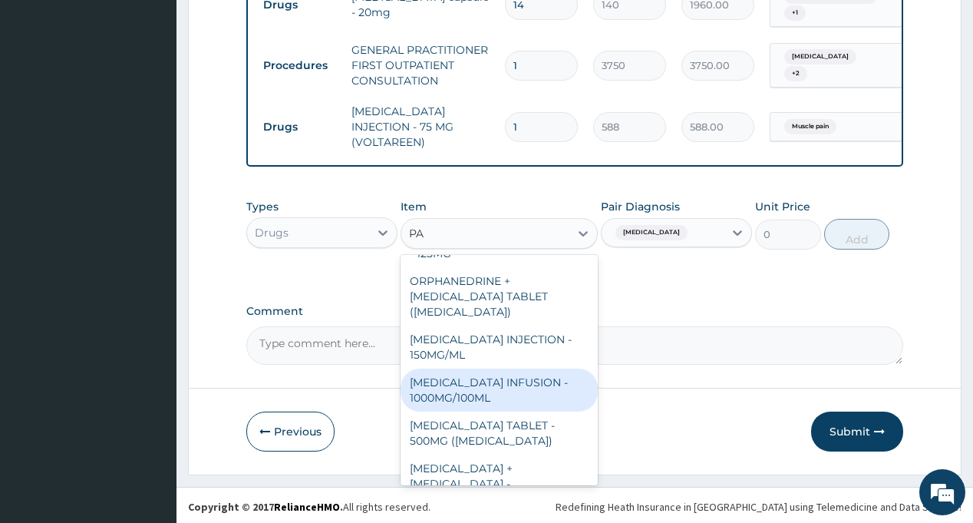
type input "P"
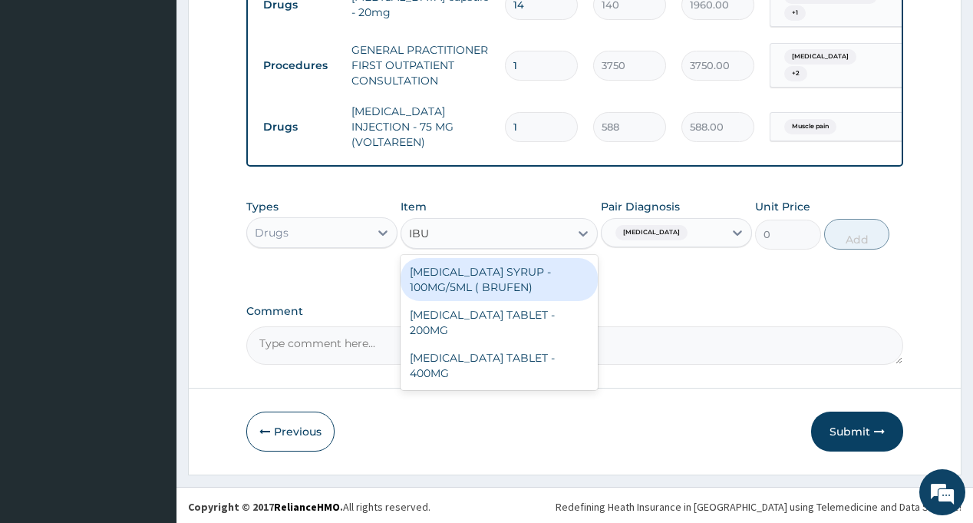
scroll to position [0, 0]
type input "IBUPR"
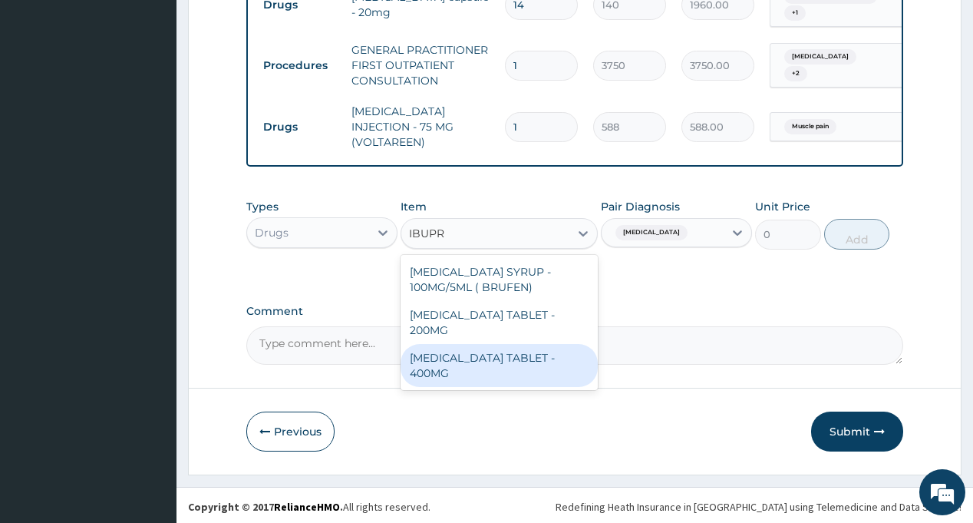
click at [516, 344] on div "IBUPROFEN TABLET - 400MG" at bounding box center [499, 365] width 197 height 43
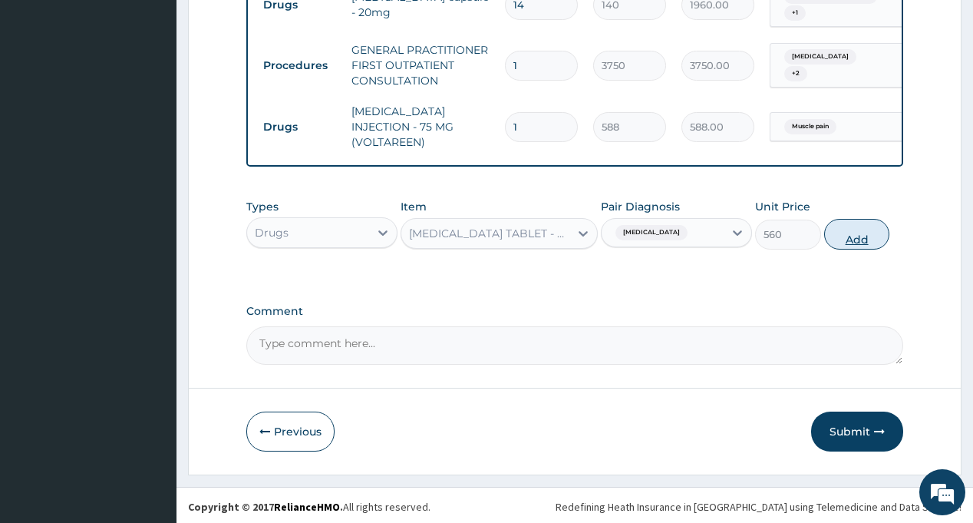
click at [849, 233] on button "Add" at bounding box center [857, 234] width 66 height 31
type input "0"
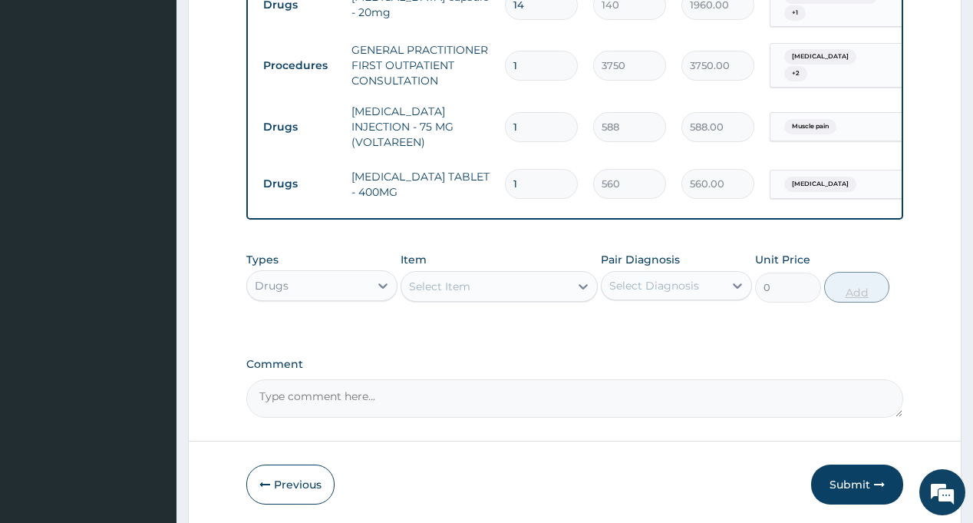
type input "15"
type input "8400.00"
type input "15"
click at [668, 282] on div "Select Diagnosis" at bounding box center [654, 285] width 90 height 15
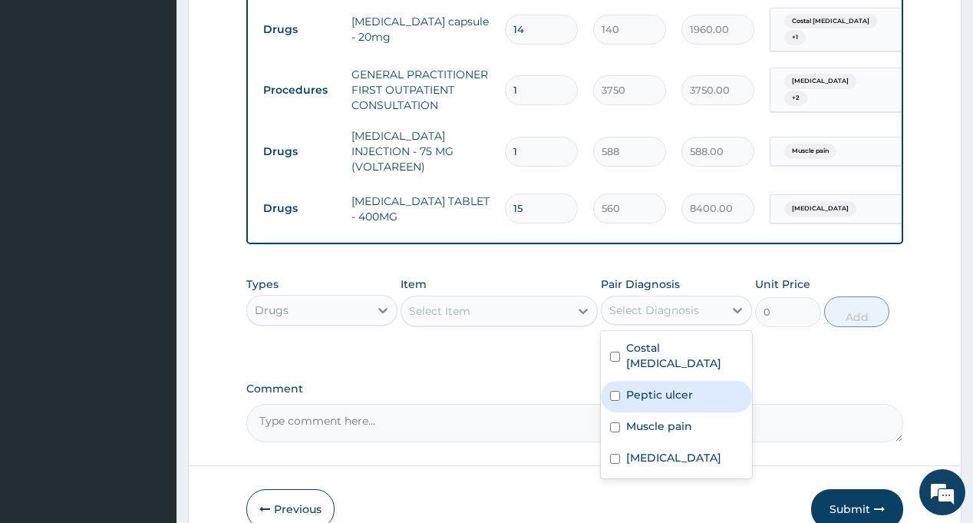
scroll to position [690, 0]
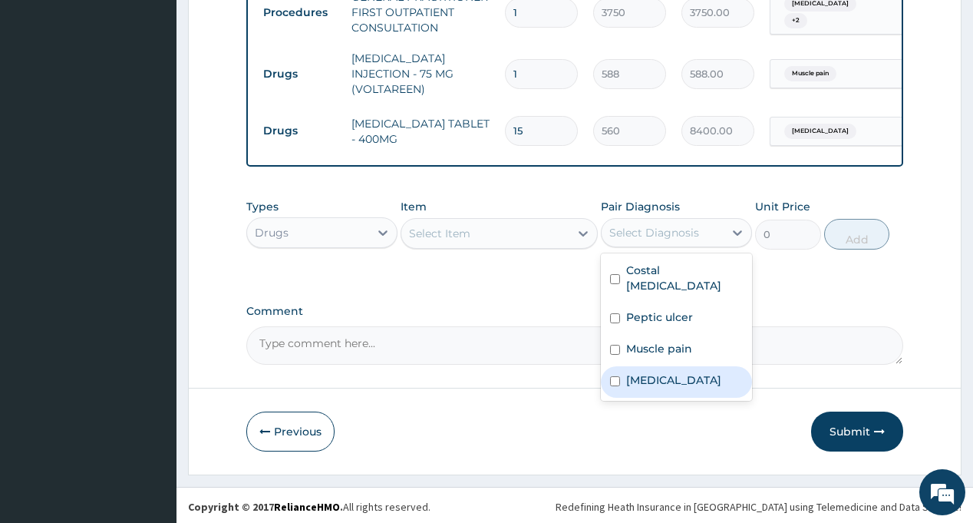
click at [645, 372] on label "Malaria" at bounding box center [673, 379] width 95 height 15
checkbox input "true"
click at [503, 230] on div "Select Item" at bounding box center [485, 233] width 168 height 25
type input "LONART"
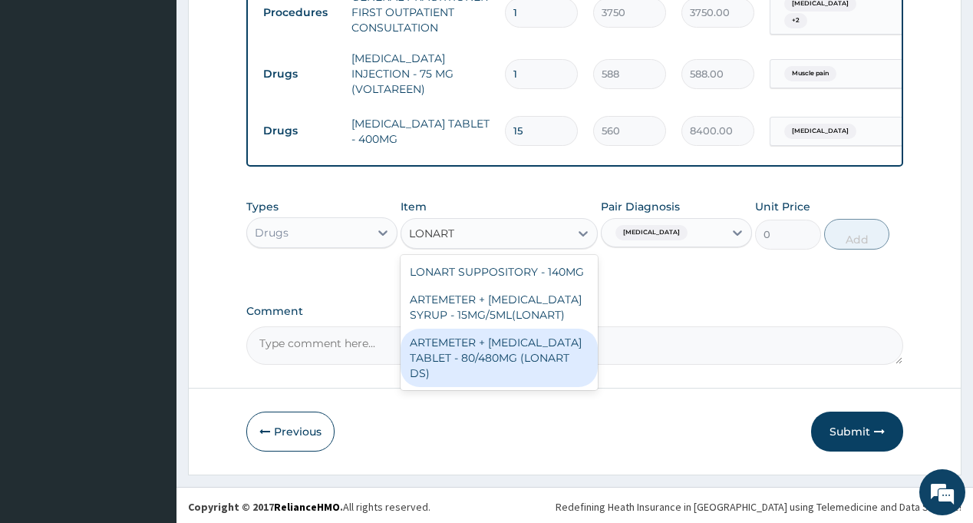
click at [537, 349] on div "ARTEMETER + [MEDICAL_DATA] TABLET - 80/480MG (LONART DS)" at bounding box center [499, 357] width 197 height 58
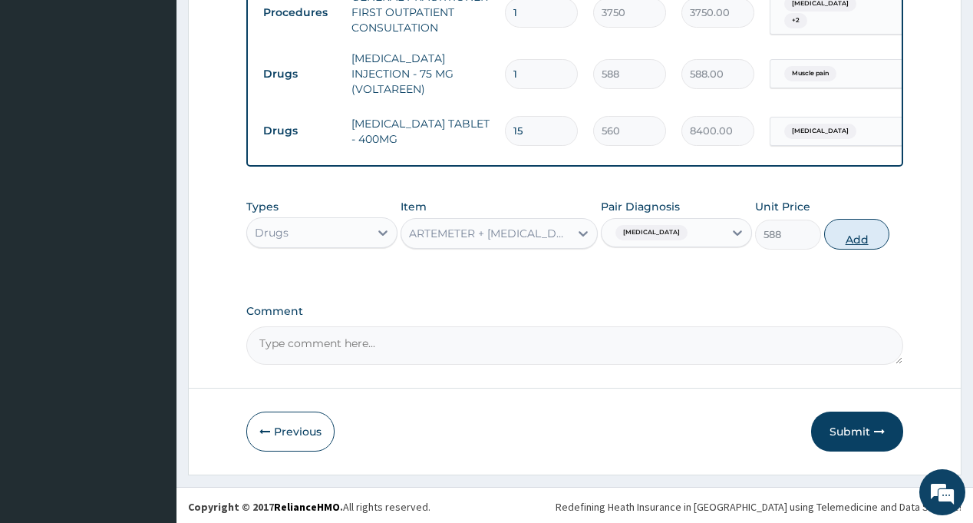
click at [851, 231] on button "Add" at bounding box center [857, 234] width 66 height 31
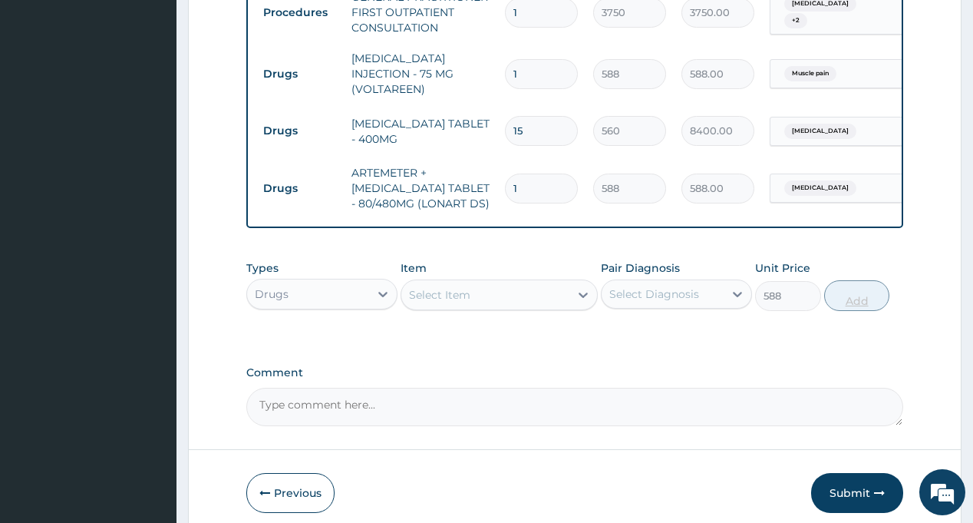
type input "0"
type input "0.00"
type input "6"
type input "3528.00"
type input "6"
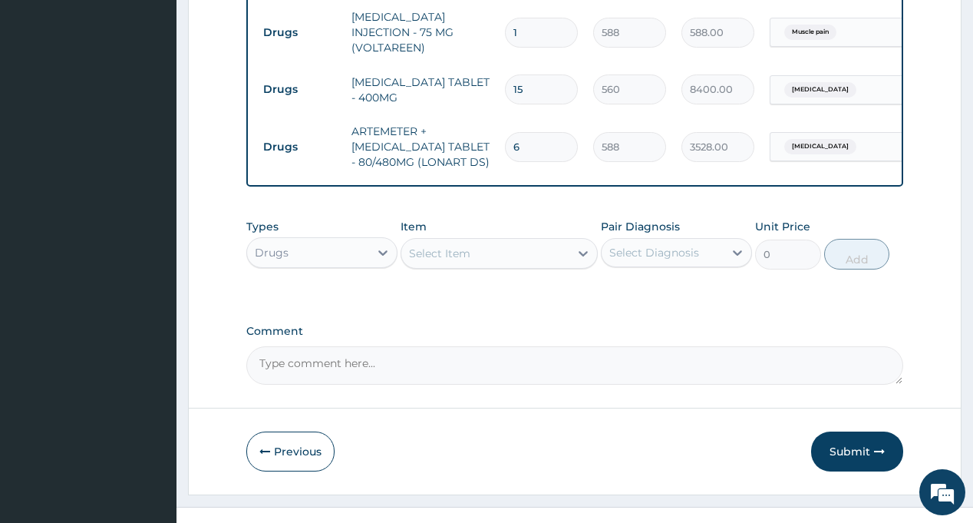
scroll to position [751, 0]
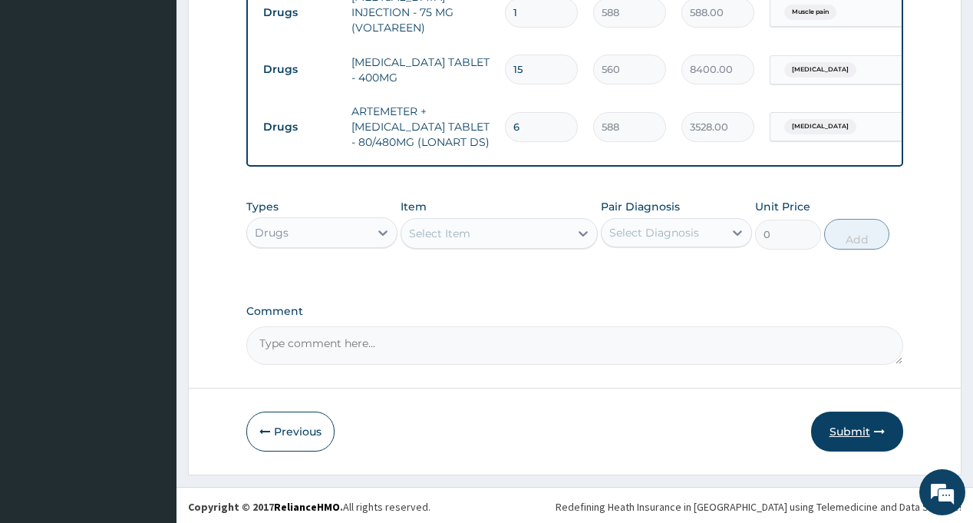
click at [852, 418] on button "Submit" at bounding box center [857, 431] width 92 height 40
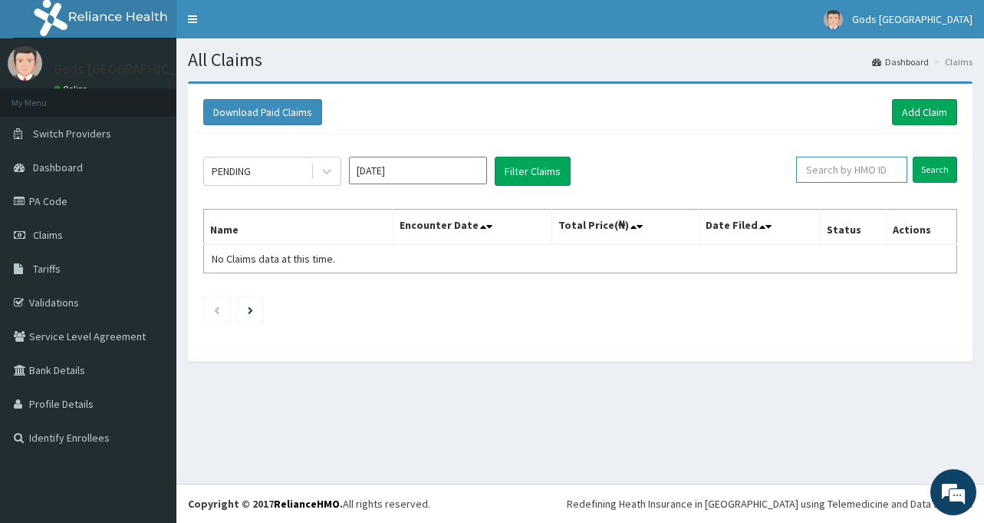
paste input "VTL/10162/A"
type input "VTL/10162/A"
click at [930, 170] on input "Search" at bounding box center [935, 170] width 45 height 26
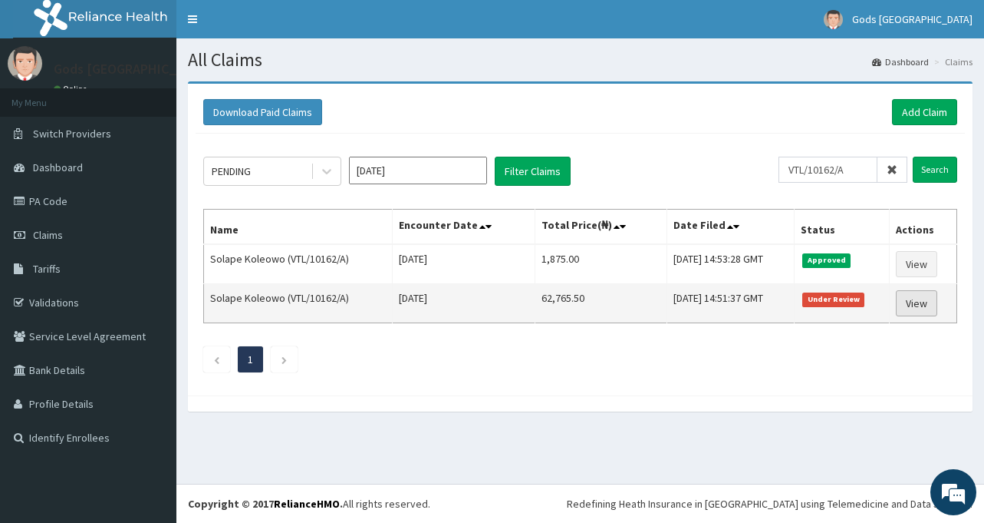
click at [920, 301] on link "View" at bounding box center [916, 303] width 41 height 26
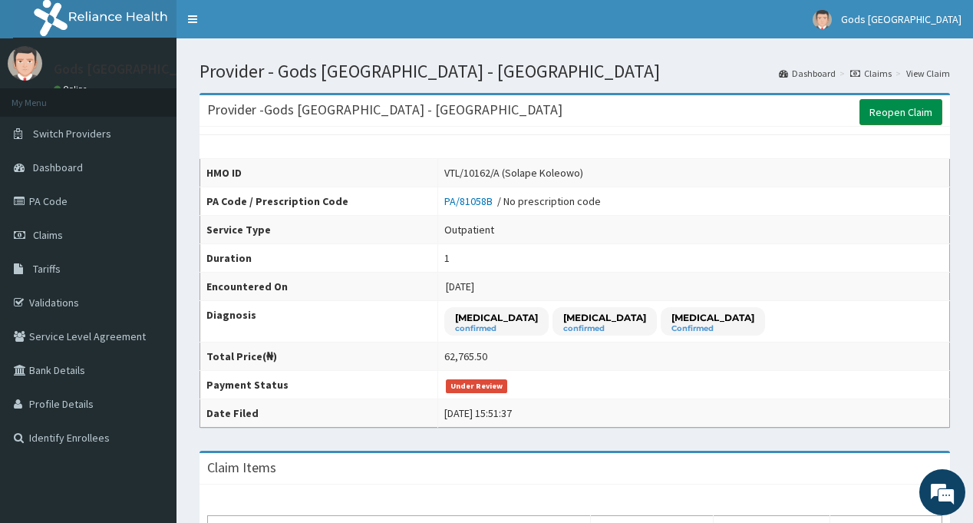
click at [901, 121] on link "Reopen Claim" at bounding box center [900, 112] width 83 height 26
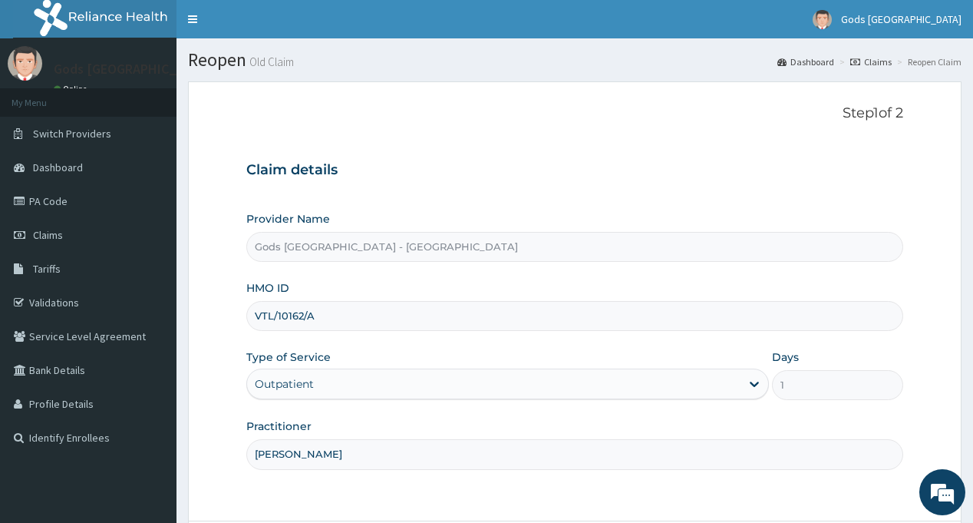
scroll to position [136, 0]
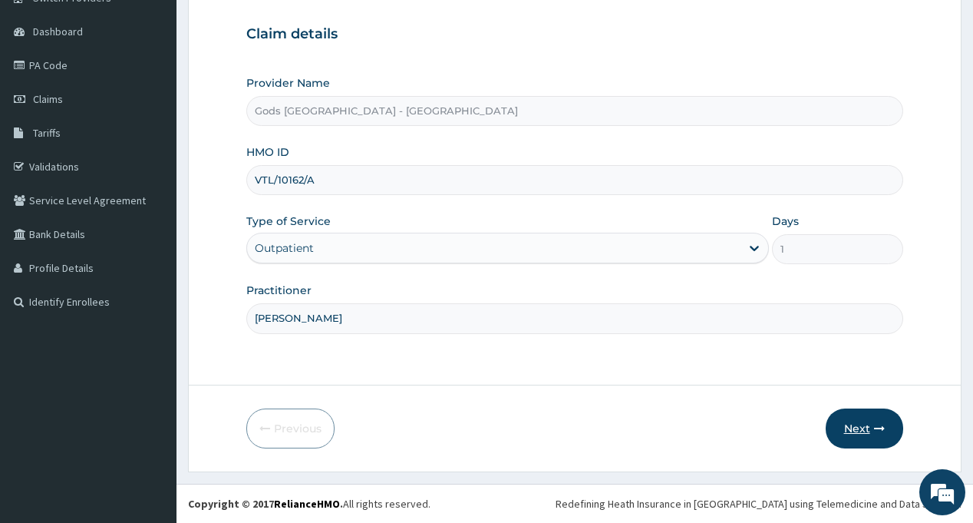
click at [859, 429] on button "Next" at bounding box center [865, 428] width 78 height 40
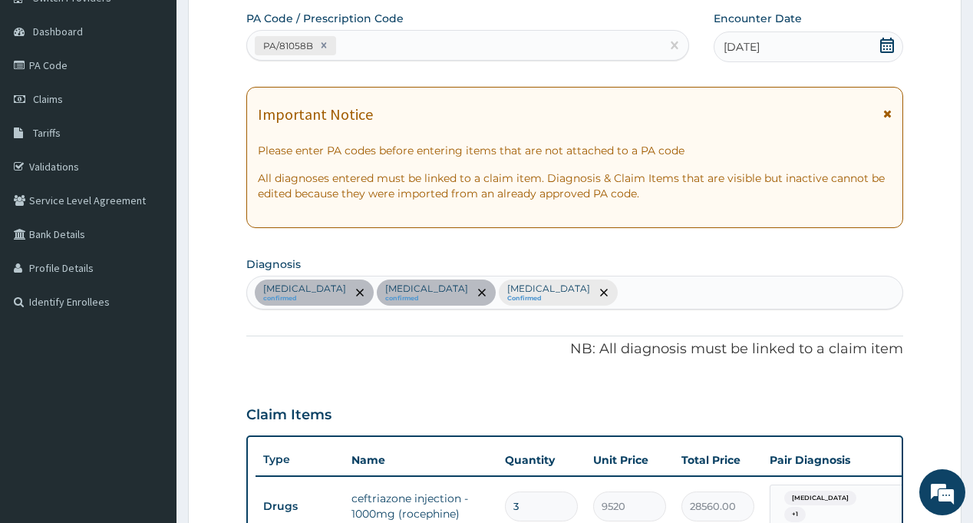
scroll to position [0, 0]
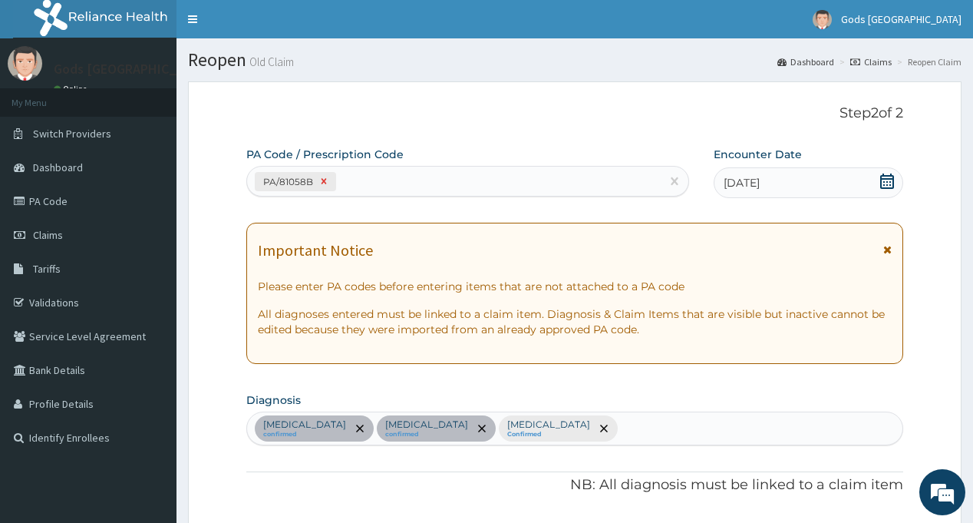
click at [323, 182] on icon at bounding box center [324, 181] width 5 height 5
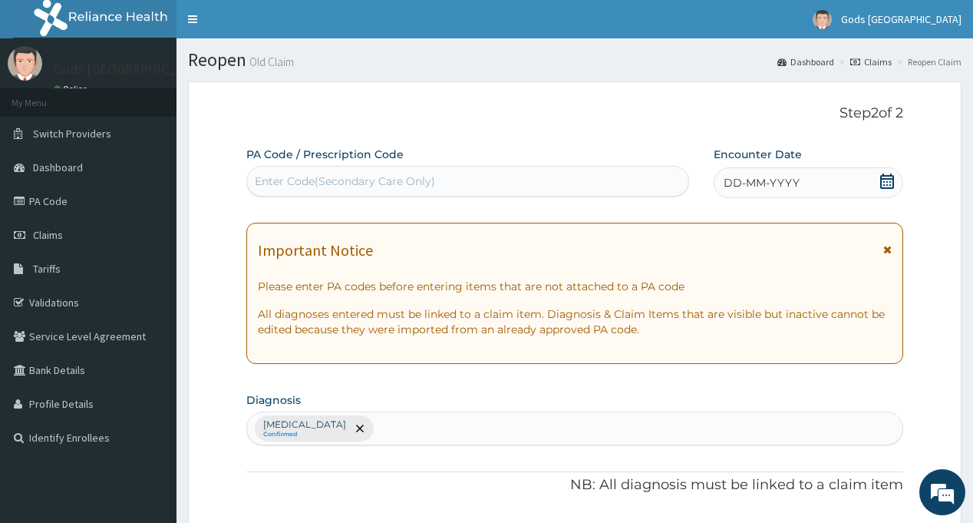
click at [318, 173] on div "Enter Code(Secondary Care Only)" at bounding box center [467, 181] width 440 height 25
paste input "PA/C09ED7"
type input "PA/C09ED7"
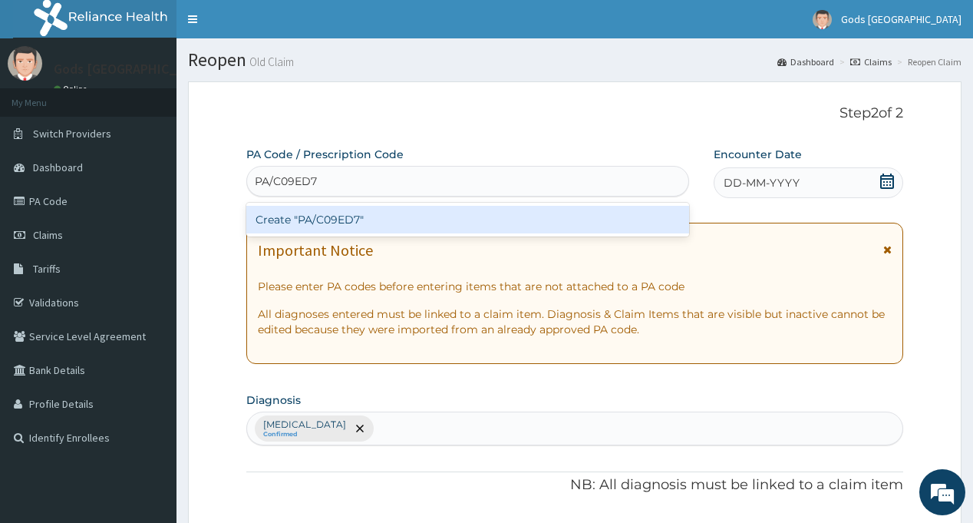
click at [330, 216] on div "Create "PA/C09ED7"" at bounding box center [467, 220] width 442 height 28
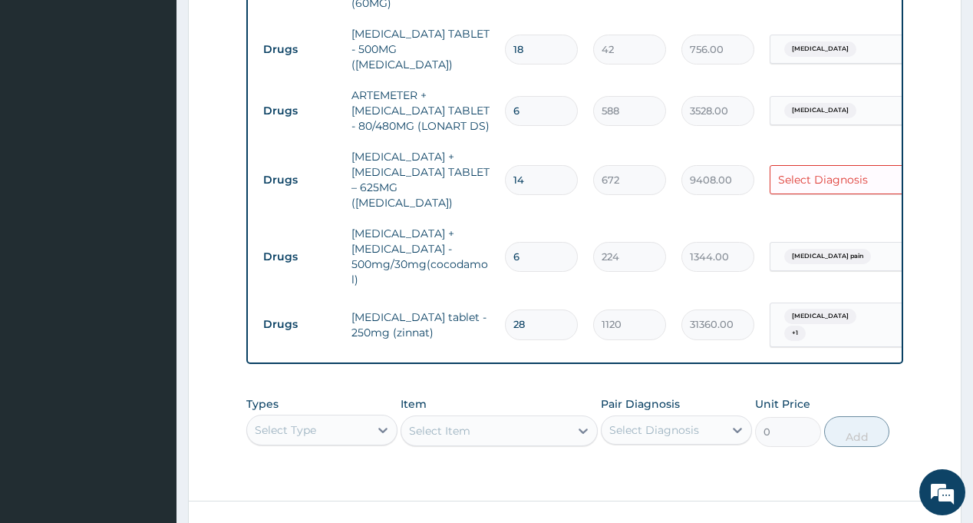
scroll to position [0, 114]
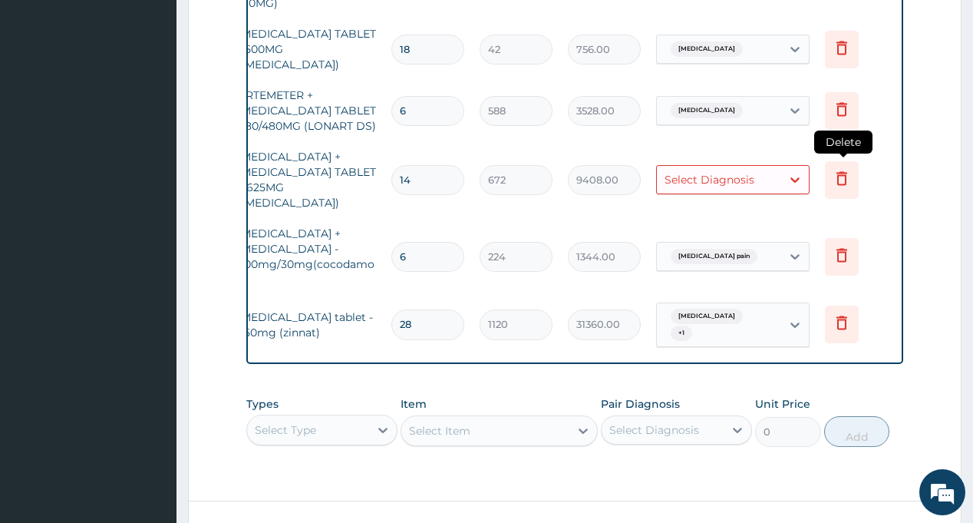
click at [843, 169] on icon at bounding box center [842, 178] width 18 height 18
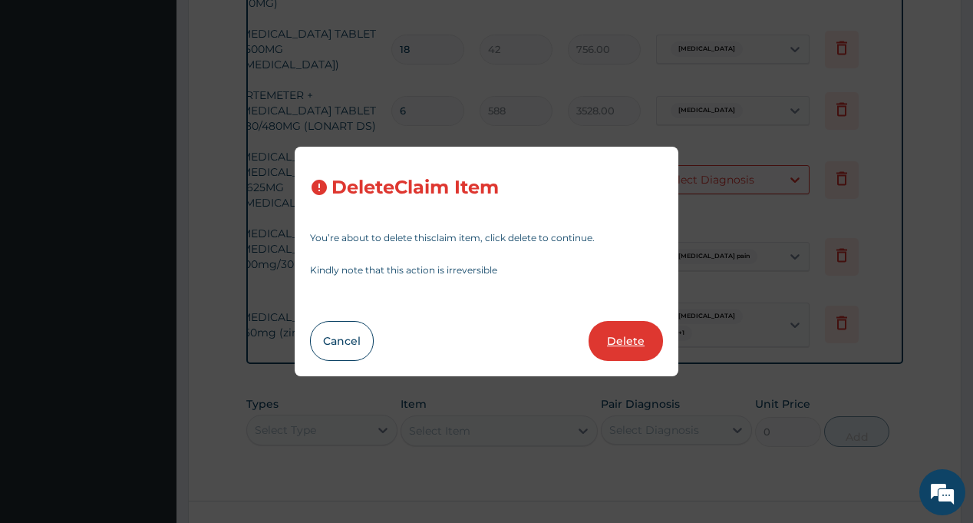
click at [635, 336] on button "Delete" at bounding box center [626, 341] width 74 height 40
type input "6"
type input "224"
type input "1344.00"
type input "28"
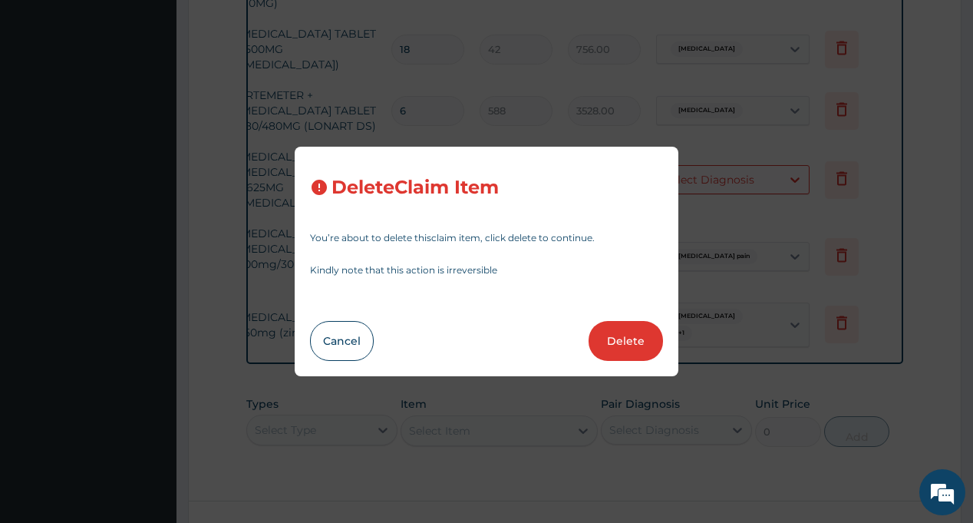
type input "1120"
type input "31360.00"
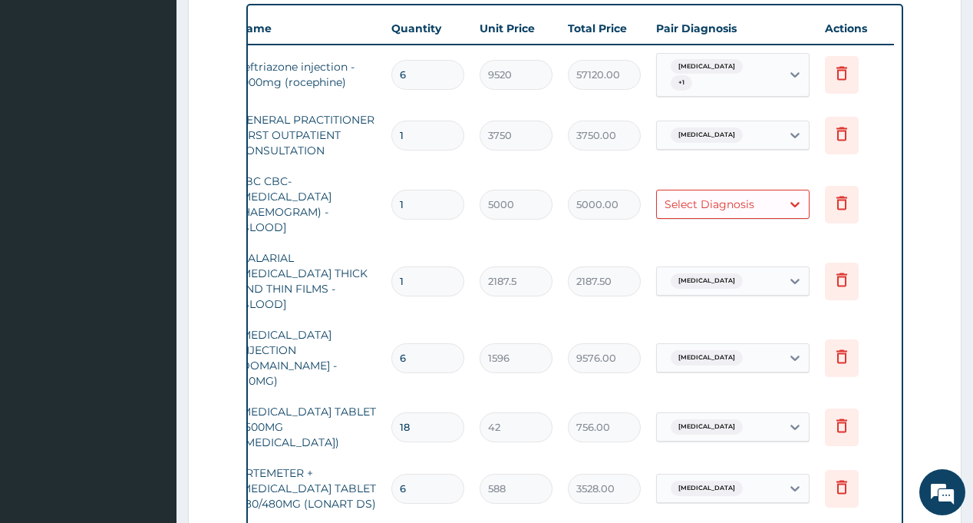
scroll to position [549, 0]
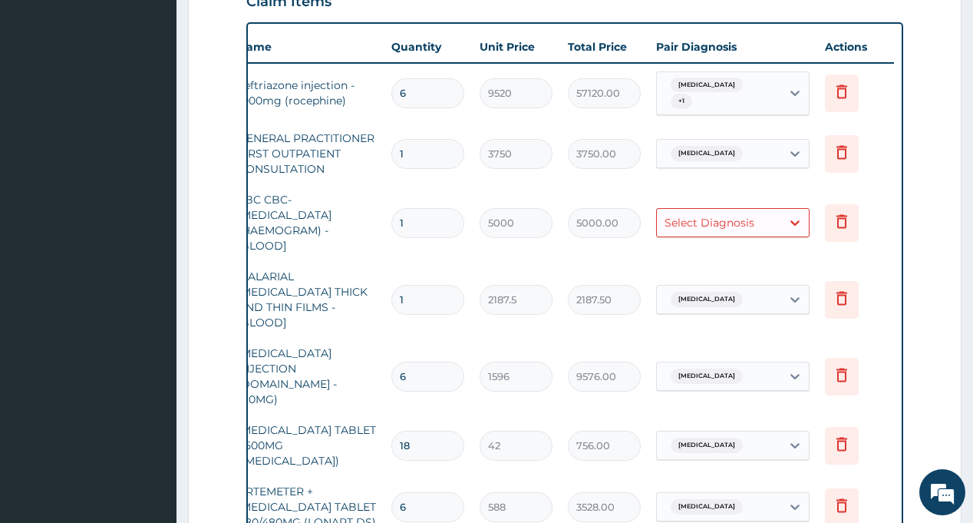
click at [696, 225] on div "Select Diagnosis" at bounding box center [710, 222] width 90 height 15
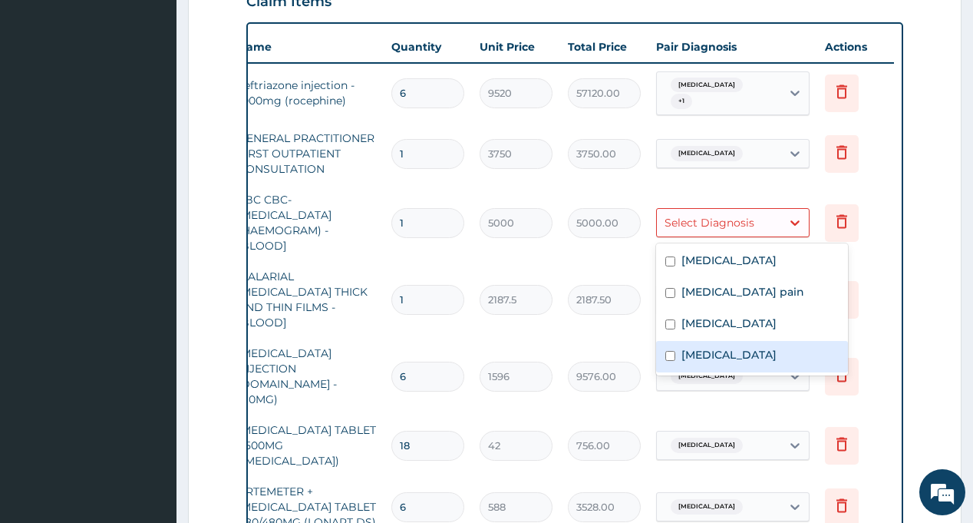
click at [707, 351] on label "Sepsis" at bounding box center [728, 354] width 95 height 15
checkbox input "true"
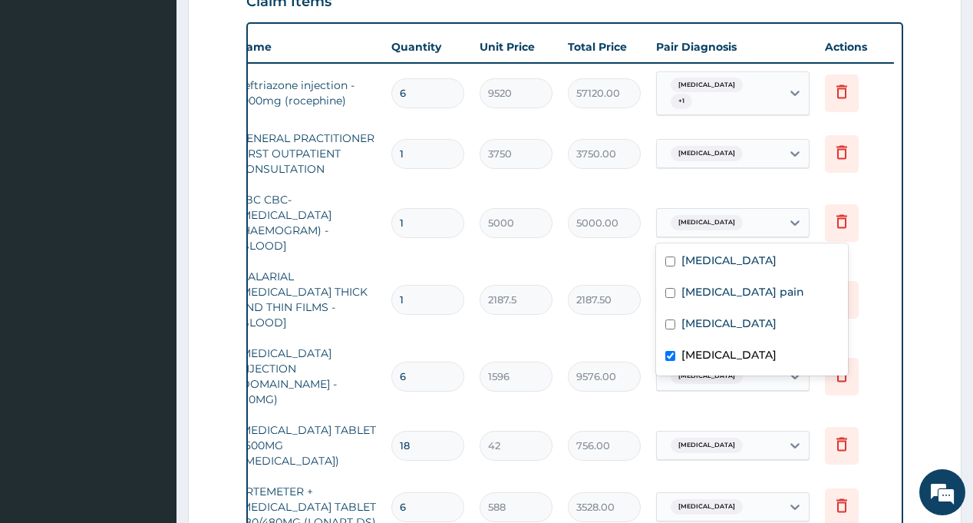
click at [562, 262] on tr "Laboratory MALARIAL PARASITE THICK AND THIN FILMS - [BLOOD] 1 2187.5 2187.50 Ma…" at bounding box center [518, 299] width 752 height 77
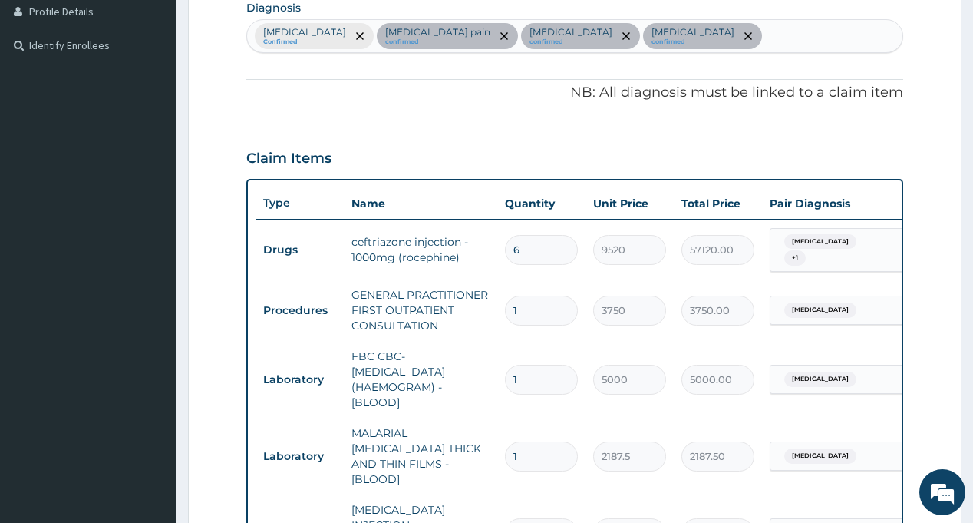
scroll to position [460, 0]
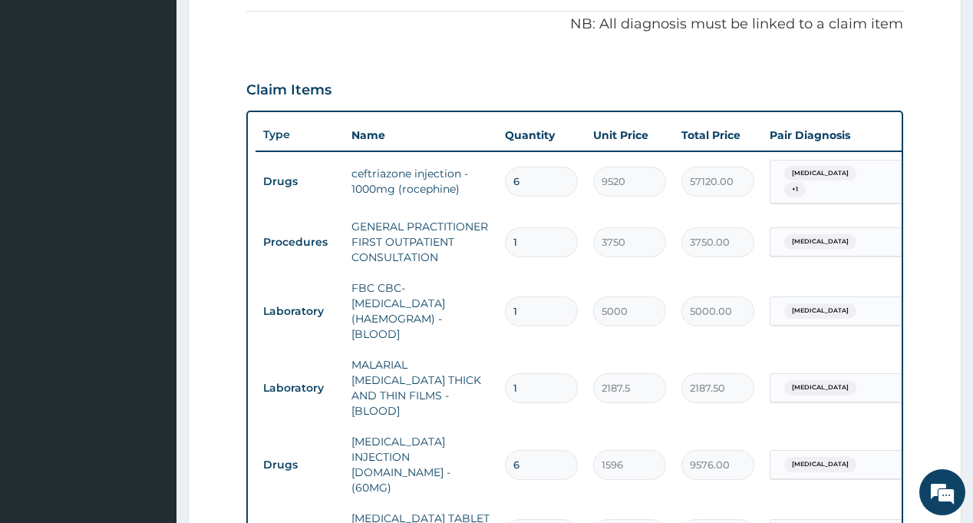
click at [533, 181] on input "6" at bounding box center [541, 182] width 73 height 30
type input "4"
type input "38080.00"
type input "4"
click at [493, 211] on td "GENERAL PRACTITIONER FIRST OUTPATIENT CONSULTATION" at bounding box center [420, 241] width 153 height 61
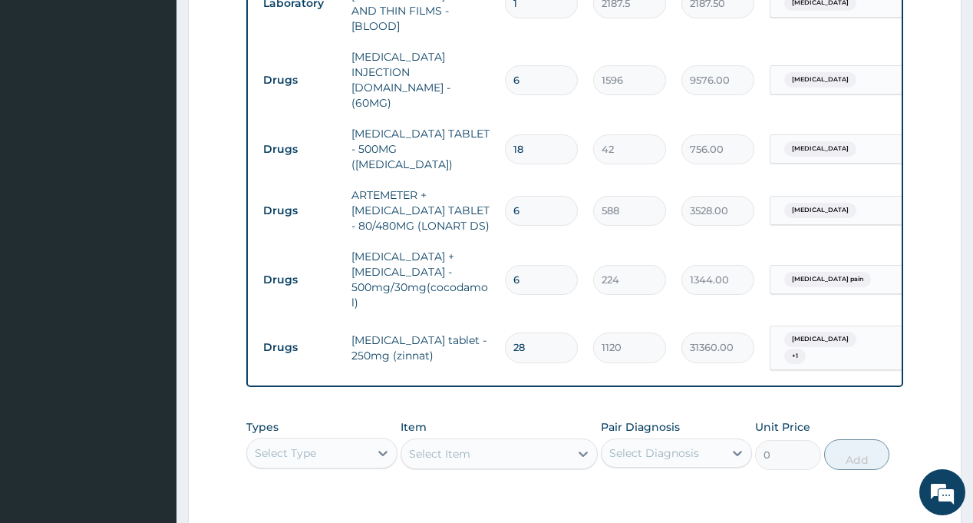
scroll to position [932, 0]
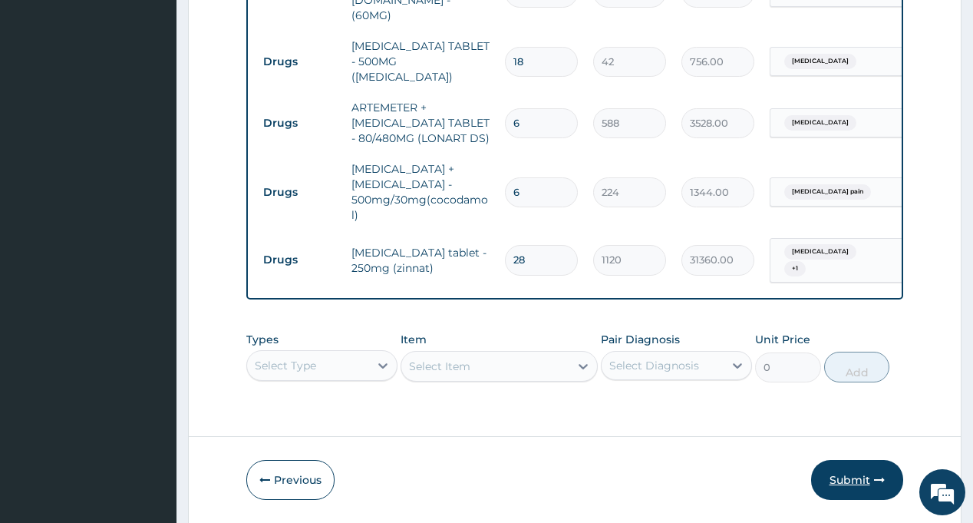
click at [844, 460] on button "Submit" at bounding box center [857, 480] width 92 height 40
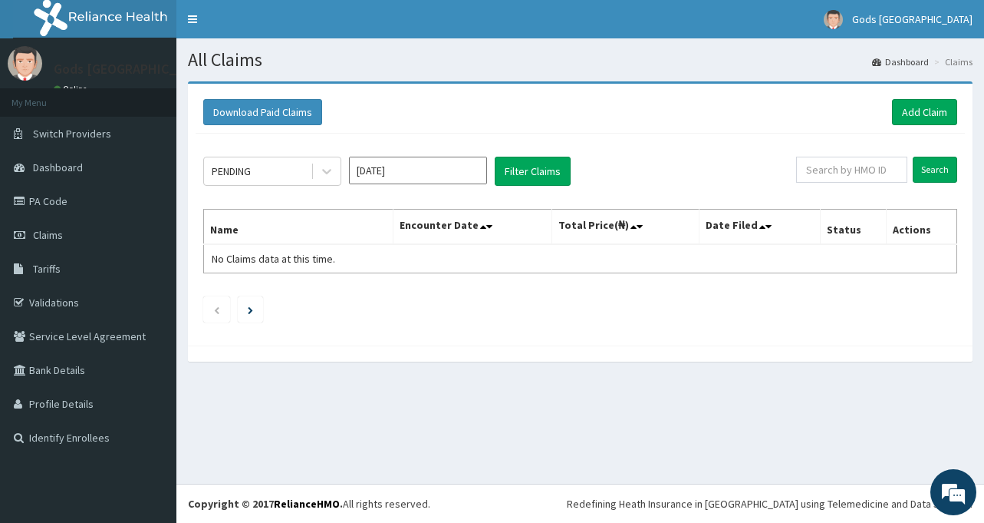
click at [309, 434] on div "All Claims Dashboard Claims Download Paid Claims Add Claim × Note you can only …" at bounding box center [580, 260] width 808 height 445
click at [117, 190] on link "PA Code" at bounding box center [88, 201] width 176 height 34
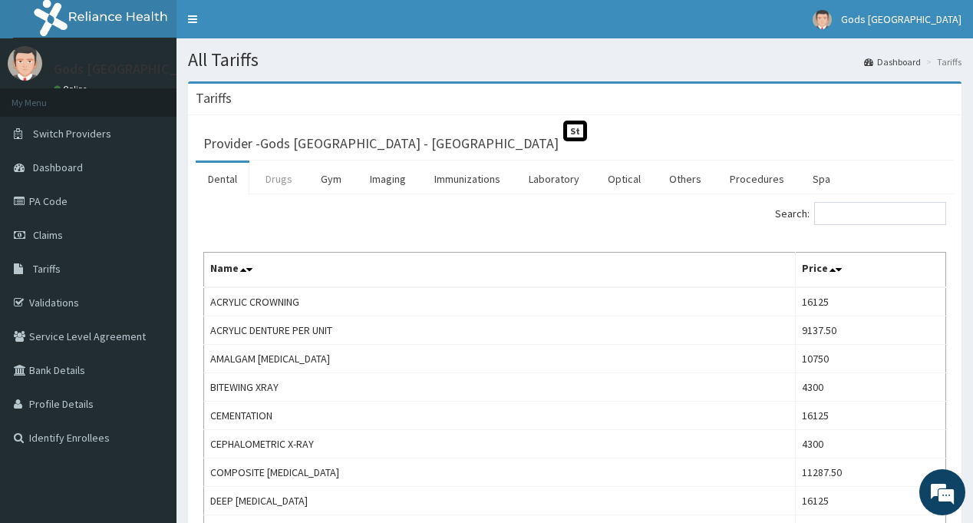
click at [282, 178] on link "Drugs" at bounding box center [278, 179] width 51 height 32
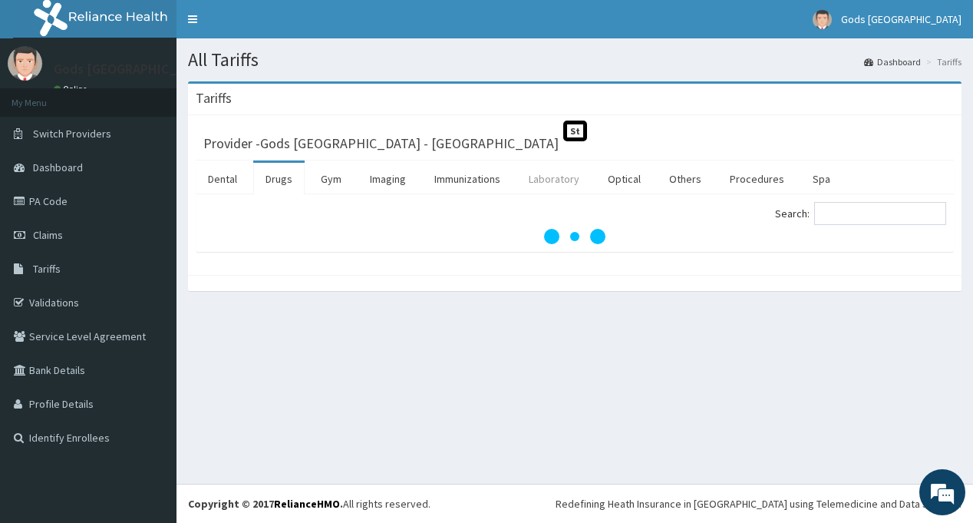
click at [532, 167] on link "Laboratory" at bounding box center [553, 179] width 75 height 32
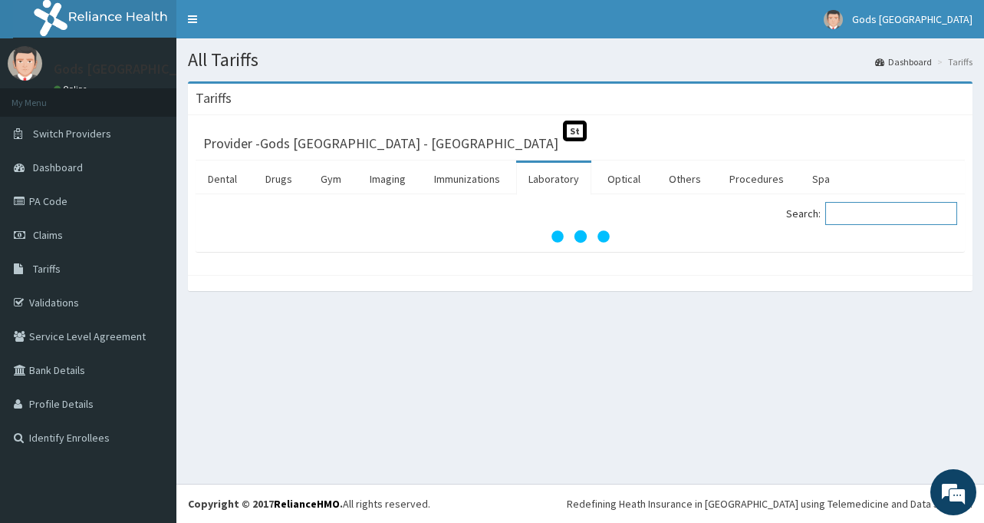
click at [887, 216] on input "Search:" at bounding box center [892, 213] width 132 height 23
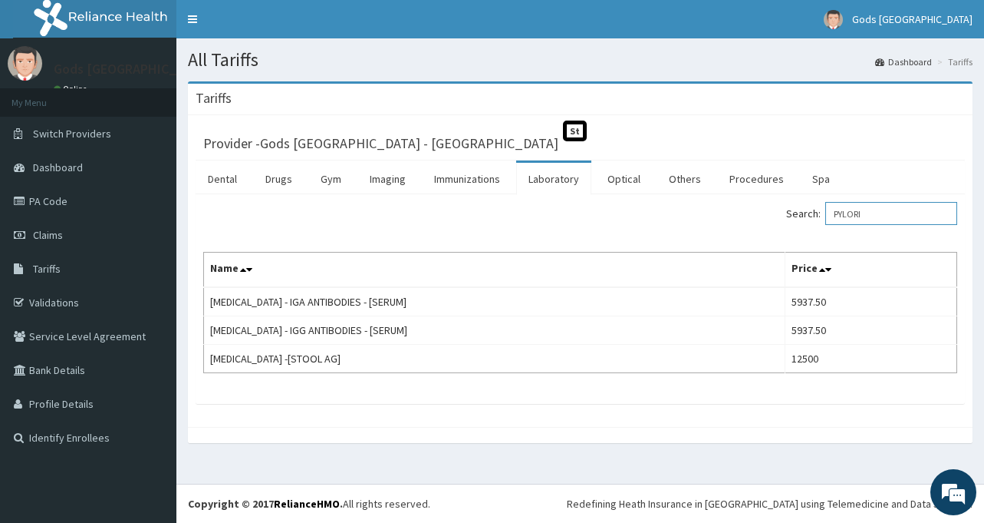
type input "PYLORI"
click at [61, 196] on link "PA Code" at bounding box center [88, 201] width 176 height 34
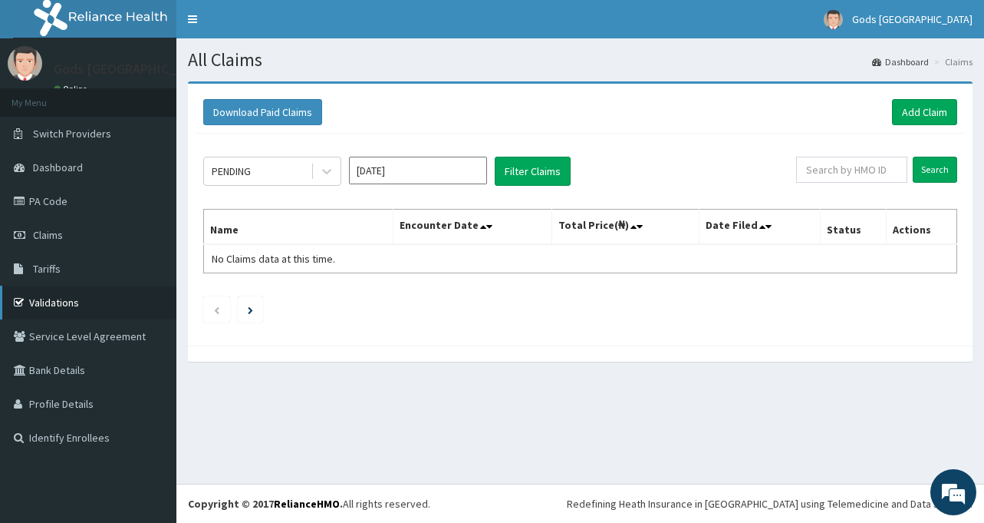
click at [89, 289] on link "Validations" at bounding box center [88, 302] width 176 height 34
